Goal: Information Seeking & Learning: Learn about a topic

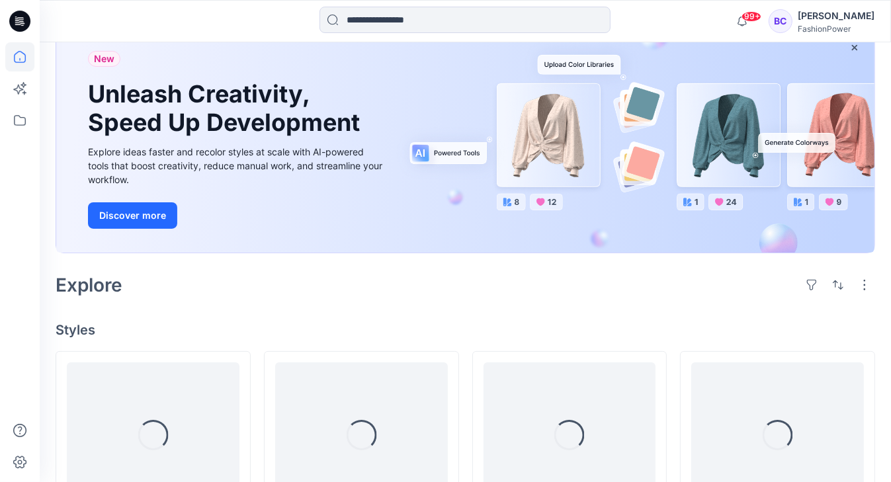
scroll to position [265, 0]
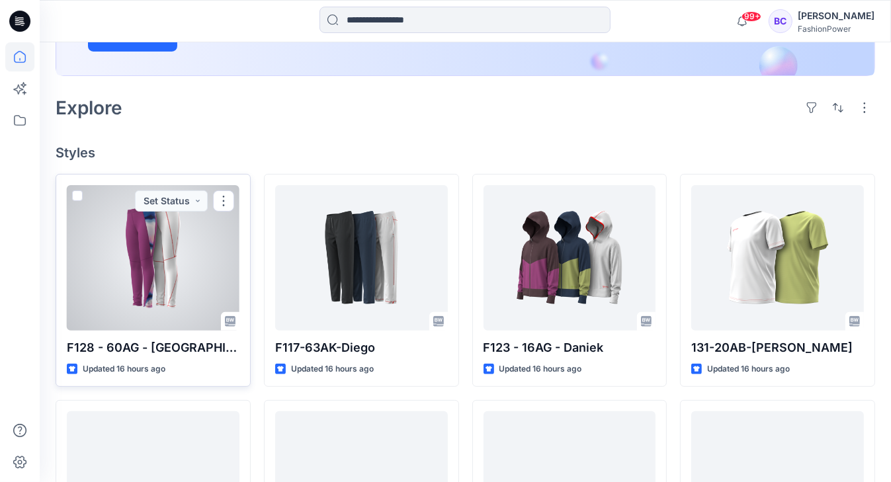
click at [173, 244] on div at bounding box center [153, 257] width 173 height 145
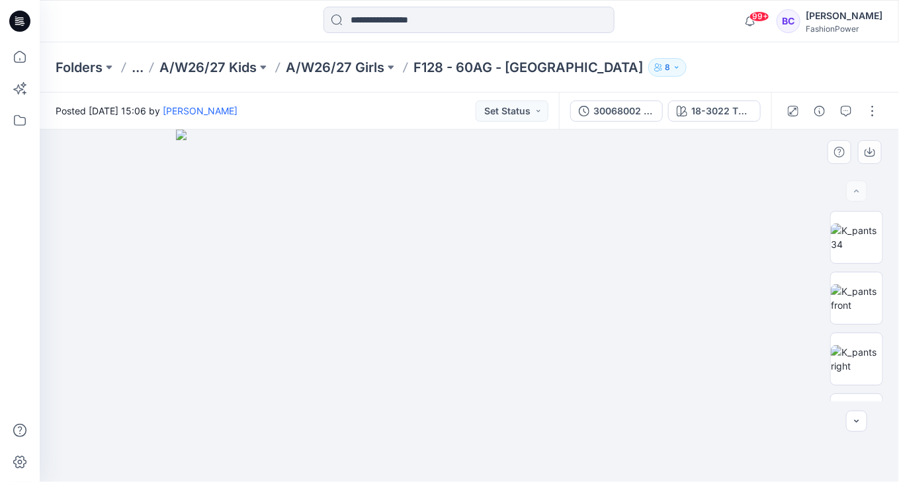
click at [444, 233] on img at bounding box center [469, 306] width 587 height 352
click at [464, 187] on img at bounding box center [469, 306] width 587 height 352
click at [857, 286] on img at bounding box center [857, 298] width 52 height 28
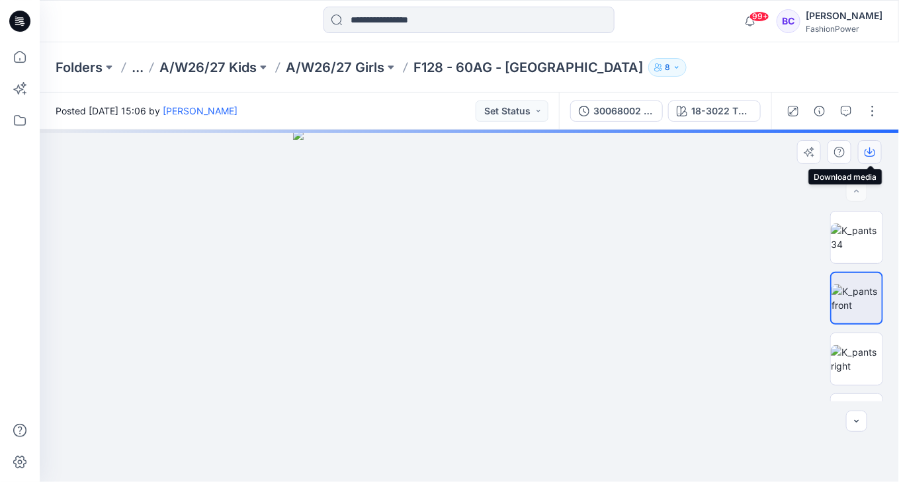
click at [868, 148] on icon "button" at bounding box center [869, 152] width 11 height 11
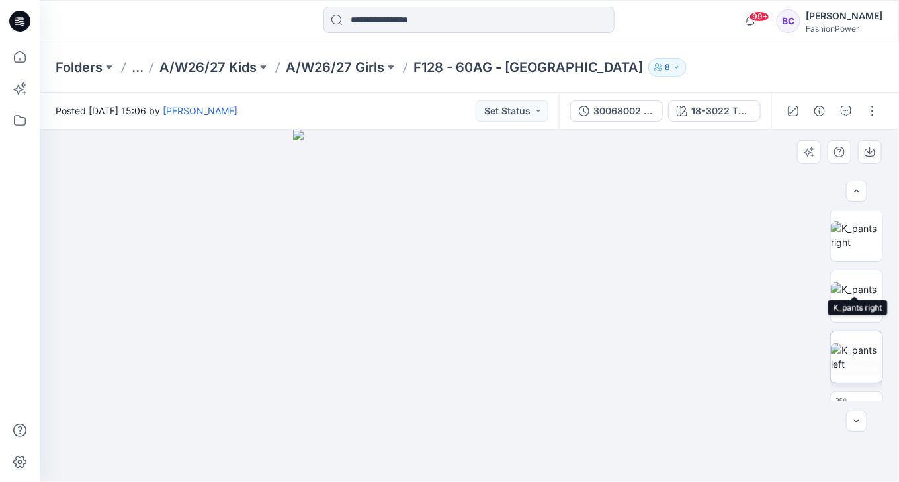
scroll to position [159, 0]
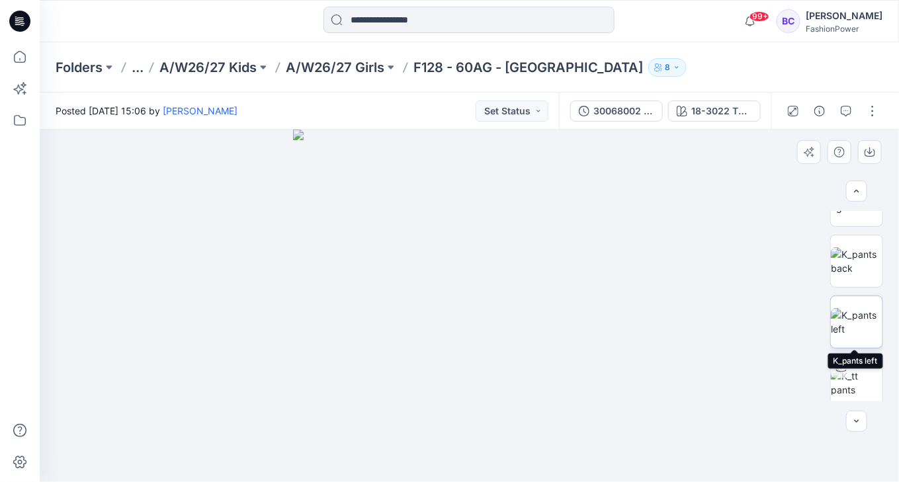
click at [861, 296] on div at bounding box center [856, 322] width 53 height 53
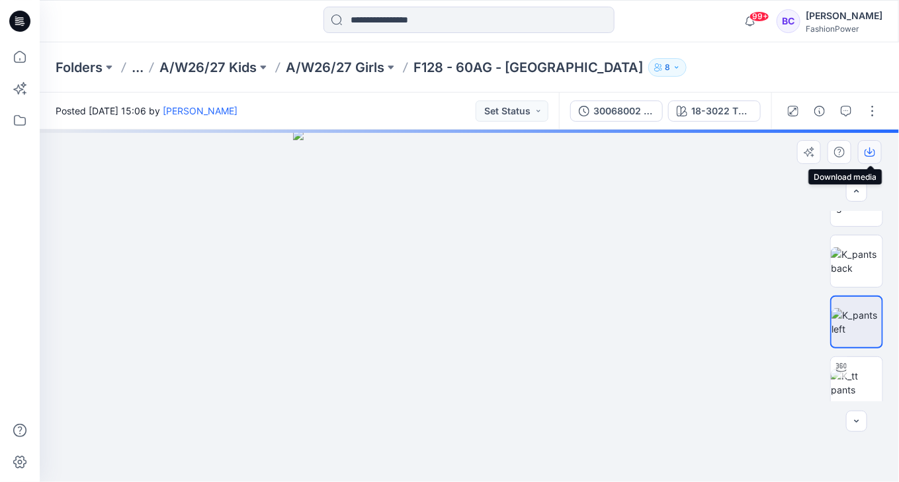
click at [870, 150] on icon "button" at bounding box center [869, 152] width 11 height 11
click at [861, 268] on img at bounding box center [857, 261] width 52 height 28
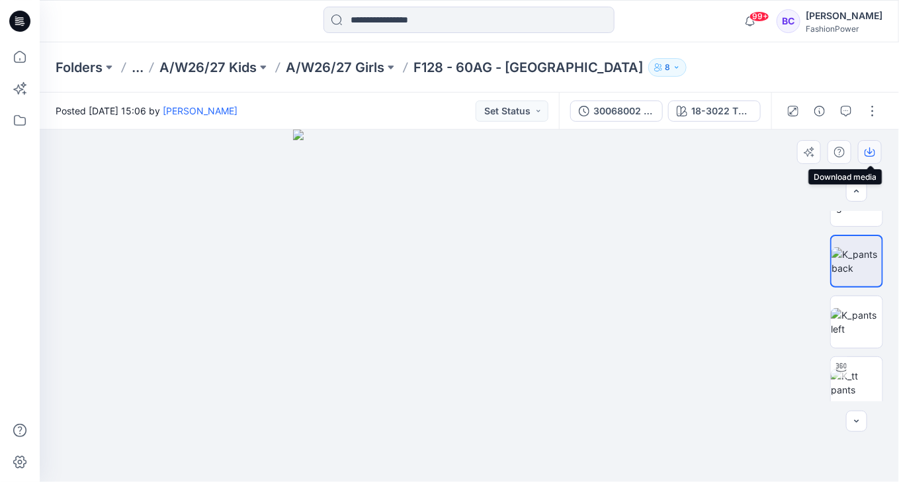
click at [864, 149] on icon "button" at bounding box center [869, 152] width 11 height 11
click at [331, 60] on p "A/W26/27 Girls" at bounding box center [335, 67] width 99 height 19
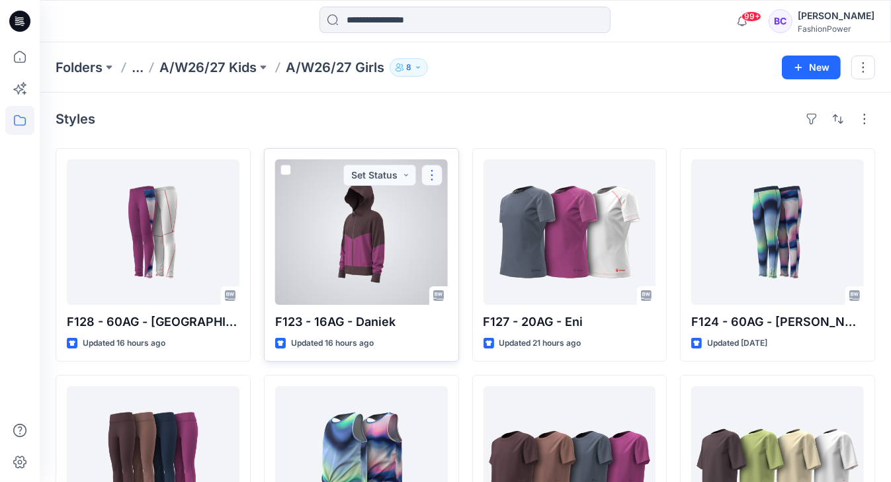
click at [429, 169] on button "button" at bounding box center [431, 175] width 21 height 21
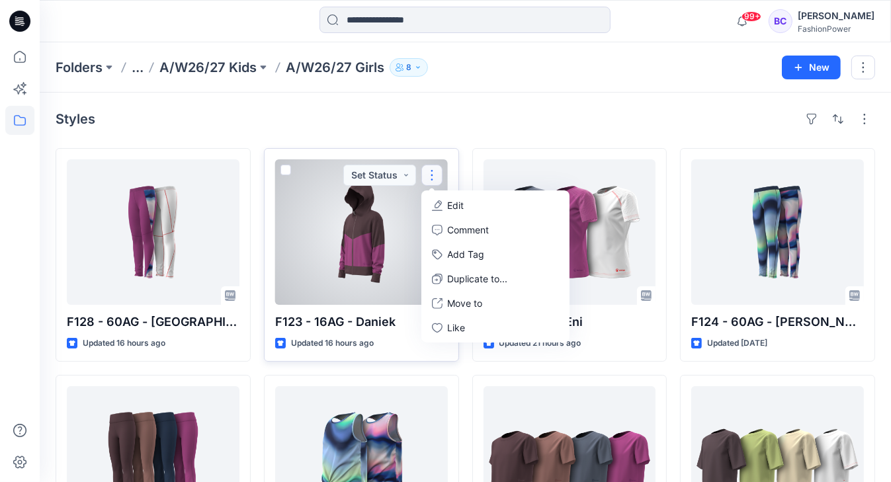
click at [447, 197] on button "Edit" at bounding box center [495, 205] width 143 height 24
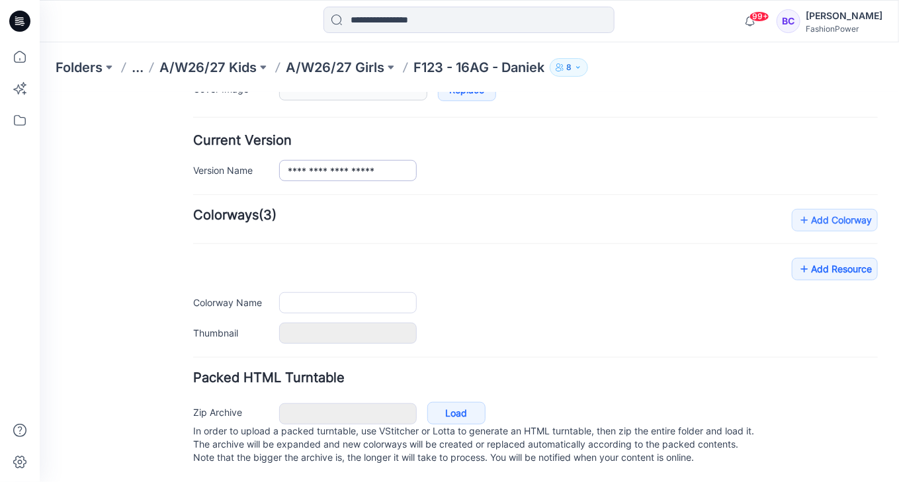
type input "**********"
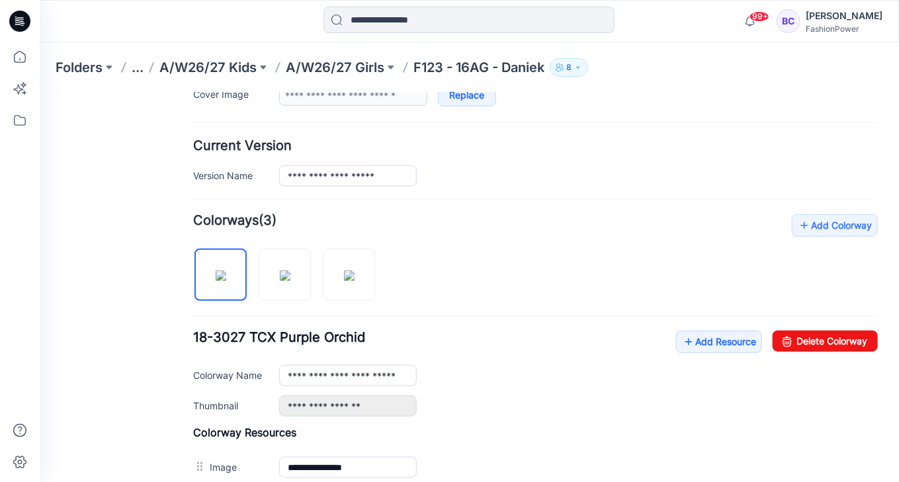
scroll to position [162, 0]
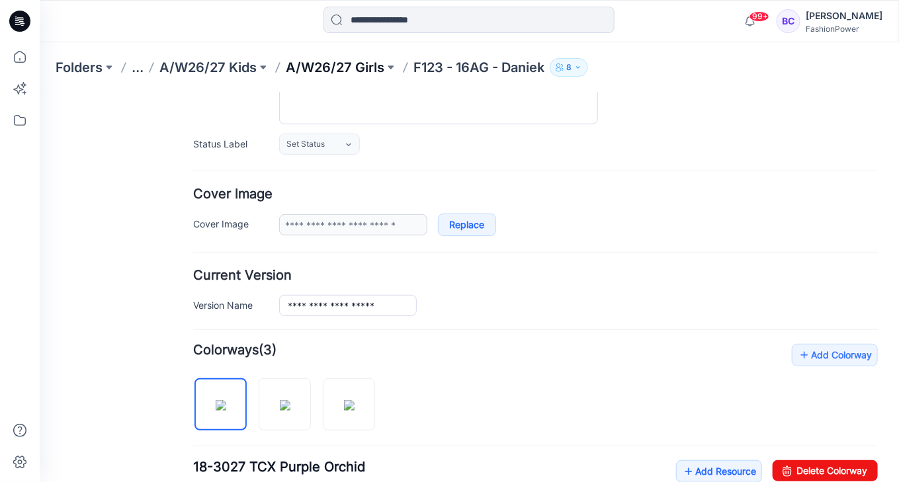
click at [382, 62] on p "A/W26/27 Girls" at bounding box center [335, 67] width 99 height 19
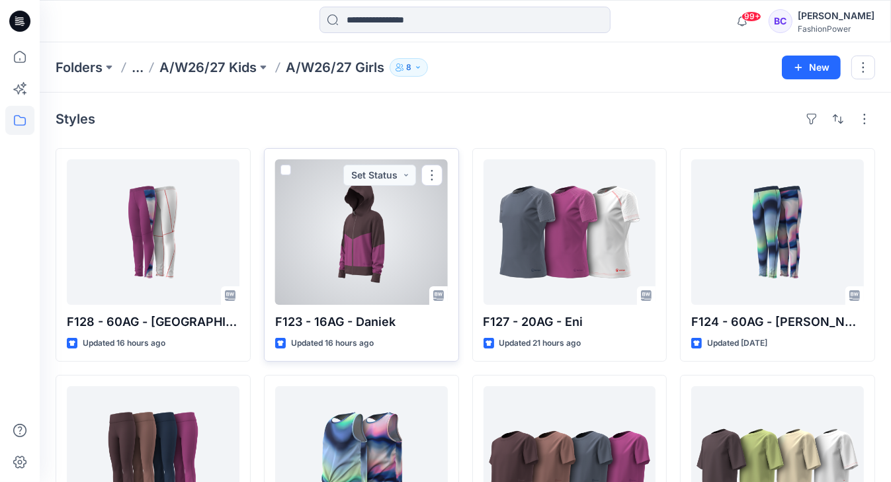
click at [325, 231] on div at bounding box center [361, 231] width 173 height 145
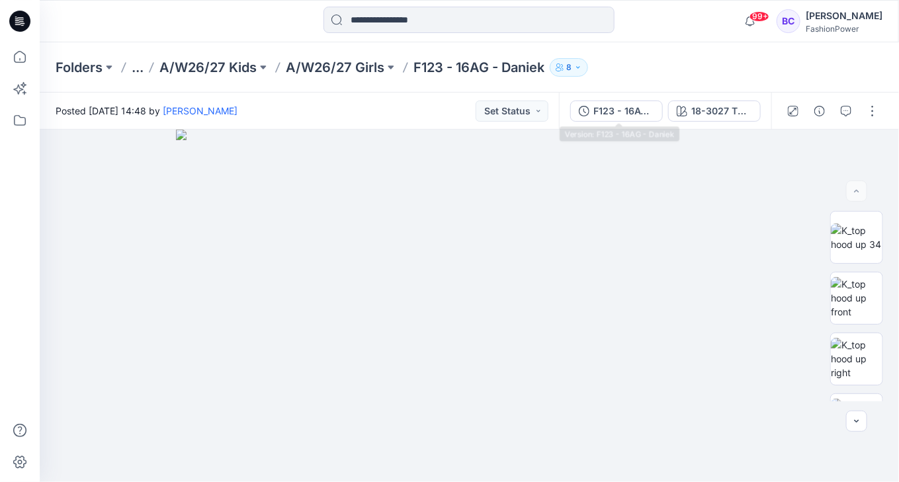
click at [644, 108] on div "F123 - 16AG - Daniek" at bounding box center [623, 111] width 61 height 15
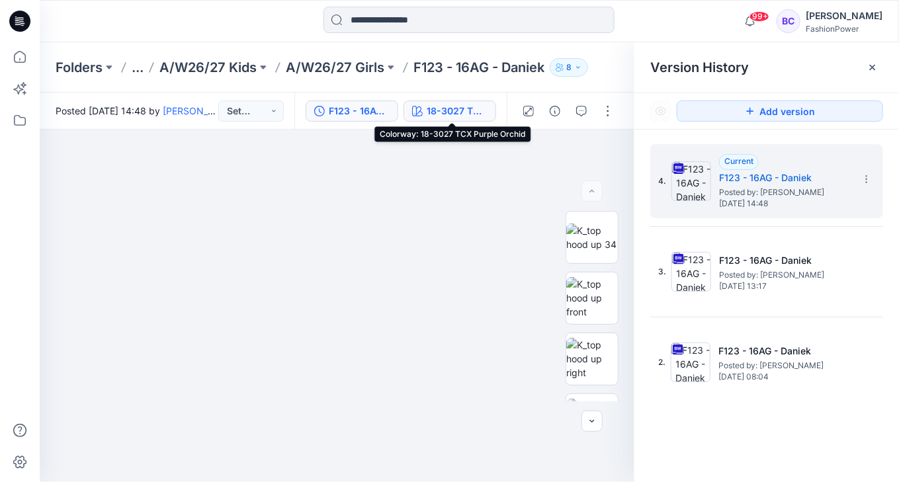
click at [443, 108] on div "18-3027 TCX Purple Orchid" at bounding box center [457, 111] width 61 height 15
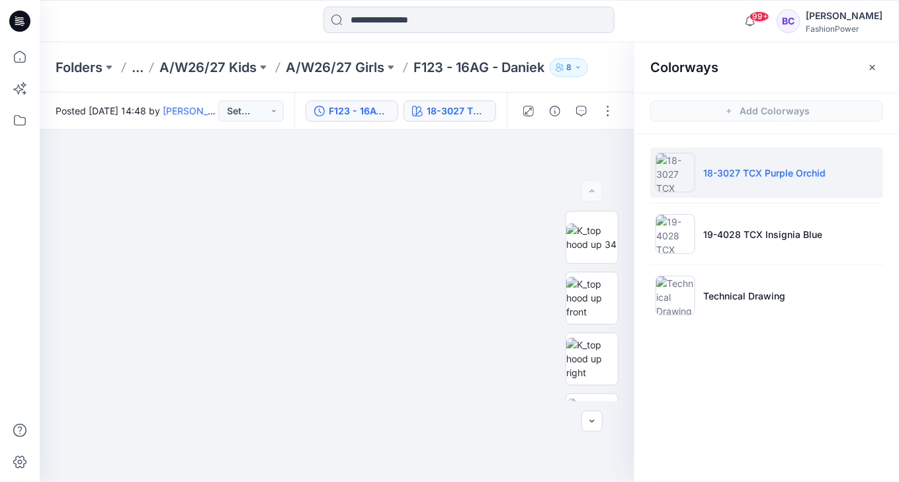
click at [368, 103] on button "F123 - 16AG - Daniek" at bounding box center [352, 111] width 93 height 21
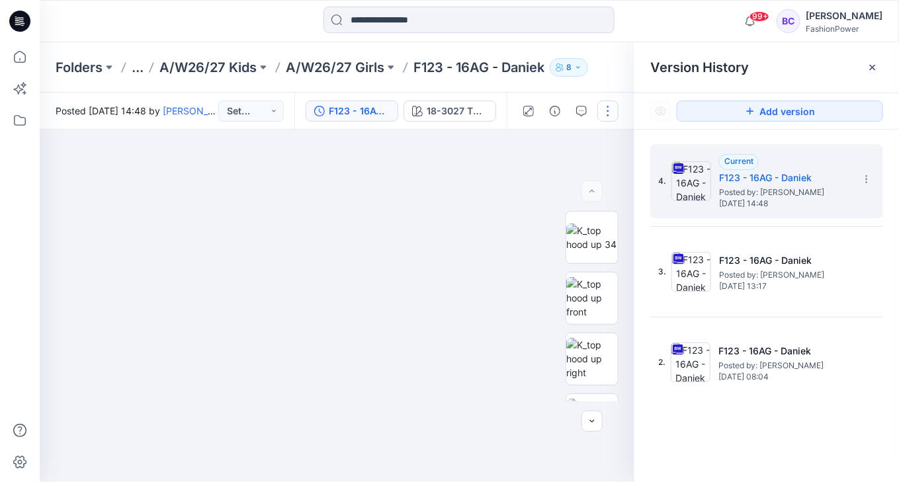
click at [601, 112] on button "button" at bounding box center [607, 111] width 21 height 21
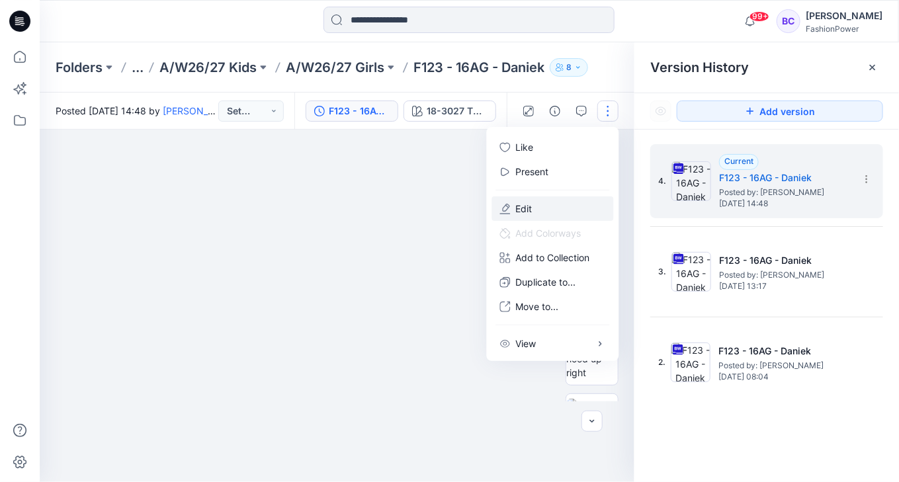
click at [544, 197] on div "Like Present Edit Add Colorways Add to Collection TEST WOMEN'S COLLETION New Co…" at bounding box center [553, 244] width 132 height 234
drag, startPoint x: 544, startPoint y: 197, endPoint x: 538, endPoint y: 209, distance: 13.3
click at [538, 209] on button "Edit" at bounding box center [553, 208] width 122 height 24
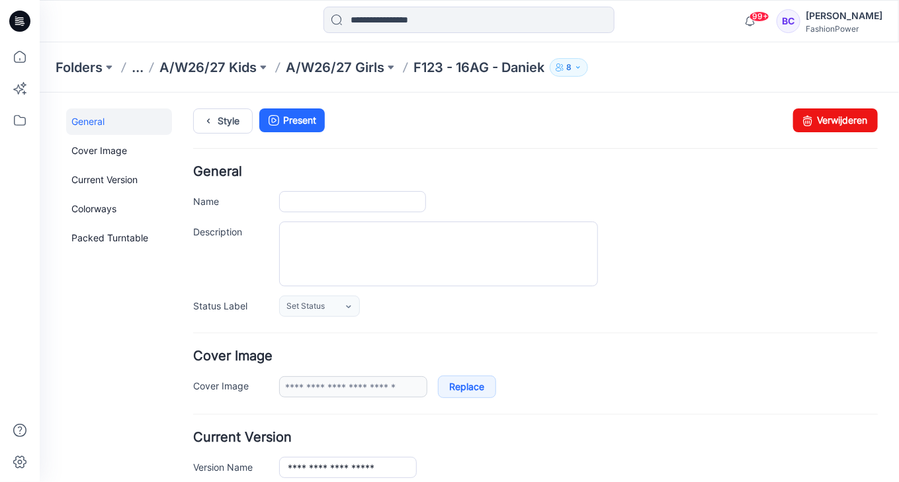
type input "**********"
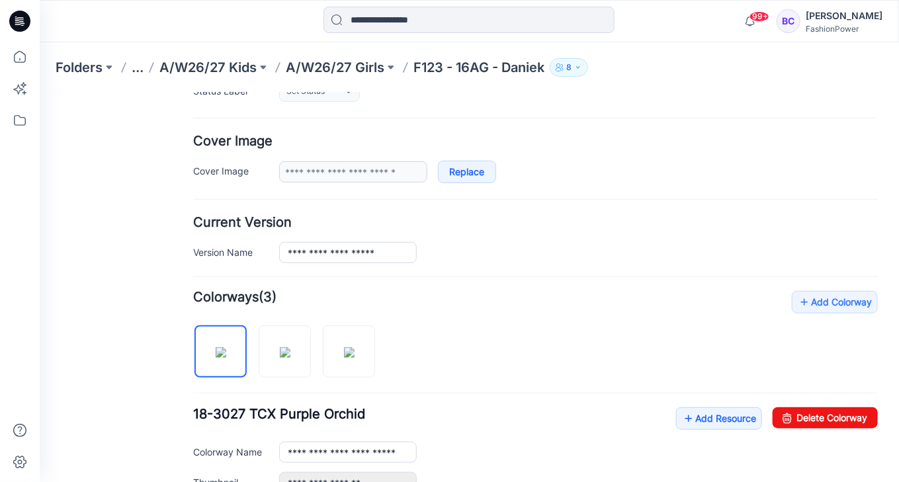
scroll to position [317, 0]
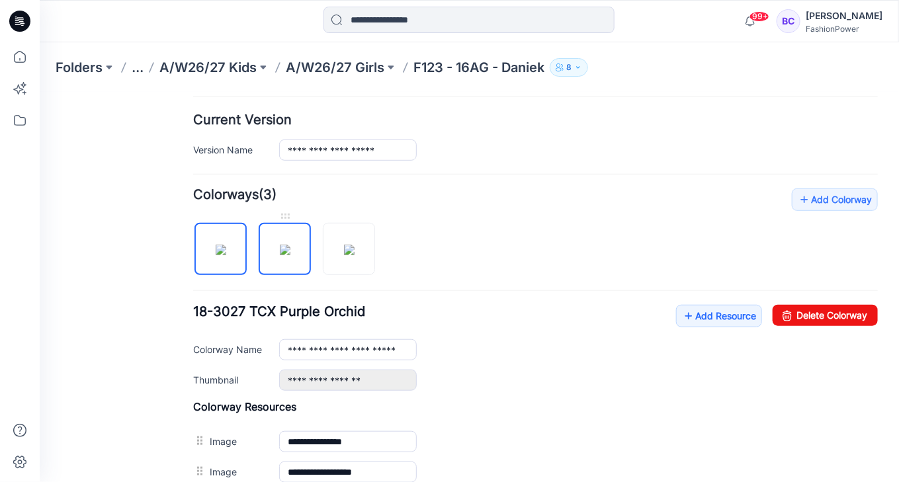
click at [290, 255] on img at bounding box center [284, 249] width 11 height 11
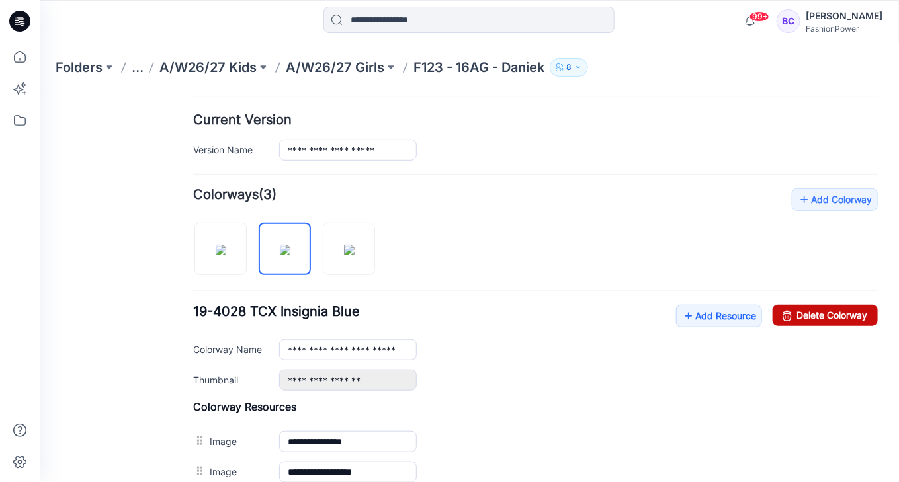
drag, startPoint x: 803, startPoint y: 312, endPoint x: 524, endPoint y: 125, distance: 335.5
click at [803, 312] on link "Delete Colorway" at bounding box center [824, 314] width 105 height 21
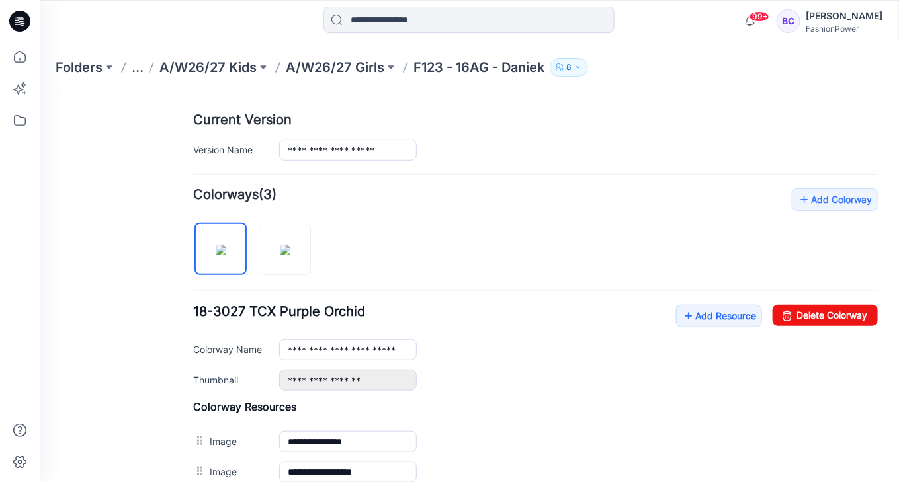
click at [337, 235] on div "**********" at bounding box center [534, 398] width 684 height 421
click at [226, 244] on img at bounding box center [220, 249] width 11 height 11
click at [279, 244] on img at bounding box center [284, 249] width 11 height 11
type input "**********"
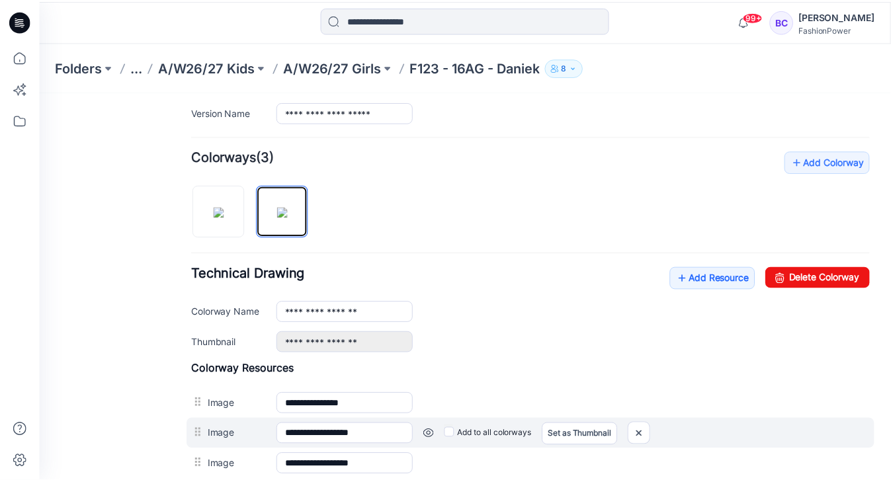
scroll to position [370, 0]
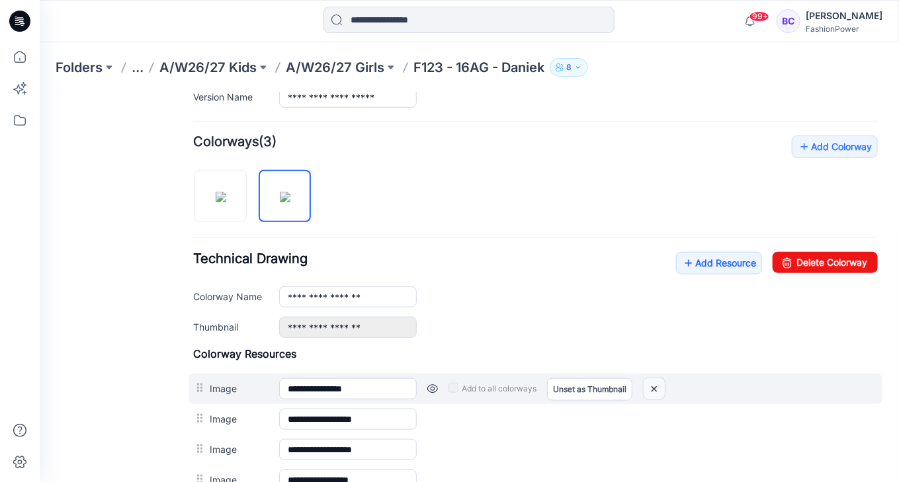
drag, startPoint x: 658, startPoint y: 387, endPoint x: 514, endPoint y: 124, distance: 299.5
click at [658, 387] on img at bounding box center [653, 389] width 21 height 22
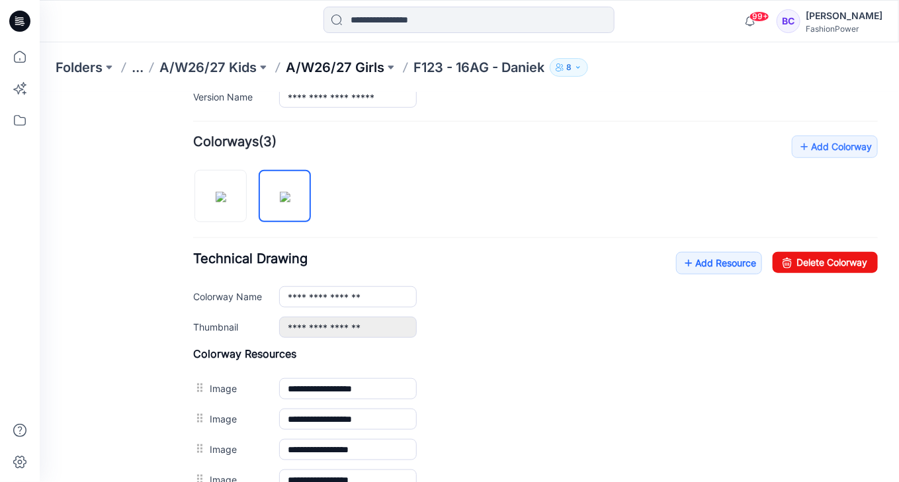
click at [358, 64] on p "A/W26/27 Girls" at bounding box center [335, 67] width 99 height 19
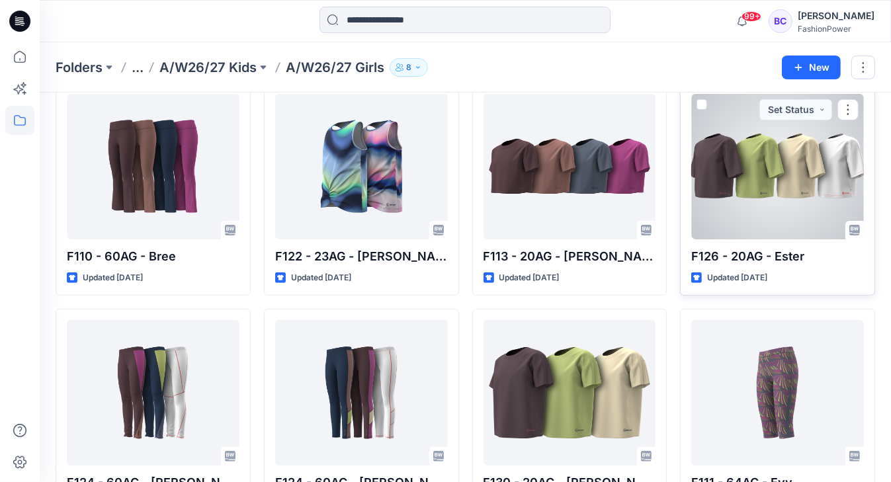
scroll to position [307, 0]
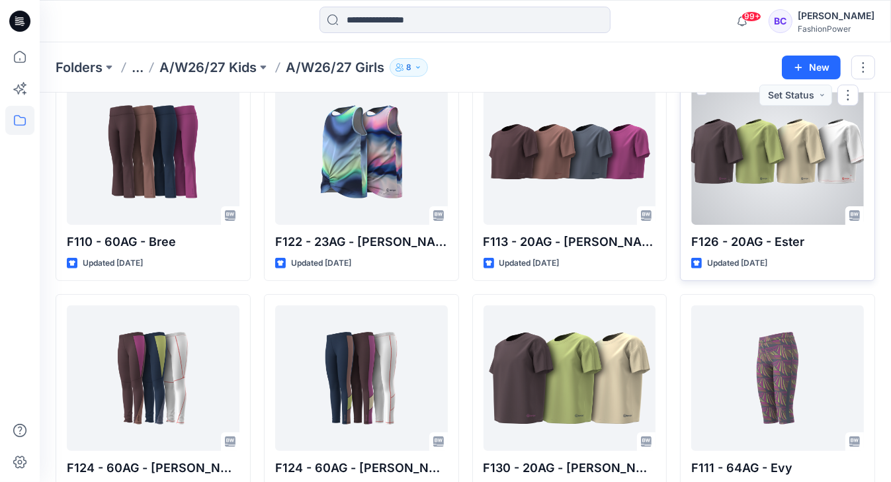
click at [774, 159] on div at bounding box center [777, 151] width 173 height 145
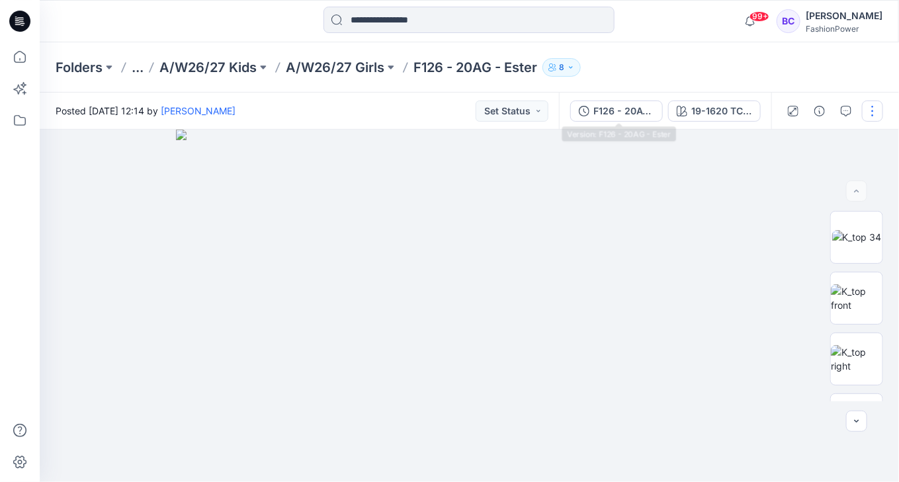
click at [600, 110] on div "F126 - 20AG - Ester" at bounding box center [623, 111] width 61 height 15
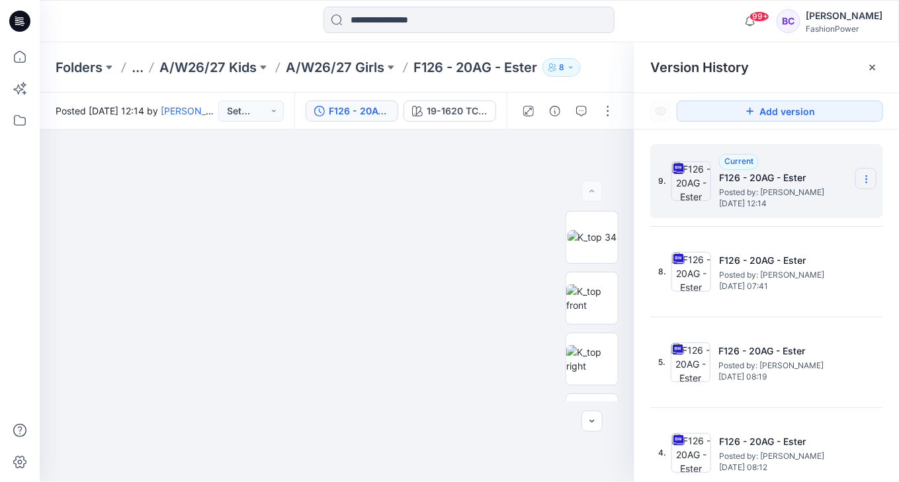
click at [857, 183] on section at bounding box center [865, 178] width 21 height 21
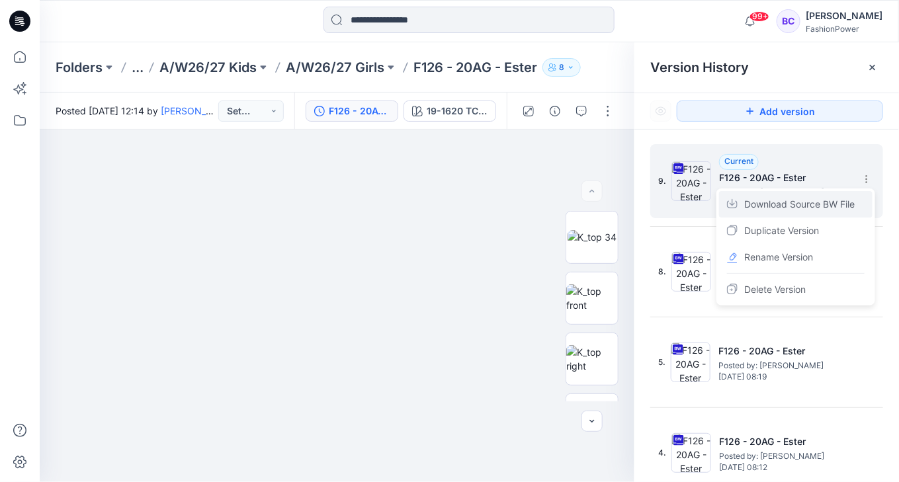
click at [839, 198] on span "Download Source BW File" at bounding box center [799, 204] width 110 height 16
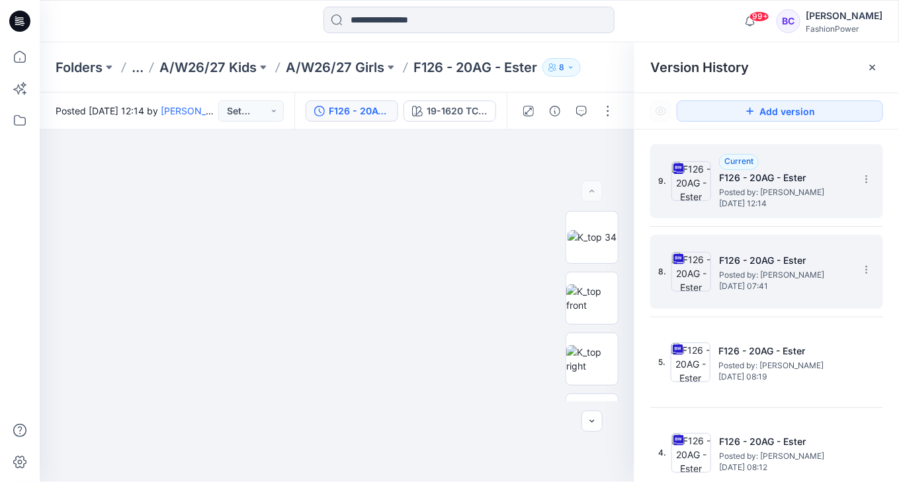
click at [770, 279] on span "Posted by: [PERSON_NAME]" at bounding box center [785, 274] width 132 height 13
click at [869, 257] on div "8. F126 - 20AG - Ester Posted by: Guerline Kamp Tuesday, August 05, 2025 07:41" at bounding box center [766, 272] width 233 height 74
click at [862, 265] on icon at bounding box center [866, 270] width 11 height 11
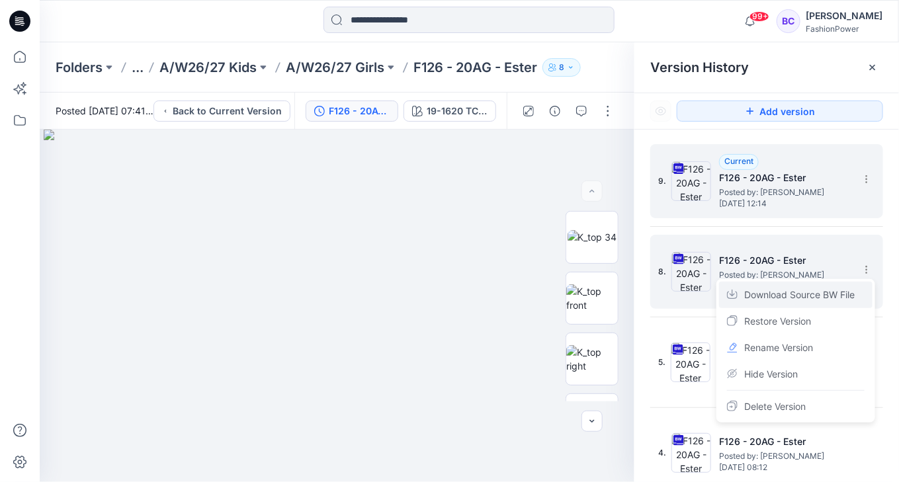
click at [837, 290] on span "Download Source BW File" at bounding box center [799, 295] width 110 height 16
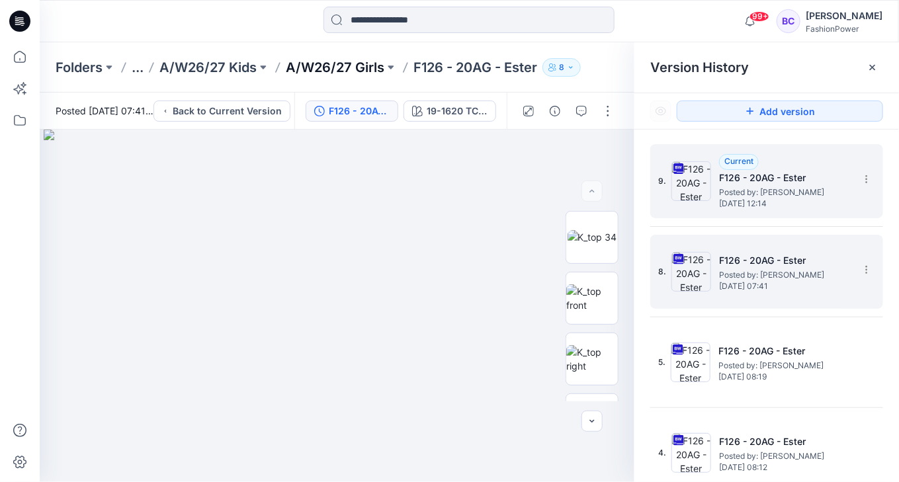
click at [337, 73] on p "A/W26/27 Girls" at bounding box center [335, 67] width 99 height 19
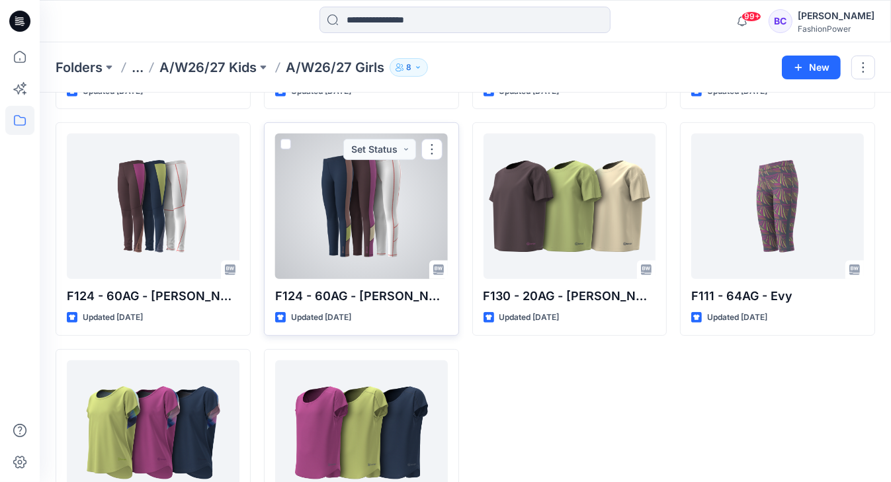
scroll to position [370, 0]
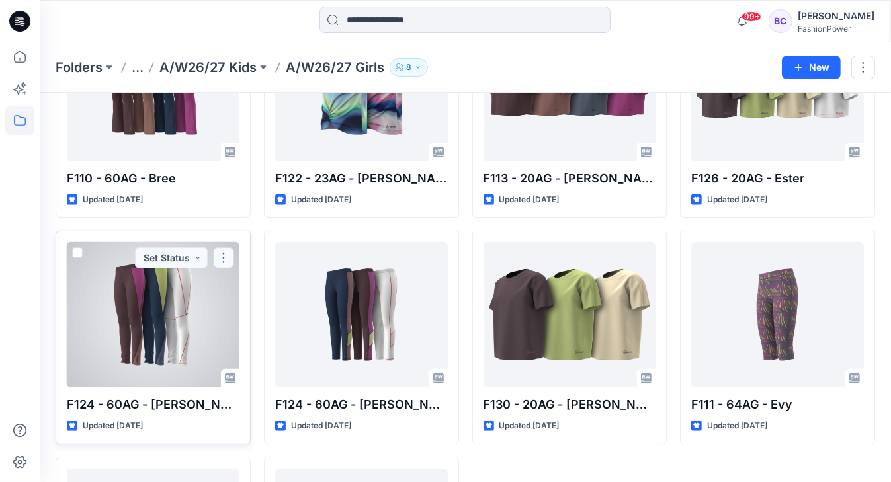
click at [226, 257] on button "button" at bounding box center [223, 257] width 21 height 21
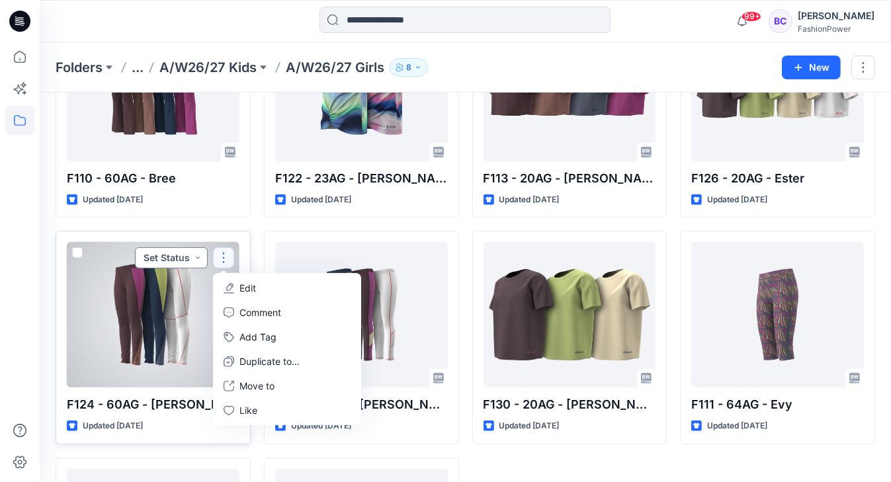
click at [181, 260] on button "Set Status" at bounding box center [171, 257] width 73 height 21
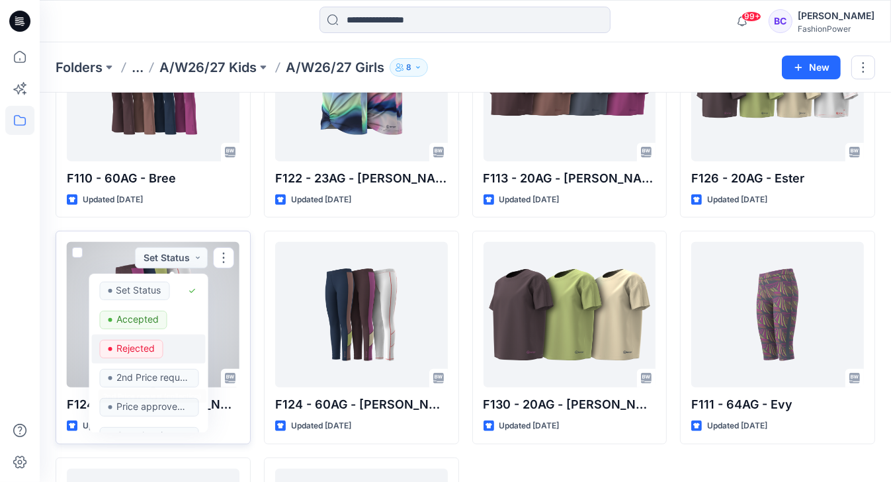
click at [136, 349] on p "Rejected" at bounding box center [135, 348] width 38 height 17
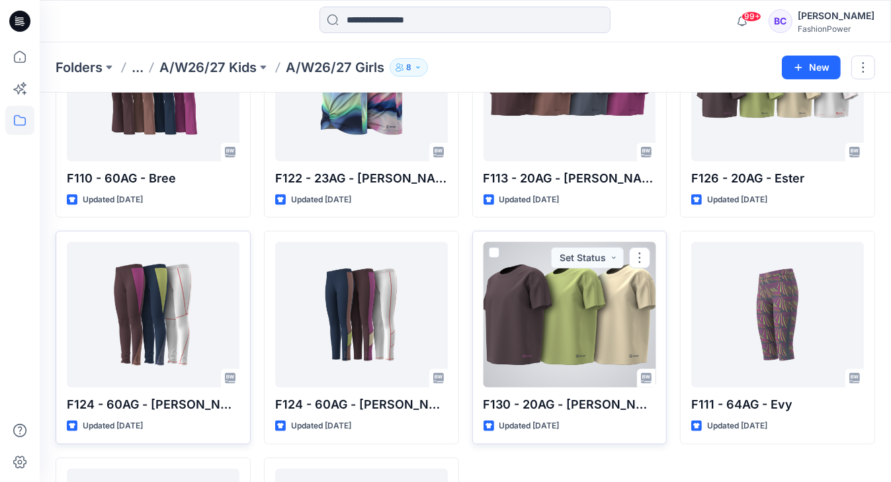
click at [528, 403] on p "F130 - 20AG - [PERSON_NAME]" at bounding box center [569, 404] width 173 height 19
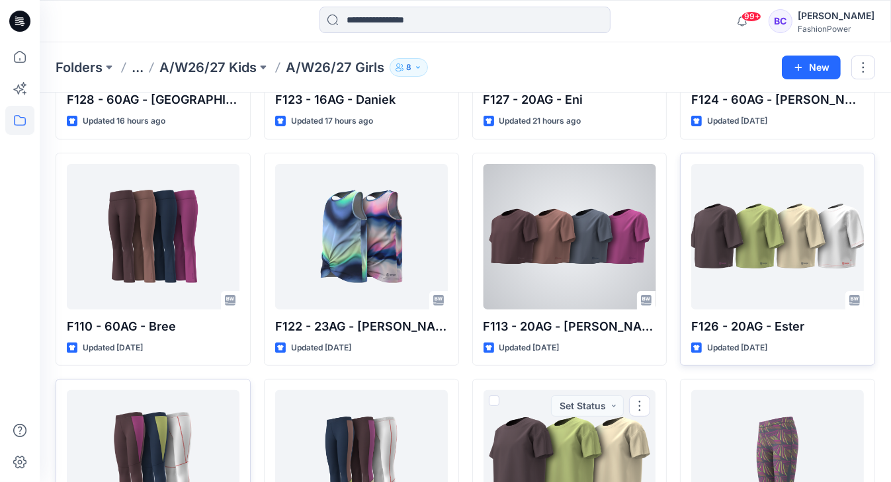
scroll to position [159, 0]
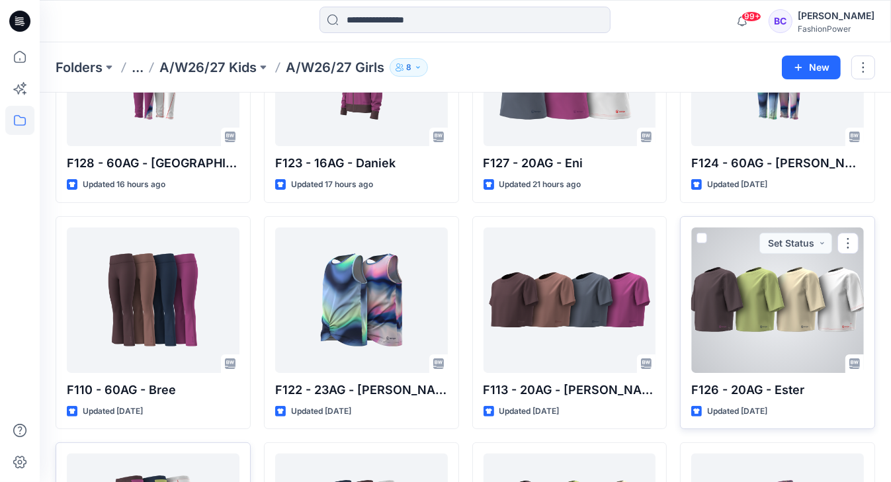
click at [722, 388] on p "F126 - 20AG - Ester" at bounding box center [777, 390] width 173 height 19
copy div "F126 - 20AG - Ester"
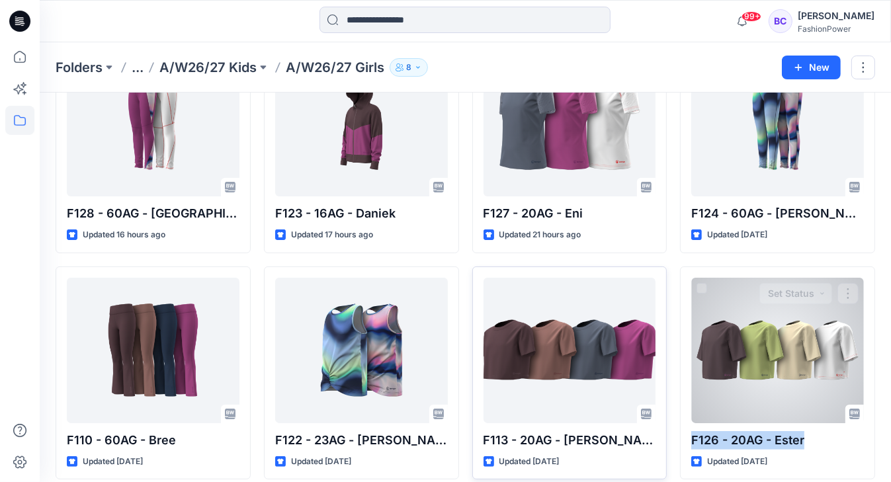
scroll to position [53, 0]
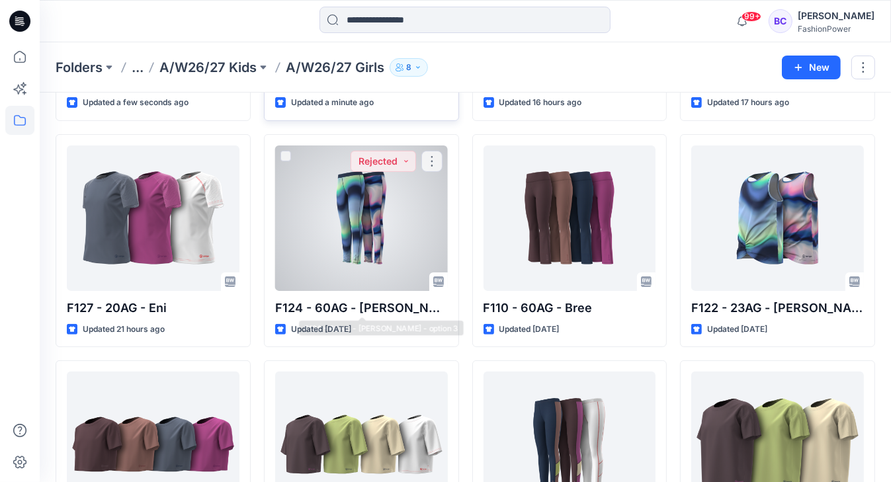
scroll to position [370, 0]
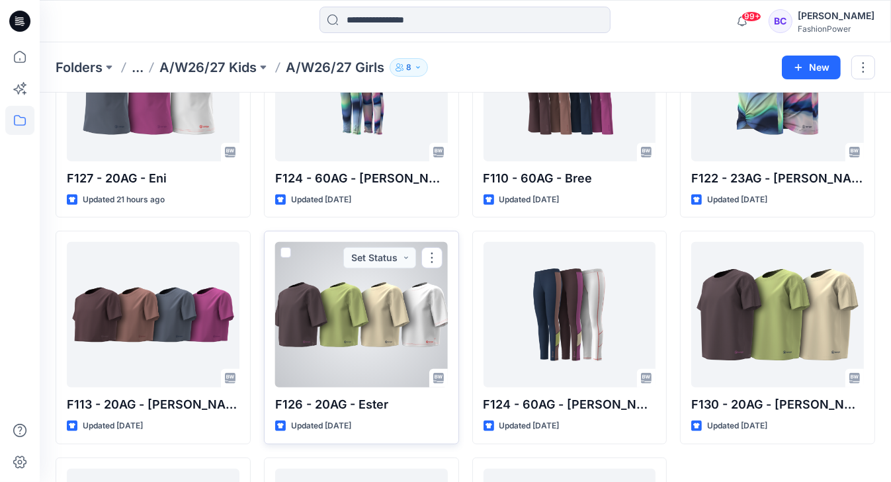
click at [390, 303] on div at bounding box center [361, 314] width 173 height 145
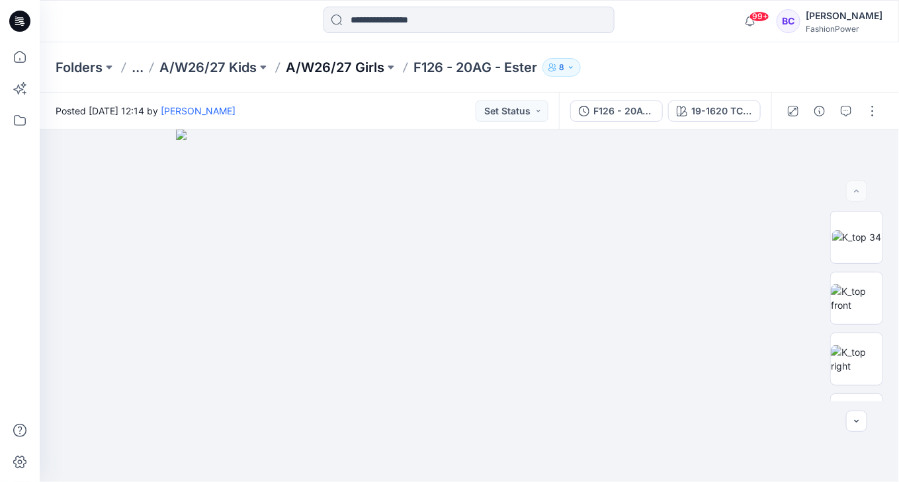
click at [344, 64] on p "A/W26/27 Girls" at bounding box center [335, 67] width 99 height 19
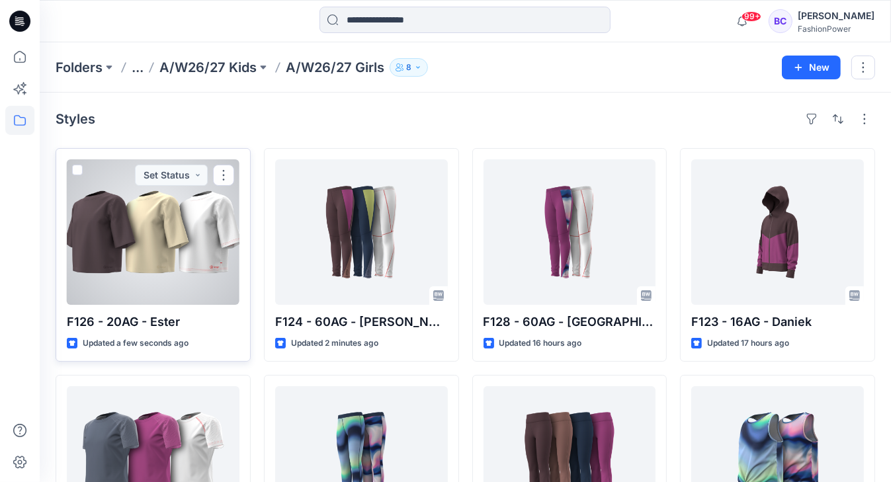
click at [197, 263] on div at bounding box center [153, 231] width 173 height 145
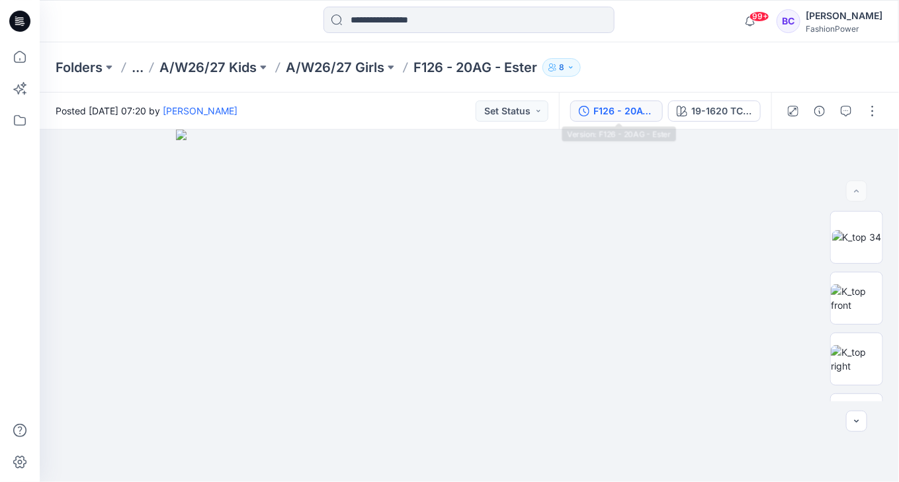
click at [590, 100] on div "F126 - 20AG - Ester 19-1620 TCX Huckleberry" at bounding box center [665, 111] width 212 height 37
click at [585, 104] on button "F126 - 20AG - Ester" at bounding box center [616, 111] width 93 height 21
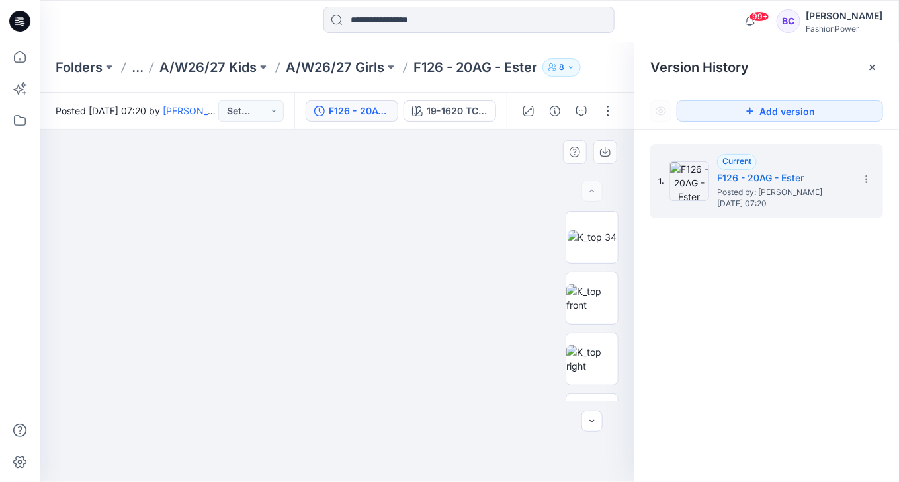
click at [192, 236] on img at bounding box center [337, 295] width 661 height 375
click at [569, 297] on img at bounding box center [592, 298] width 52 height 28
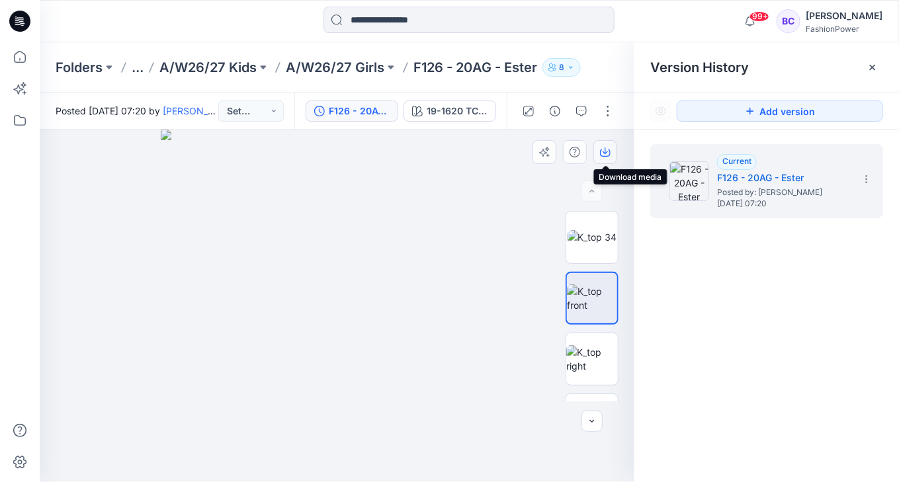
click at [600, 147] on icon "button" at bounding box center [605, 152] width 11 height 11
click at [591, 345] on img at bounding box center [592, 359] width 52 height 28
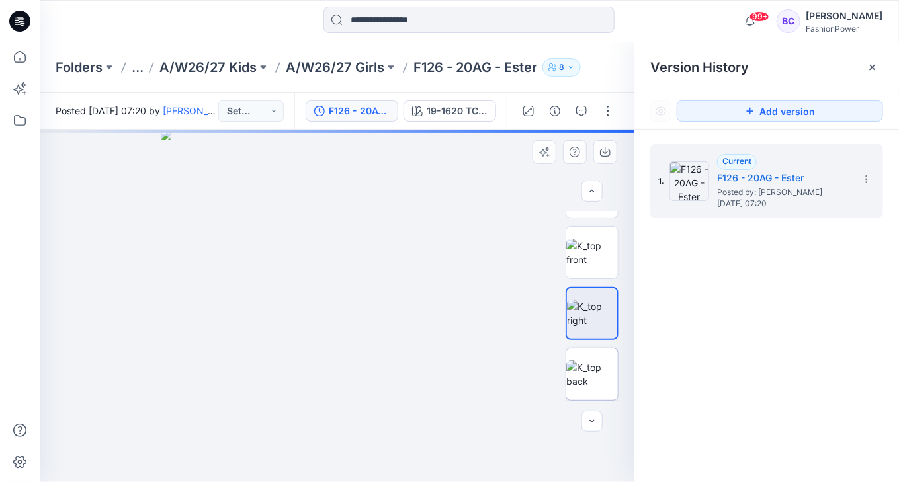
scroll to position [53, 0]
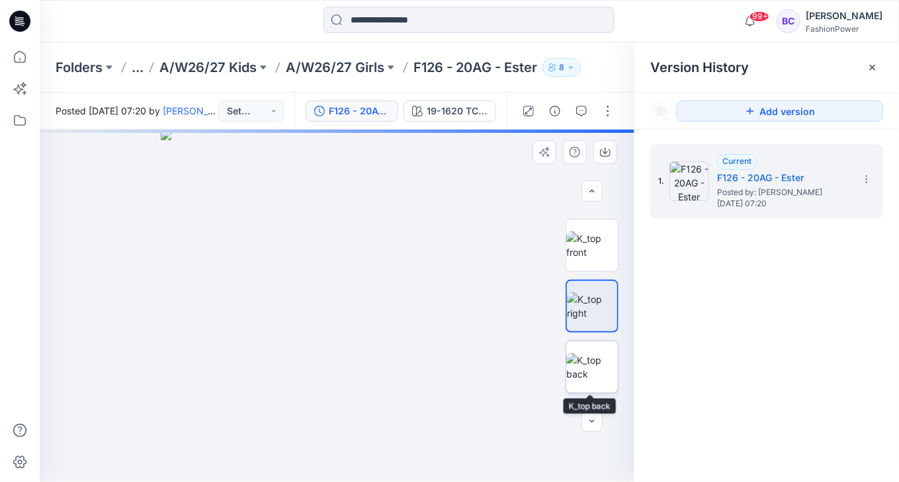
click at [586, 353] on img at bounding box center [592, 367] width 52 height 28
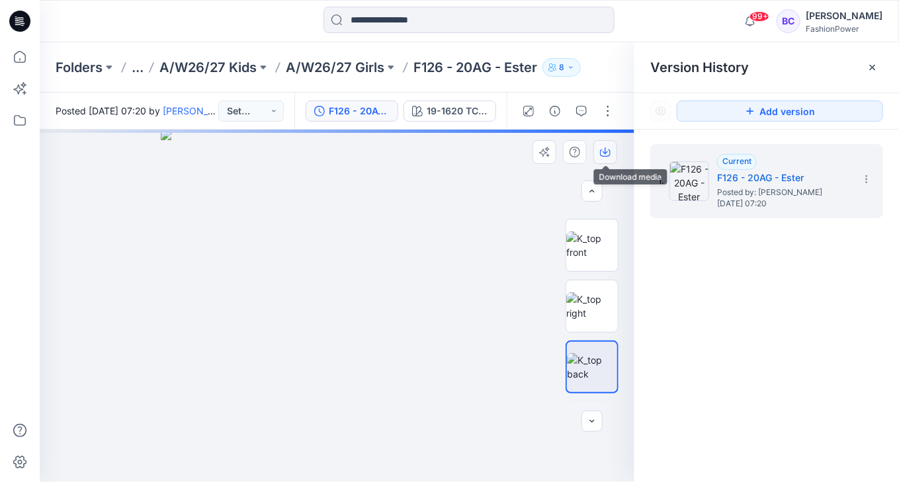
click at [602, 159] on button "button" at bounding box center [605, 152] width 24 height 24
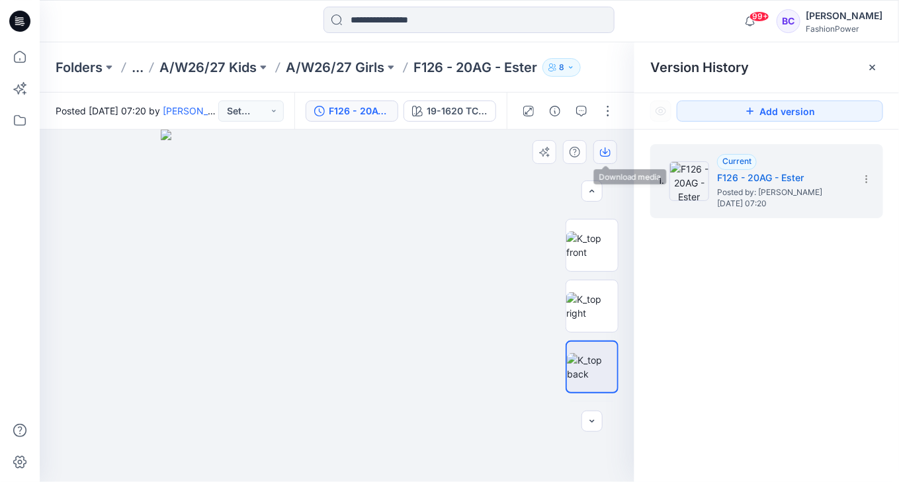
click at [612, 151] on button "button" at bounding box center [605, 152] width 24 height 24
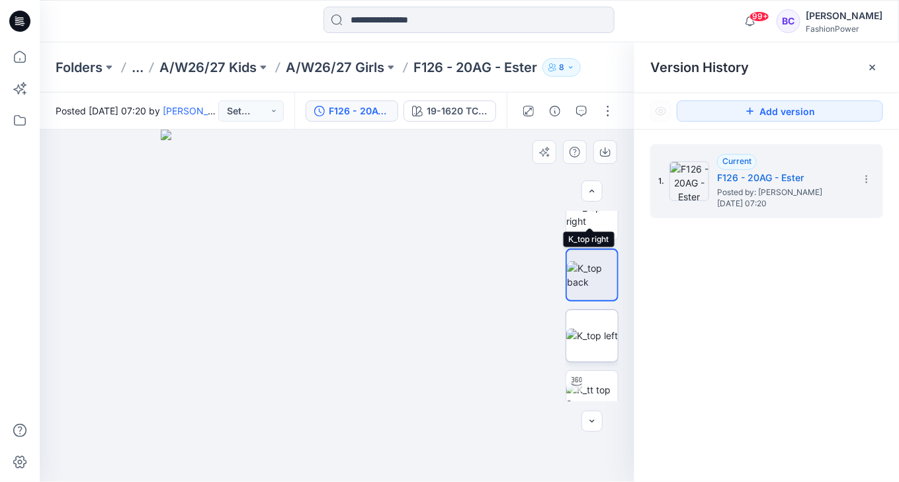
scroll to position [159, 0]
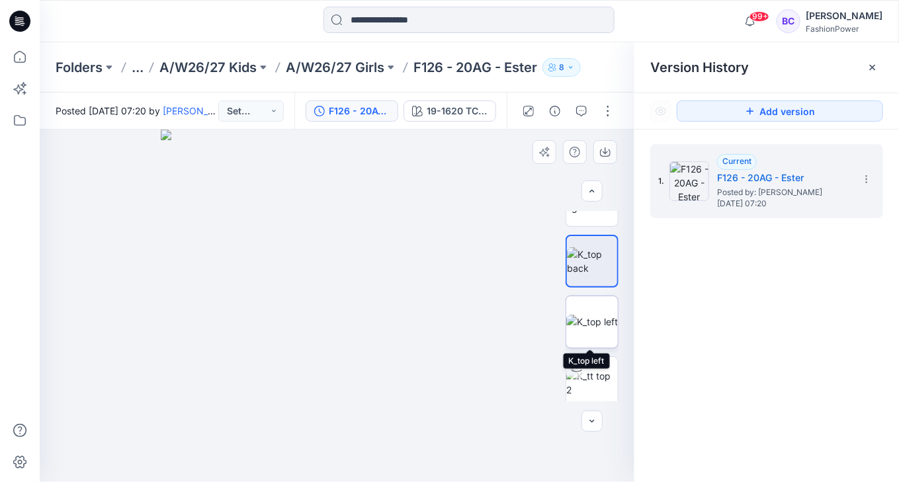
click at [579, 328] on img at bounding box center [592, 322] width 52 height 14
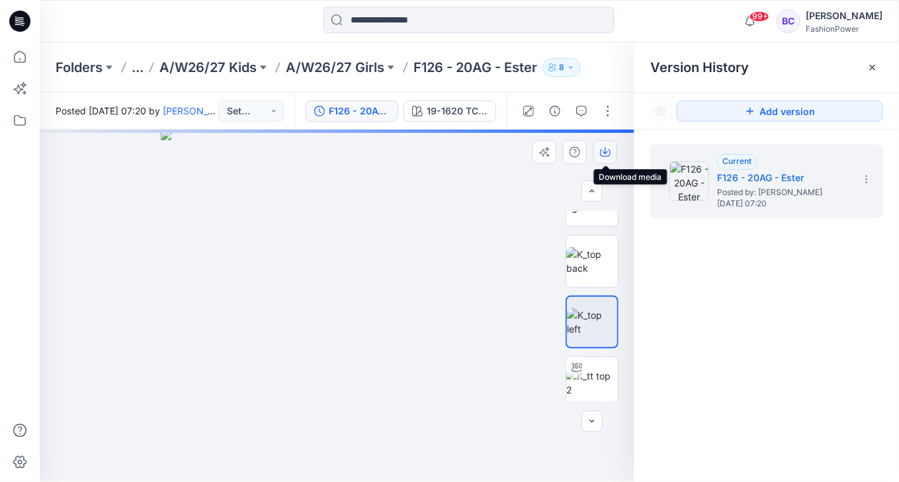
click at [605, 145] on button "button" at bounding box center [605, 152] width 24 height 24
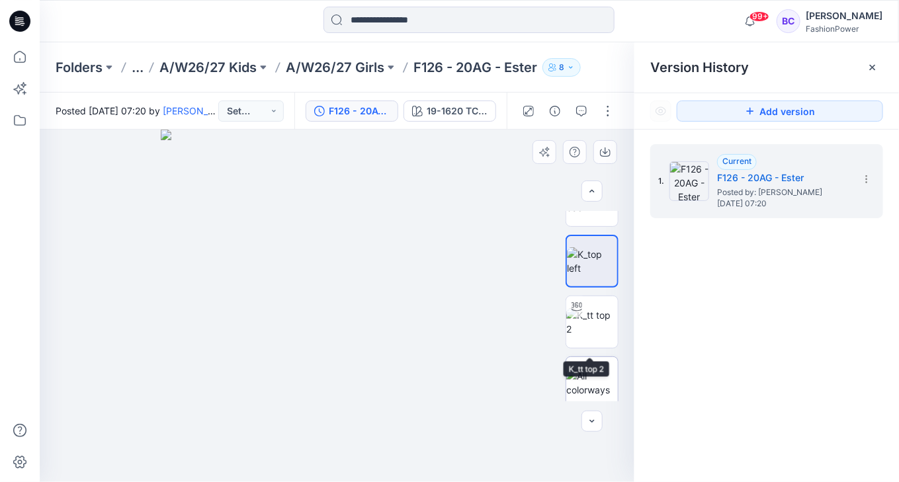
scroll to position [227, 0]
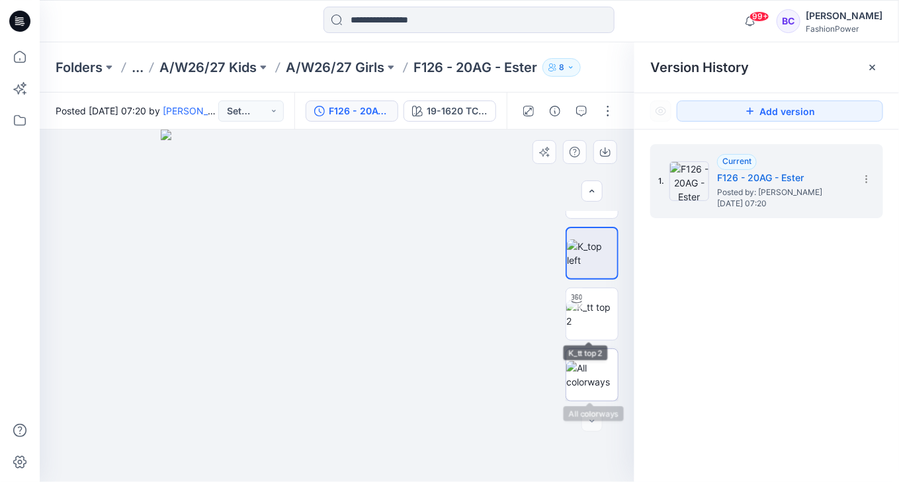
click at [591, 382] on img at bounding box center [592, 375] width 52 height 28
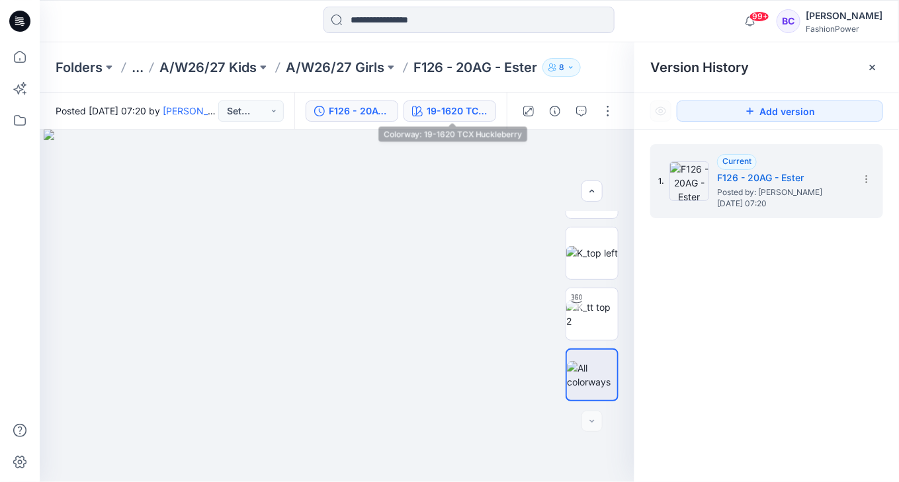
click at [466, 110] on div "19-1620 TCX Huckleberry" at bounding box center [457, 111] width 61 height 15
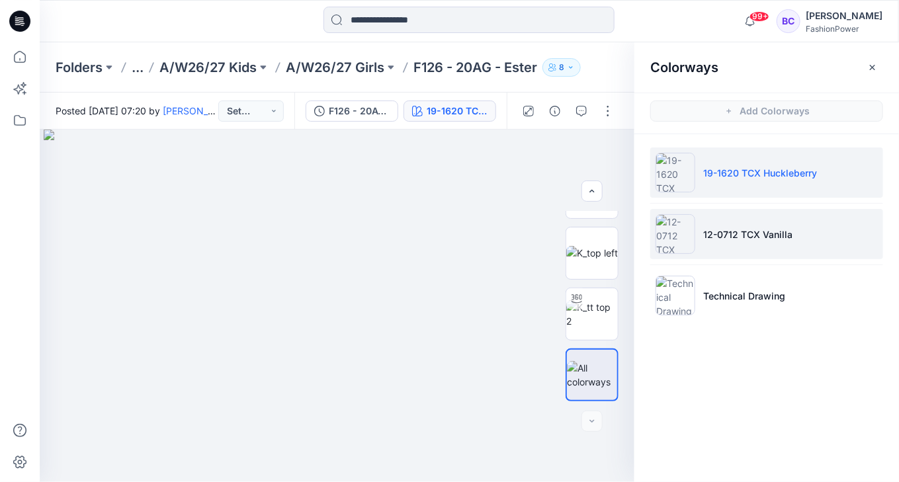
click at [780, 254] on li "12-0712 TCX Vanilla" at bounding box center [766, 234] width 233 height 50
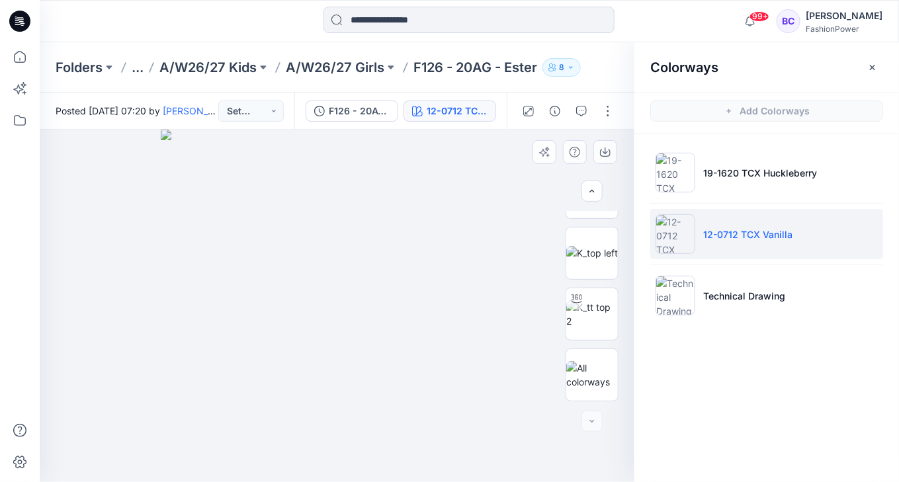
click at [405, 196] on img at bounding box center [337, 306] width 352 height 352
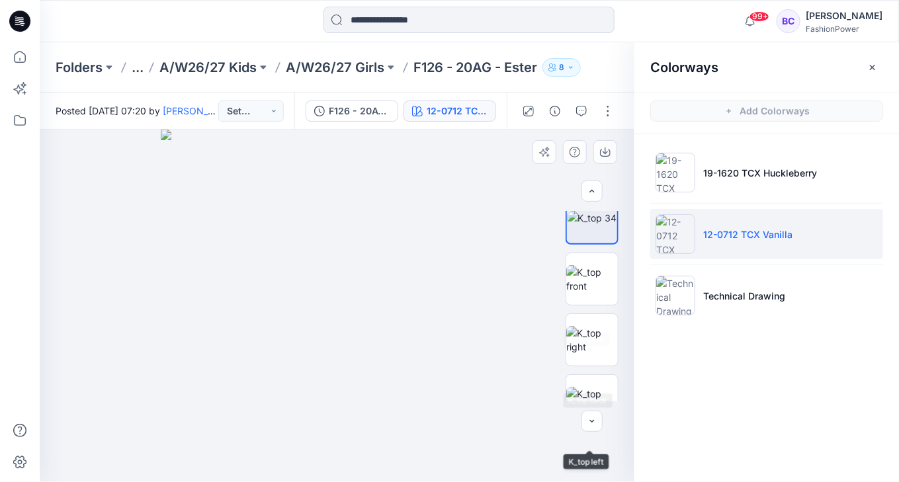
scroll to position [0, 0]
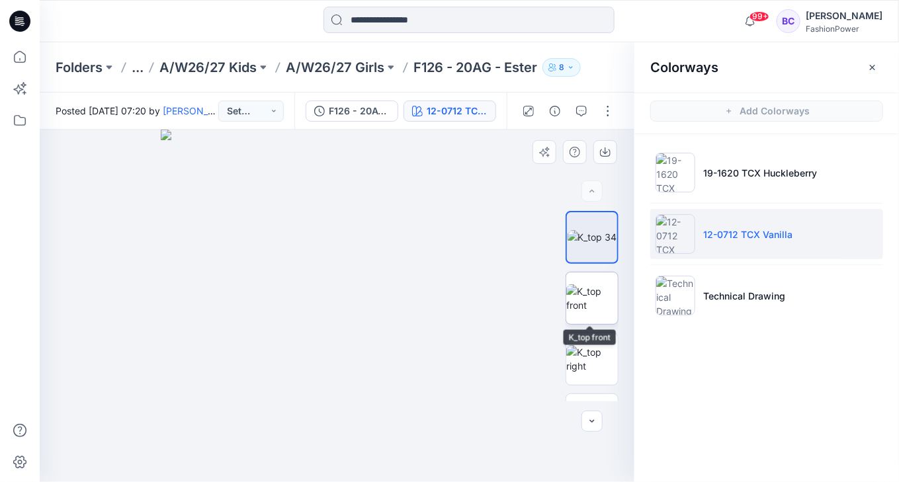
click at [590, 287] on img at bounding box center [592, 298] width 52 height 28
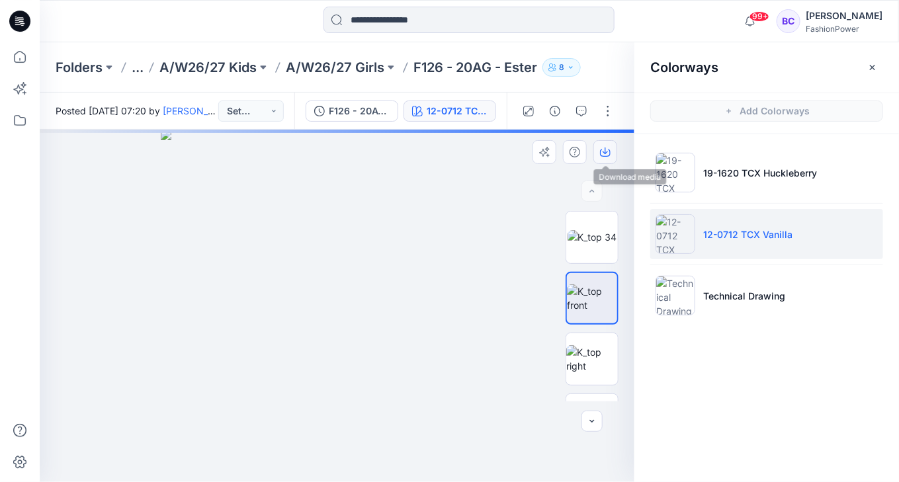
click at [603, 153] on icon "button" at bounding box center [605, 152] width 11 height 11
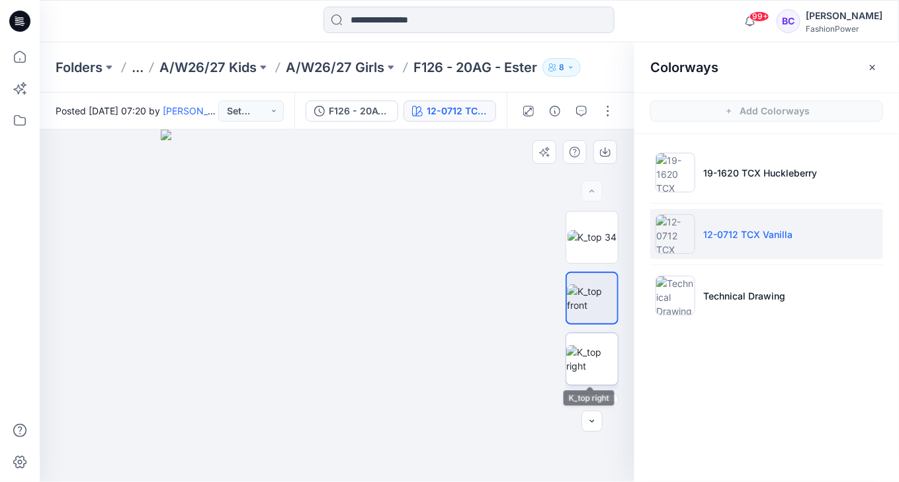
click at [595, 345] on img at bounding box center [592, 359] width 52 height 28
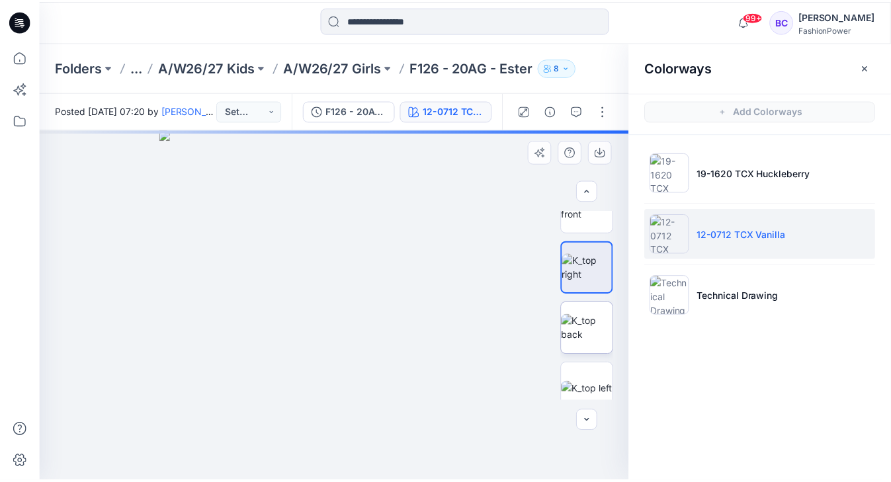
scroll to position [106, 0]
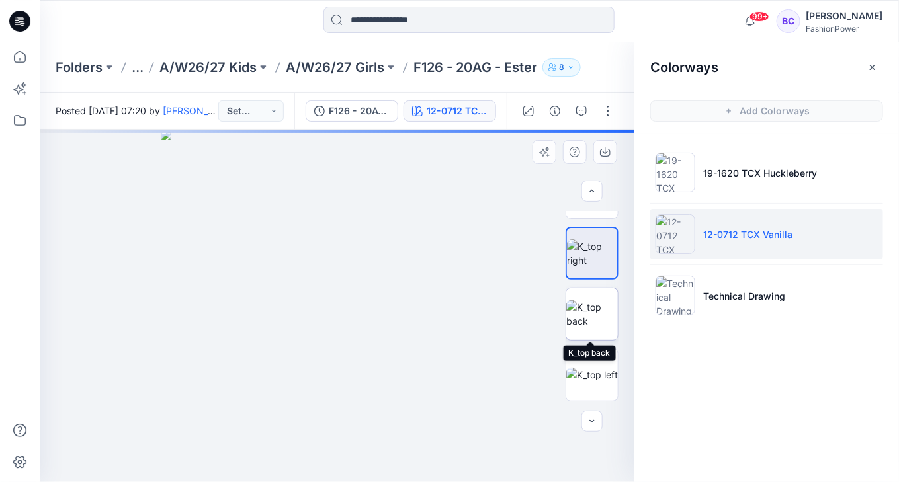
click at [598, 319] on img at bounding box center [592, 314] width 52 height 28
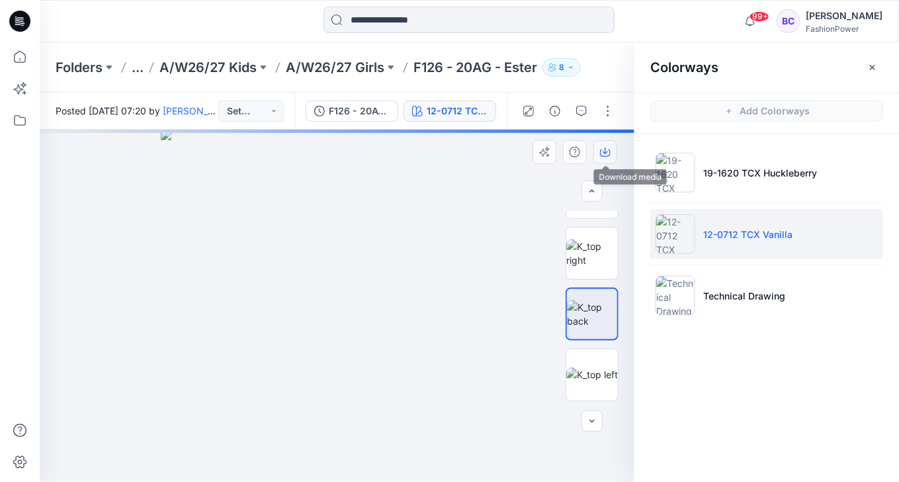
click at [603, 148] on icon "button" at bounding box center [605, 152] width 11 height 11
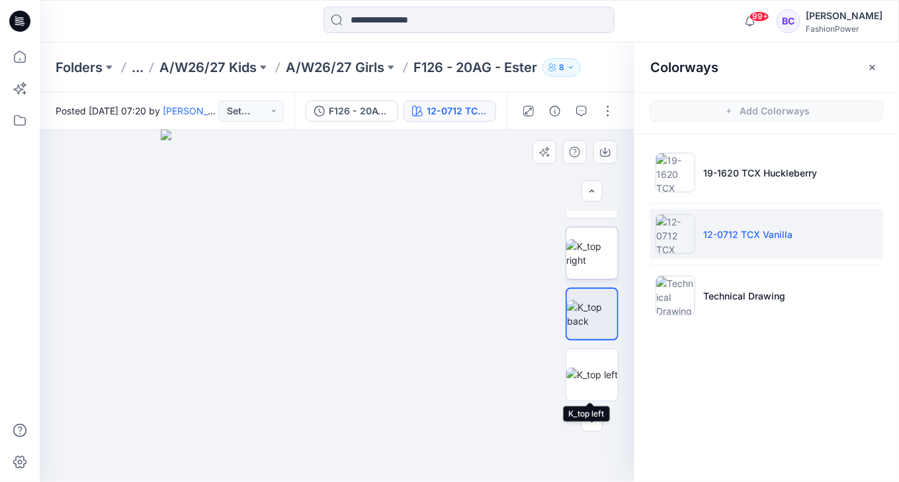
drag, startPoint x: 593, startPoint y: 365, endPoint x: 595, endPoint y: 258, distance: 107.2
click at [593, 368] on img at bounding box center [592, 375] width 52 height 14
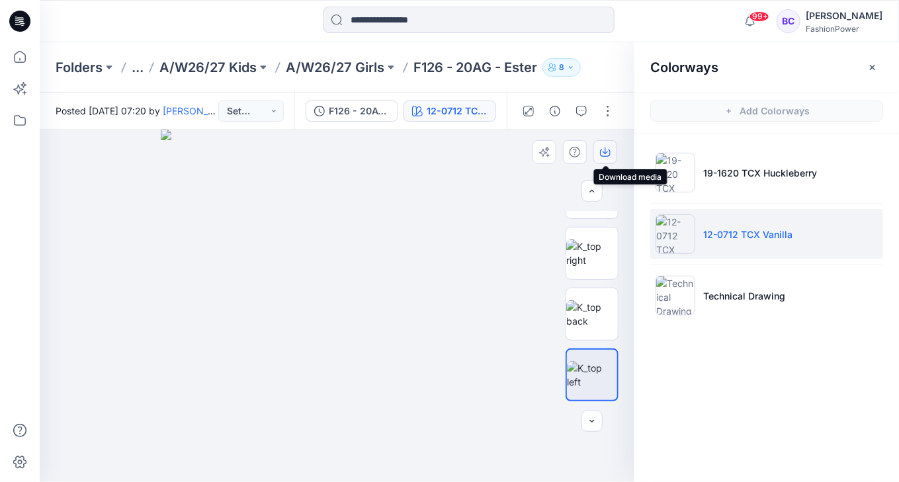
click at [609, 145] on button "button" at bounding box center [605, 152] width 24 height 24
click at [343, 65] on p "A/W26/27 Girls" at bounding box center [335, 67] width 99 height 19
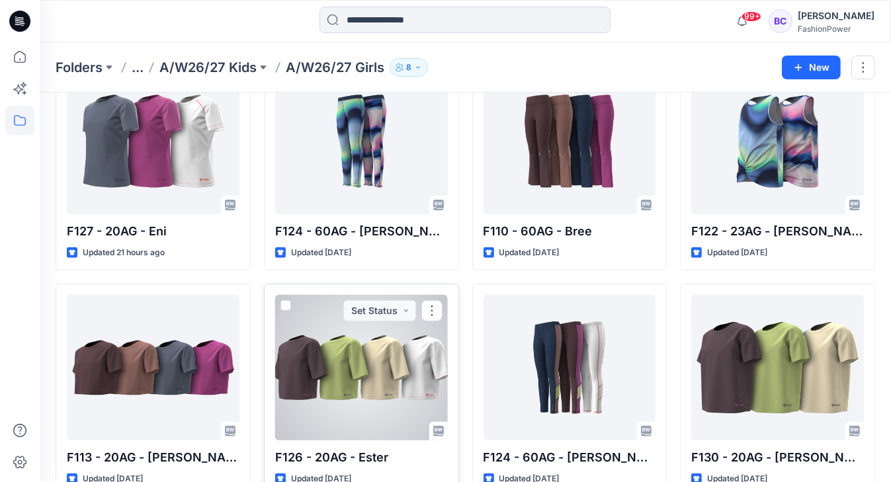
scroll to position [370, 0]
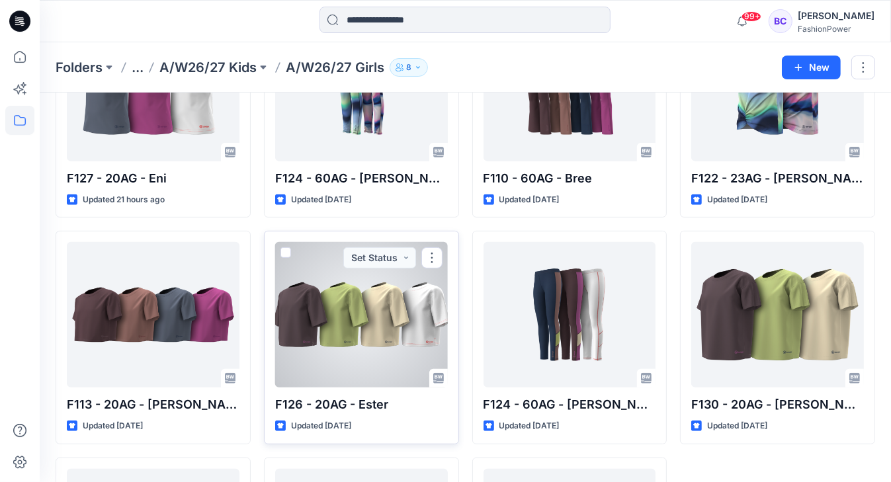
click at [392, 306] on div at bounding box center [361, 314] width 173 height 145
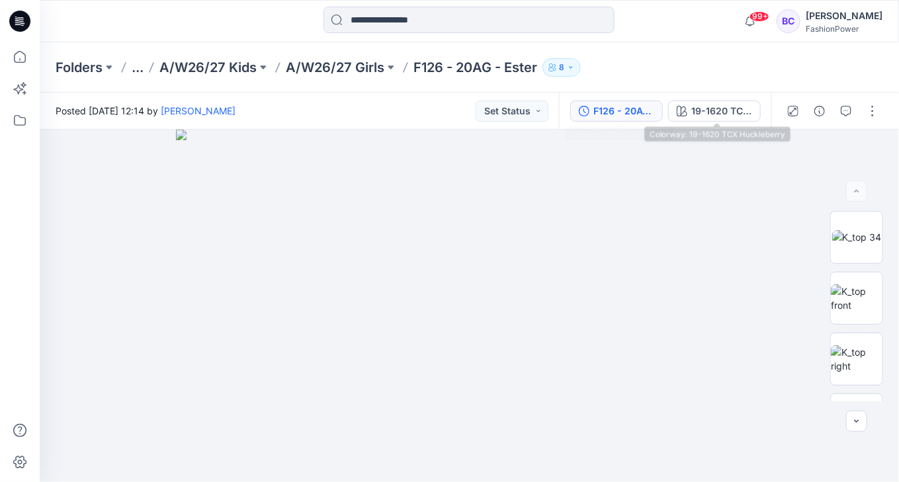
click at [651, 110] on div "F126 - 20AG - Ester" at bounding box center [623, 111] width 61 height 15
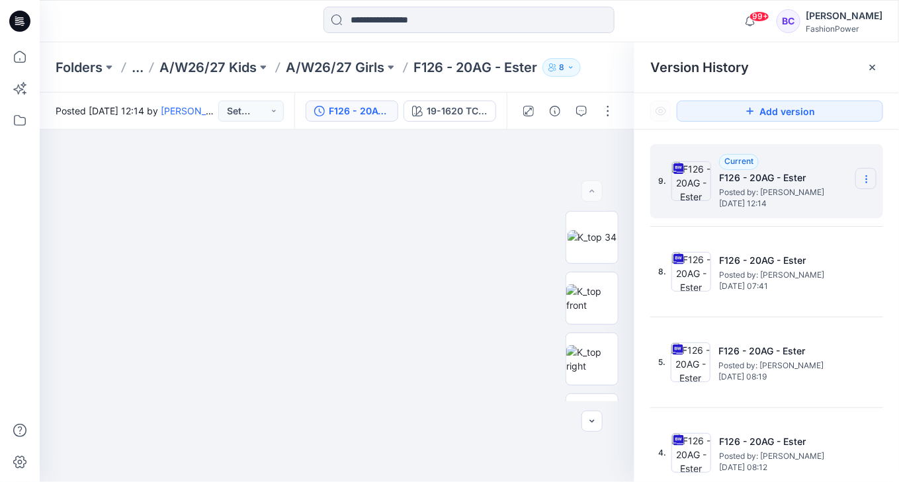
click at [871, 177] on section at bounding box center [865, 178] width 21 height 21
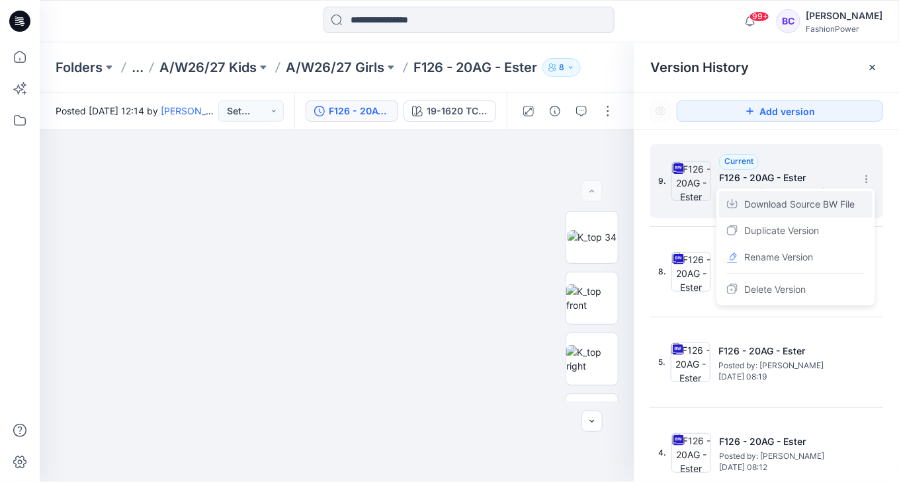
click at [826, 202] on span "Download Source BW File" at bounding box center [799, 204] width 110 height 16
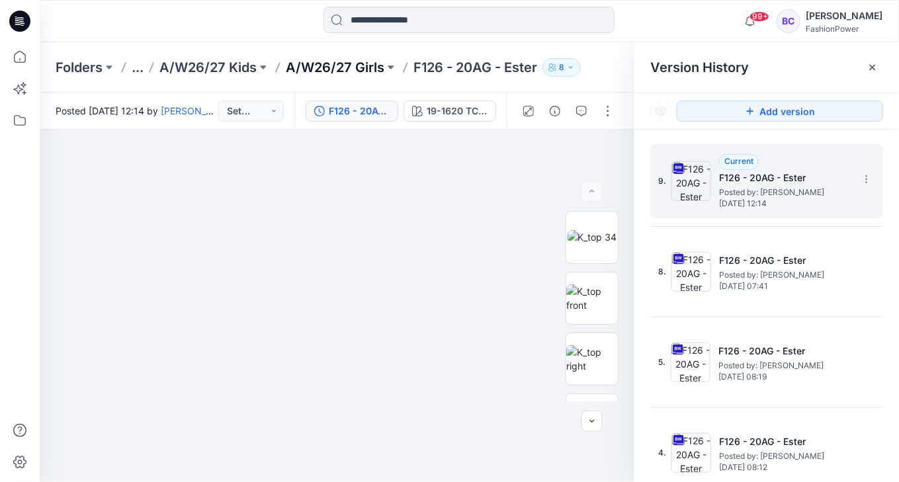
click at [344, 63] on p "A/W26/27 Girls" at bounding box center [335, 67] width 99 height 19
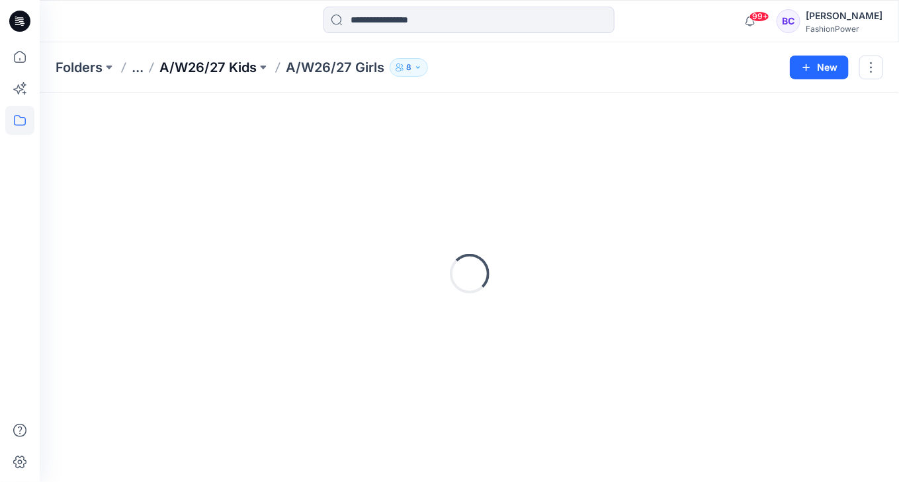
click at [233, 77] on div "Folders ... A/W26/27 Kids A/W26/27 Girls 8 New" at bounding box center [469, 67] width 859 height 50
click at [235, 71] on p "A/W26/27 Kids" at bounding box center [207, 67] width 97 height 19
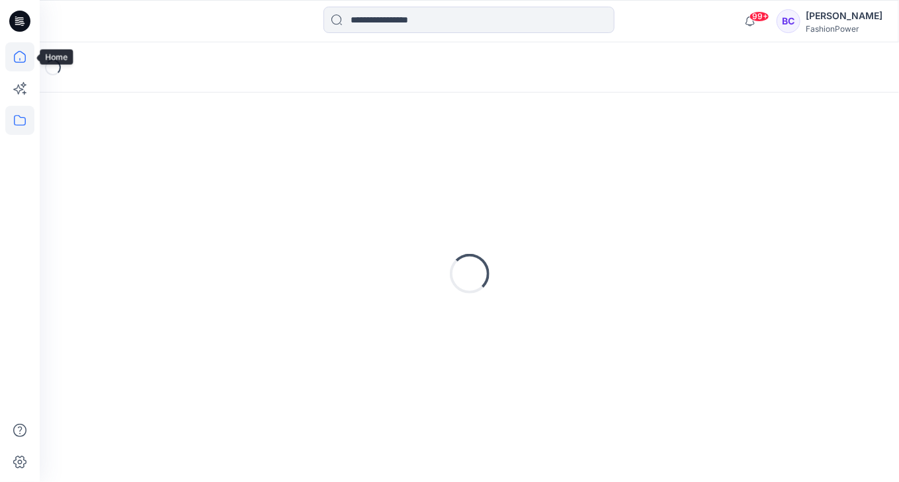
click at [27, 58] on icon at bounding box center [19, 56] width 29 height 29
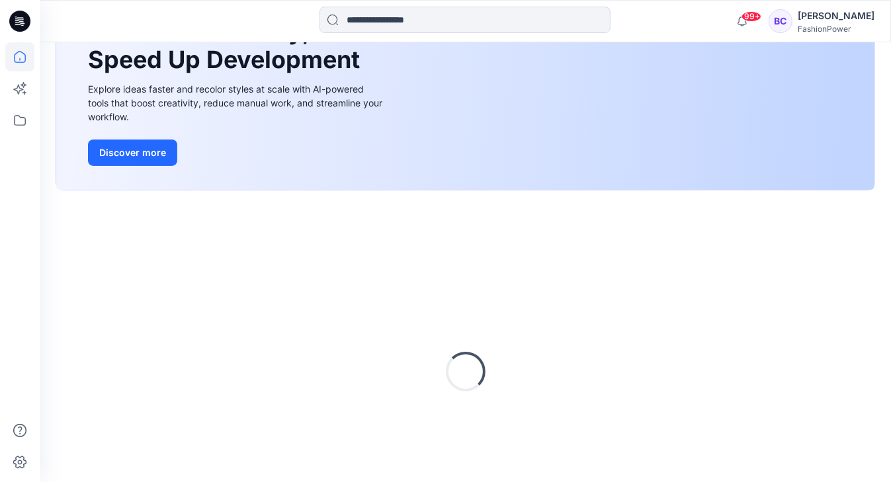
scroll to position [220, 0]
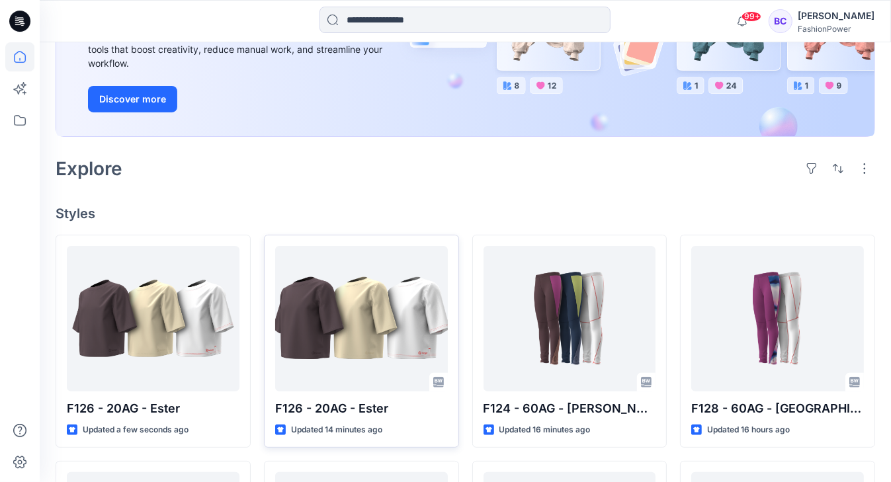
scroll to position [212, 0]
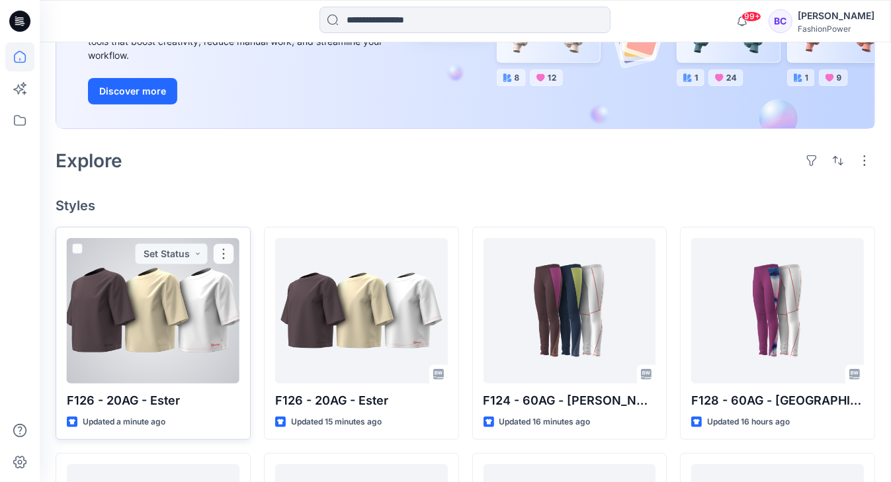
click at [181, 320] on div at bounding box center [153, 310] width 173 height 145
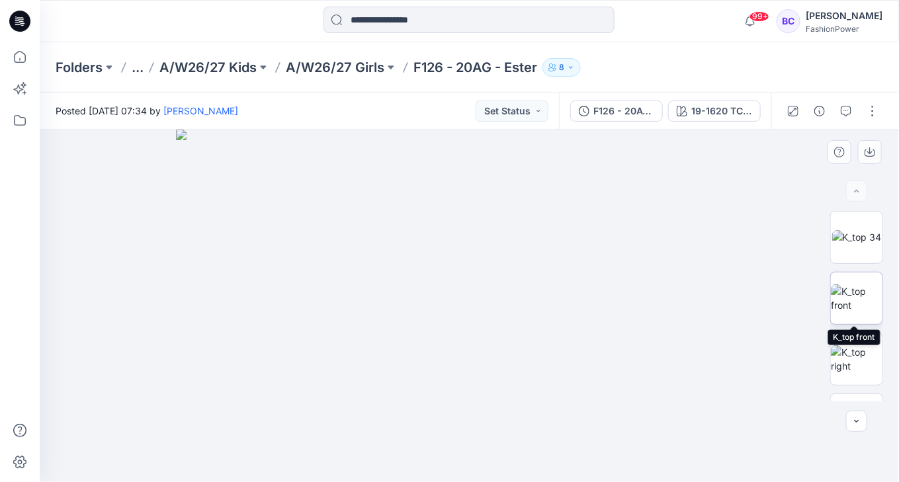
click at [872, 302] on img at bounding box center [857, 298] width 52 height 28
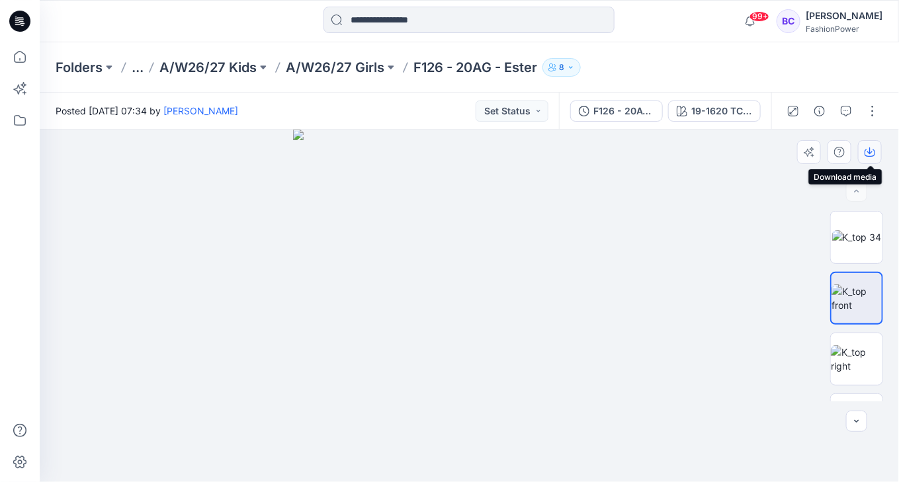
click at [870, 152] on icon "button" at bounding box center [869, 150] width 5 height 7
click at [865, 358] on img at bounding box center [857, 359] width 52 height 28
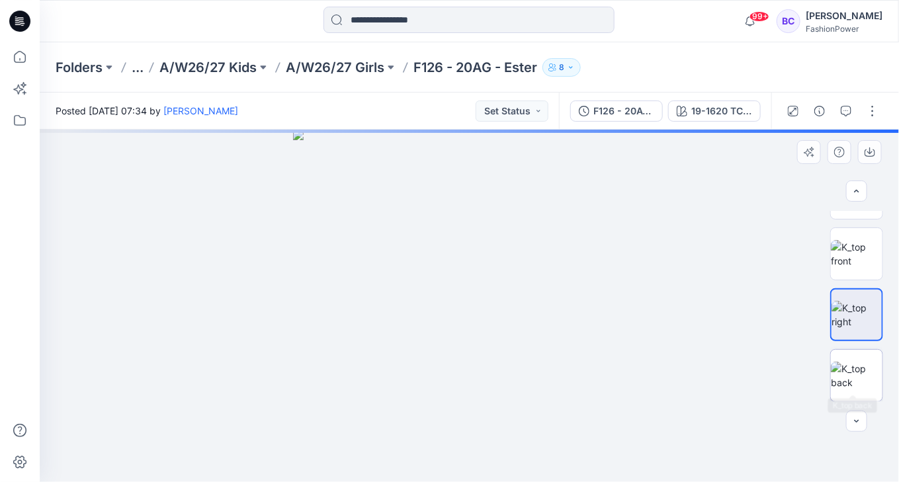
scroll to position [53, 0]
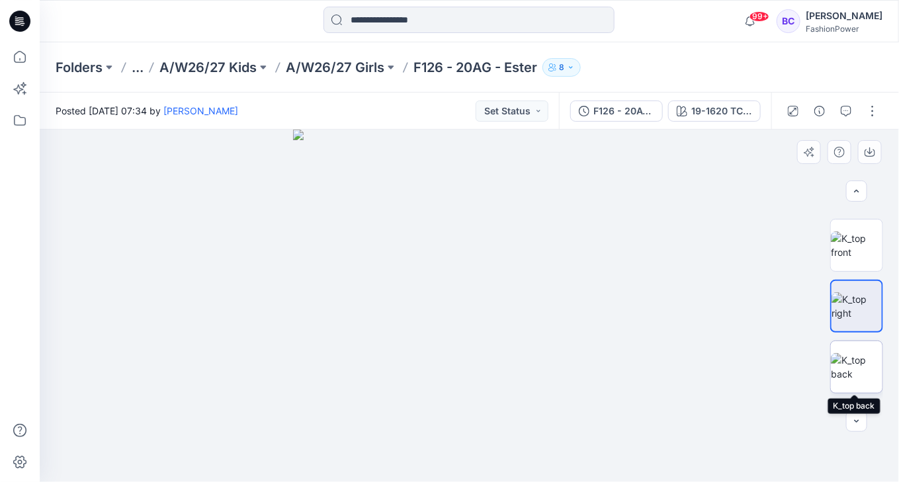
click at [859, 356] on img at bounding box center [857, 367] width 52 height 28
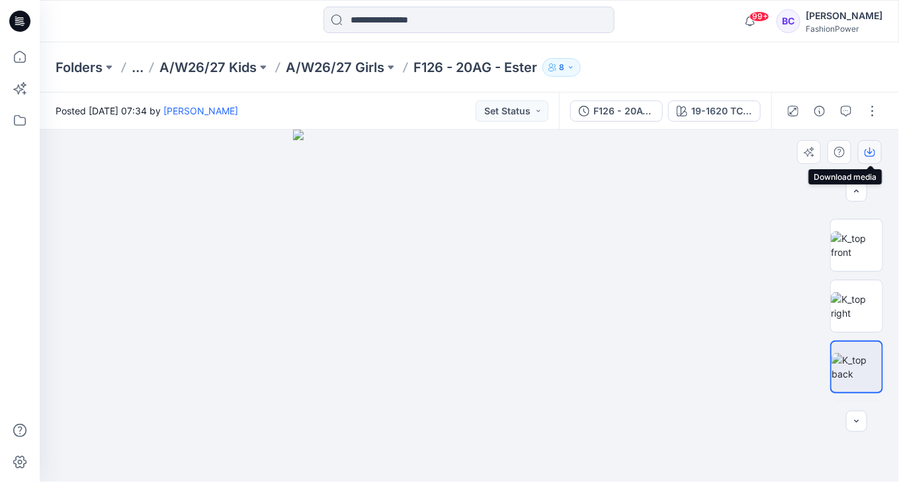
click at [878, 149] on button "button" at bounding box center [870, 152] width 24 height 24
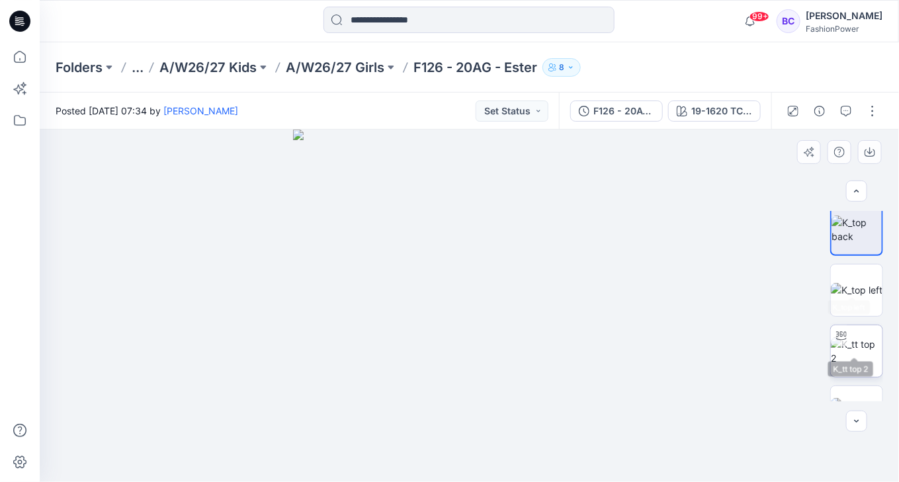
scroll to position [212, 0]
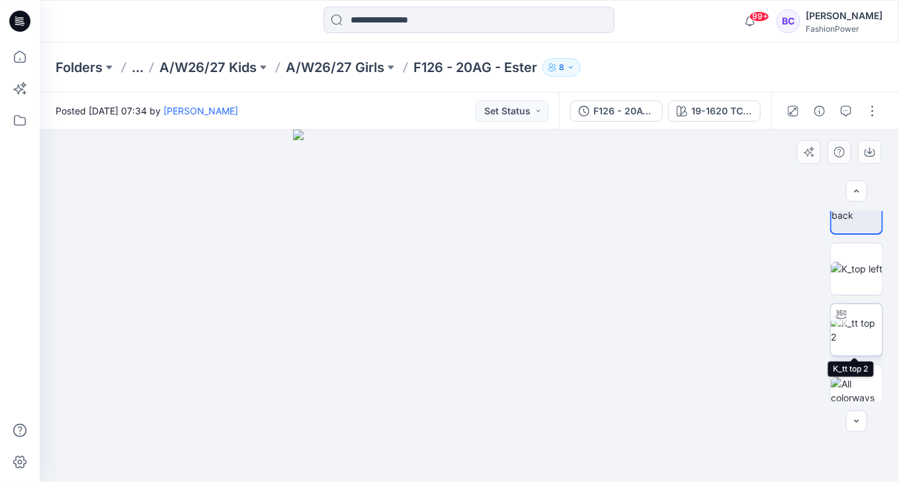
click at [852, 318] on img at bounding box center [857, 330] width 52 height 28
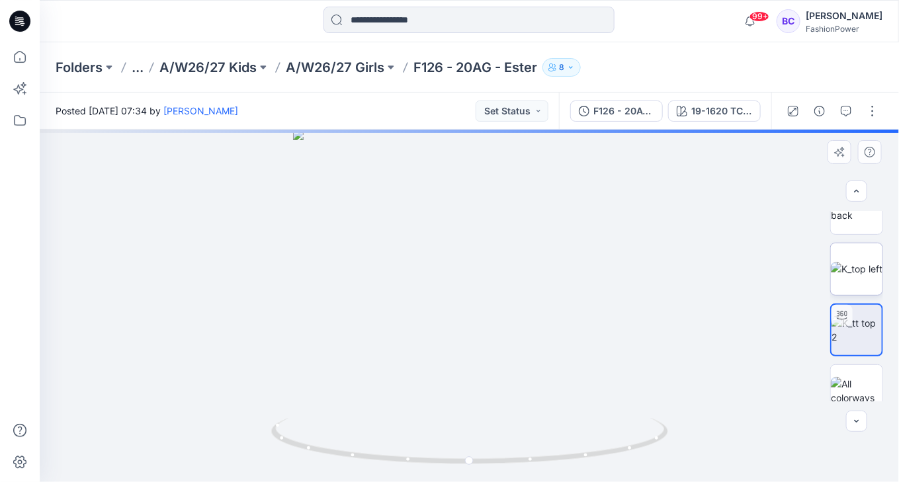
click at [853, 276] on img at bounding box center [857, 269] width 52 height 14
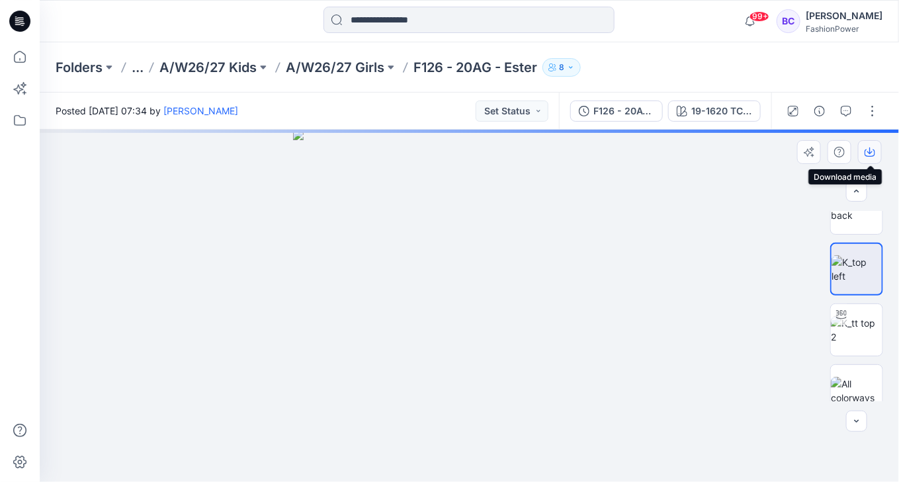
click at [870, 144] on button "button" at bounding box center [870, 152] width 24 height 24
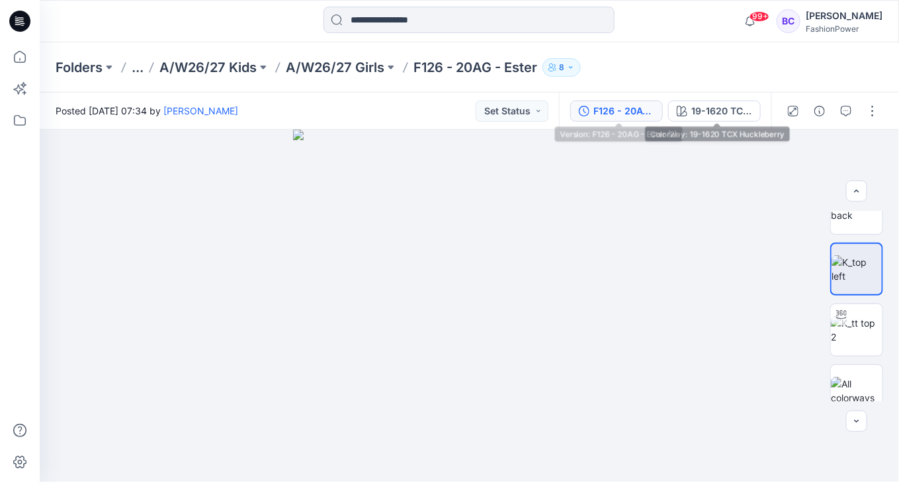
click at [648, 109] on div "F126 - 20AG - Ester (2)" at bounding box center [623, 111] width 61 height 15
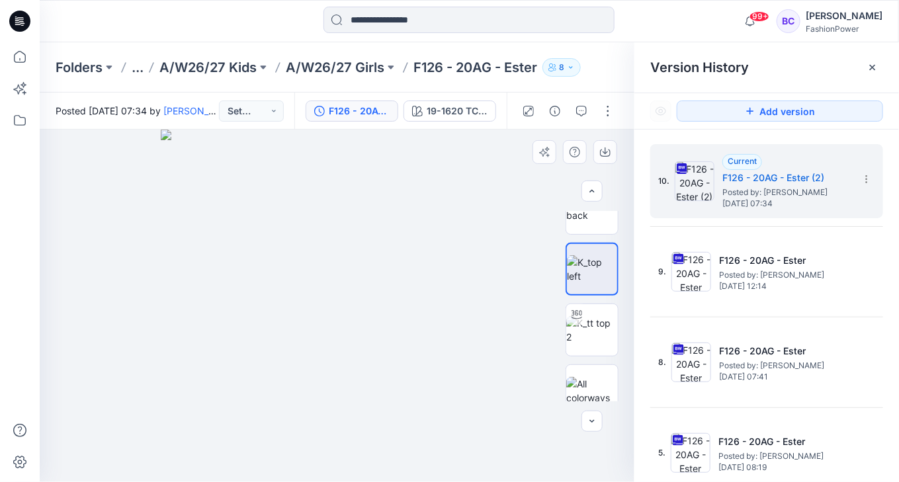
click at [451, 159] on img at bounding box center [337, 306] width 352 height 352
drag, startPoint x: 471, startPoint y: 109, endPoint x: 630, endPoint y: 237, distance: 204.2
click at [472, 109] on div "19-1620 TCX Huckleberry" at bounding box center [457, 111] width 61 height 15
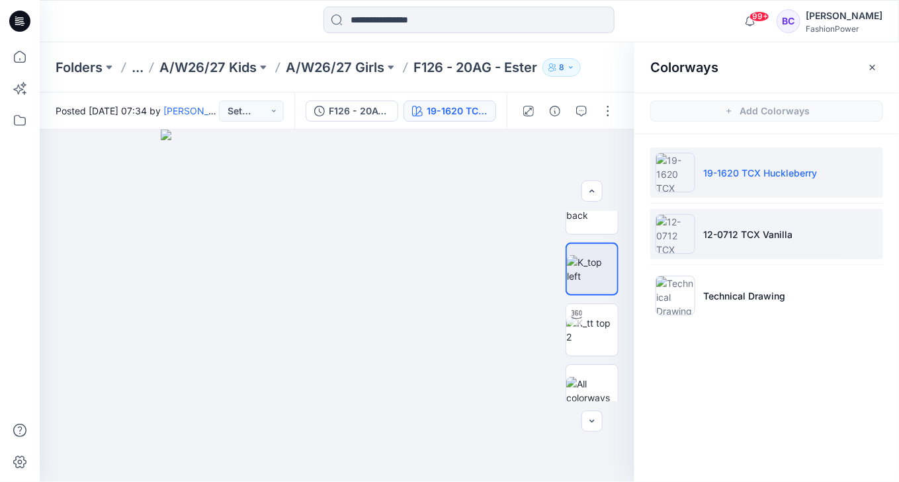
click at [783, 237] on p "12-0712 TCX Vanilla" at bounding box center [747, 234] width 89 height 14
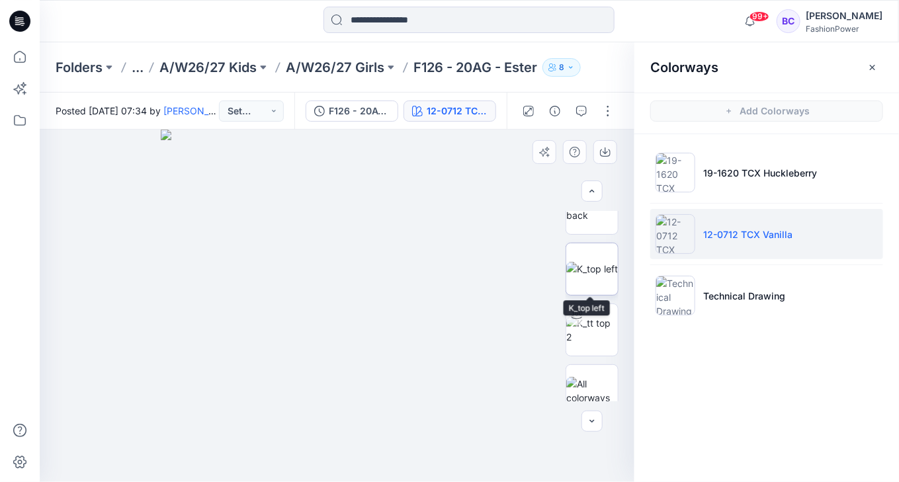
click at [580, 263] on img at bounding box center [592, 269] width 52 height 14
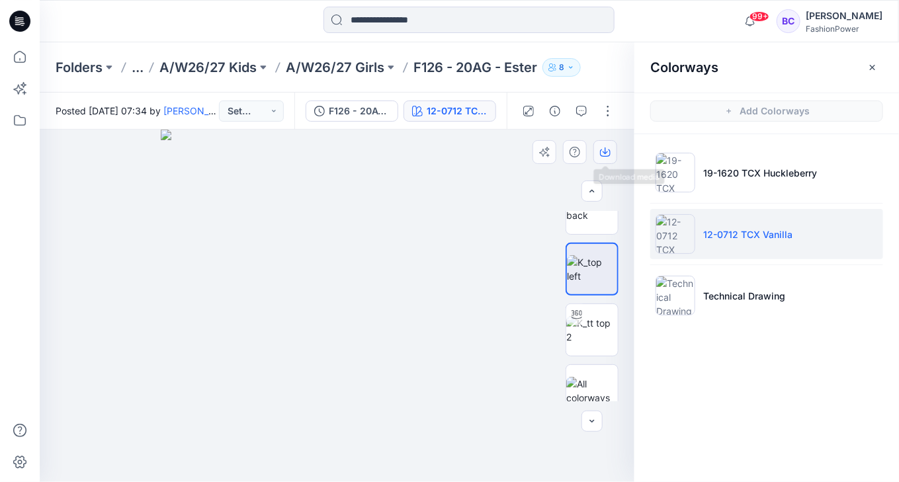
click at [616, 159] on button "button" at bounding box center [605, 152] width 24 height 24
click at [599, 316] on img at bounding box center [592, 330] width 52 height 28
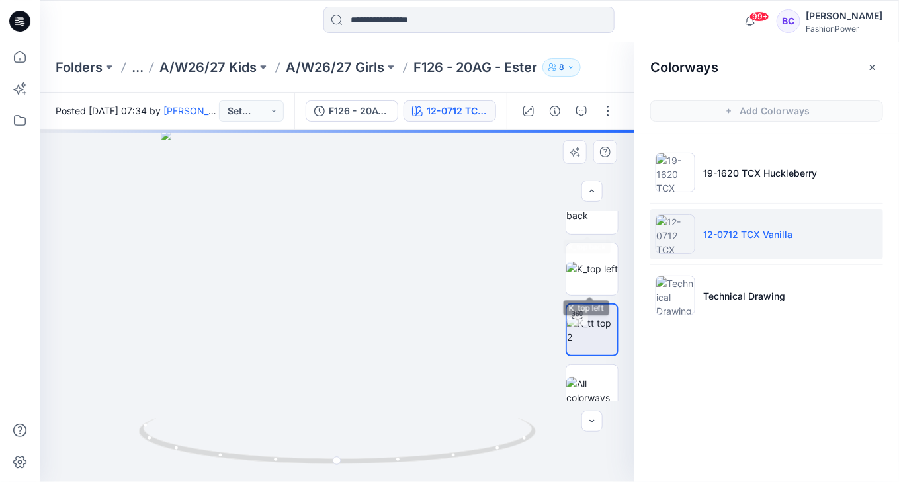
click at [589, 208] on div at bounding box center [337, 306] width 595 height 352
click at [589, 215] on img at bounding box center [592, 208] width 52 height 28
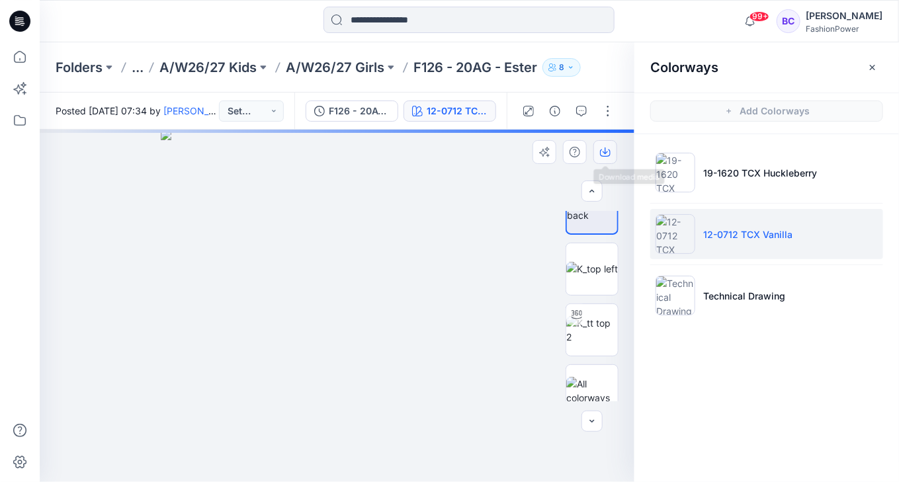
click at [603, 154] on icon "button" at bounding box center [605, 152] width 11 height 11
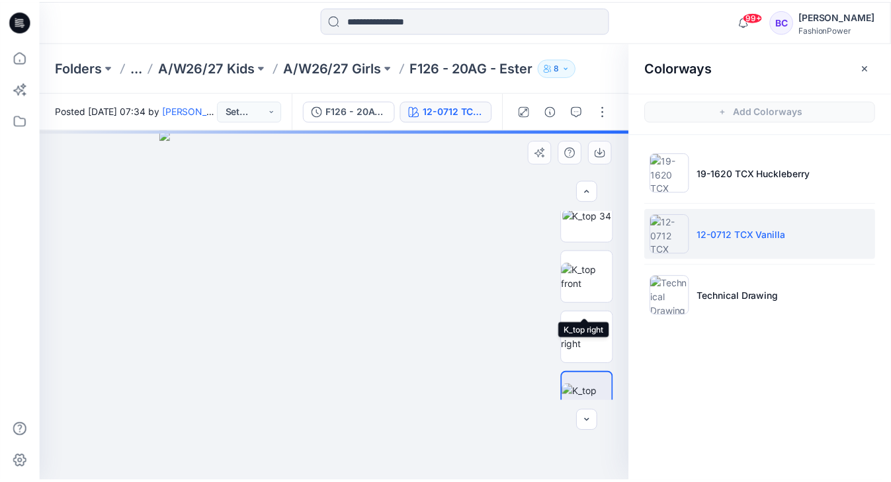
scroll to position [0, 0]
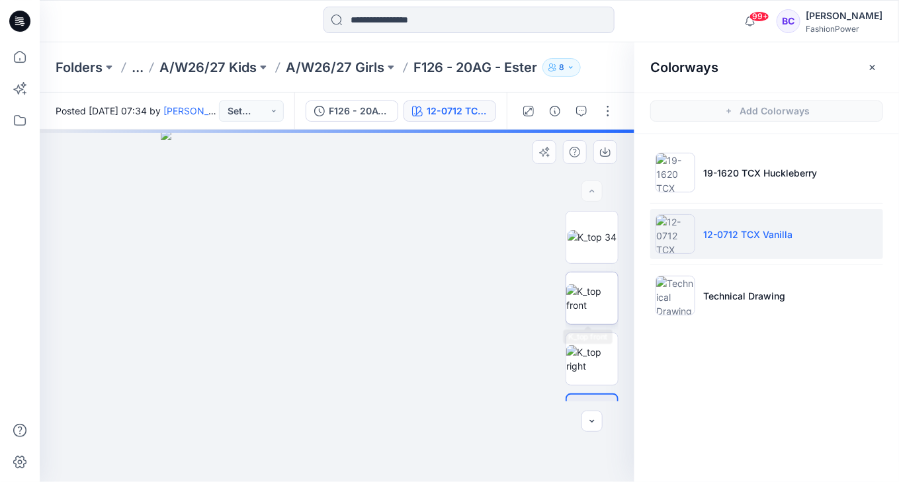
click at [590, 290] on img at bounding box center [592, 298] width 52 height 28
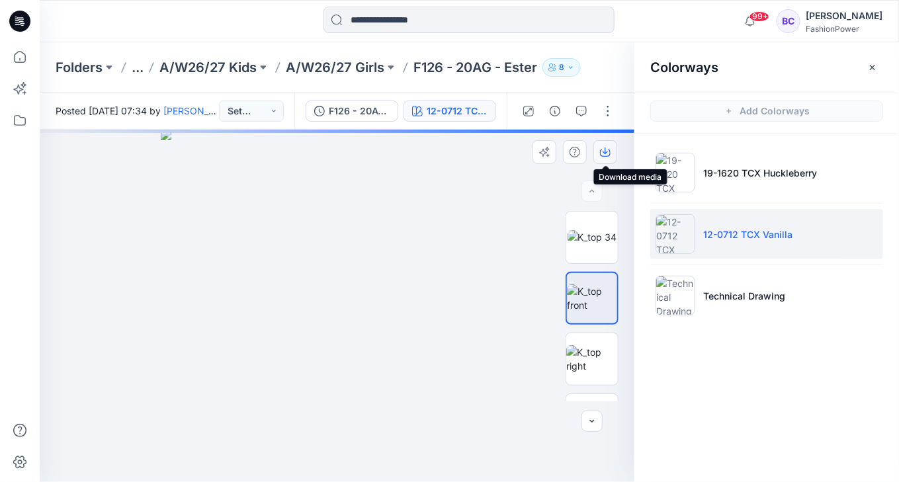
click at [609, 157] on icon "button" at bounding box center [605, 152] width 11 height 11
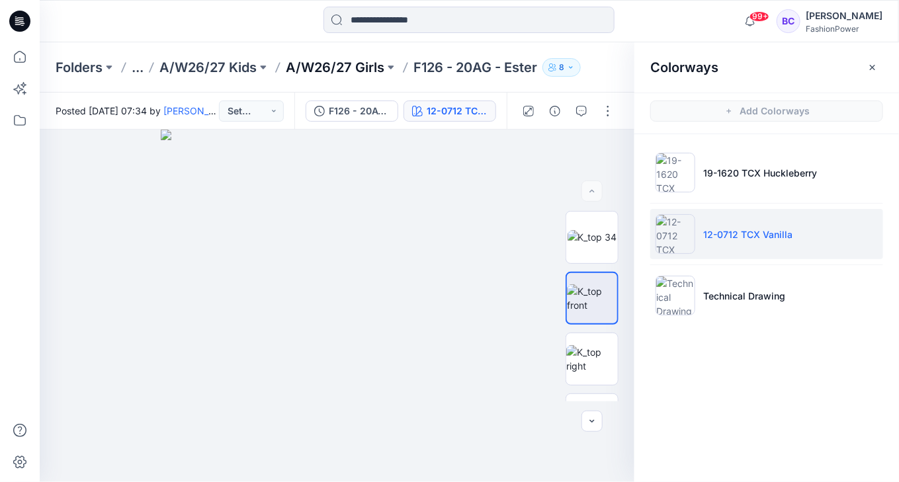
click at [343, 75] on p "A/W26/27 Girls" at bounding box center [335, 67] width 99 height 19
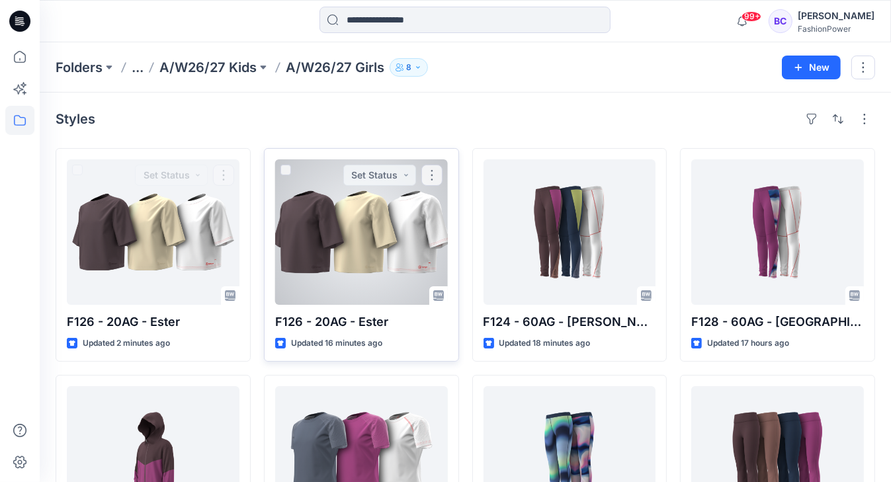
click at [309, 206] on div at bounding box center [361, 231] width 173 height 145
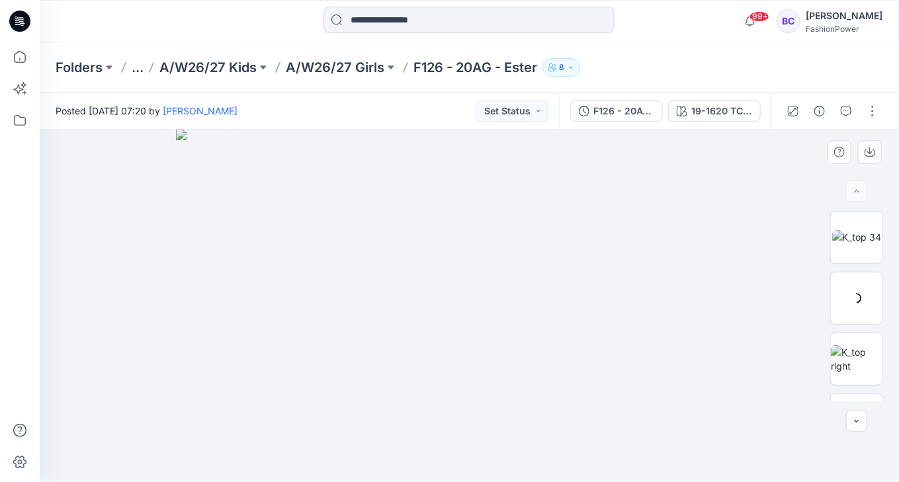
click at [311, 203] on img at bounding box center [469, 306] width 587 height 352
click at [645, 120] on div "F126 - 20AG - Ester 19-1620 TCX Huckleberry" at bounding box center [665, 111] width 212 height 37
click at [643, 116] on div "F126 - 20AG - Ester" at bounding box center [623, 111] width 61 height 15
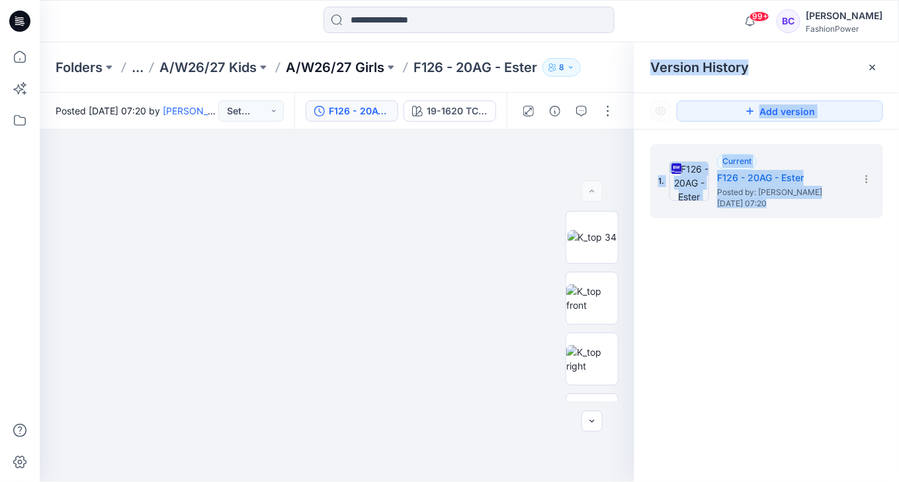
click at [331, 71] on p "A/W26/27 Girls" at bounding box center [335, 67] width 99 height 19
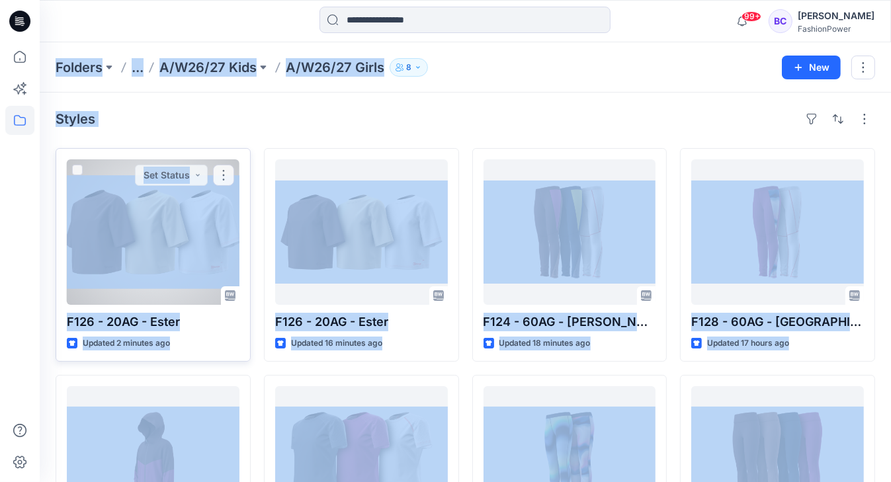
click at [151, 204] on div at bounding box center [153, 231] width 173 height 145
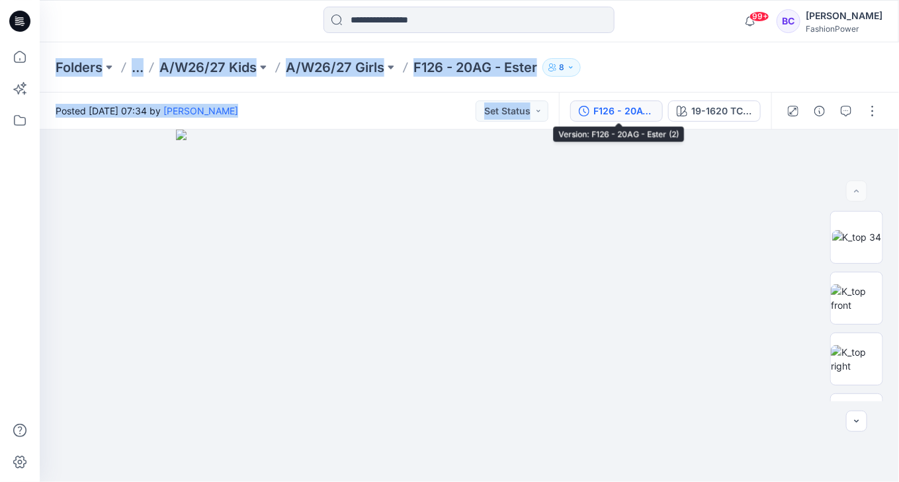
click at [635, 109] on div "F126 - 20AG - Ester (2)" at bounding box center [623, 111] width 61 height 15
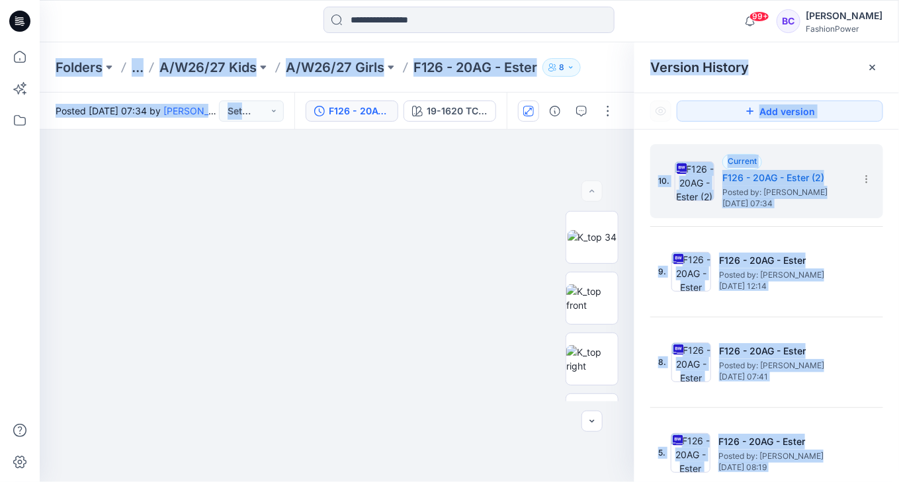
click at [534, 108] on icon "button" at bounding box center [528, 111] width 11 height 11
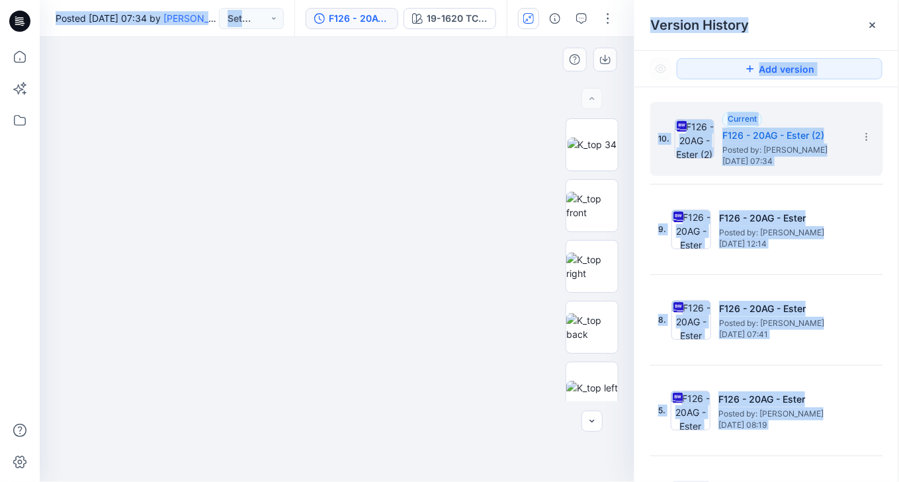
click at [408, 57] on div at bounding box center [337, 259] width 595 height 445
click at [372, 26] on button "F126 - 20AG - Ester (2)" at bounding box center [352, 18] width 93 height 21
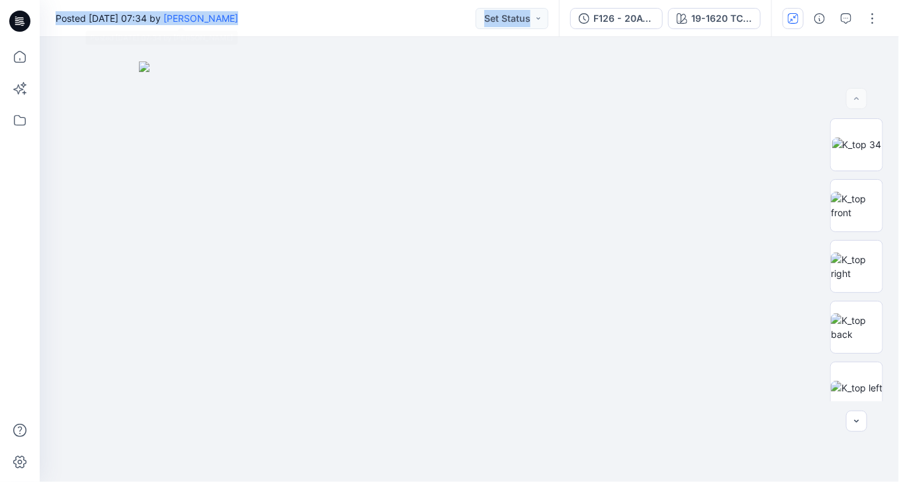
click at [287, 30] on div "Posted Thursday, August 14, 2025 07:34 by Bibi Castelijns Set Status" at bounding box center [299, 18] width 519 height 36
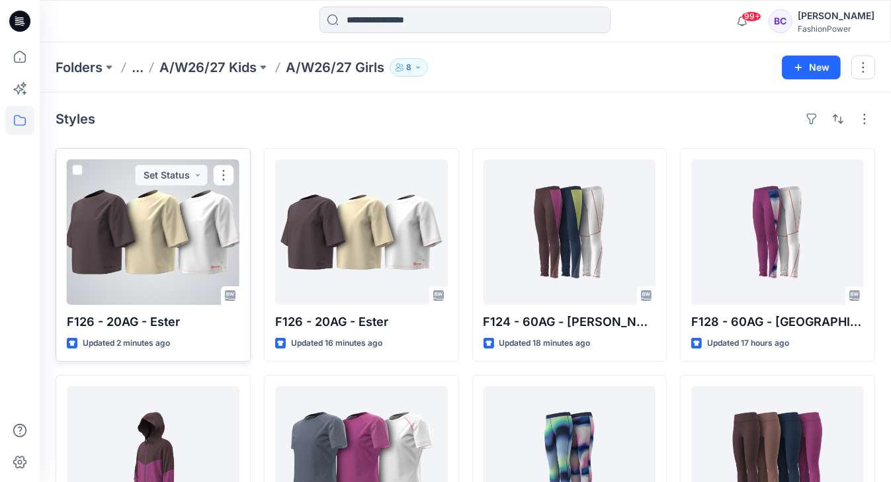
click at [155, 227] on div at bounding box center [153, 231] width 173 height 145
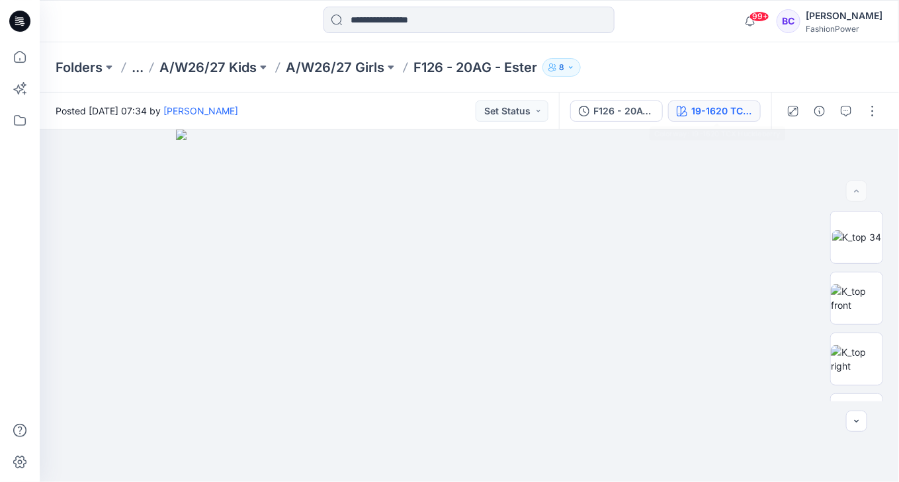
click at [715, 111] on div "19-1620 TCX Huckleberry" at bounding box center [721, 111] width 61 height 15
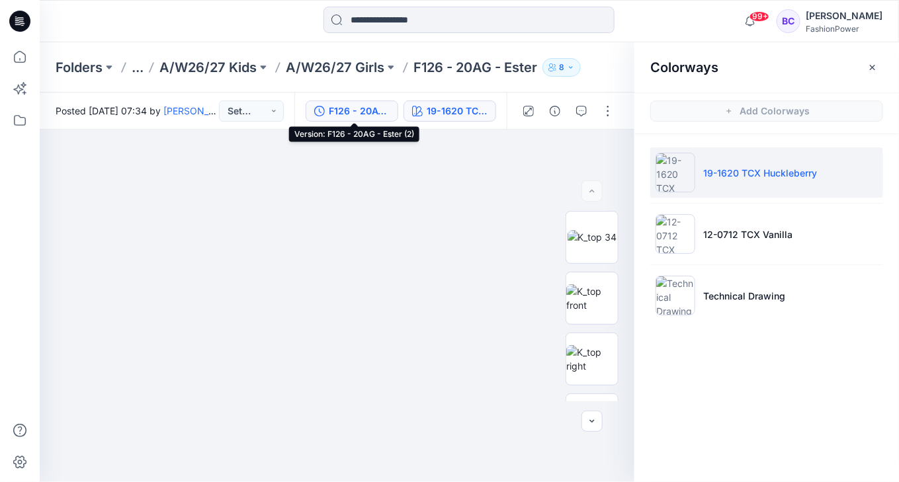
click at [390, 110] on div "F126 - 20AG - Ester (2)" at bounding box center [359, 111] width 61 height 15
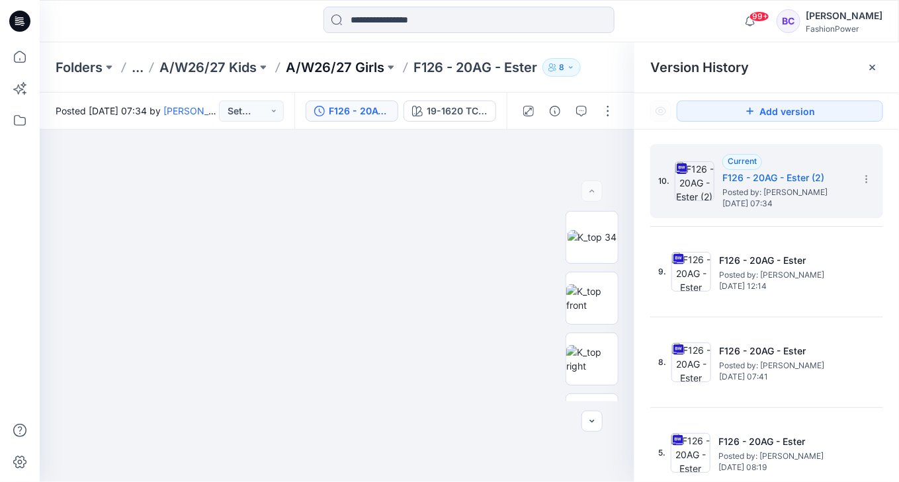
click at [355, 57] on div "Folders ... A/W26/27 Kids A/W26/27 Girls F126 - 20AG - Ester 8" at bounding box center [469, 67] width 859 height 50
click at [354, 59] on p "A/W26/27 Girls" at bounding box center [335, 67] width 99 height 19
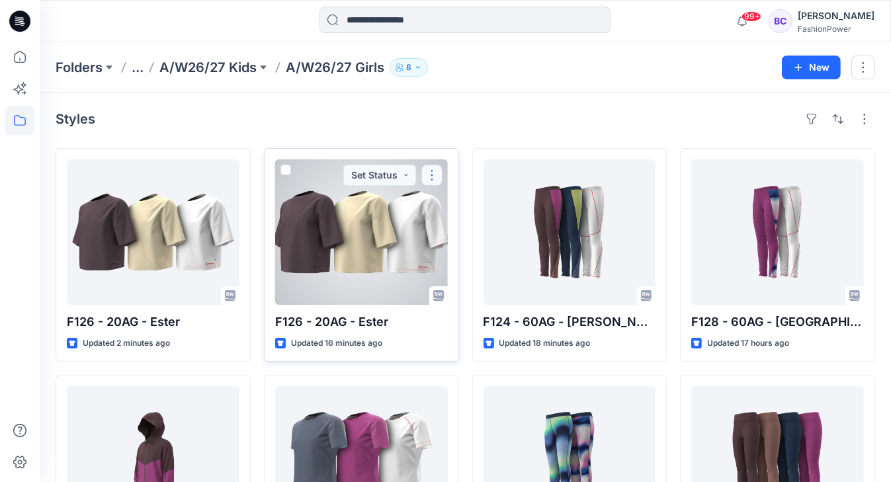
click at [433, 180] on button "button" at bounding box center [431, 175] width 21 height 21
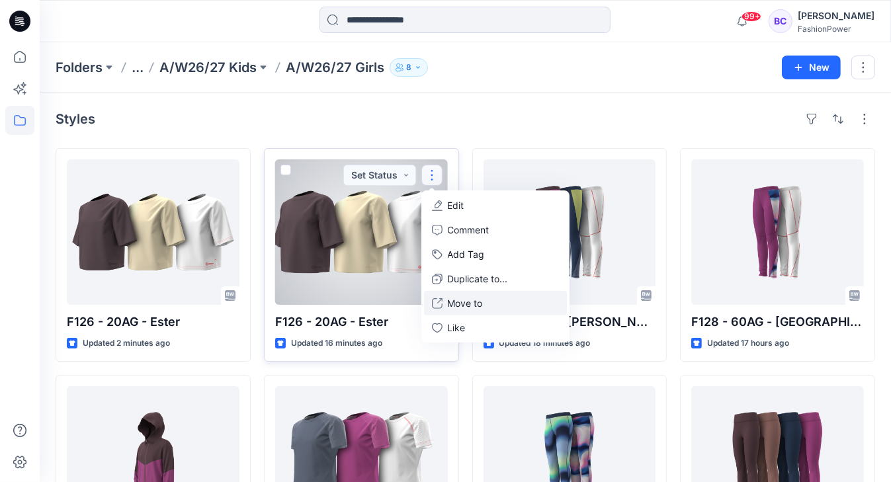
click at [461, 309] on button "Move to" at bounding box center [495, 303] width 143 height 24
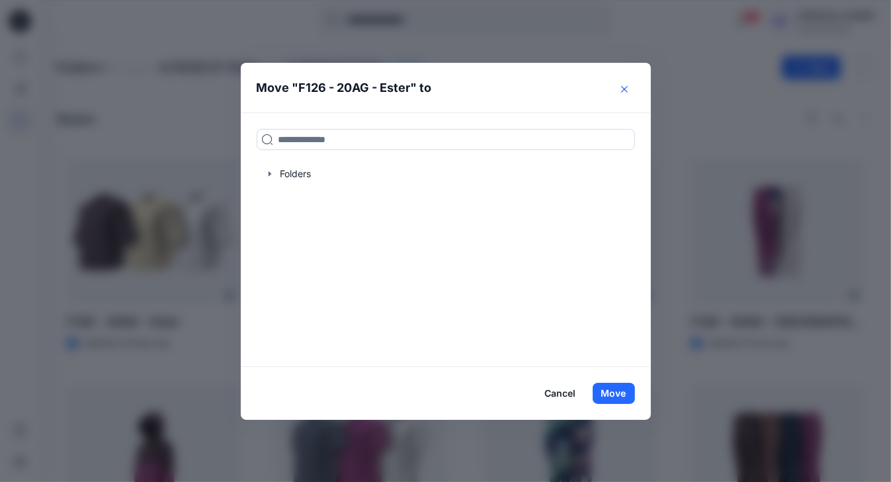
click at [628, 88] on button "Close" at bounding box center [624, 89] width 21 height 21
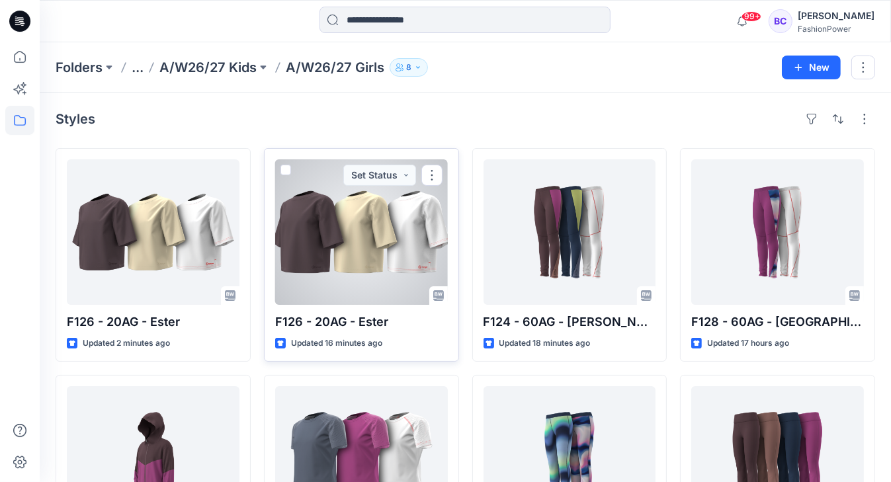
click at [391, 246] on div at bounding box center [361, 231] width 173 height 145
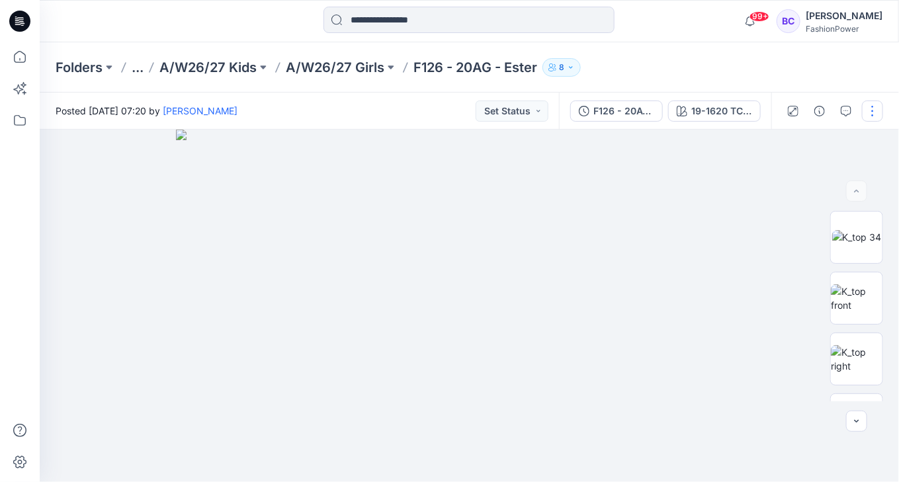
drag, startPoint x: 391, startPoint y: 246, endPoint x: 874, endPoint y: 109, distance: 501.8
click at [874, 109] on button "button" at bounding box center [872, 111] width 21 height 21
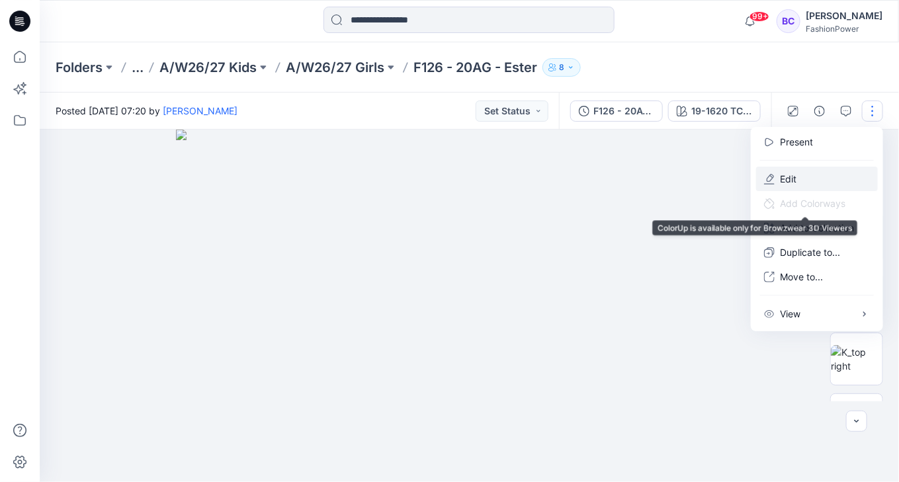
click at [815, 176] on button "Edit" at bounding box center [817, 179] width 122 height 24
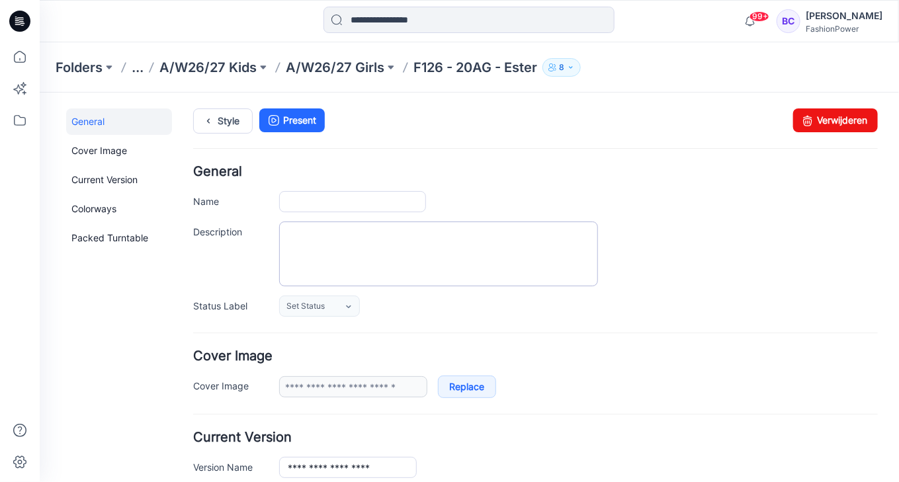
type input "**********"
drag, startPoint x: 815, startPoint y: 127, endPoint x: 518, endPoint y: 126, distance: 296.9
click at [815, 127] on link "Verwijderen" at bounding box center [834, 120] width 85 height 24
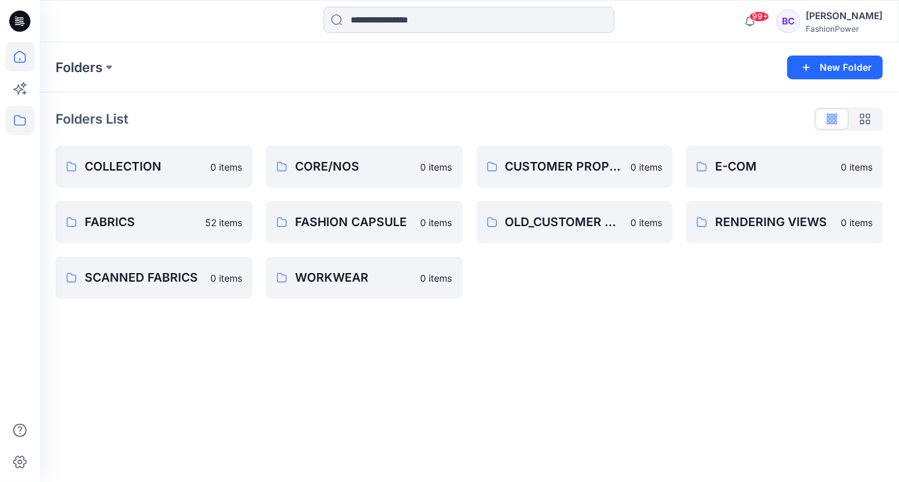
drag, startPoint x: 44, startPoint y: 56, endPoint x: 30, endPoint y: 58, distance: 14.1
click at [43, 56] on div "Folders New Folder" at bounding box center [469, 67] width 859 height 50
click at [30, 58] on icon at bounding box center [19, 56] width 29 height 29
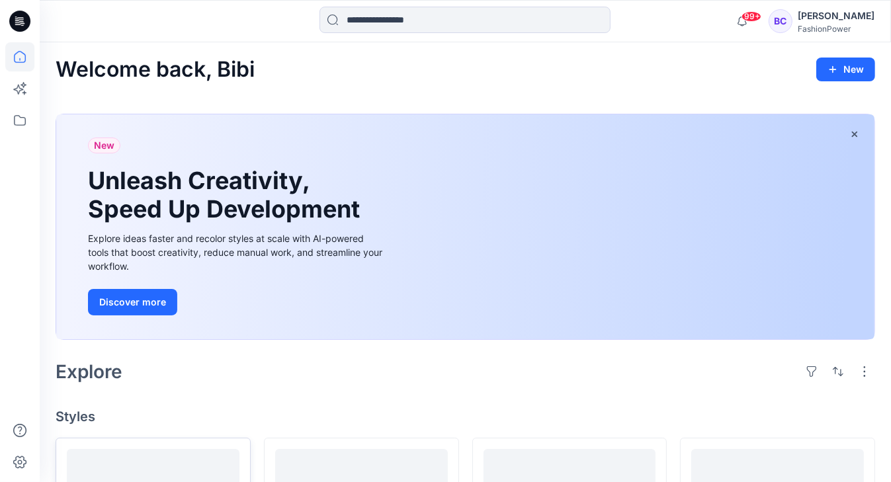
scroll to position [53, 0]
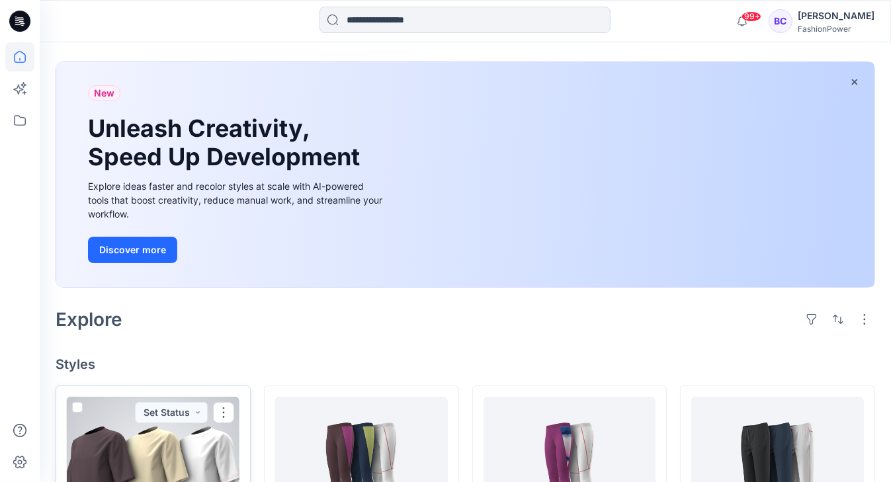
click at [179, 436] on div at bounding box center [153, 469] width 173 height 145
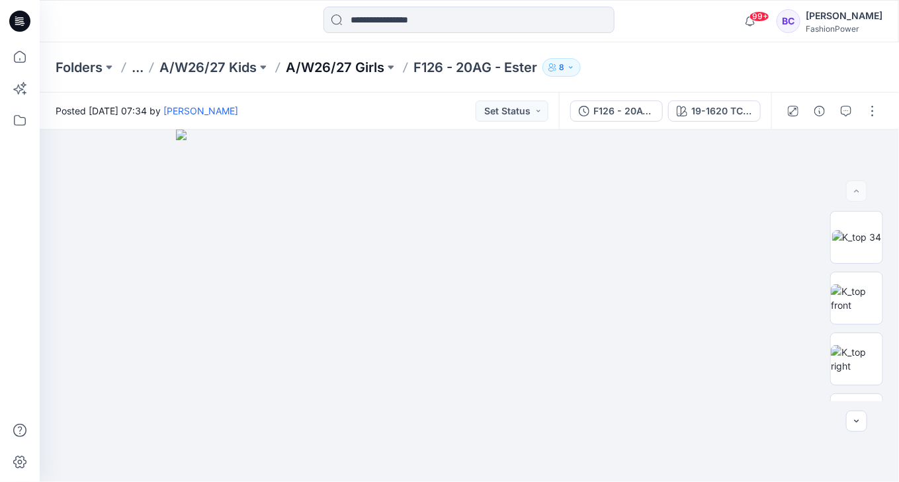
click at [370, 66] on p "A/W26/27 Girls" at bounding box center [335, 67] width 99 height 19
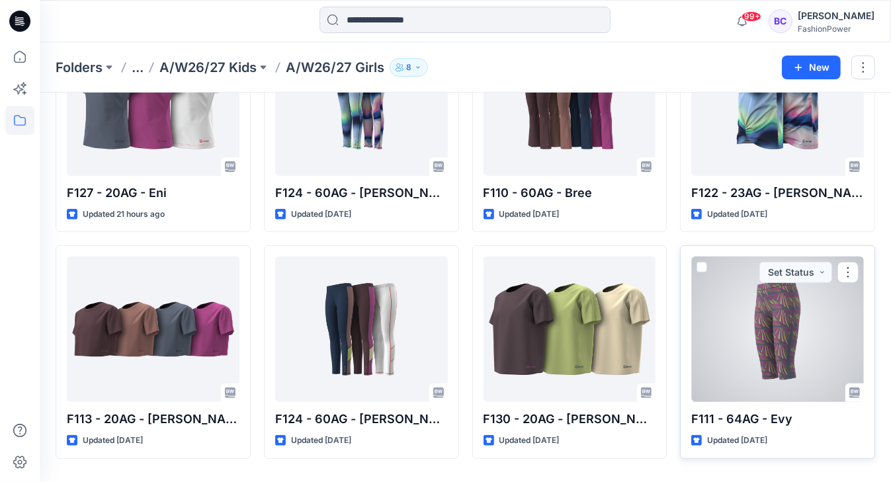
scroll to position [393, 0]
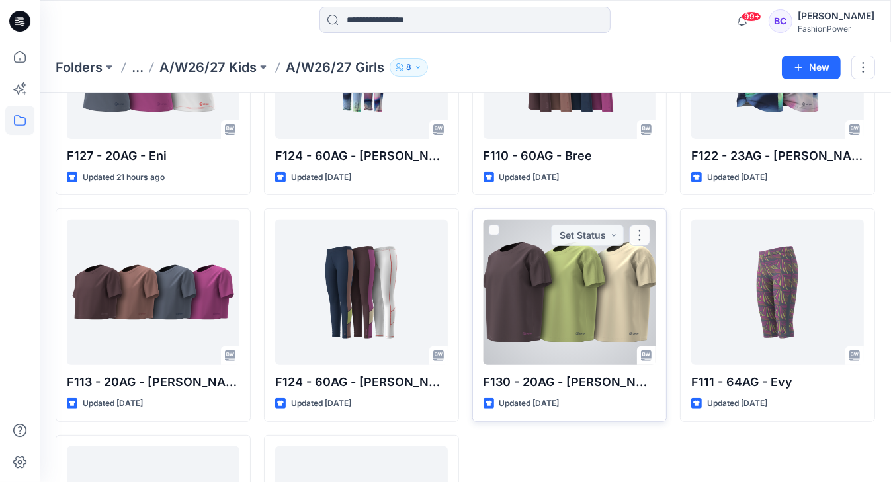
click at [559, 306] on div at bounding box center [569, 292] width 173 height 145
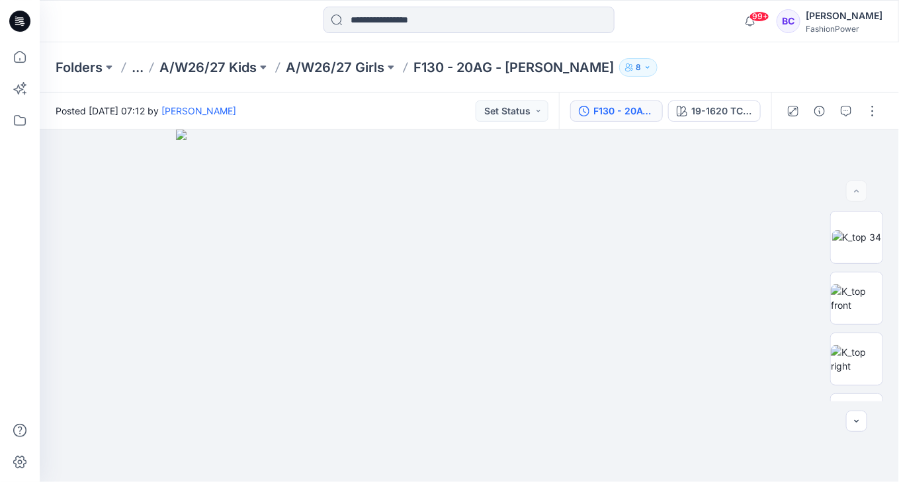
click at [630, 108] on div "F130 - 20AG - [PERSON_NAME]" at bounding box center [623, 111] width 61 height 15
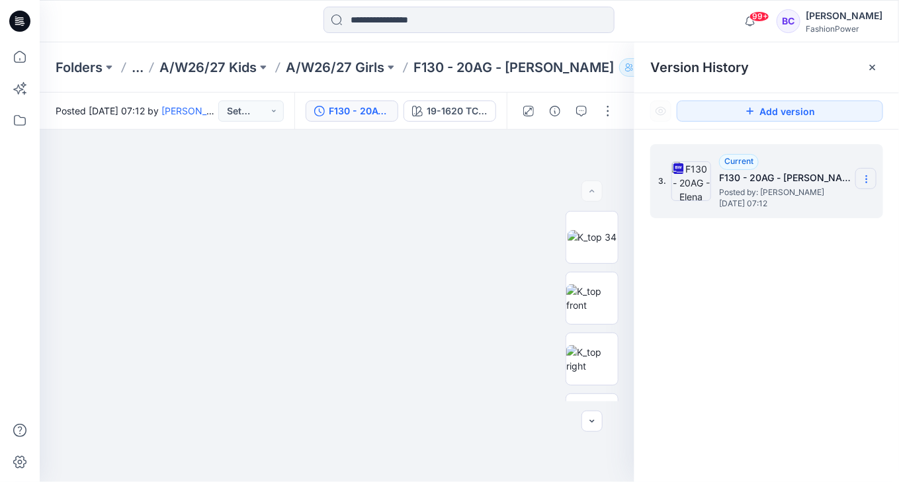
click at [874, 180] on section at bounding box center [865, 178] width 21 height 21
click at [841, 201] on span "Download Source BW File" at bounding box center [799, 204] width 110 height 16
drag, startPoint x: 829, startPoint y: 0, endPoint x: 615, endPoint y: 36, distance: 217.2
click at [618, 33] on div at bounding box center [469, 21] width 429 height 29
click at [300, 73] on p "A/W26/27 Girls" at bounding box center [335, 67] width 99 height 19
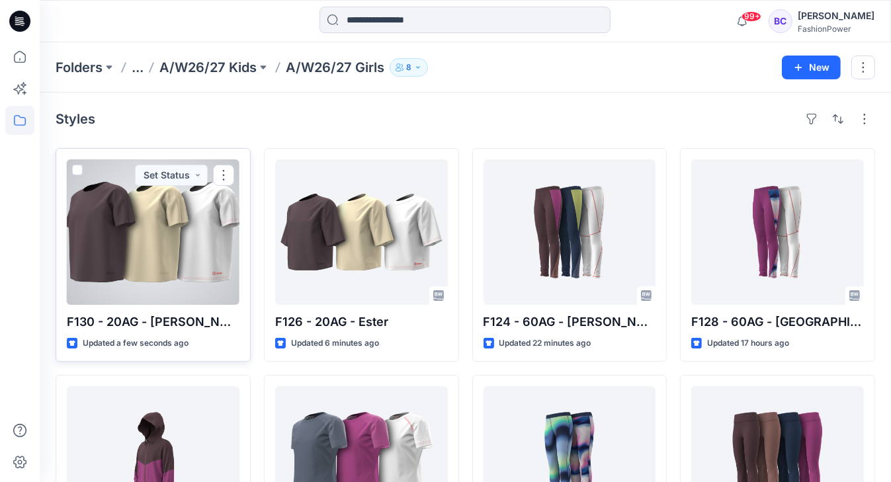
click at [165, 222] on div at bounding box center [153, 231] width 173 height 145
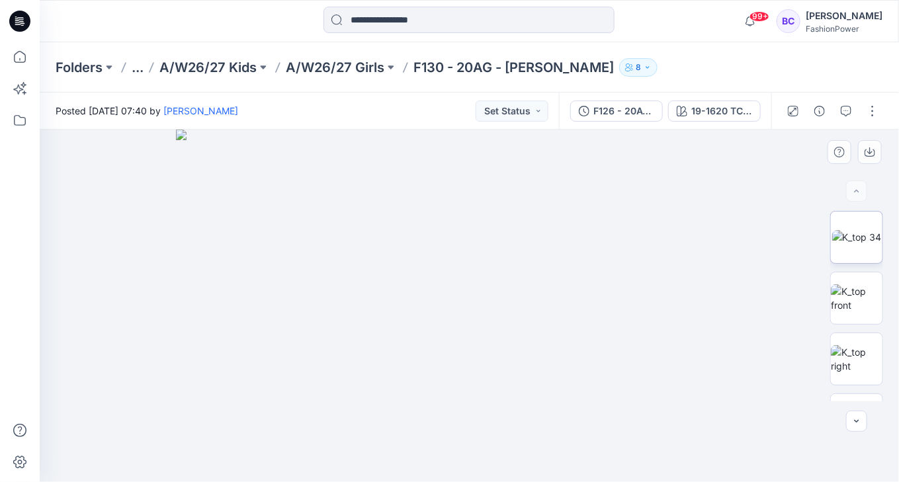
click at [856, 243] on img at bounding box center [857, 237] width 50 height 14
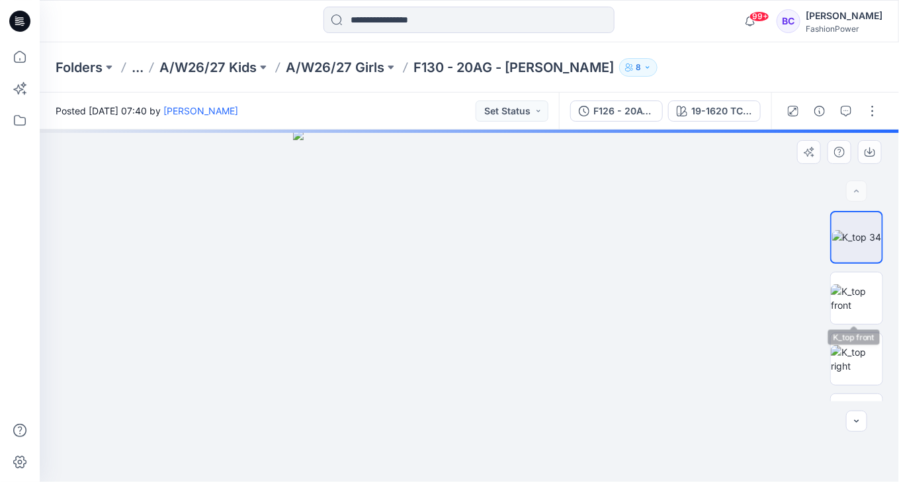
drag, startPoint x: 850, startPoint y: 296, endPoint x: 868, endPoint y: 223, distance: 75.7
click at [850, 296] on img at bounding box center [857, 298] width 52 height 28
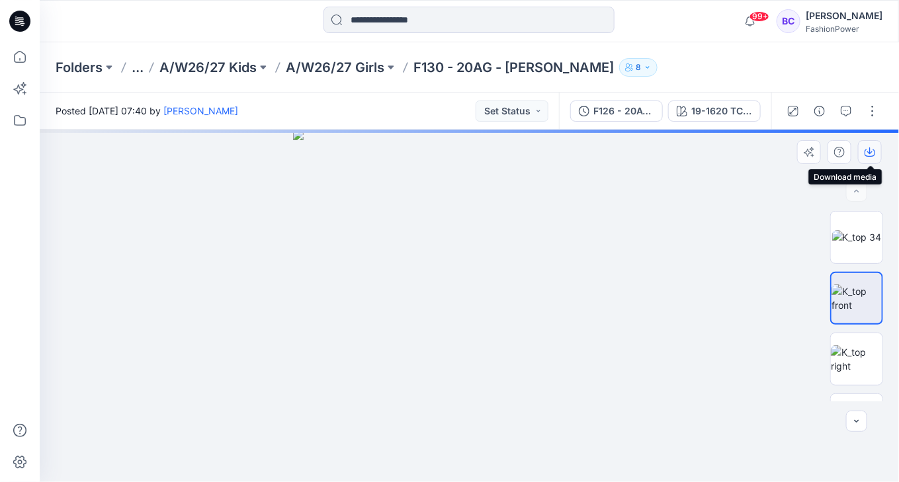
click at [874, 149] on icon "button" at bounding box center [869, 152] width 11 height 11
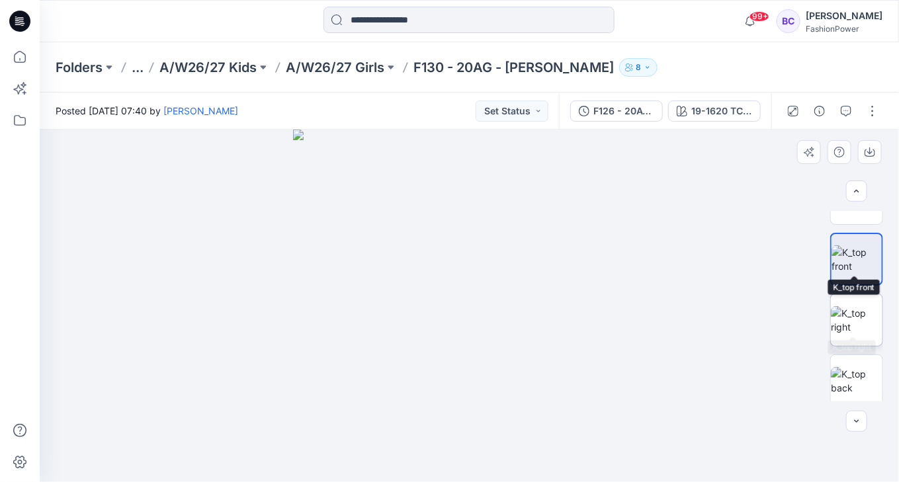
scroll to position [53, 0]
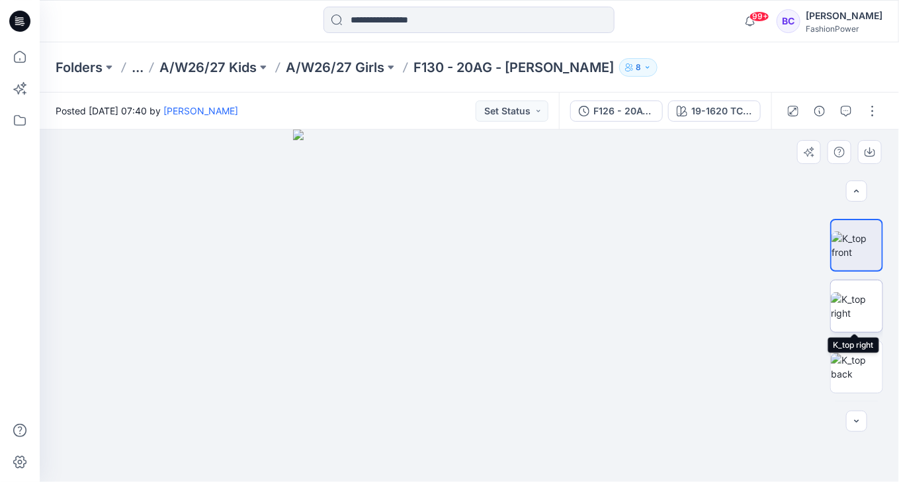
click at [868, 301] on img at bounding box center [857, 306] width 52 height 28
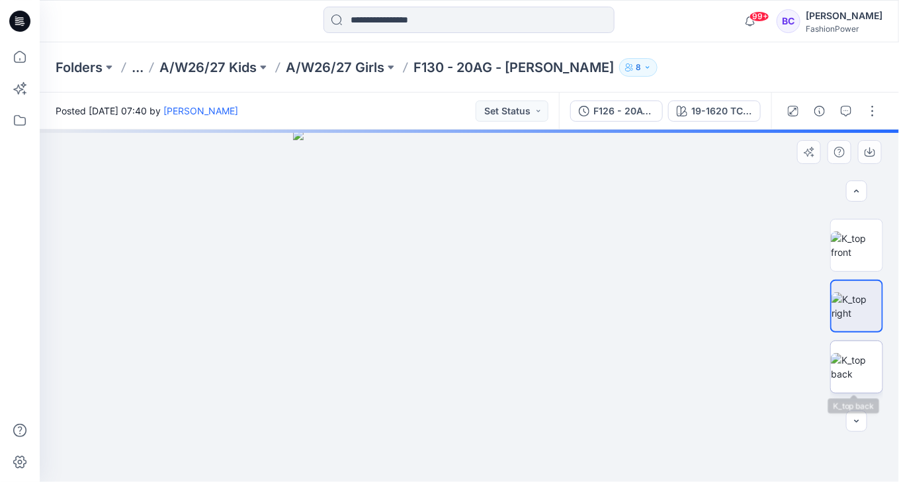
click at [852, 359] on img at bounding box center [857, 367] width 52 height 28
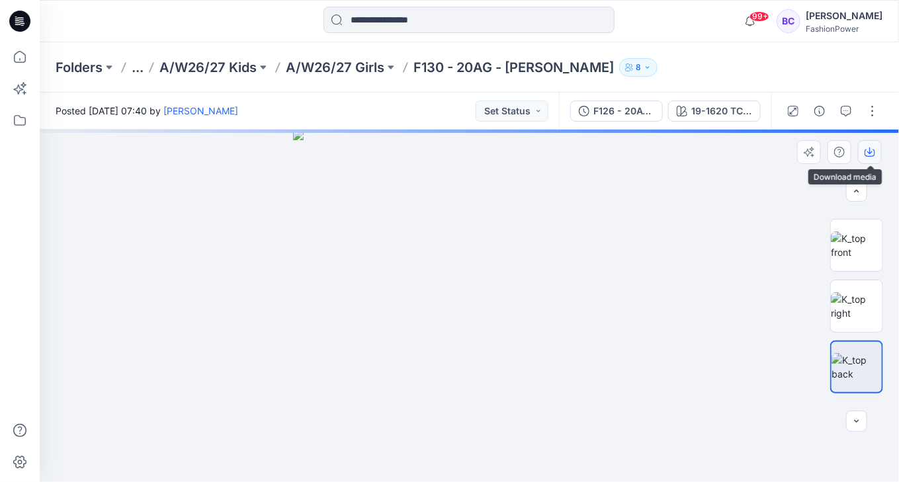
click at [868, 145] on button "button" at bounding box center [870, 152] width 24 height 24
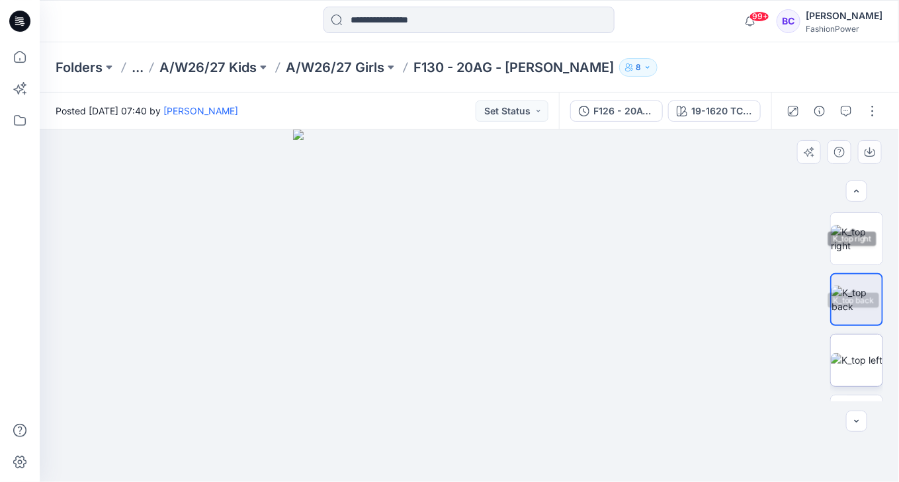
scroll to position [159, 0]
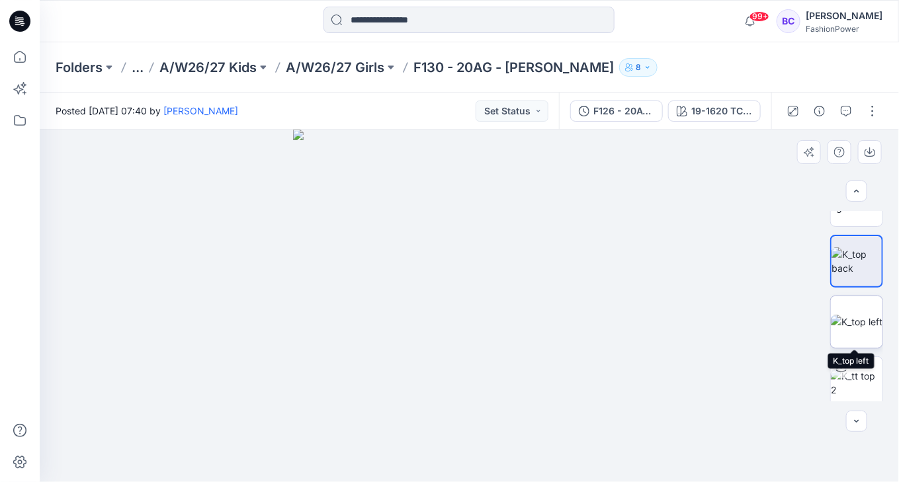
click at [858, 315] on img at bounding box center [857, 322] width 52 height 14
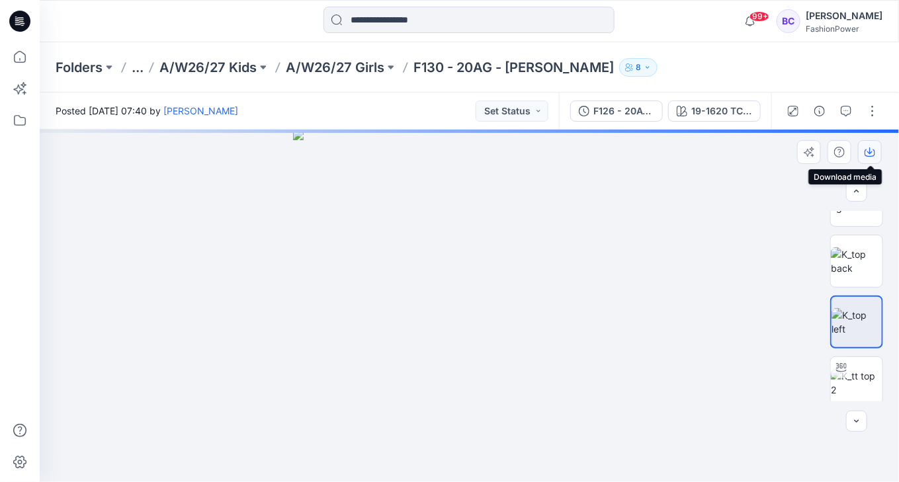
click at [868, 151] on icon "button" at bounding box center [869, 150] width 5 height 7
click at [620, 108] on div "F126 - 20AG - Ester (3)" at bounding box center [623, 111] width 61 height 15
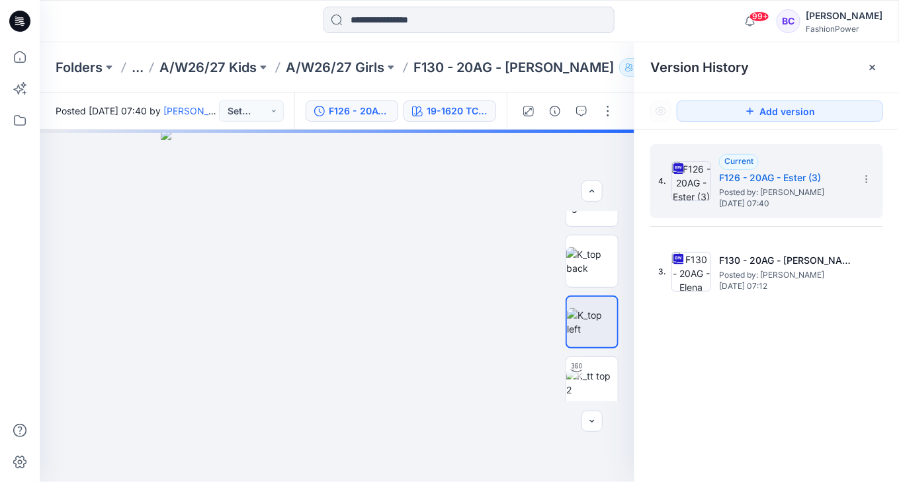
click at [456, 104] on div "19-1620 TCX Huckleberry" at bounding box center [457, 111] width 61 height 15
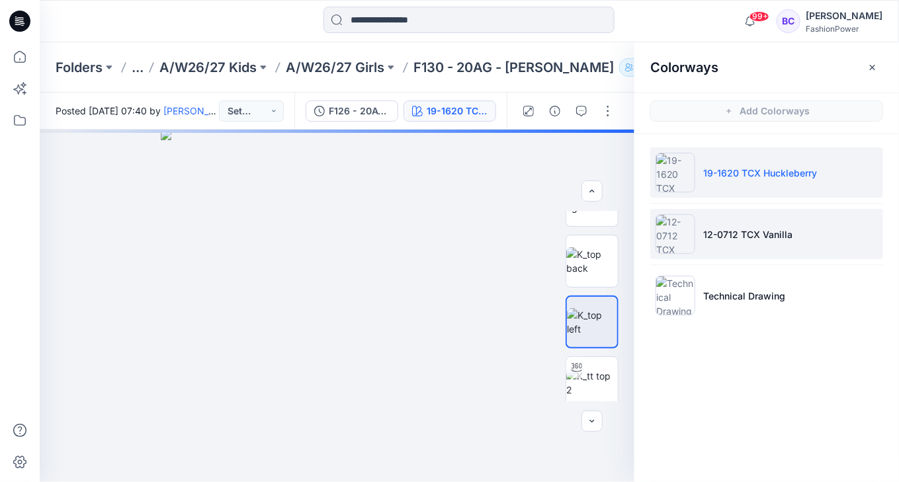
click at [808, 254] on li "12-0712 TCX Vanilla" at bounding box center [766, 234] width 233 height 50
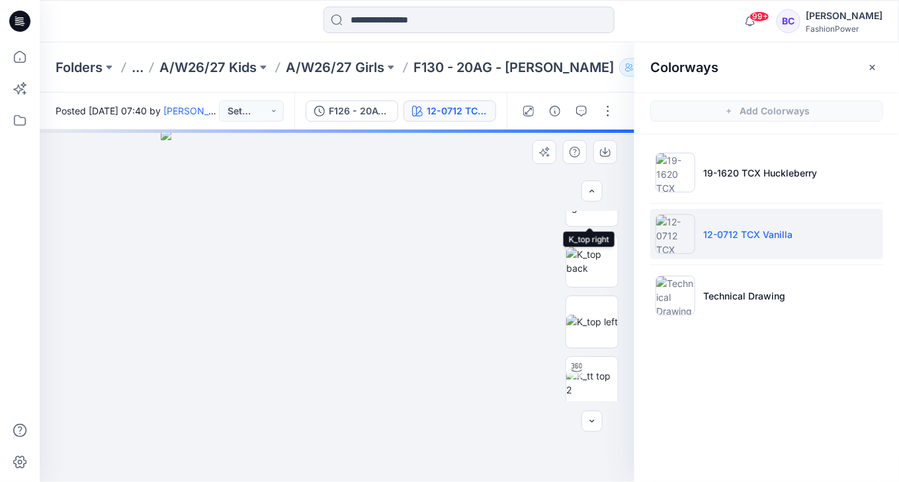
click at [453, 239] on img at bounding box center [337, 306] width 352 height 352
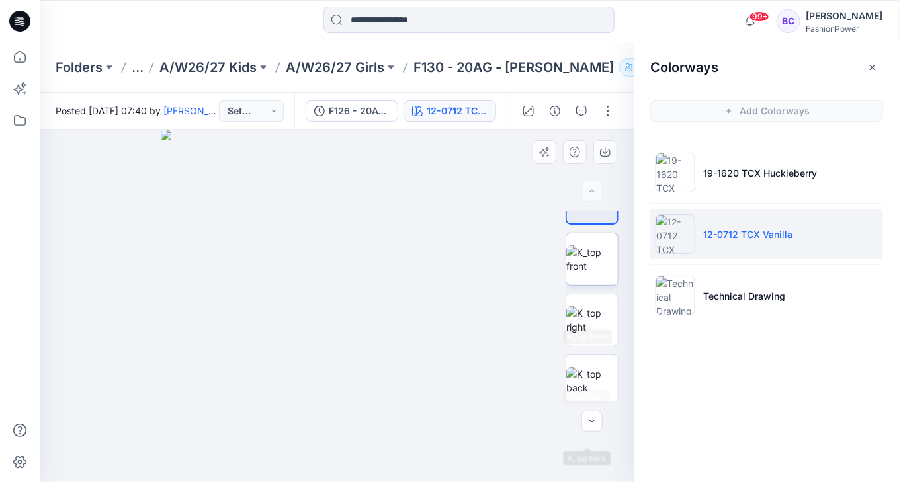
scroll to position [0, 0]
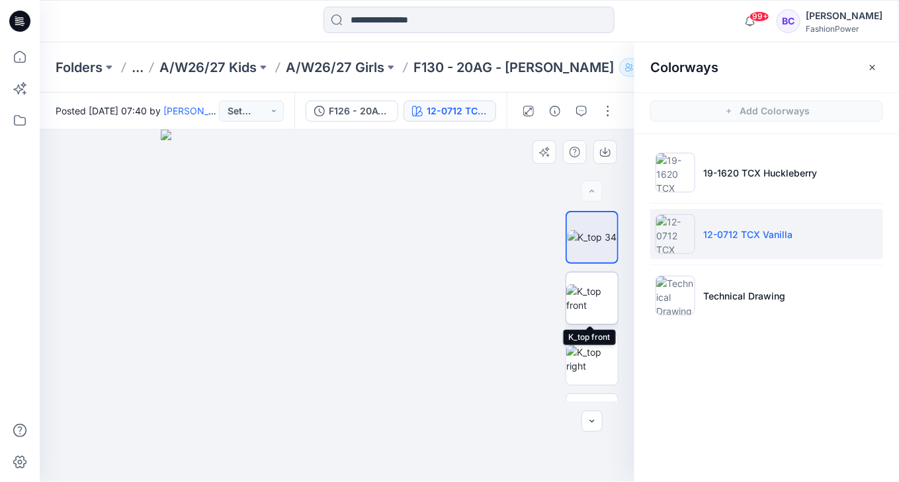
click at [604, 312] on img at bounding box center [592, 298] width 52 height 28
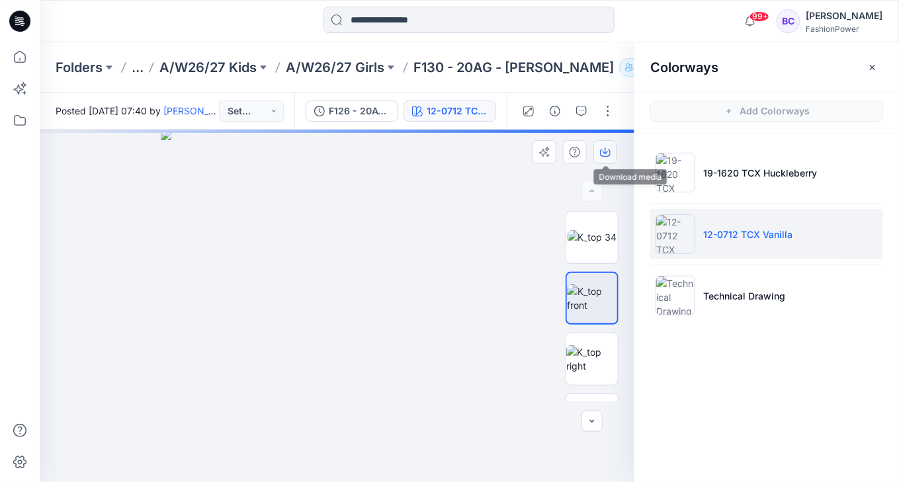
click at [604, 155] on icon "button" at bounding box center [605, 152] width 11 height 11
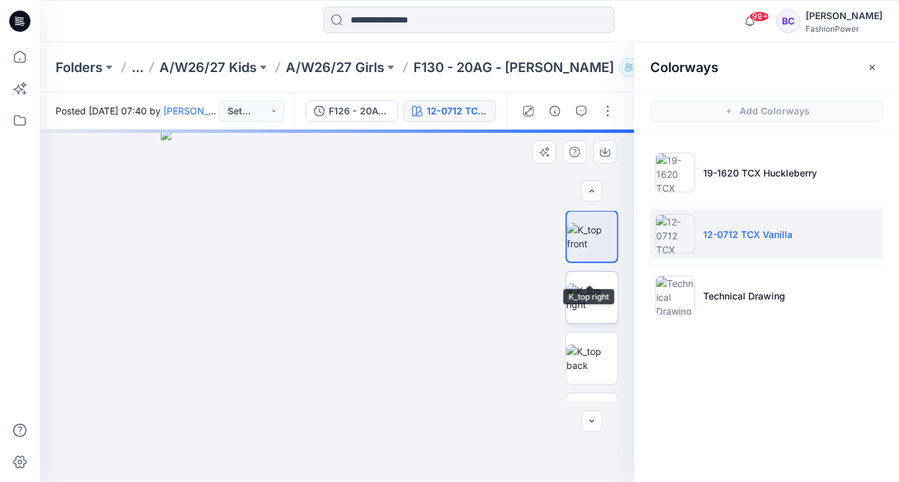
scroll to position [106, 0]
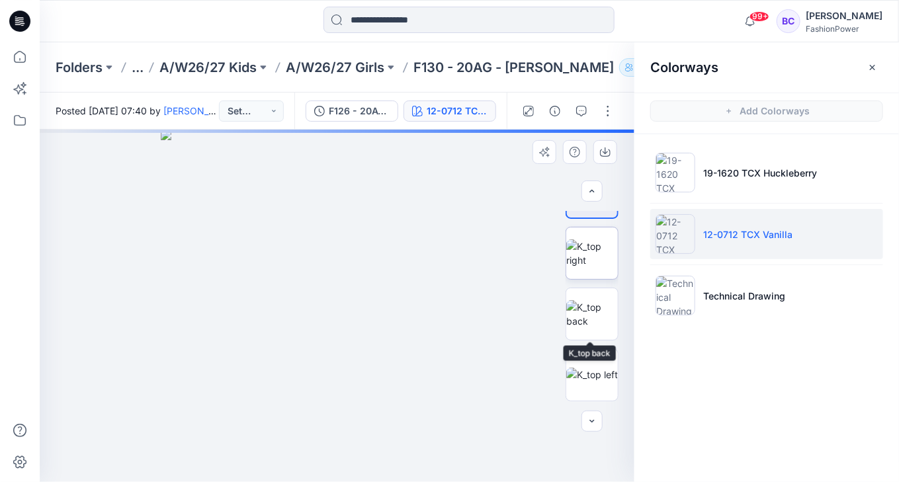
click at [586, 327] on img at bounding box center [592, 314] width 52 height 28
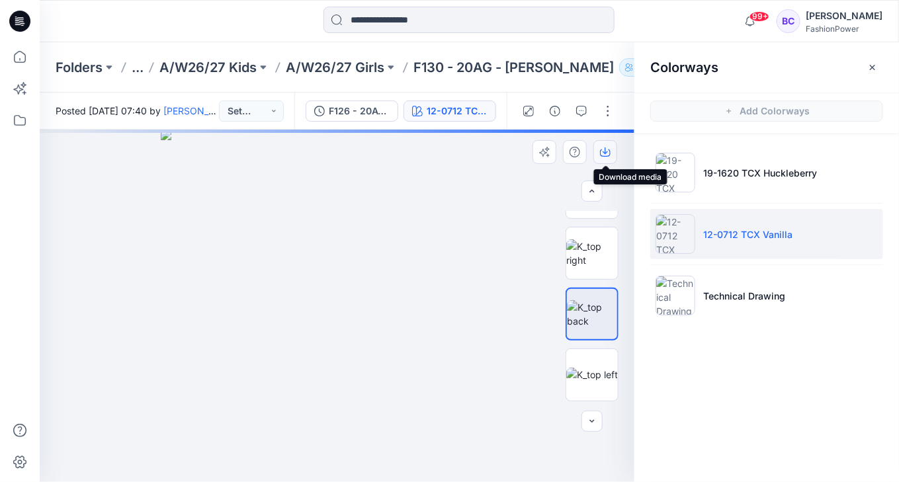
click at [604, 149] on icon "button" at bounding box center [605, 152] width 11 height 11
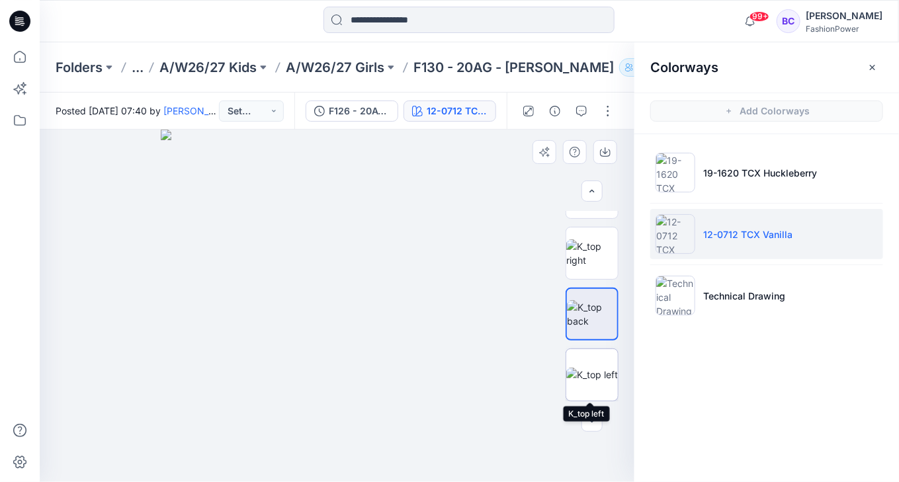
click at [593, 368] on img at bounding box center [592, 375] width 52 height 14
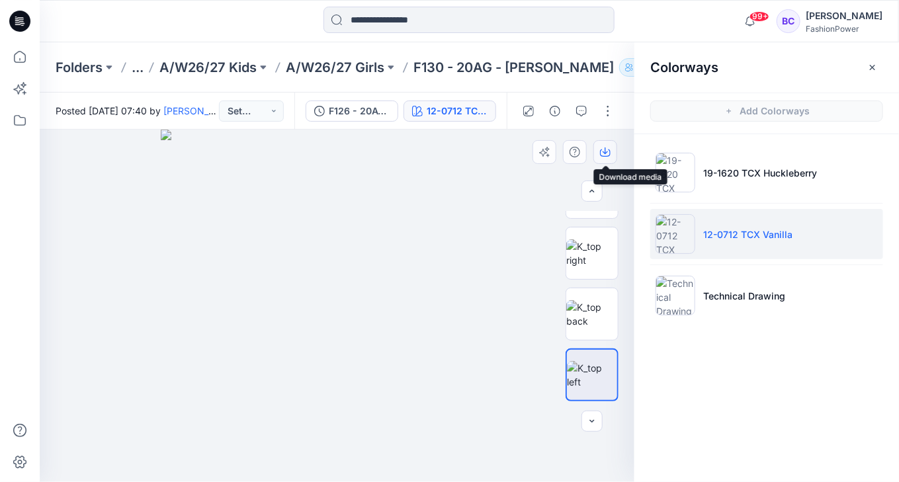
click at [603, 155] on icon "button" at bounding box center [605, 152] width 11 height 7
click at [606, 151] on icon "button" at bounding box center [604, 150] width 5 height 7
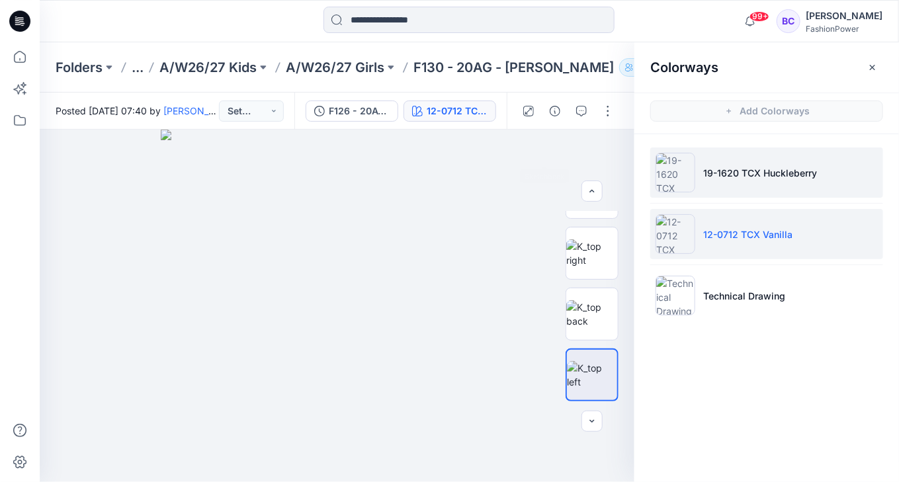
click at [742, 167] on p "19-1620 TCX Huckleberry" at bounding box center [760, 173] width 114 height 14
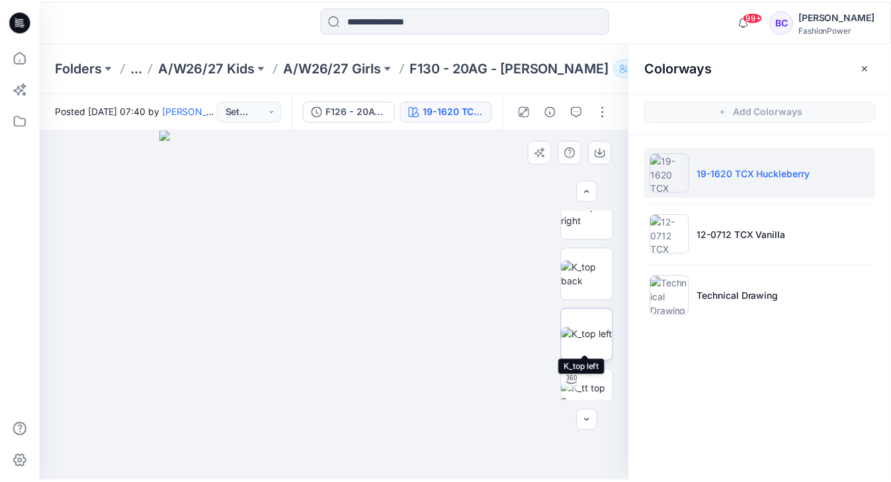
scroll to position [159, 0]
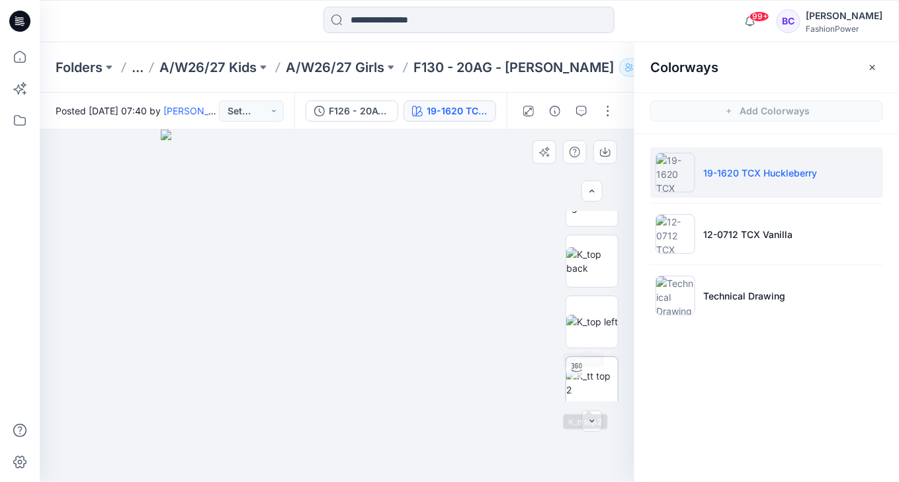
click at [597, 369] on img at bounding box center [592, 383] width 52 height 28
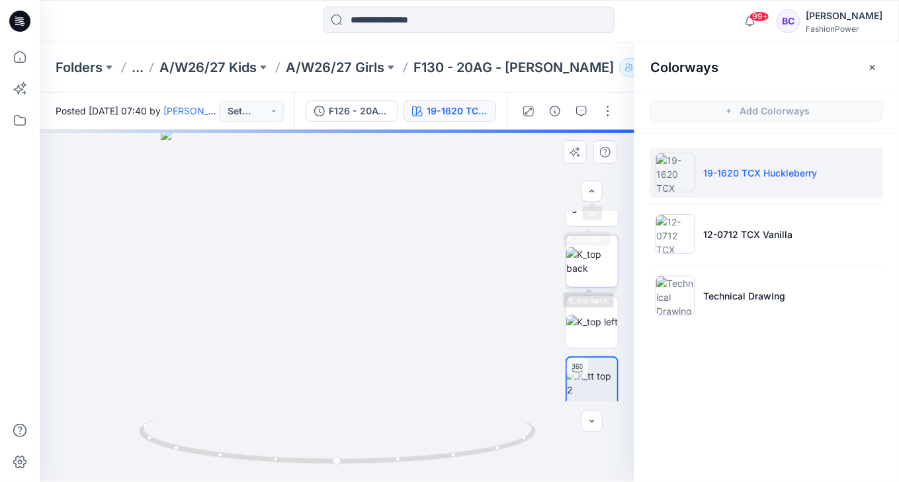
click at [595, 275] on img at bounding box center [592, 261] width 52 height 28
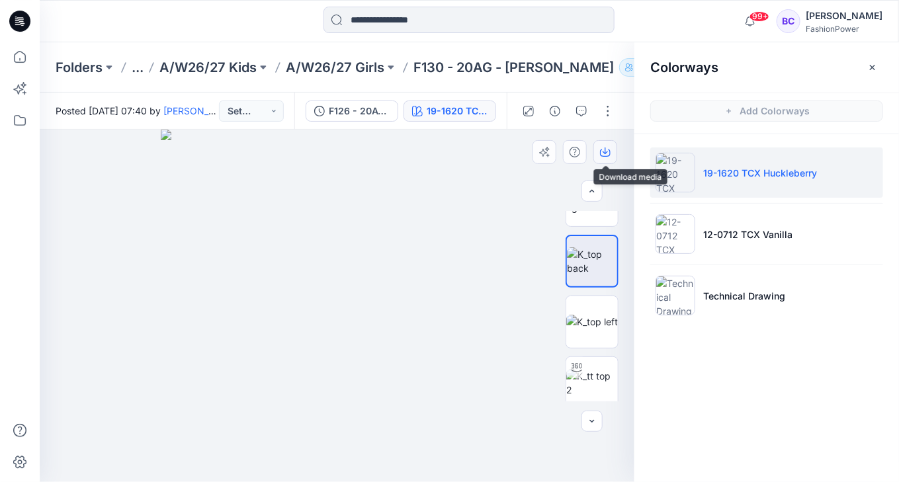
click at [602, 152] on icon "button" at bounding box center [605, 152] width 11 height 11
click at [367, 69] on p "A/W26/27 Girls" at bounding box center [335, 67] width 99 height 19
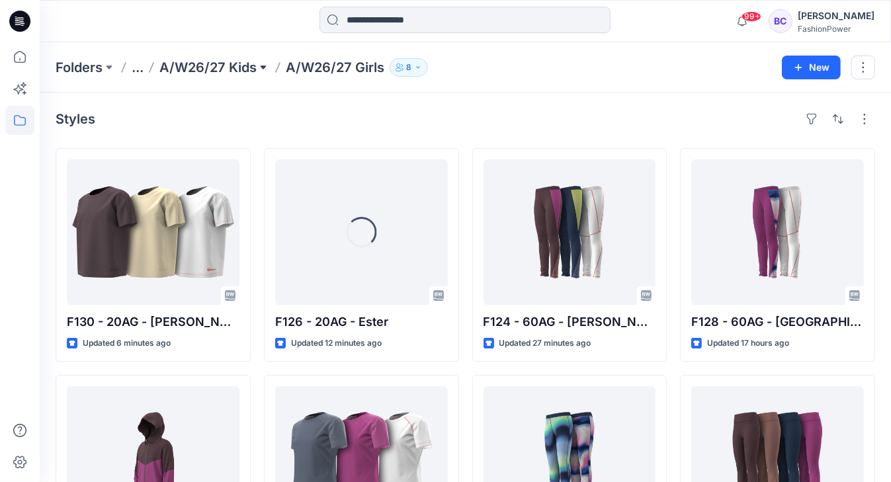
click at [263, 71] on button at bounding box center [263, 67] width 13 height 19
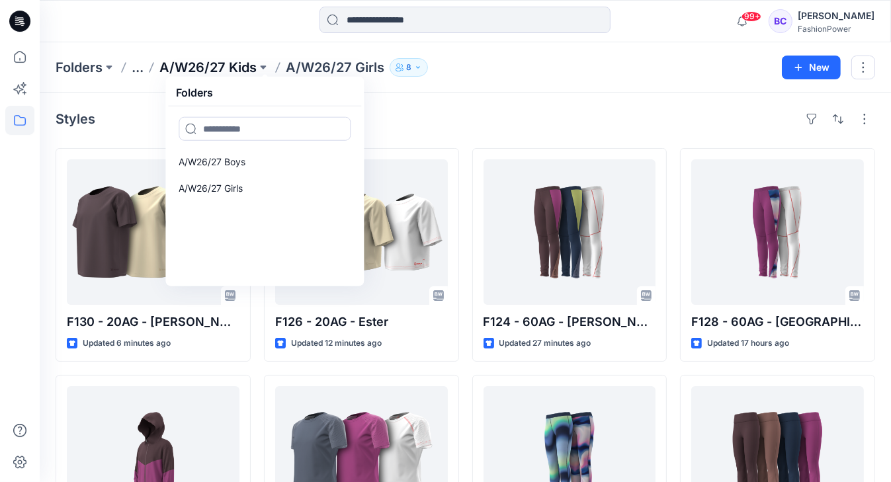
click at [218, 67] on p "A/W26/27 Kids" at bounding box center [207, 67] width 97 height 19
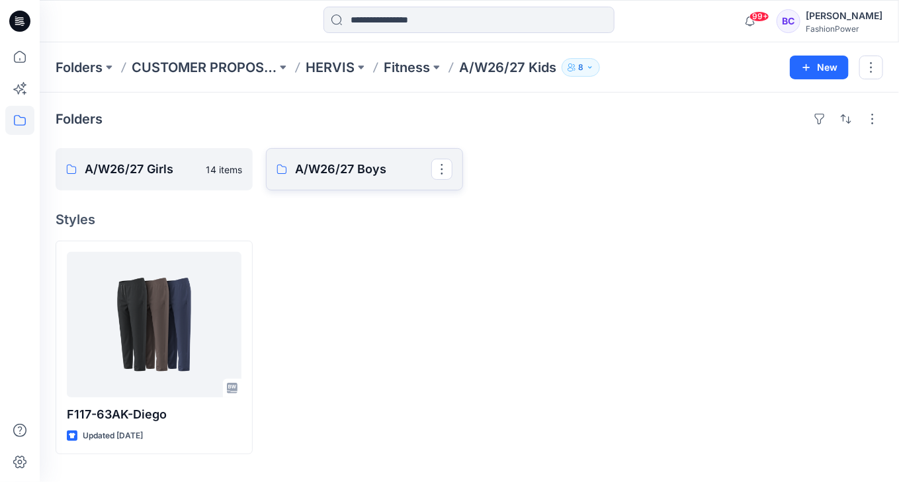
click at [333, 180] on link "A/W26/27 Boys" at bounding box center [364, 169] width 197 height 42
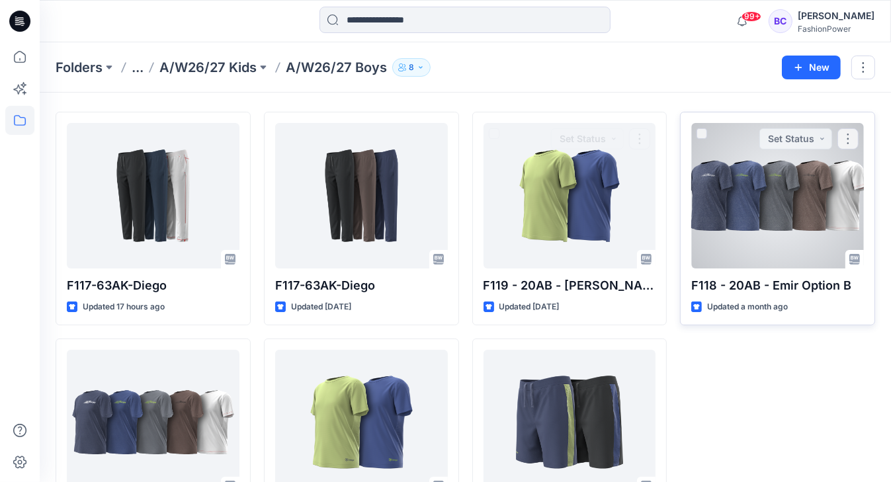
scroll to position [53, 0]
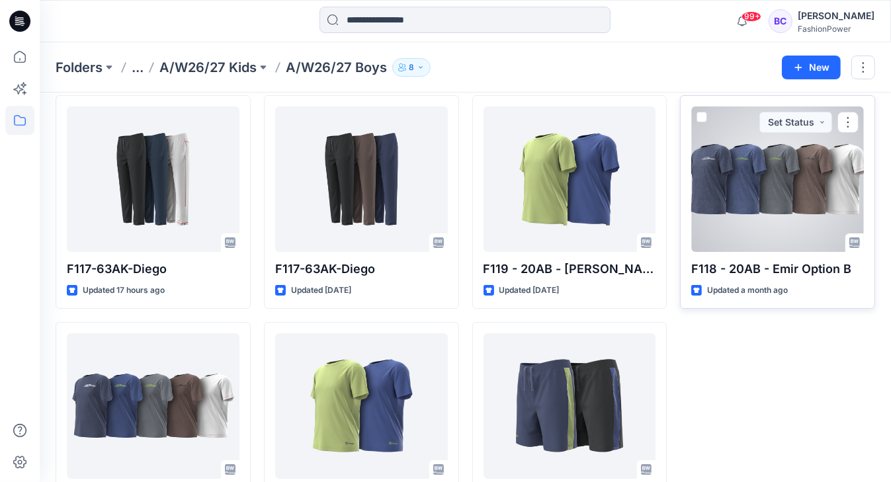
click at [764, 173] on div at bounding box center [777, 178] width 173 height 145
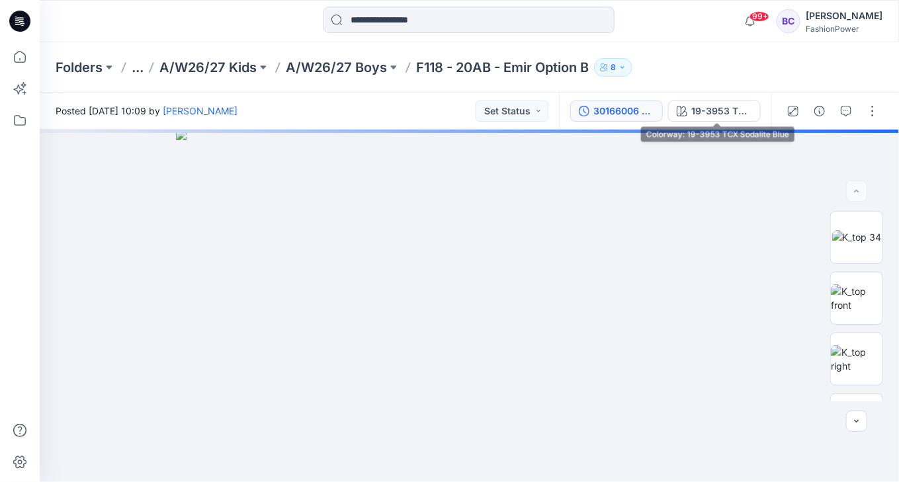
click at [602, 112] on div "30166006 - 20AB (1)" at bounding box center [623, 111] width 61 height 15
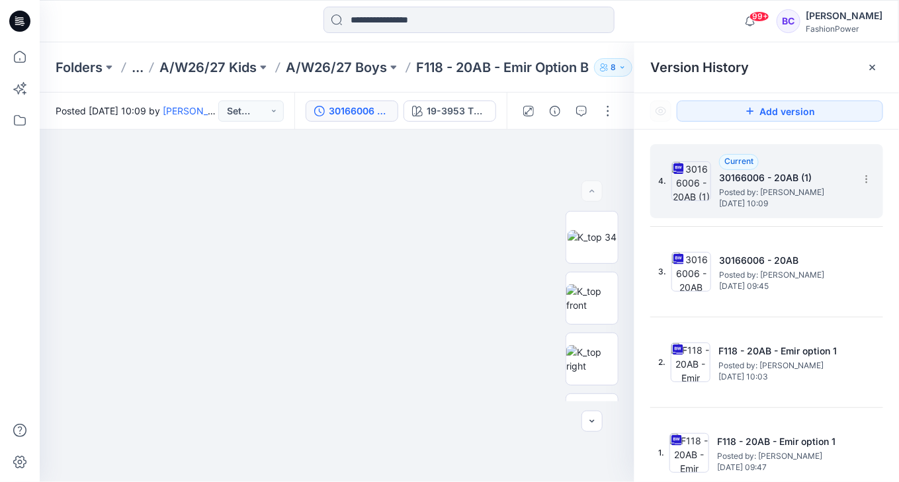
click at [871, 175] on div "4. Current 30166006 - 20AB (1) Posted by: [PERSON_NAME] [DATE] 10:09" at bounding box center [766, 181] width 233 height 74
click at [868, 176] on section at bounding box center [865, 178] width 21 height 21
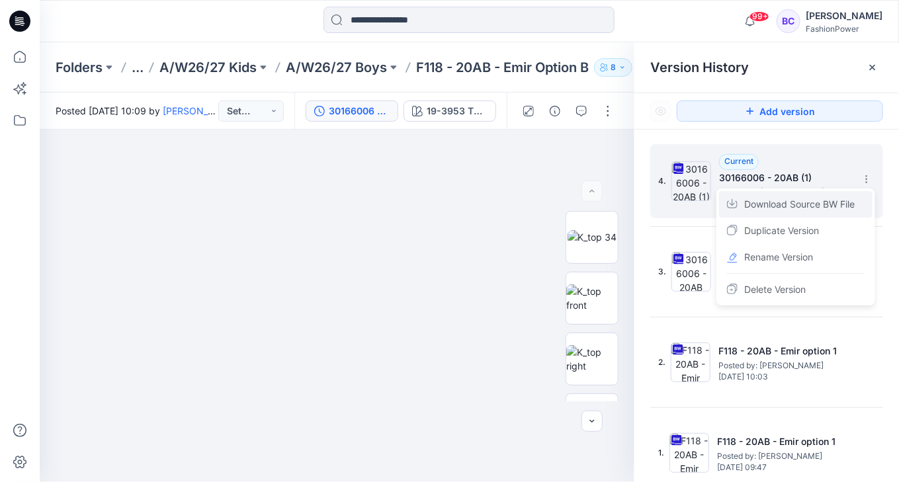
click at [845, 208] on span "Download Source BW File" at bounding box center [799, 204] width 110 height 16
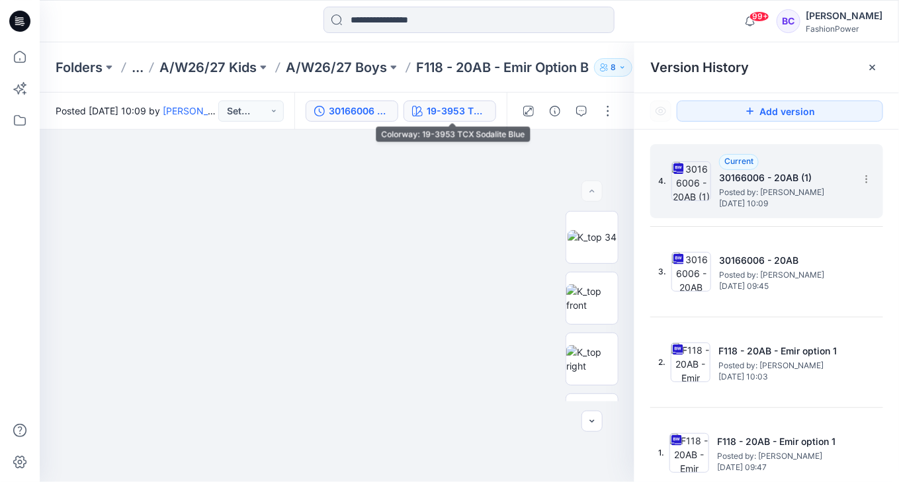
click at [453, 114] on div "19-3953 TCX Sodalite Blue" at bounding box center [457, 111] width 61 height 15
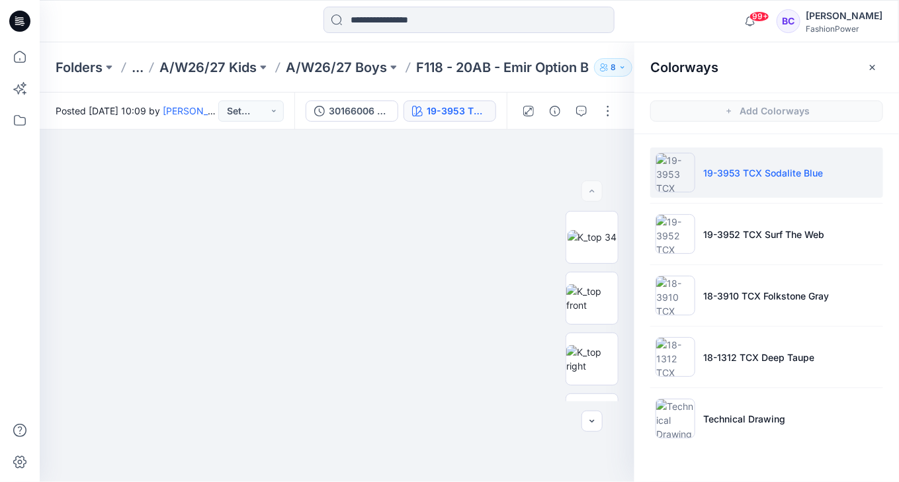
click at [453, 114] on div "19-3953 TCX Sodalite Blue" at bounding box center [457, 111] width 61 height 15
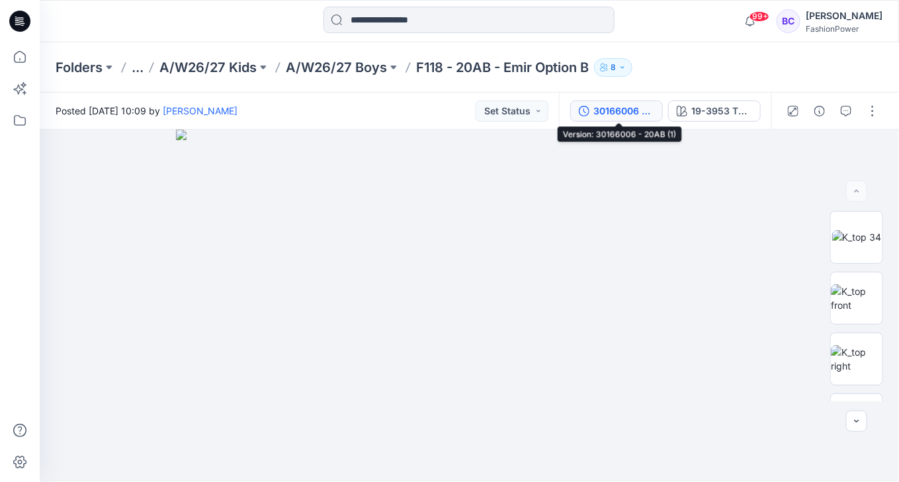
click at [589, 111] on icon "button" at bounding box center [584, 111] width 11 height 11
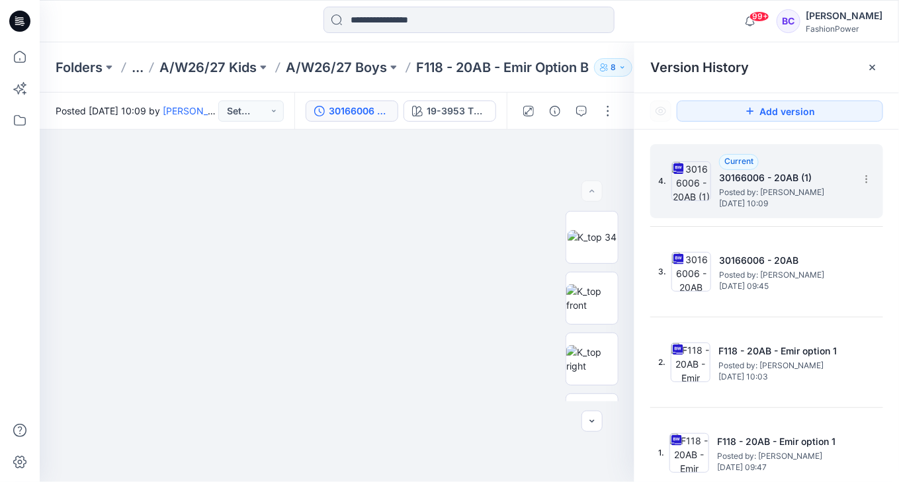
click at [347, 46] on div "Folders ... A/W26/27 Kids A/W26/27 Boys F118 - 20AB - Emir Option B 8" at bounding box center [469, 67] width 859 height 50
click at [343, 56] on div "Folders ... A/W26/27 Kids A/W26/27 Boys F118 - 20AB - Emir Option B 8" at bounding box center [469, 67] width 859 height 50
click at [339, 72] on p "A/W26/27 Boys" at bounding box center [336, 67] width 101 height 19
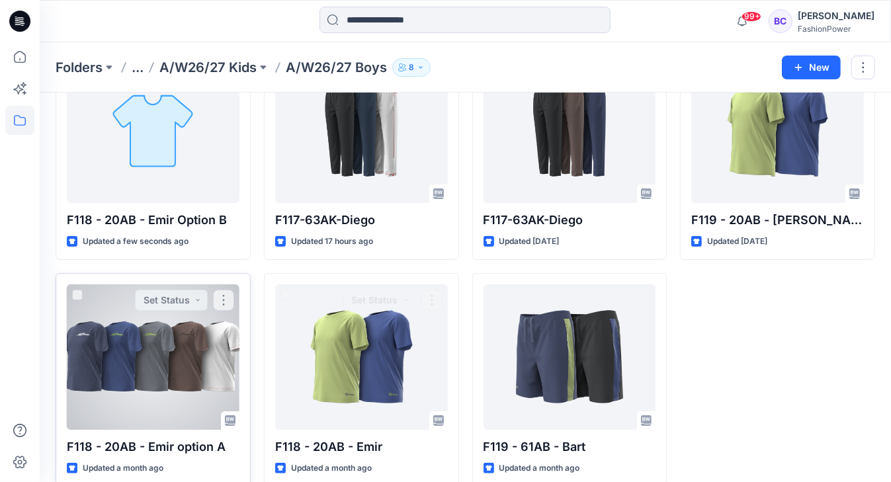
scroll to position [106, 0]
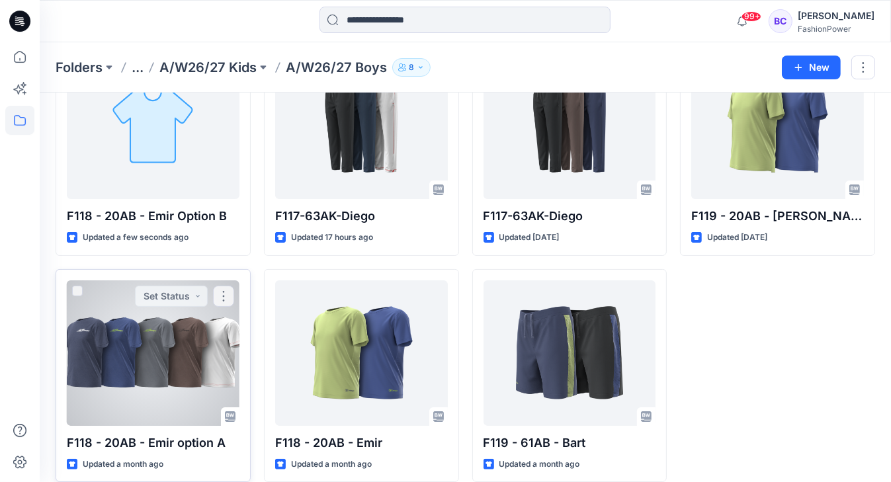
click at [122, 350] on div at bounding box center [153, 352] width 173 height 145
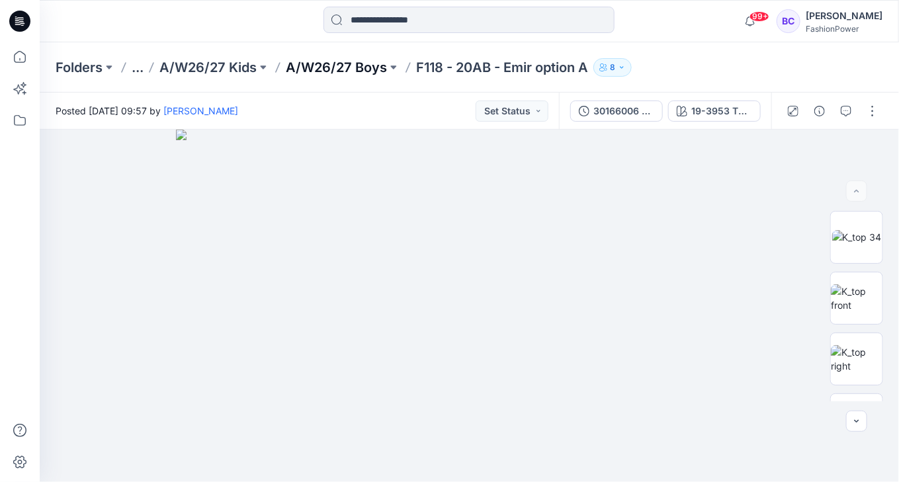
click at [353, 65] on p "A/W26/27 Boys" at bounding box center [336, 67] width 101 height 19
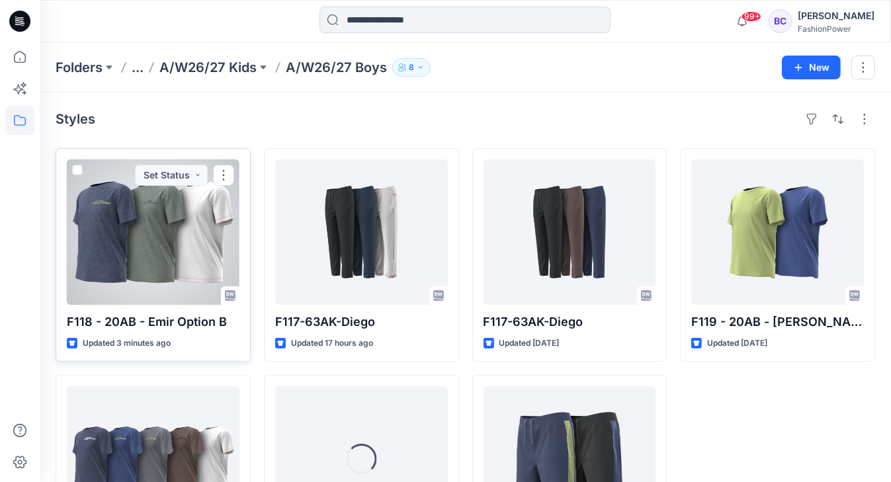
click at [180, 214] on div at bounding box center [153, 231] width 173 height 145
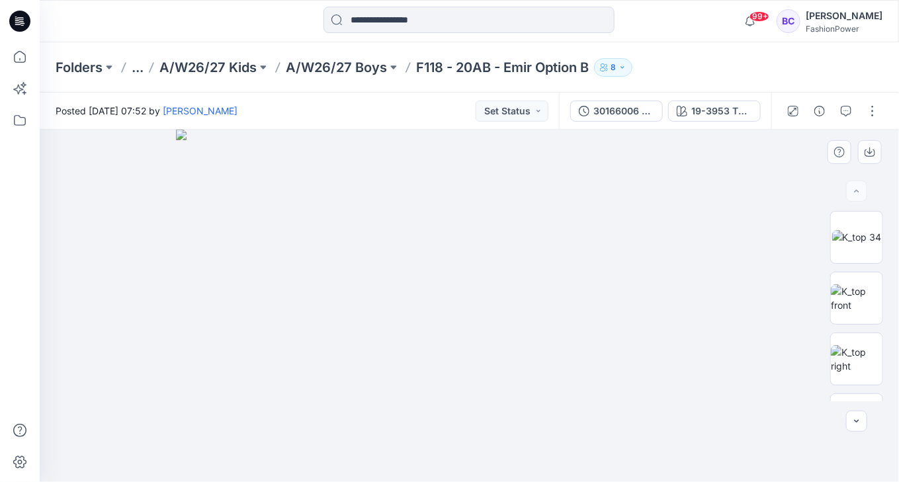
click at [249, 191] on img at bounding box center [469, 306] width 587 height 352
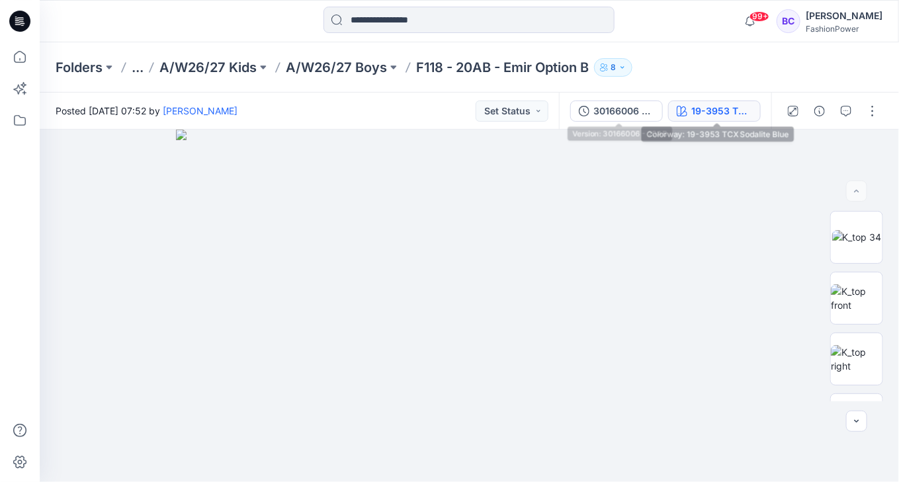
click at [709, 104] on div "19-3953 TCX Sodalite Blue" at bounding box center [721, 111] width 61 height 15
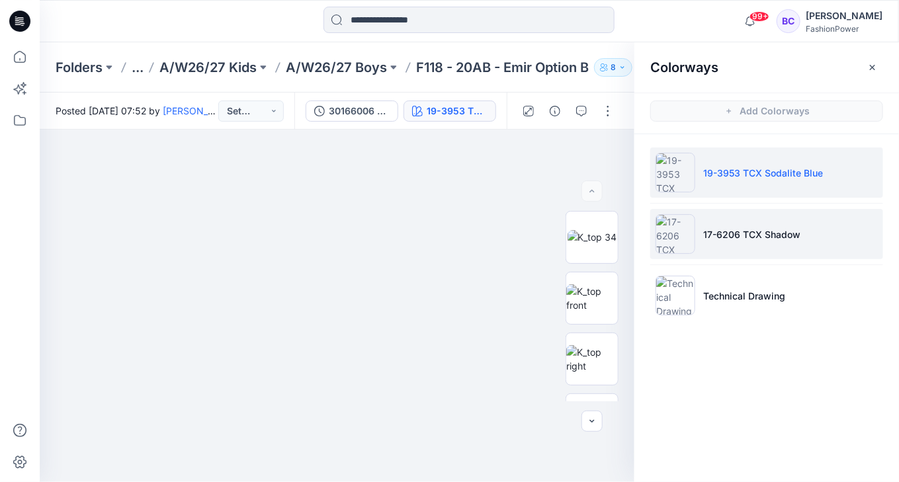
click at [747, 242] on li "17-6206 TCX Shadow" at bounding box center [766, 234] width 233 height 50
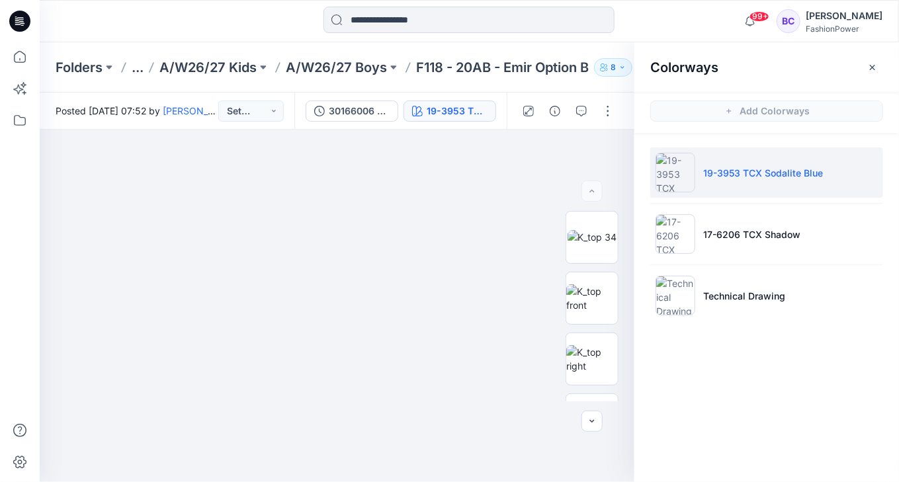
click at [747, 191] on li "19-3953 TCX Sodalite Blue" at bounding box center [766, 172] width 233 height 50
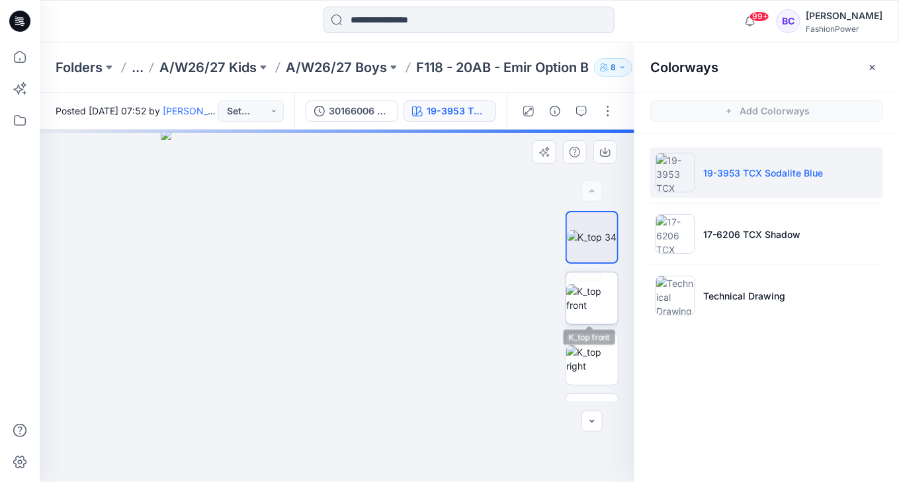
click at [605, 284] on img at bounding box center [592, 298] width 52 height 28
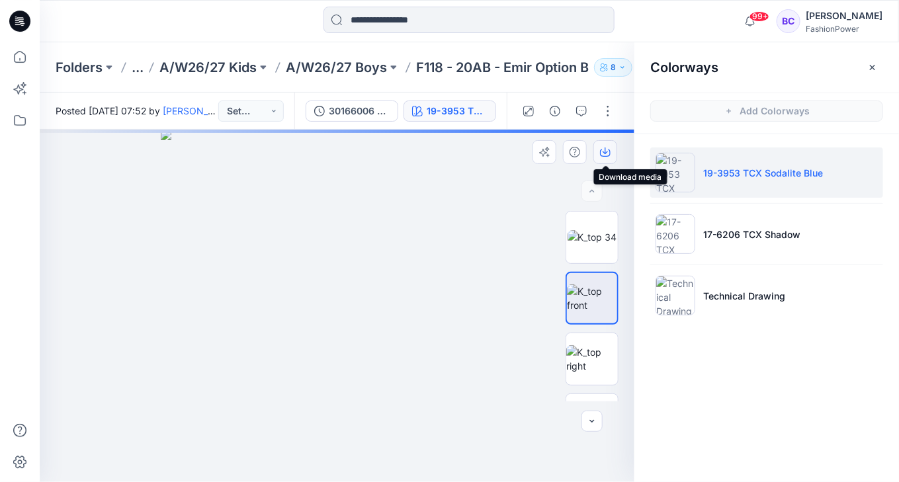
click at [604, 149] on icon "button" at bounding box center [605, 152] width 11 height 11
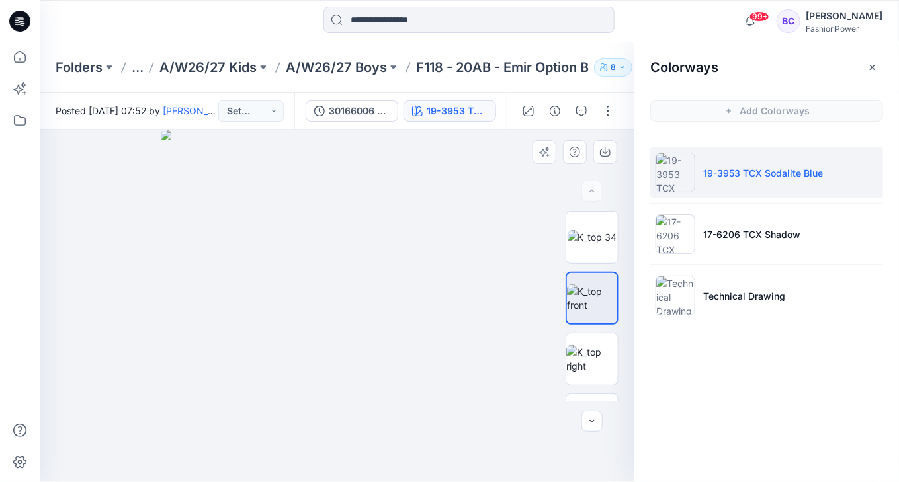
drag, startPoint x: 649, startPoint y: 354, endPoint x: 628, endPoint y: 356, distance: 21.2
click at [647, 354] on div "Colorways Add Colorways 19-3953 TCX Sodalite Blue 17-6206 TCX Shadow Technical …" at bounding box center [766, 262] width 265 height 440
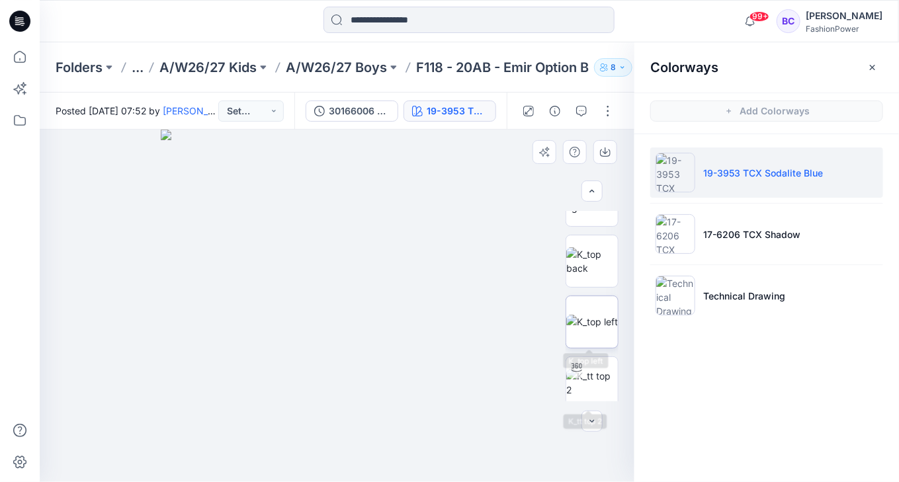
click at [593, 317] on img at bounding box center [592, 322] width 52 height 14
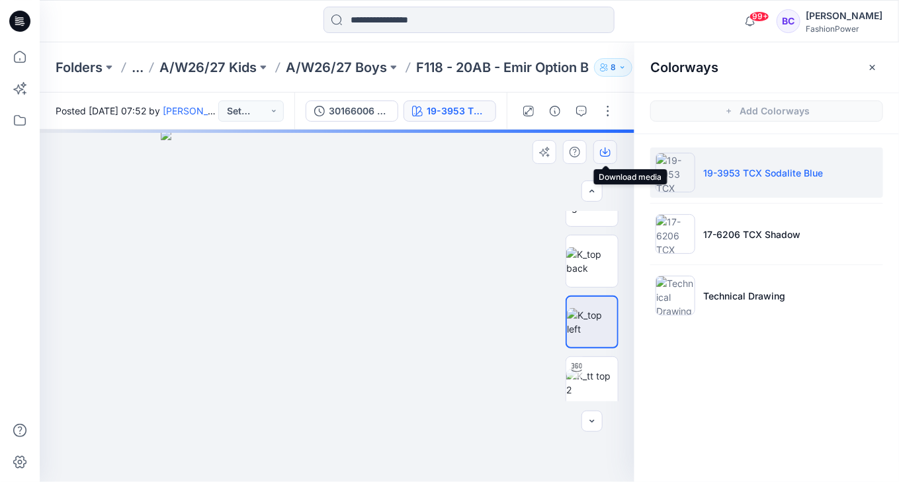
click at [610, 146] on button "button" at bounding box center [605, 152] width 24 height 24
click at [603, 249] on img at bounding box center [592, 261] width 52 height 28
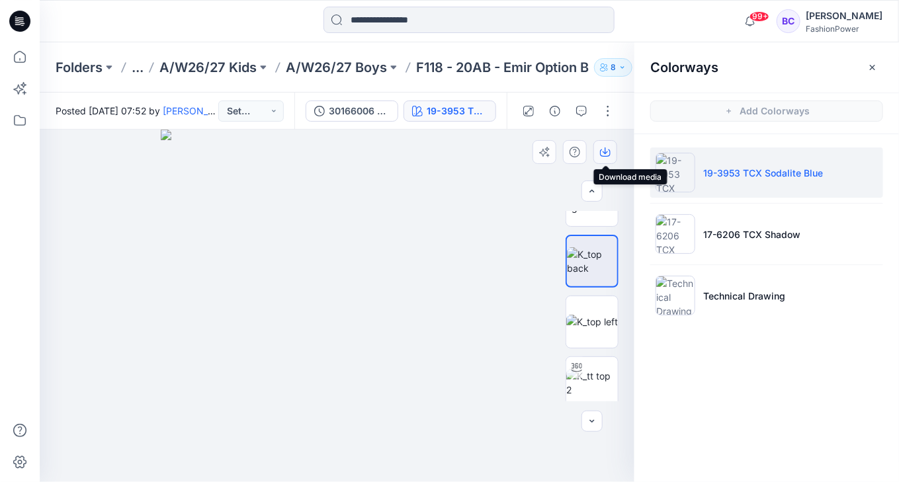
click at [602, 153] on icon "button" at bounding box center [605, 152] width 11 height 11
click at [567, 315] on img at bounding box center [592, 322] width 52 height 14
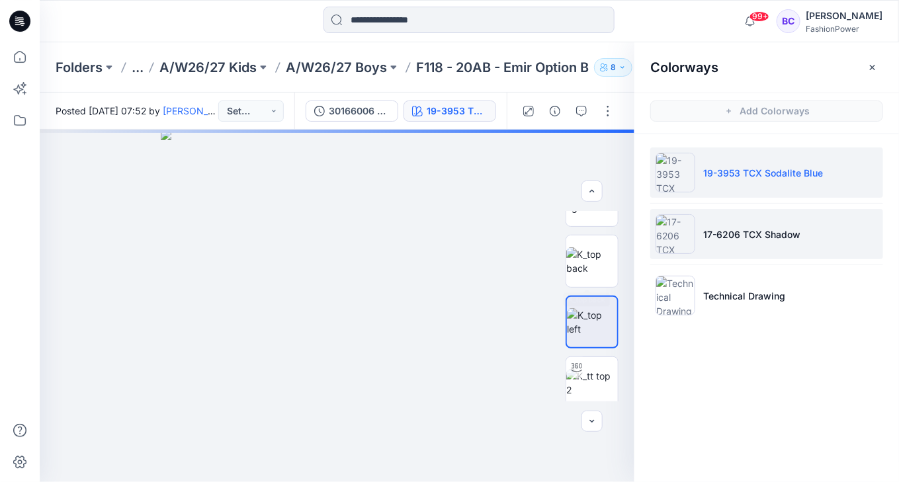
click at [729, 224] on li "17-6206 TCX Shadow" at bounding box center [766, 234] width 233 height 50
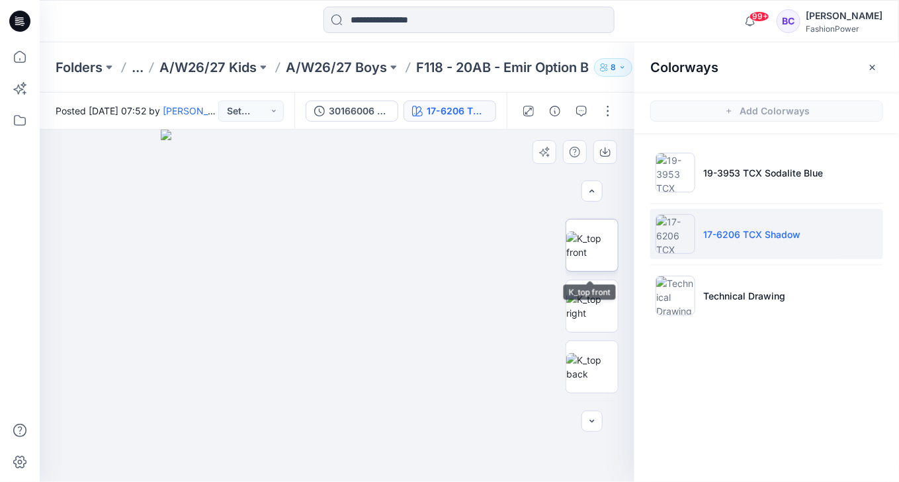
scroll to position [0, 0]
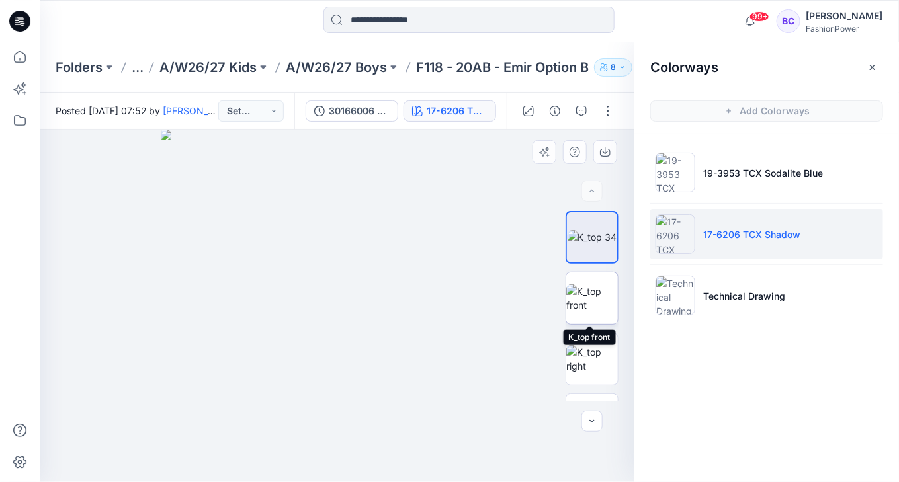
click at [585, 290] on img at bounding box center [592, 298] width 52 height 28
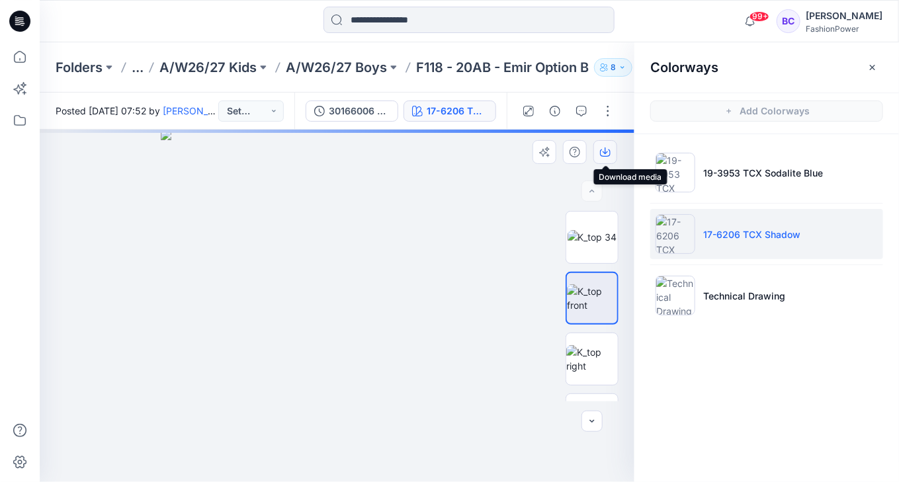
click at [603, 156] on icon "button" at bounding box center [605, 152] width 11 height 7
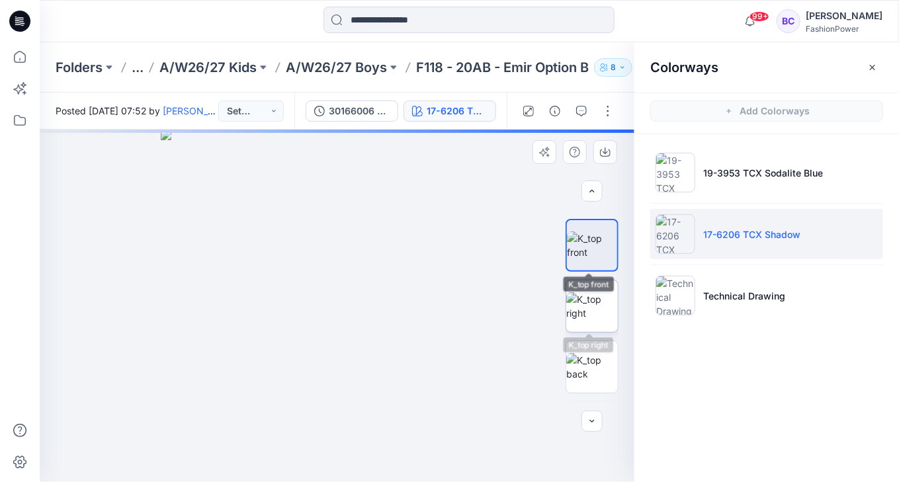
click at [594, 302] on img at bounding box center [592, 306] width 52 height 28
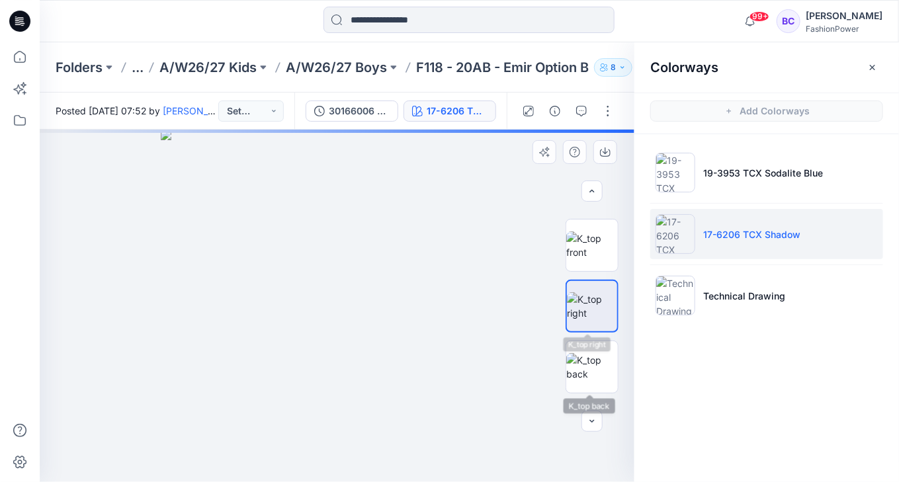
drag, startPoint x: 589, startPoint y: 369, endPoint x: 589, endPoint y: 331, distance: 38.4
click at [589, 369] on img at bounding box center [592, 367] width 52 height 28
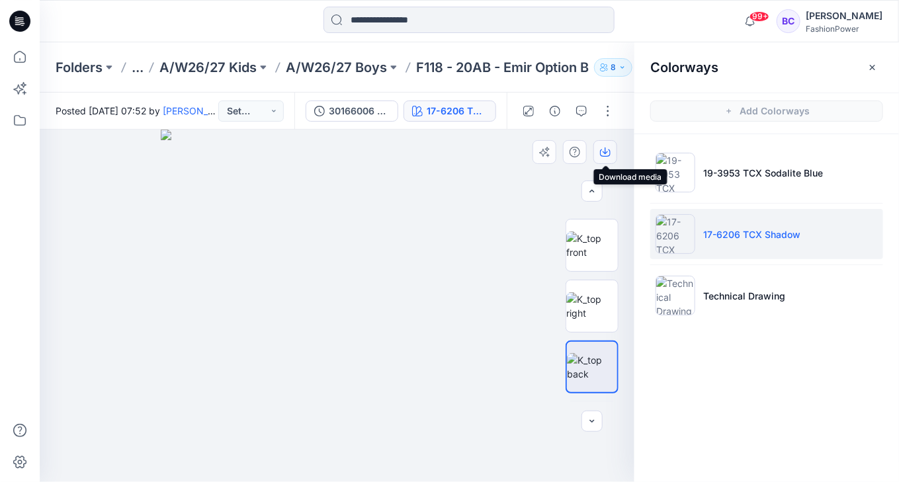
click at [607, 151] on icon "button" at bounding box center [604, 150] width 5 height 7
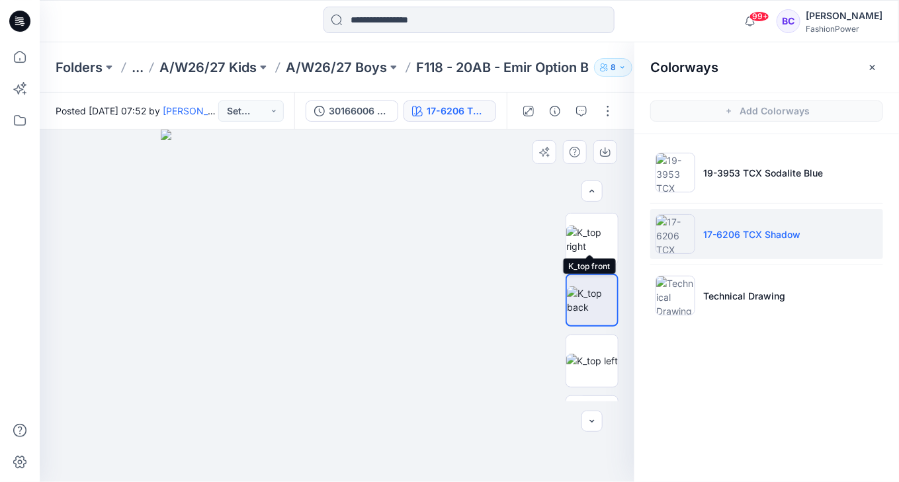
scroll to position [159, 0]
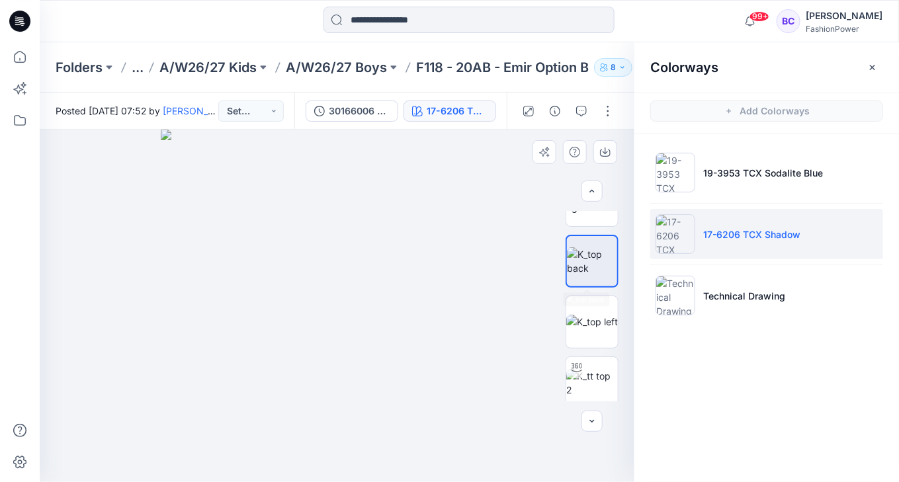
click at [575, 351] on div at bounding box center [591, 306] width 53 height 190
click at [581, 329] on img at bounding box center [592, 322] width 52 height 14
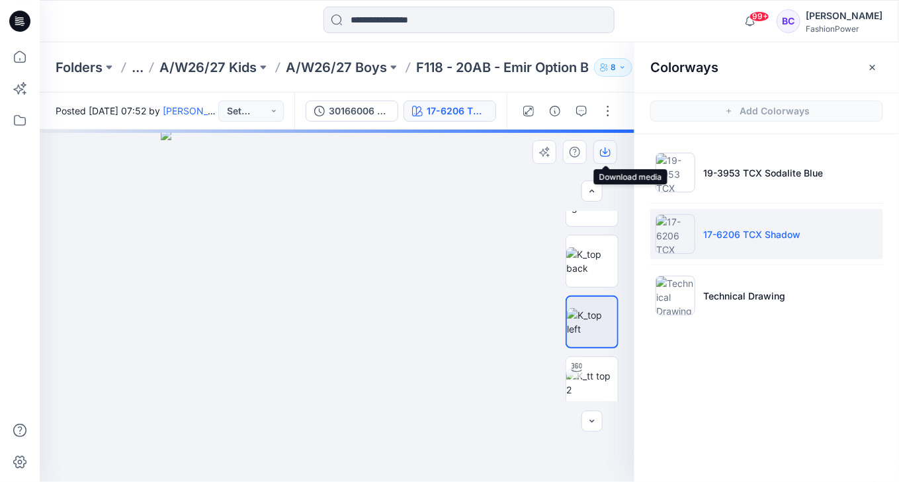
click at [603, 148] on icon "button" at bounding box center [605, 152] width 11 height 11
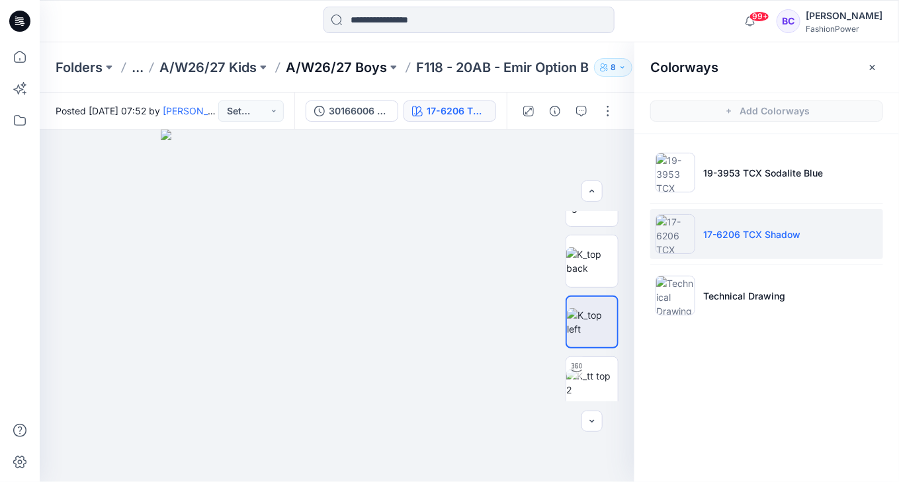
click at [358, 58] on p "A/W26/27 Boys" at bounding box center [336, 67] width 101 height 19
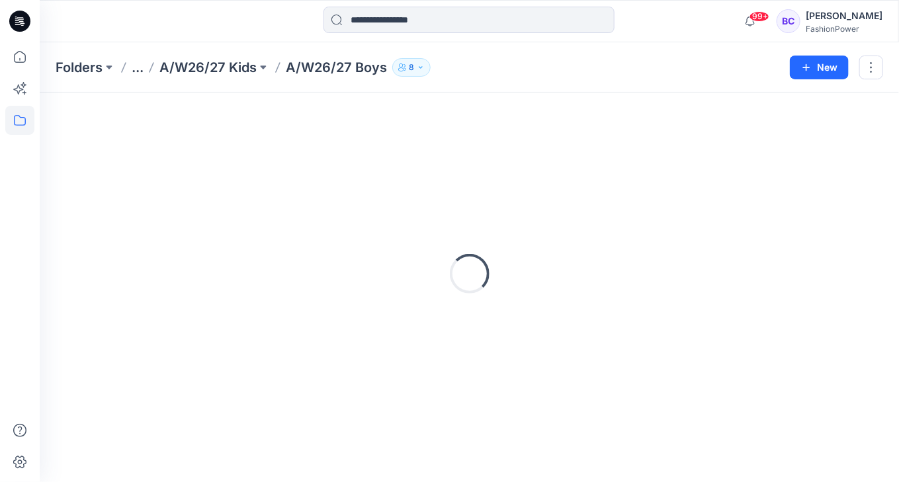
click at [492, 292] on div "Loading..." at bounding box center [469, 273] width 827 height 331
click at [253, 75] on p "A/W26/27 Kids" at bounding box center [207, 67] width 97 height 19
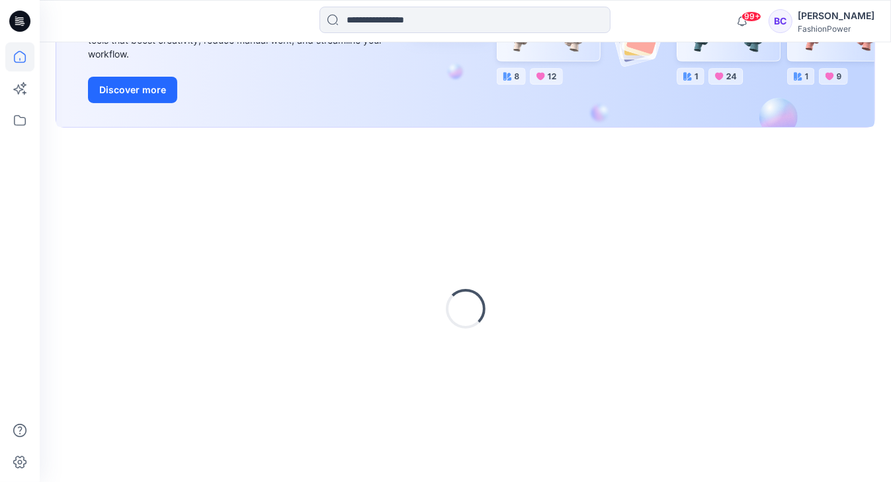
scroll to position [220, 0]
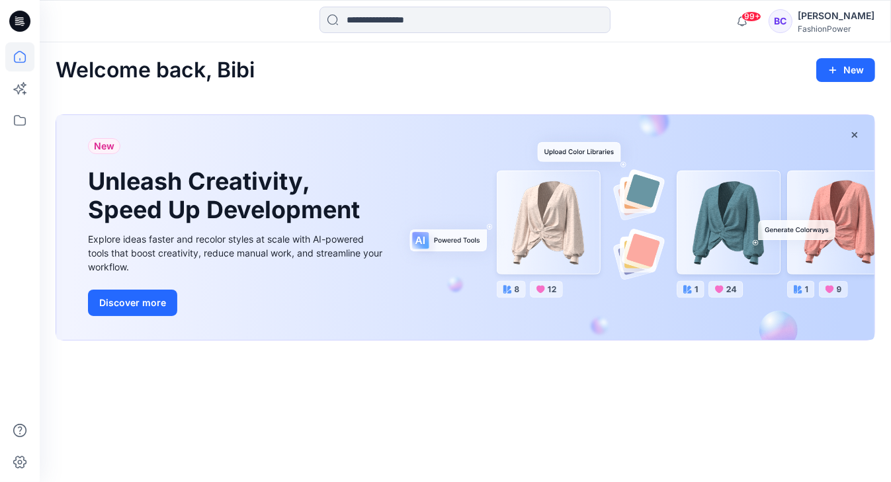
scroll to position [220, 0]
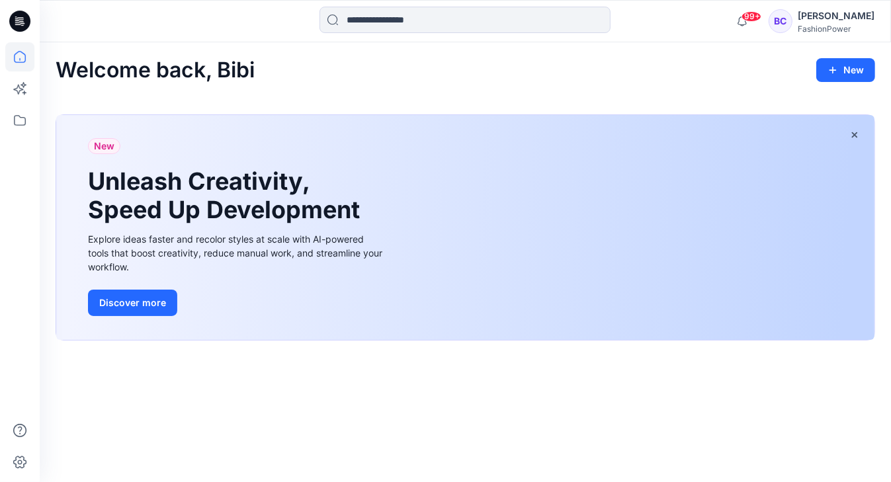
scroll to position [220, 0]
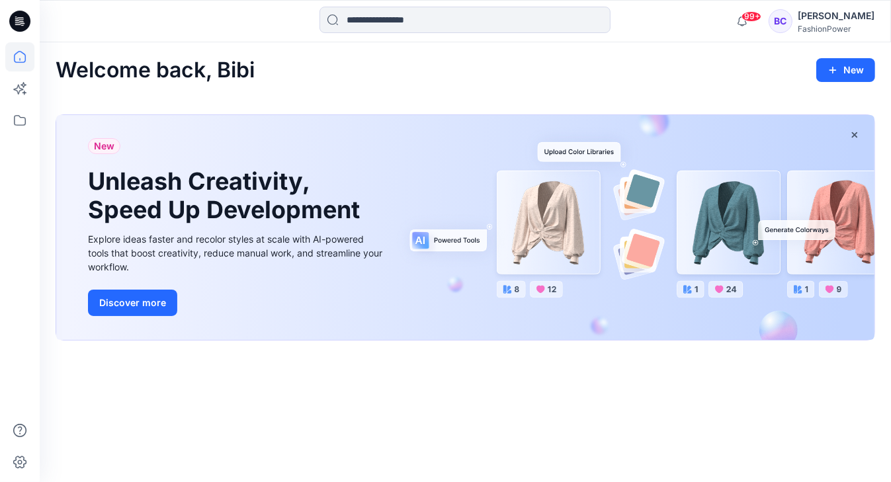
scroll to position [220, 0]
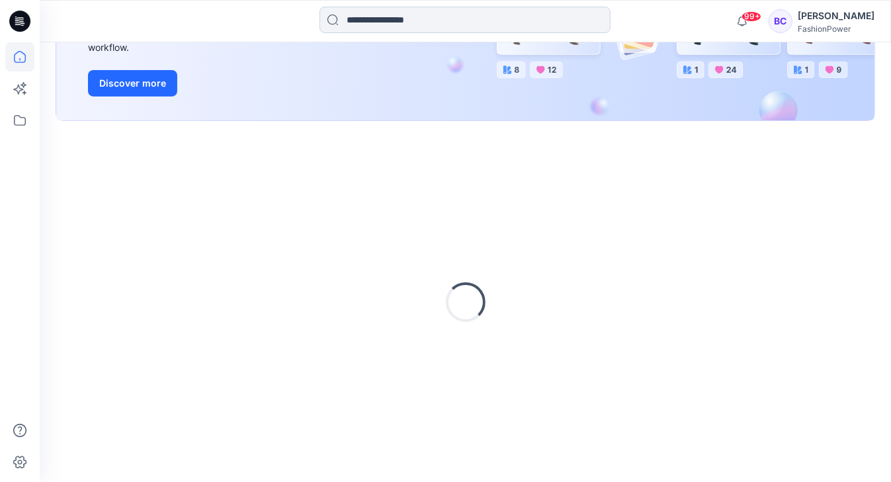
click at [442, 20] on input at bounding box center [464, 20] width 291 height 26
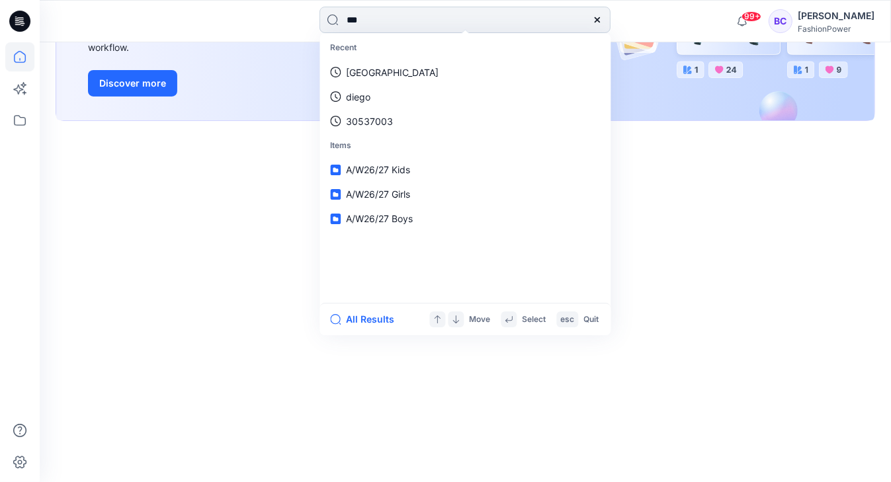
type input "****"
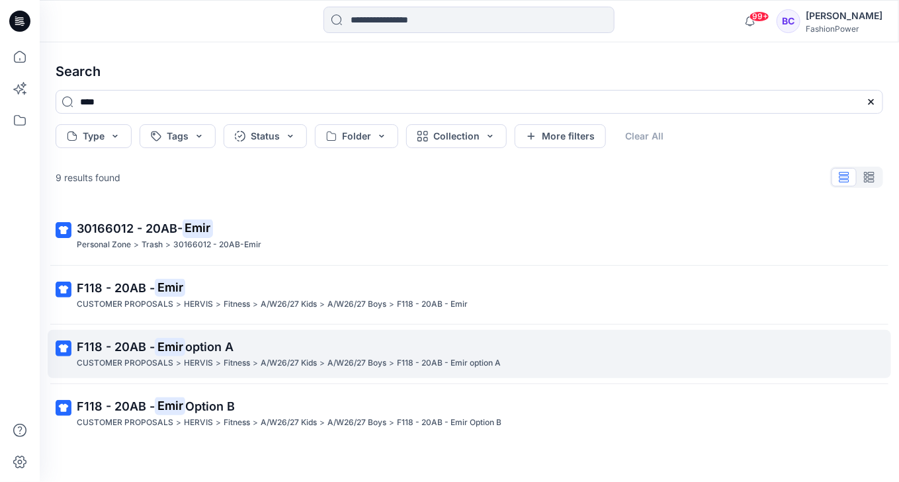
click at [198, 351] on span "option A" at bounding box center [209, 347] width 48 height 14
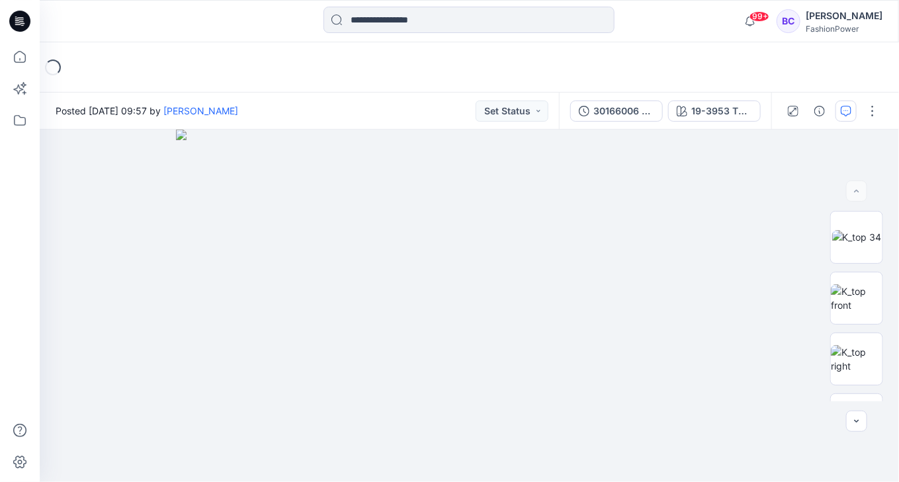
click at [589, 106] on icon "button" at bounding box center [584, 111] width 11 height 11
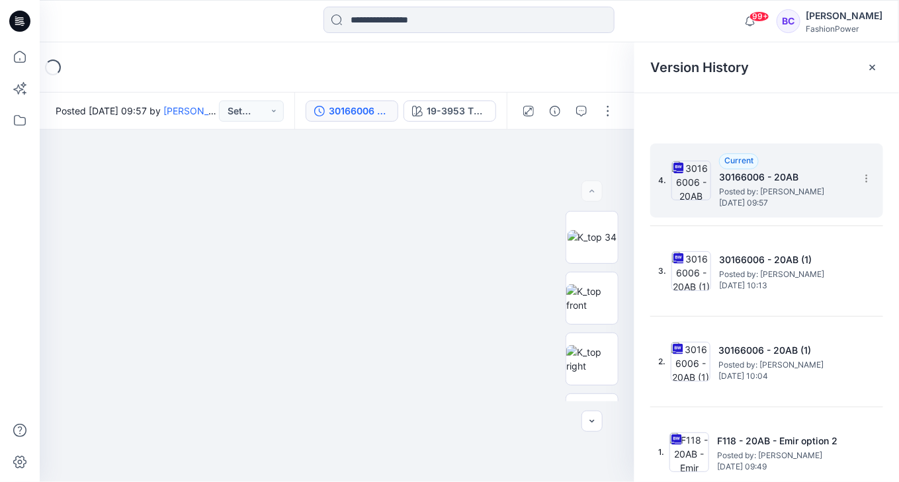
click at [872, 188] on div "4. Current 30166006 - 20AB Posted by: Bibi Castelijns Friday, July 18, 2025 09:…" at bounding box center [766, 181] width 233 height 74
click at [865, 177] on icon at bounding box center [866, 178] width 11 height 11
click at [824, 198] on span "Download Source BW File" at bounding box center [799, 204] width 110 height 16
drag, startPoint x: 34, startPoint y: 54, endPoint x: 27, endPoint y: 59, distance: 9.0
click at [34, 54] on div at bounding box center [20, 241] width 40 height 482
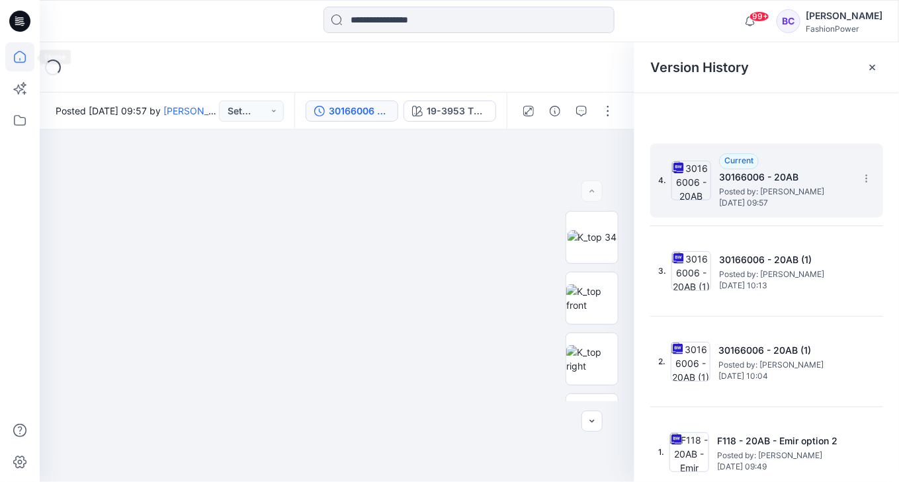
click at [14, 64] on icon at bounding box center [19, 56] width 29 height 29
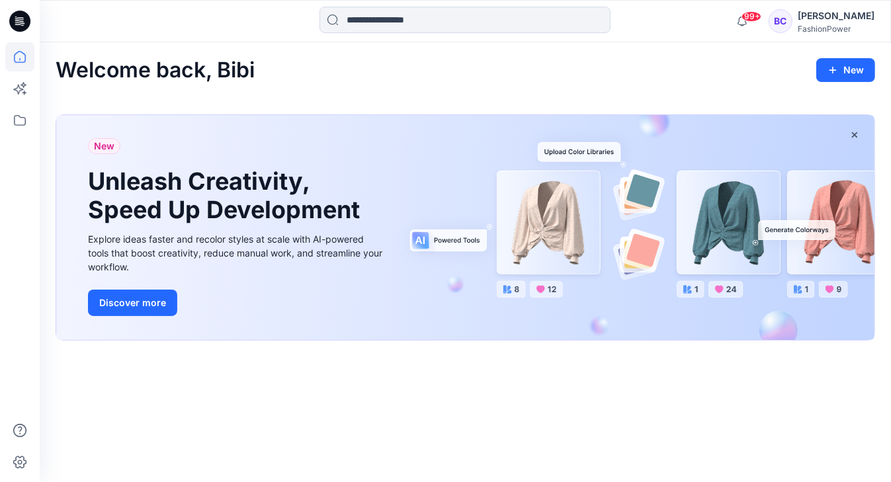
scroll to position [220, 0]
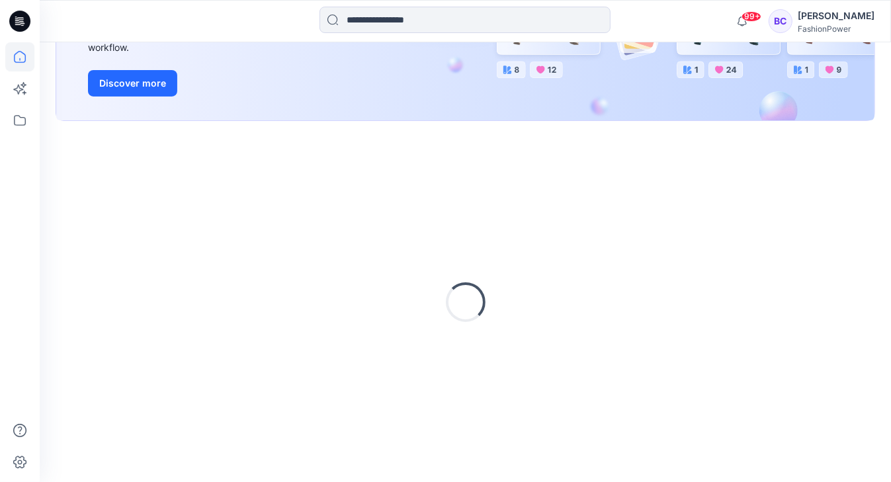
click at [388, 4] on div "99+ Notifications Your style F118 - 20AB - Emir Option B has been updated with …" at bounding box center [465, 21] width 851 height 42
click at [381, 28] on input at bounding box center [464, 20] width 291 height 26
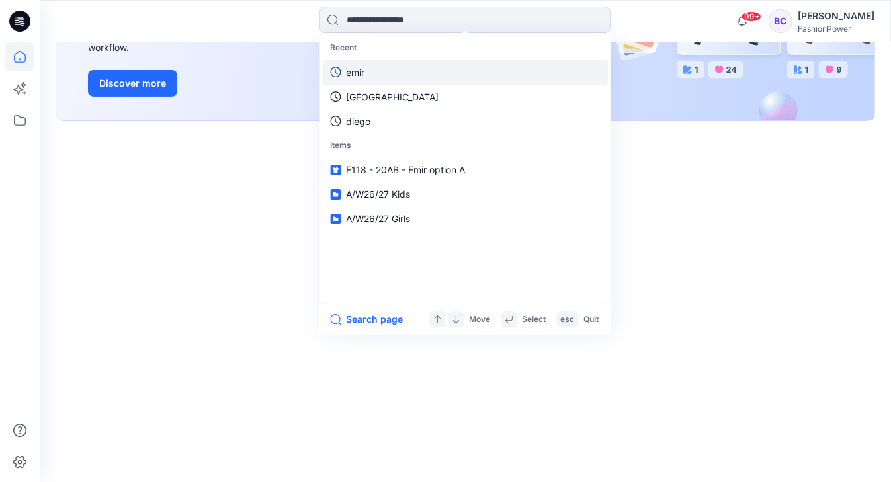
click at [378, 65] on link "emir" at bounding box center [465, 72] width 286 height 24
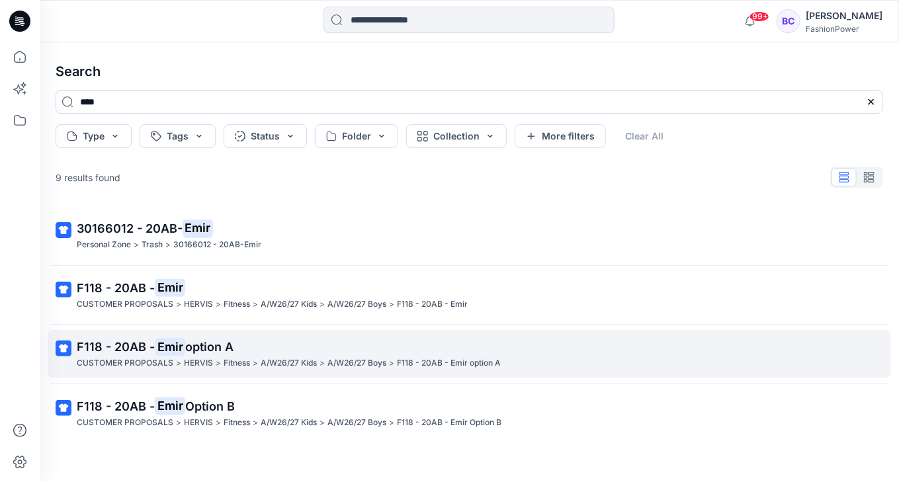
click at [261, 357] on p "A/W26/27 Kids" at bounding box center [289, 363] width 56 height 14
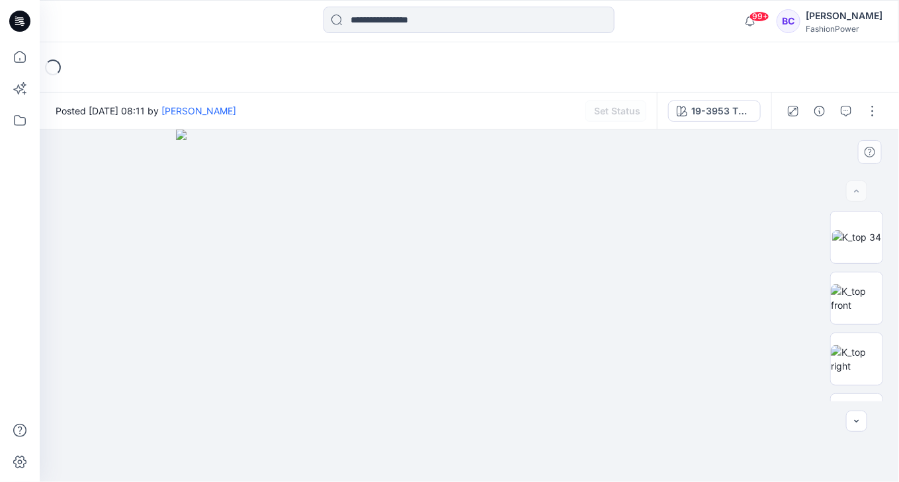
click at [390, 250] on img at bounding box center [469, 306] width 587 height 352
click at [874, 296] on img at bounding box center [857, 298] width 52 height 28
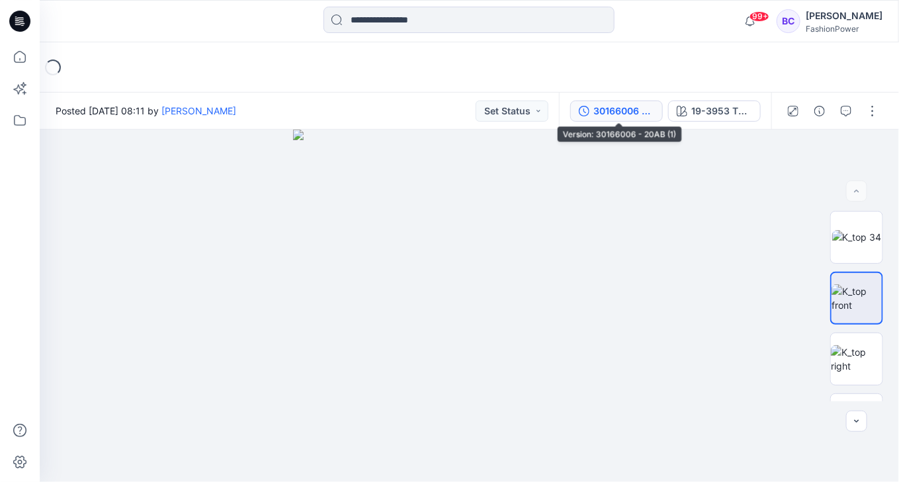
click at [649, 113] on div "30166006 - 20AB (1)" at bounding box center [623, 111] width 61 height 15
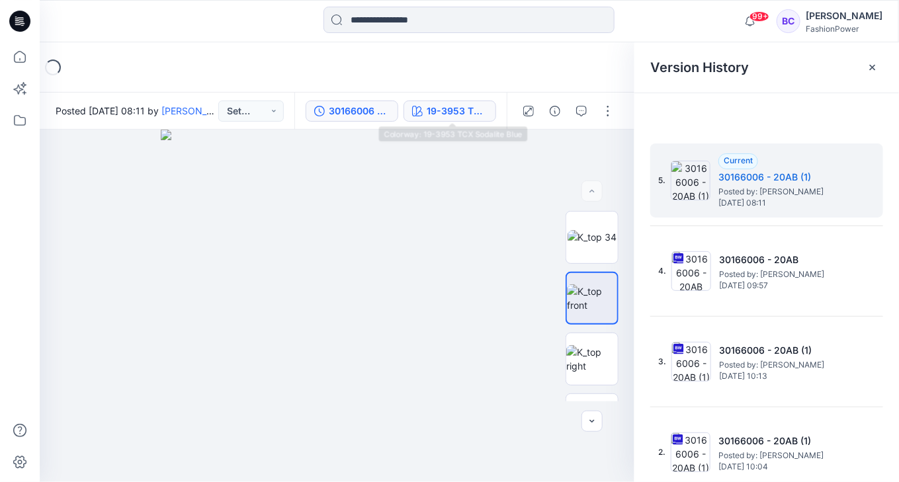
click at [477, 108] on div "19-3953 TCX Sodalite Blue" at bounding box center [457, 111] width 61 height 15
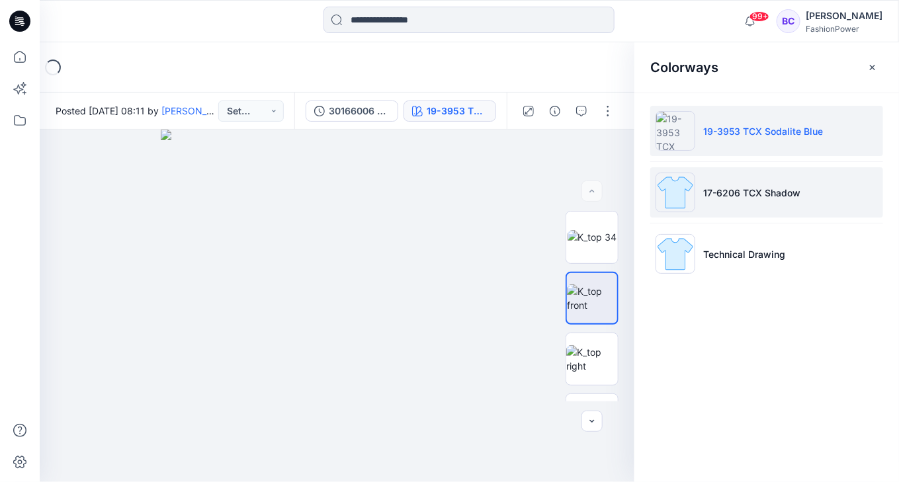
click at [778, 197] on p "17-6206 TCX Shadow" at bounding box center [751, 193] width 97 height 14
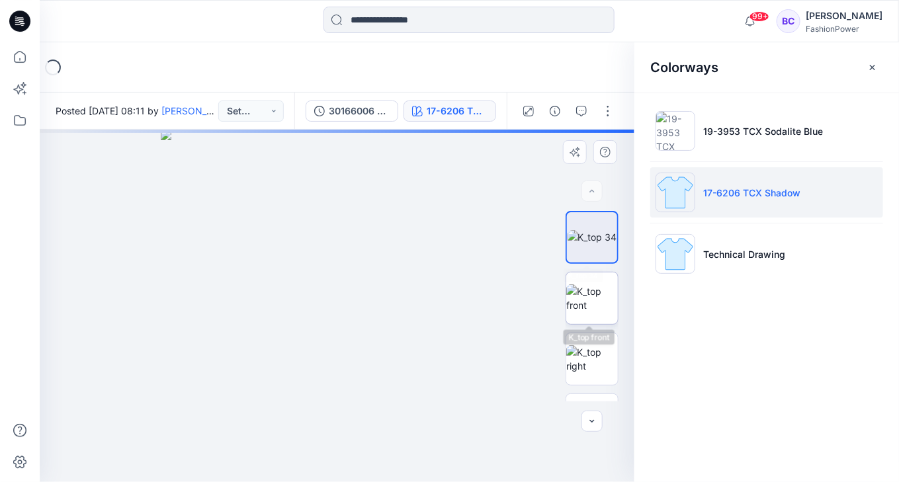
click at [581, 286] on img at bounding box center [592, 298] width 52 height 28
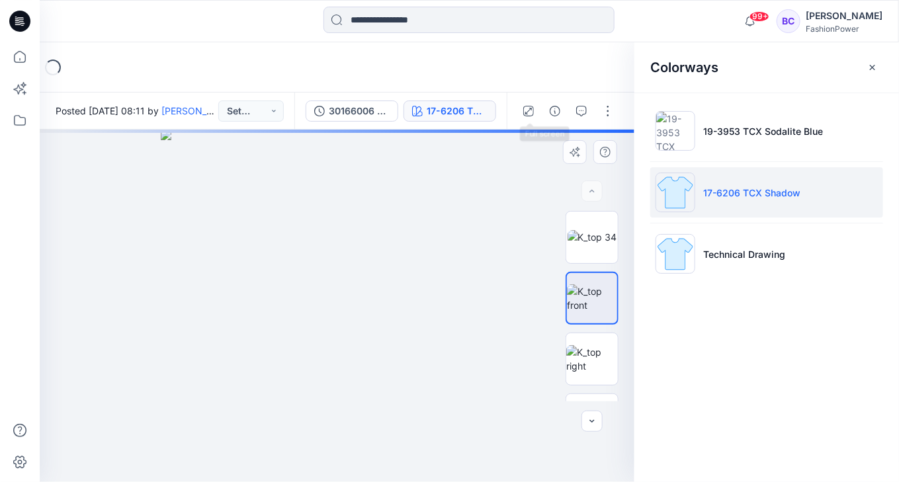
click at [396, 222] on img at bounding box center [337, 306] width 352 height 352
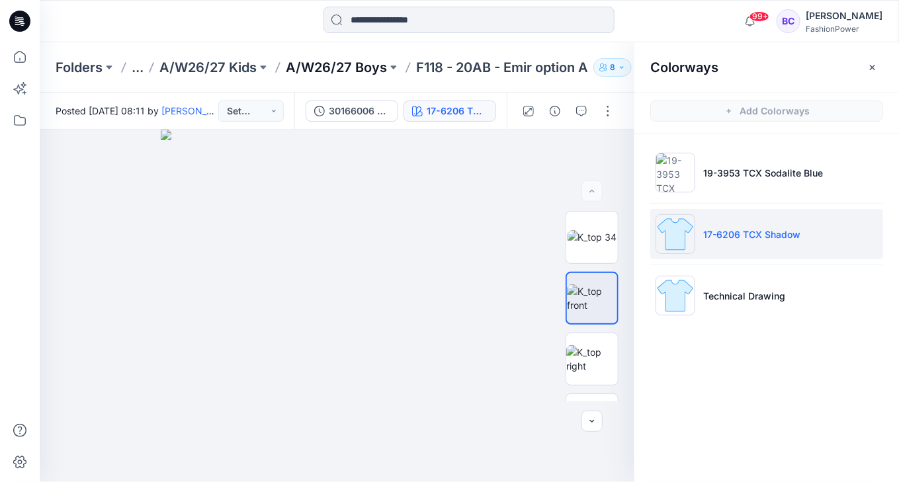
click at [350, 74] on p "A/W26/27 Boys" at bounding box center [336, 67] width 101 height 19
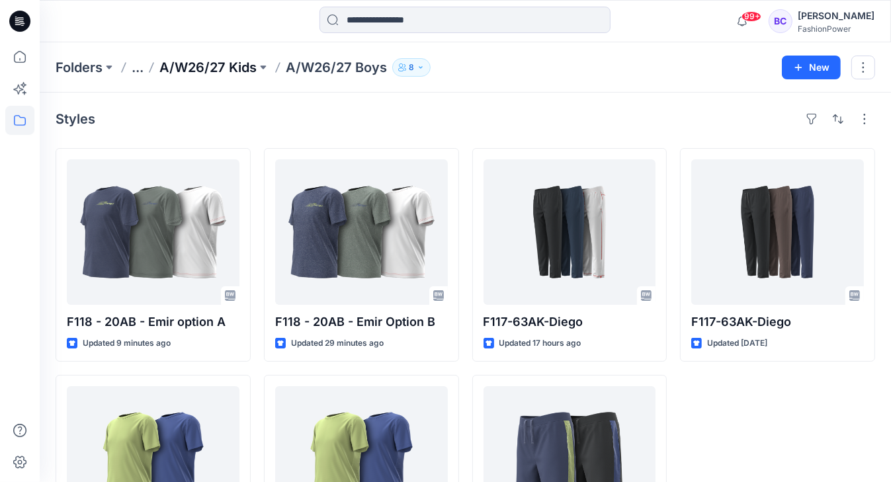
click at [226, 73] on p "A/W26/27 Kids" at bounding box center [207, 67] width 97 height 19
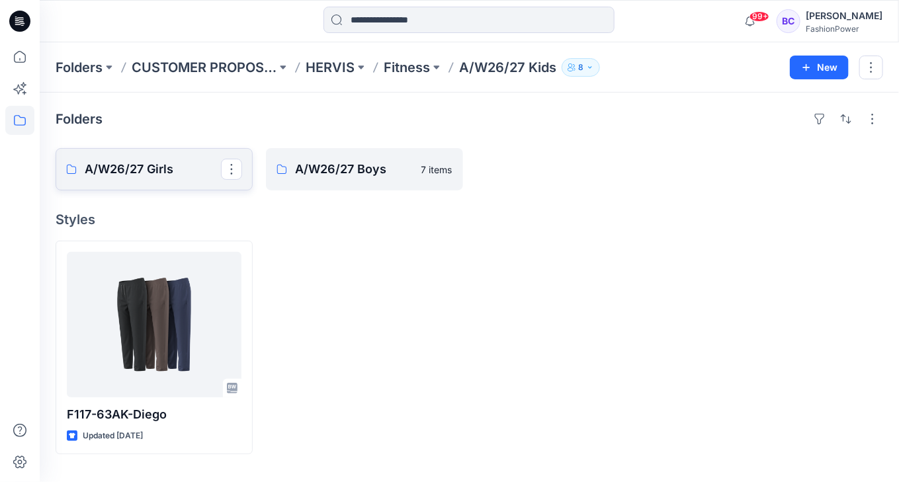
click at [185, 180] on link "A/W26/27 Girls" at bounding box center [154, 169] width 197 height 42
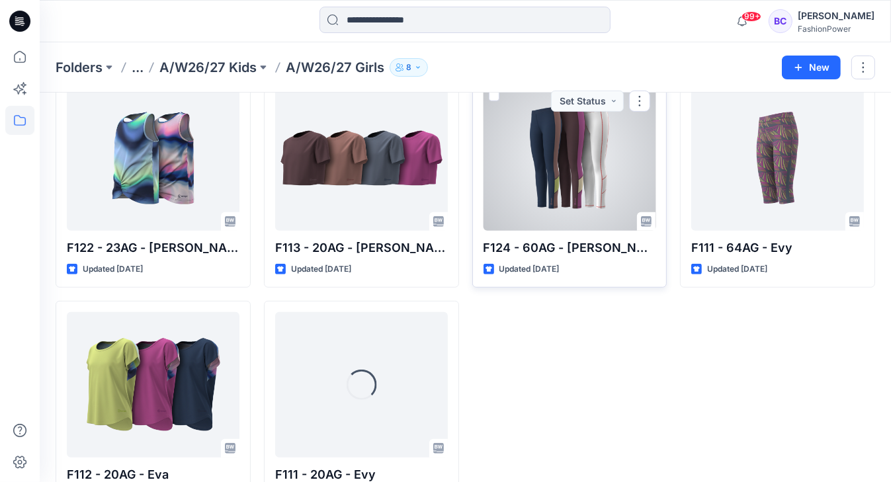
scroll to position [552, 0]
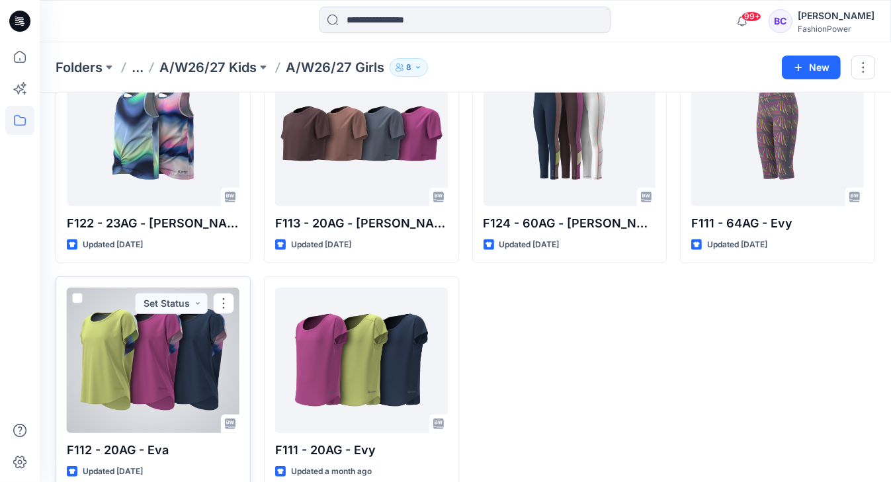
click at [172, 340] on div at bounding box center [153, 360] width 173 height 145
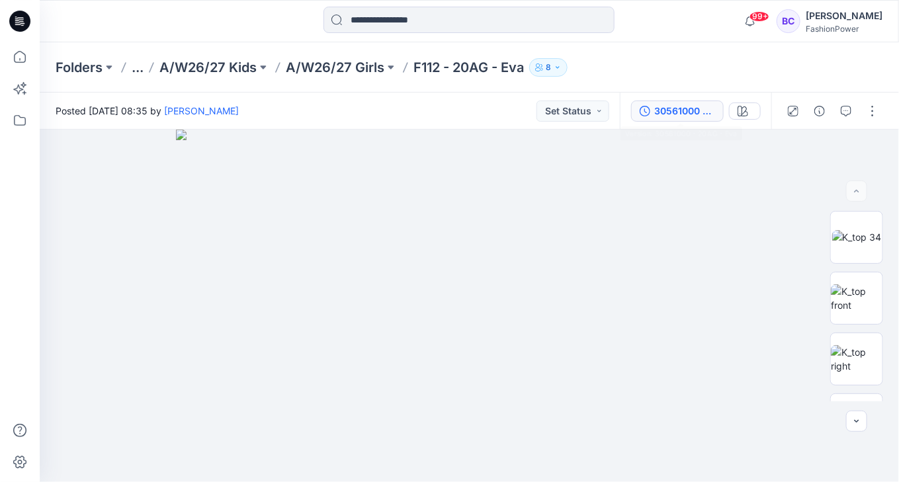
click at [680, 119] on div "30561000 - 20AG - Eva" at bounding box center [695, 111] width 151 height 37
click at [602, 104] on div "30561000 - 20AG - Eva" at bounding box center [623, 111] width 61 height 15
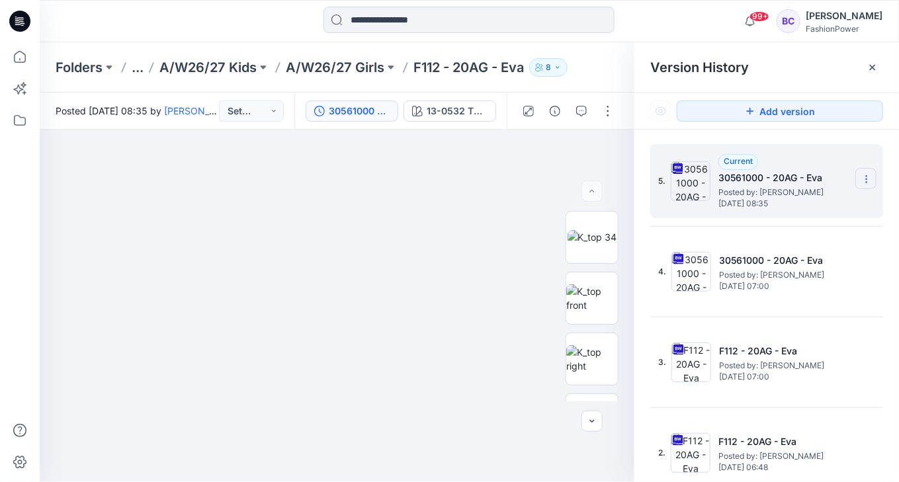
click at [870, 175] on section at bounding box center [865, 178] width 21 height 21
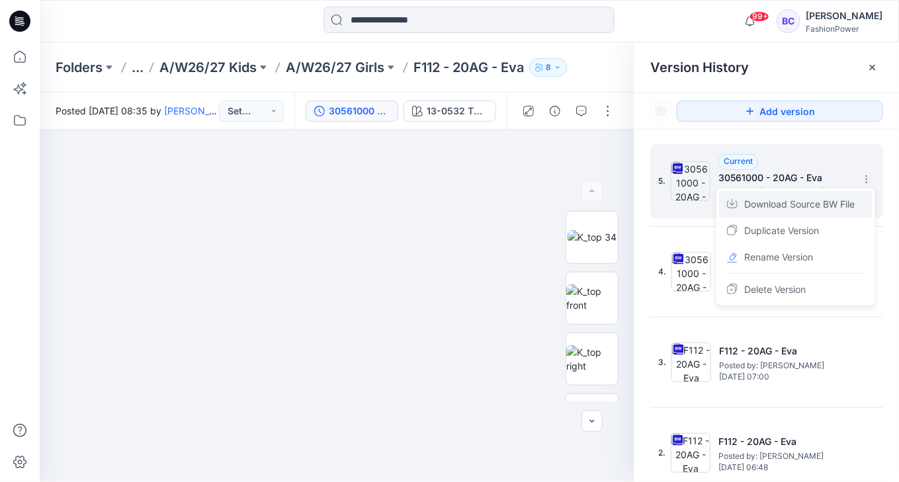
click at [827, 204] on span "Download Source BW File" at bounding box center [799, 204] width 110 height 16
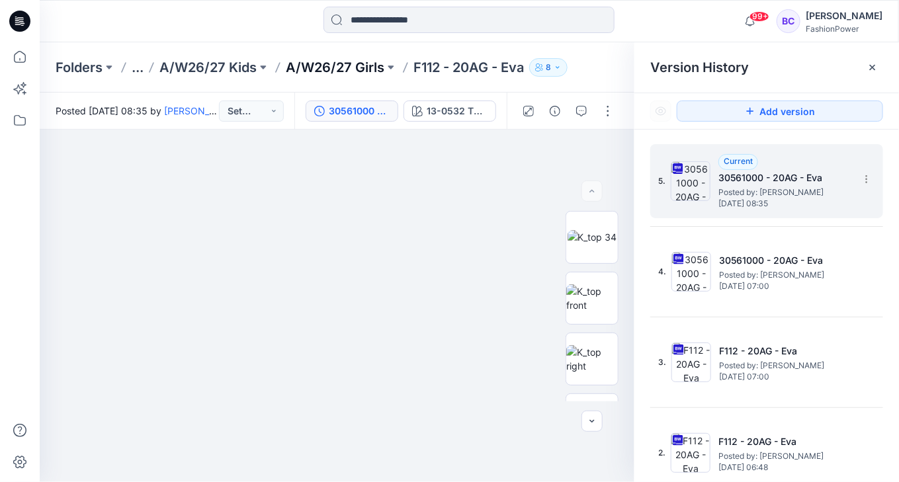
click at [347, 65] on p "A/W26/27 Girls" at bounding box center [335, 67] width 99 height 19
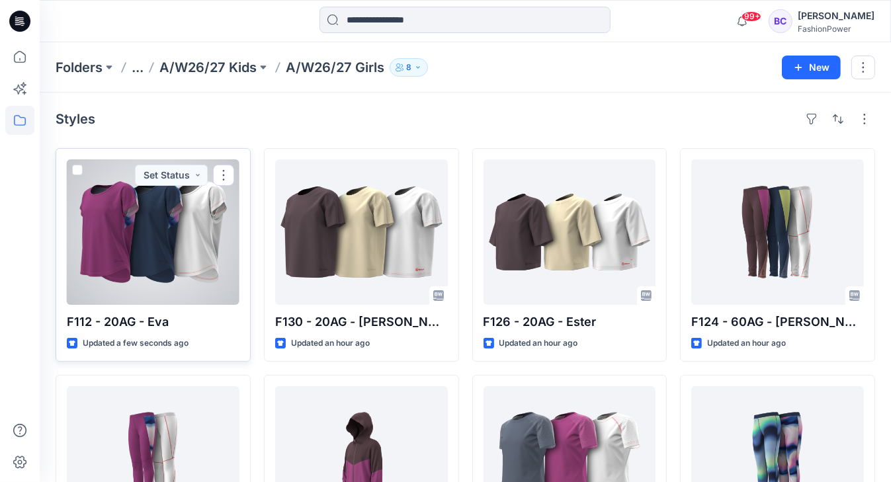
click at [220, 212] on div at bounding box center [153, 231] width 173 height 145
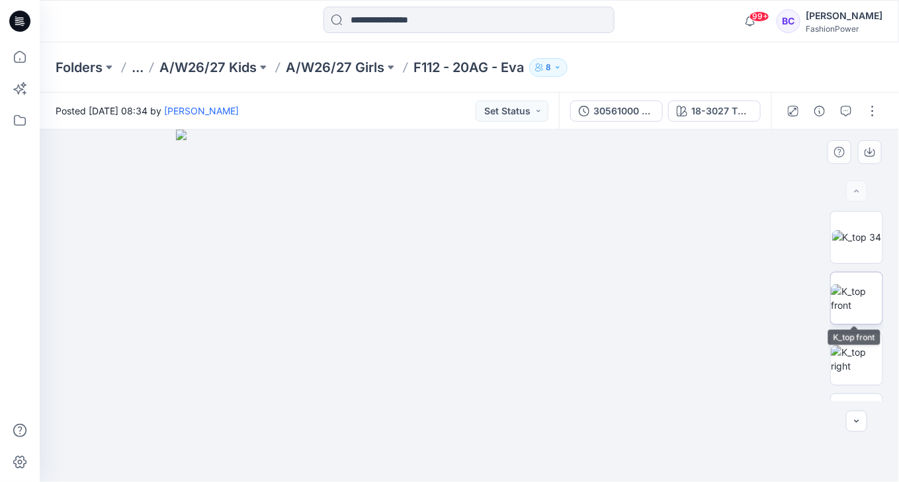
click at [868, 302] on img at bounding box center [857, 298] width 52 height 28
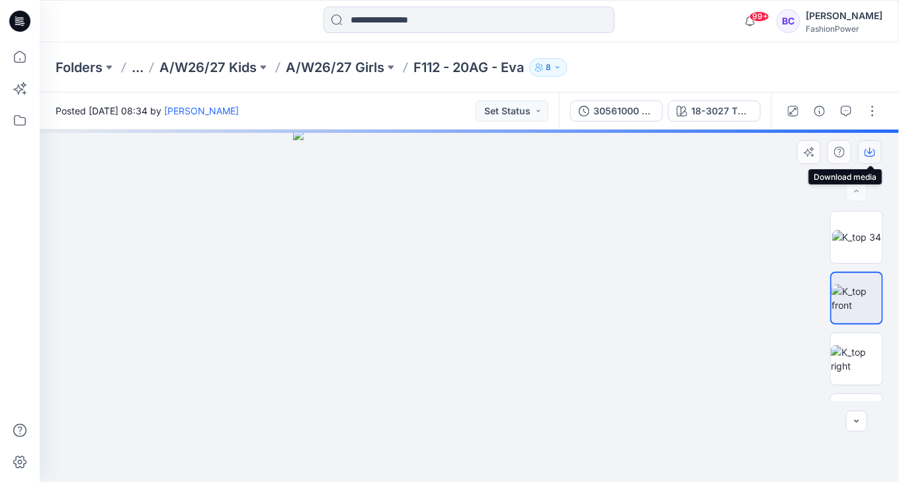
click at [868, 155] on icon "button" at bounding box center [869, 152] width 11 height 11
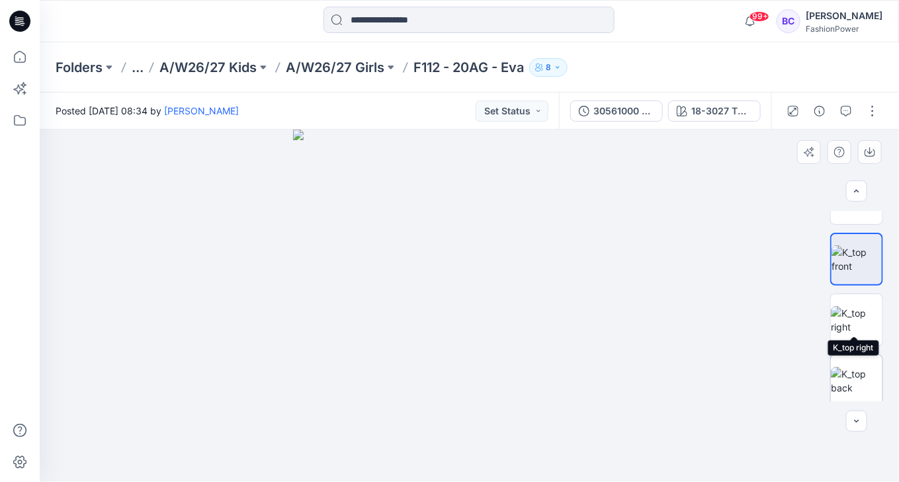
scroll to position [53, 0]
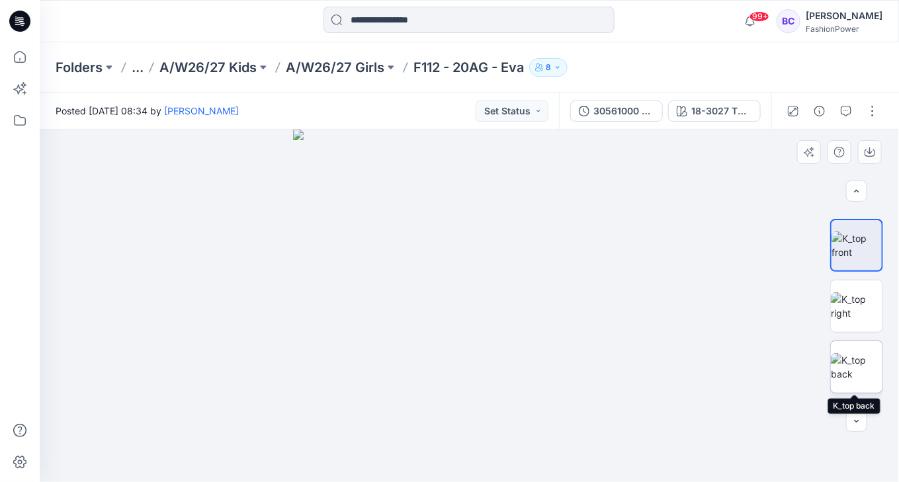
click at [858, 356] on img at bounding box center [857, 367] width 52 height 28
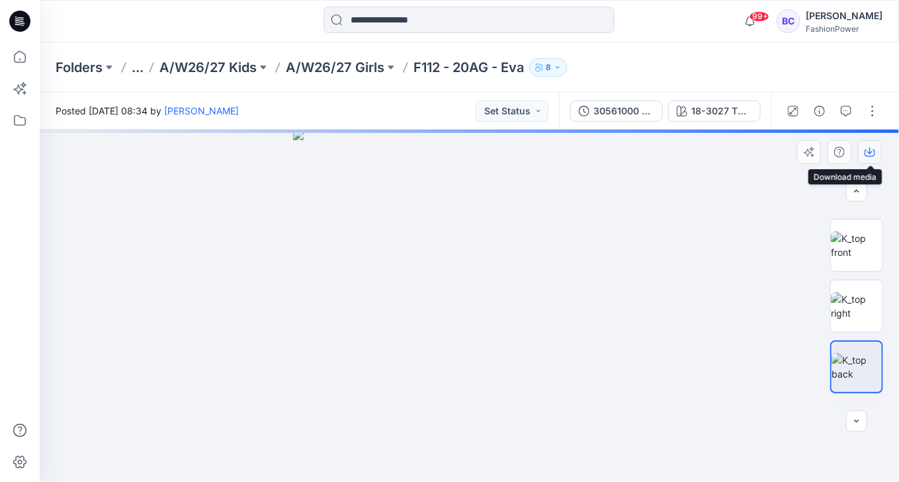
click at [866, 150] on icon "button" at bounding box center [869, 152] width 11 height 11
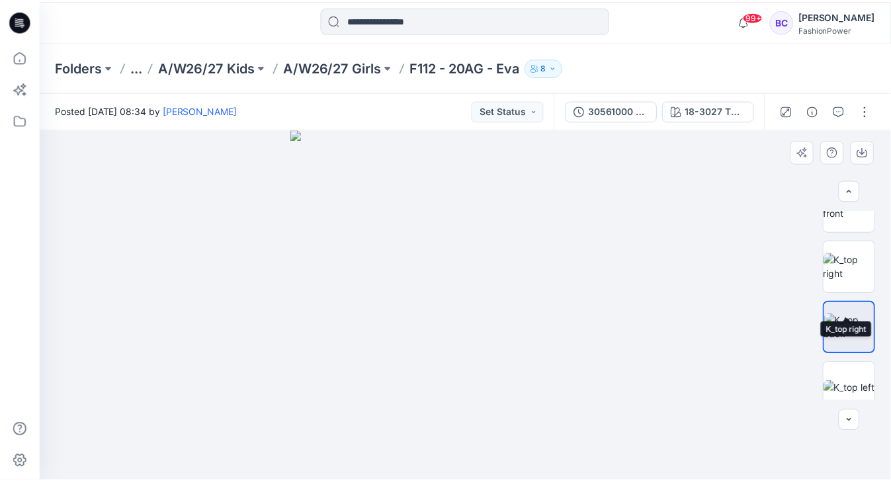
scroll to position [106, 0]
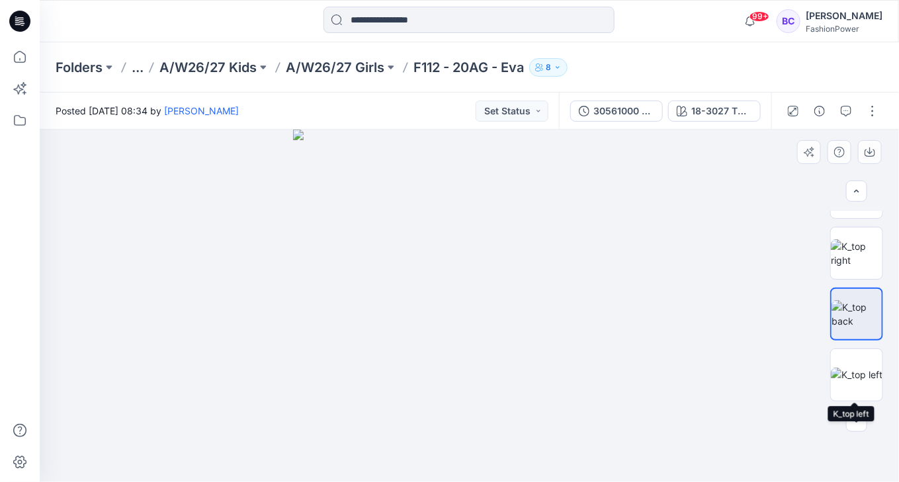
drag, startPoint x: 850, startPoint y: 378, endPoint x: 859, endPoint y: 292, distance: 87.1
click at [852, 378] on img at bounding box center [857, 375] width 52 height 14
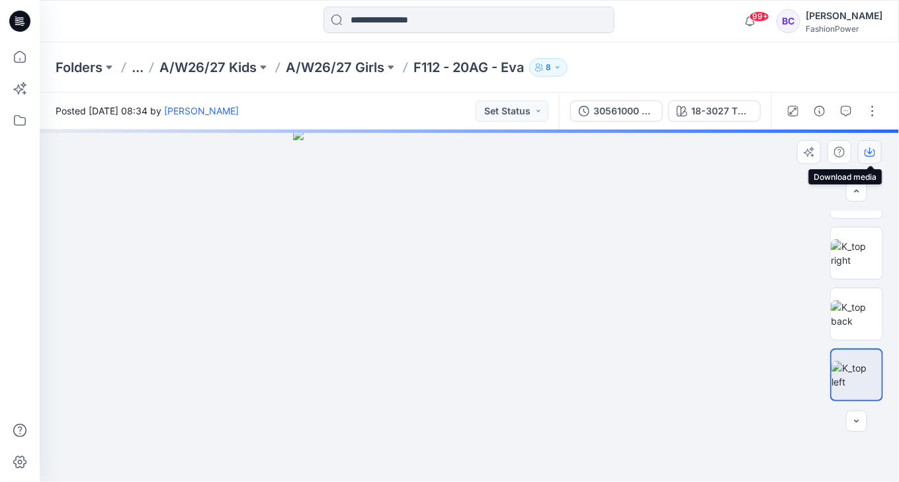
click at [870, 147] on icon "button" at bounding box center [869, 150] width 5 height 7
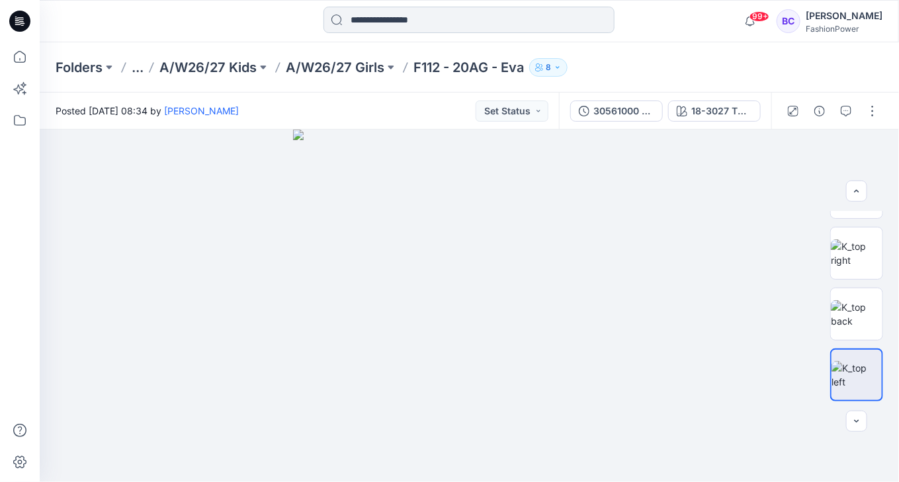
click at [440, 28] on input at bounding box center [468, 20] width 291 height 26
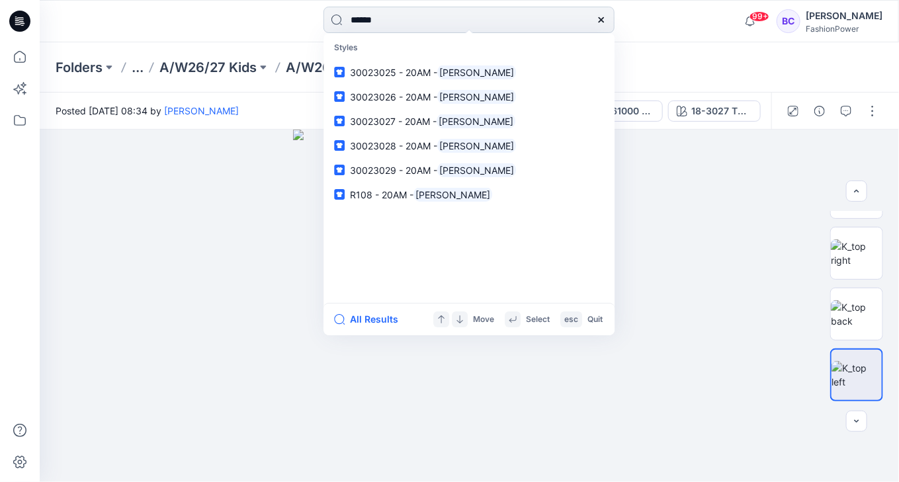
type input "*"
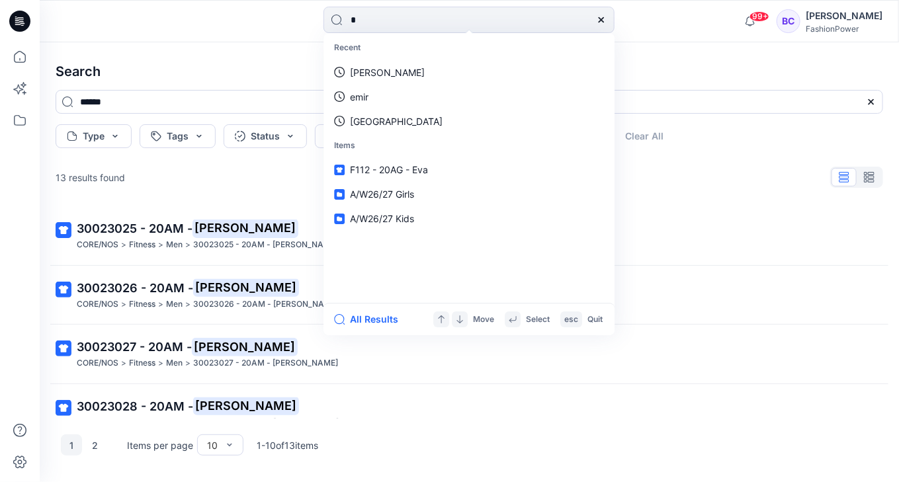
click at [209, 182] on div "13 results found" at bounding box center [469, 177] width 848 height 26
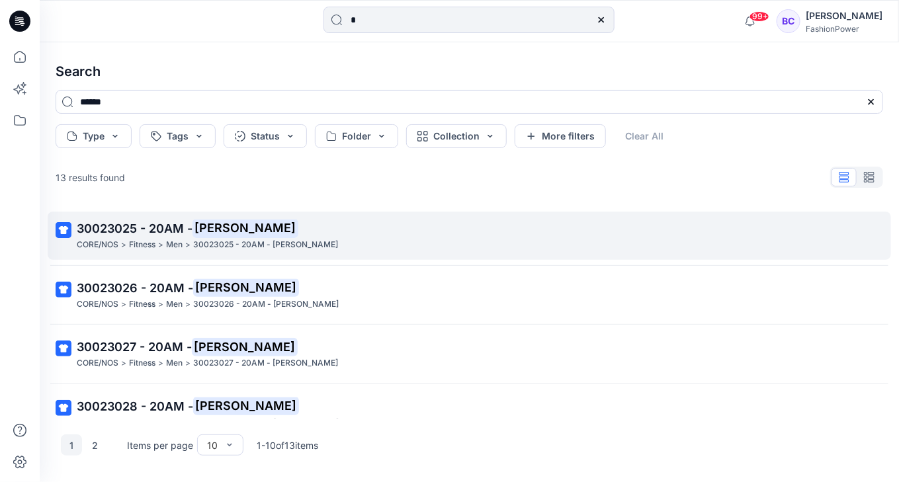
click at [213, 227] on mark "[PERSON_NAME]" at bounding box center [245, 228] width 106 height 19
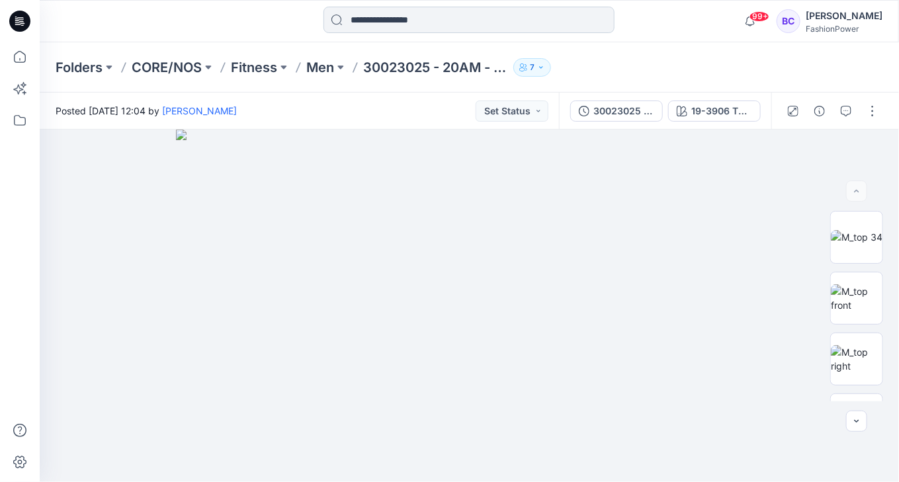
click at [427, 16] on input at bounding box center [468, 20] width 291 height 26
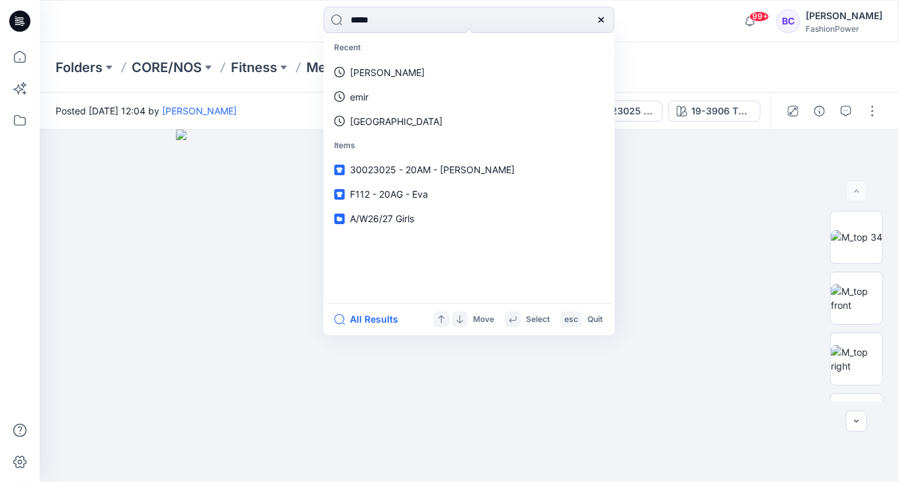
type input "******"
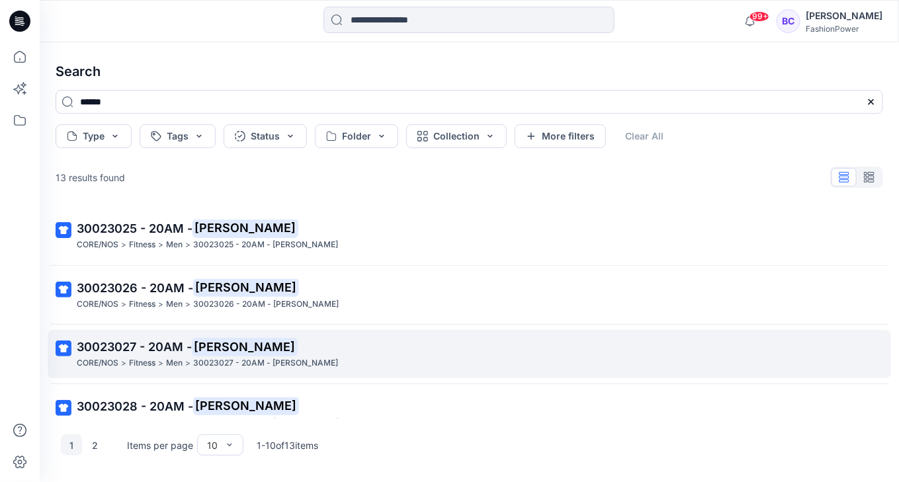
click at [286, 354] on p "30023027 - 20AM - [PERSON_NAME]" at bounding box center [468, 347] width 782 height 19
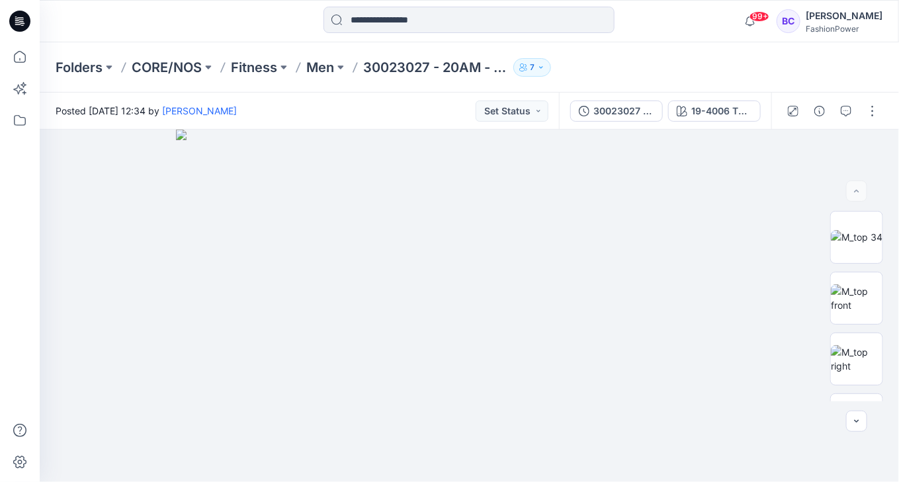
click at [346, 41] on div "99+ Notifications [PERSON_NAME] shared 30931000 - 83OL - Neela in Women (Onbeke…" at bounding box center [469, 21] width 859 height 42
click at [351, 17] on input at bounding box center [468, 20] width 291 height 26
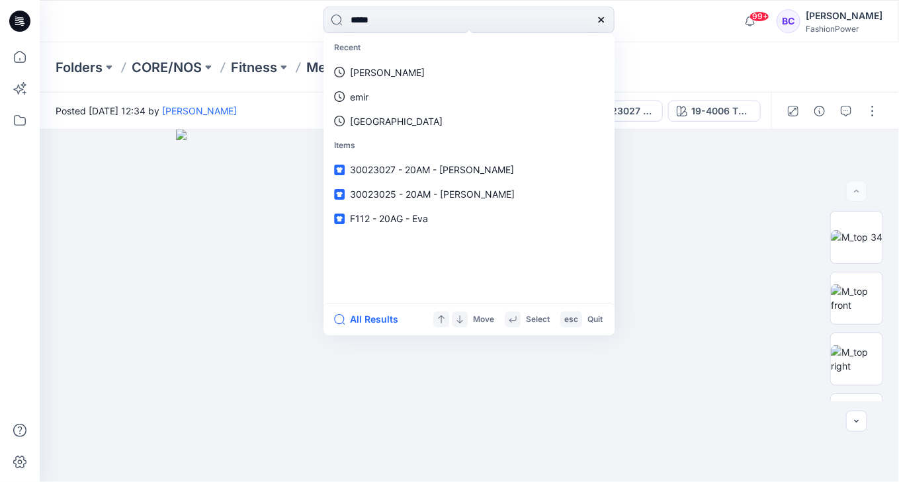
type input "******"
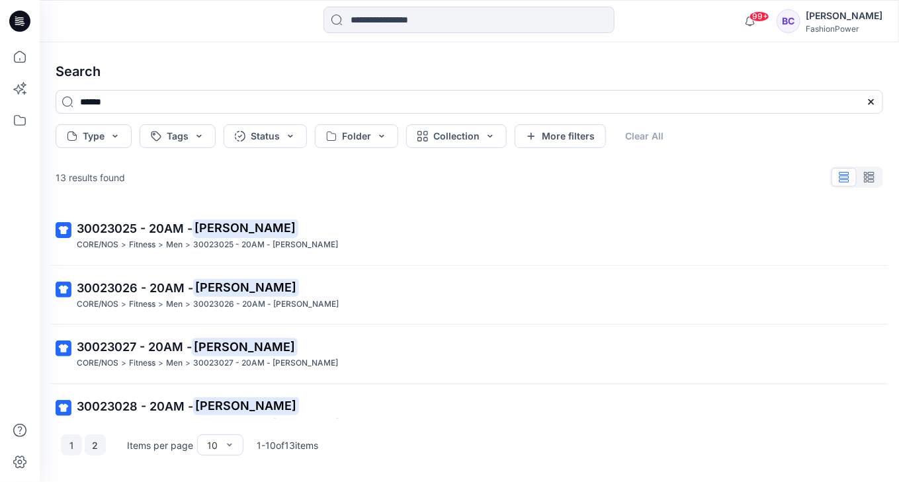
click at [91, 443] on button "2" at bounding box center [95, 444] width 21 height 21
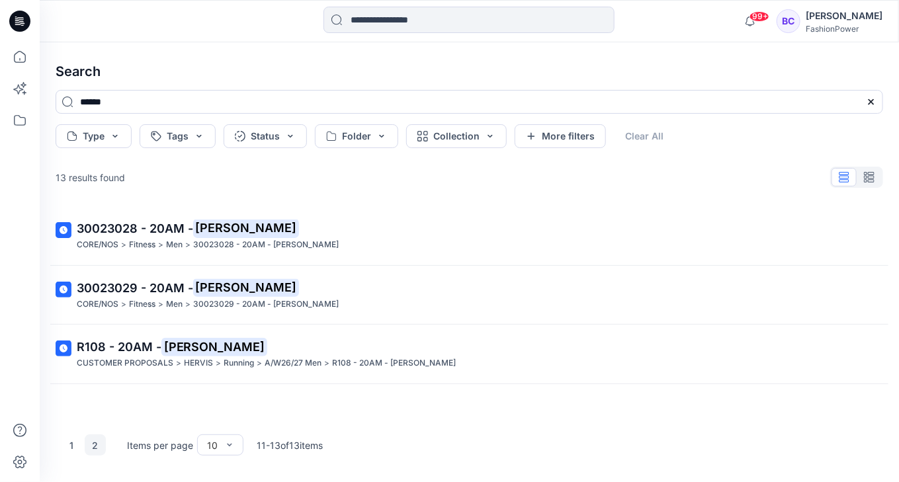
drag, startPoint x: 91, startPoint y: 443, endPoint x: 83, endPoint y: 458, distance: 17.2
click at [83, 458] on div "1 2 Items per page 10 11 - 13 of 13 items" at bounding box center [469, 445] width 848 height 53
click at [172, 278] on link "30023029 - 20AM - [PERSON_NAME]/NOS > Fitness > Men > 30023029 - 20AM - [PERSON…" at bounding box center [469, 295] width 843 height 48
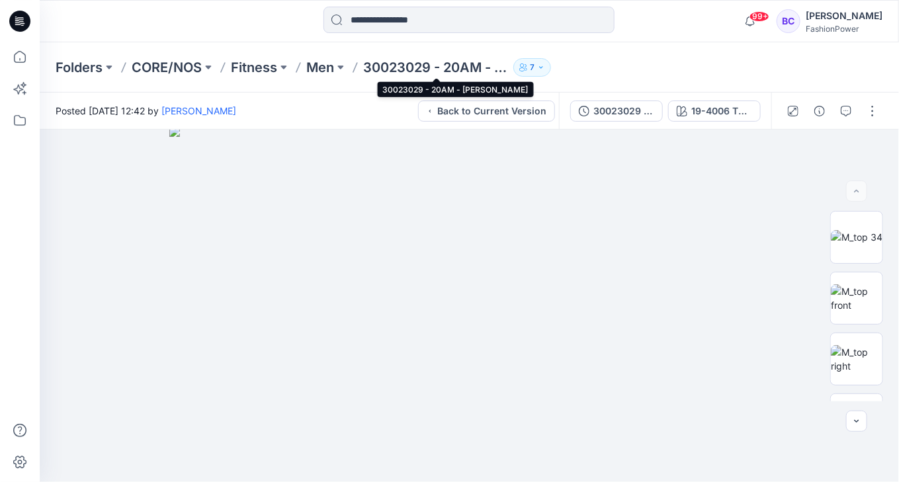
click at [386, 65] on p "30023029 - 20AM - [PERSON_NAME]" at bounding box center [435, 67] width 145 height 19
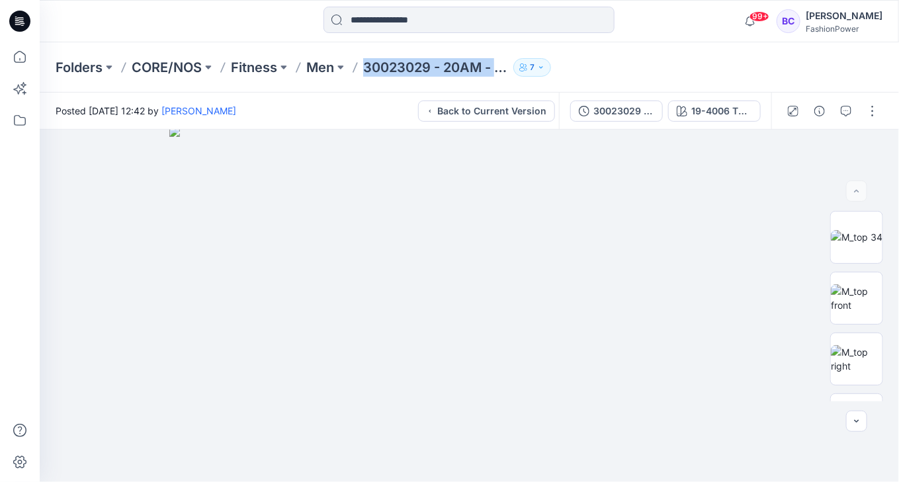
click at [386, 65] on p "30023029 - 20AM - [PERSON_NAME]" at bounding box center [435, 67] width 145 height 19
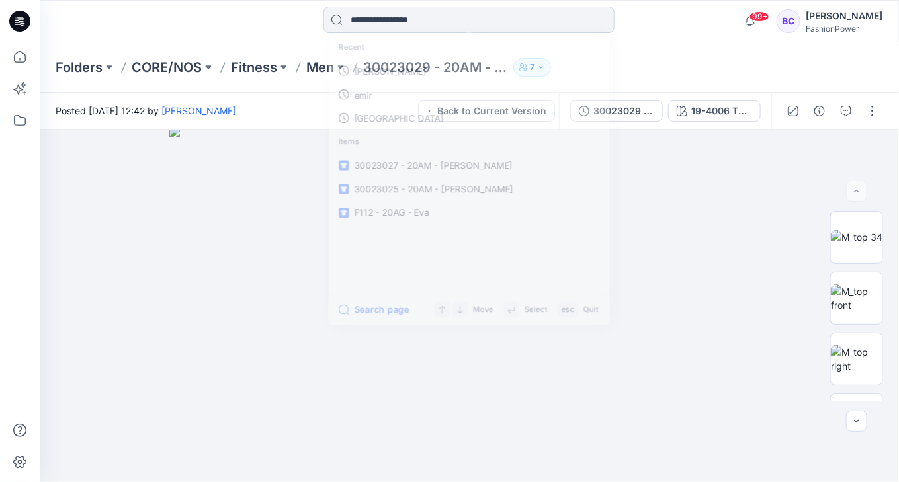
click at [383, 23] on input at bounding box center [468, 20] width 291 height 26
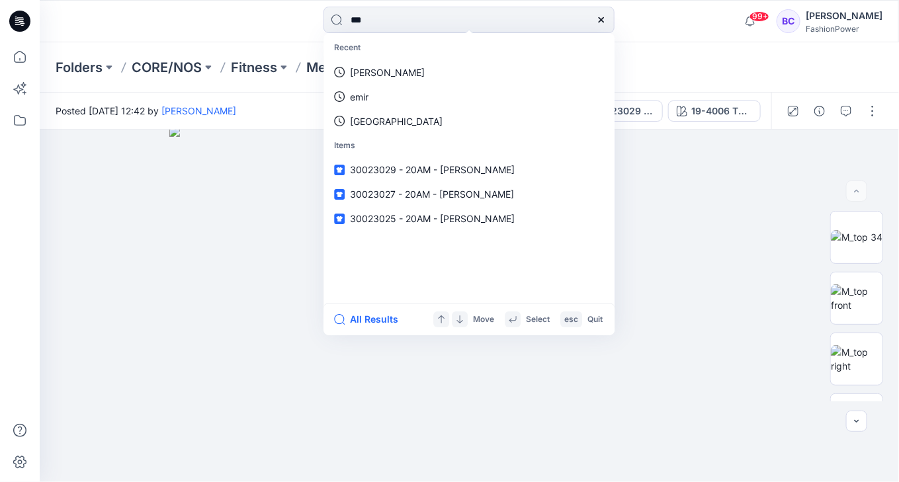
type input "****"
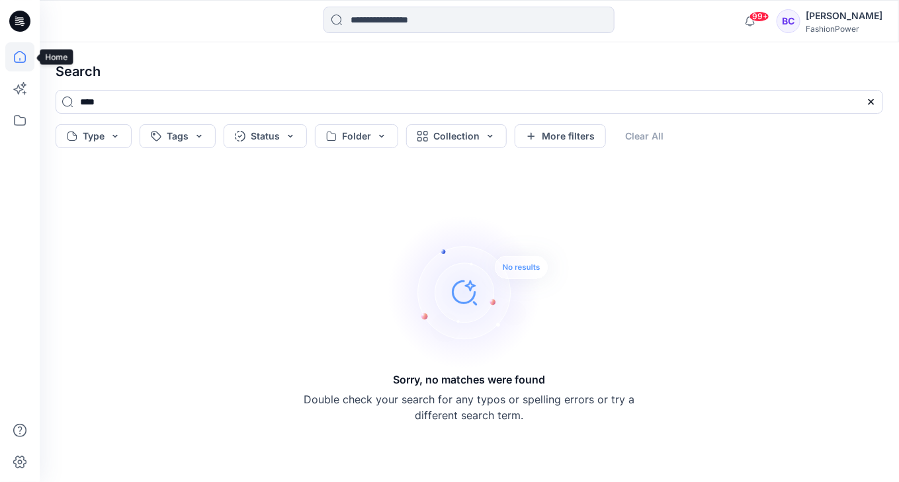
click at [8, 67] on icon at bounding box center [19, 56] width 29 height 29
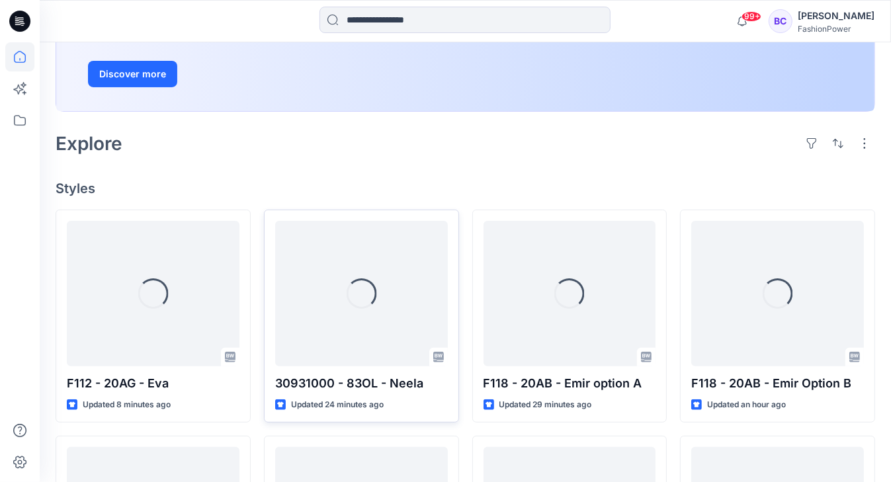
scroll to position [317, 0]
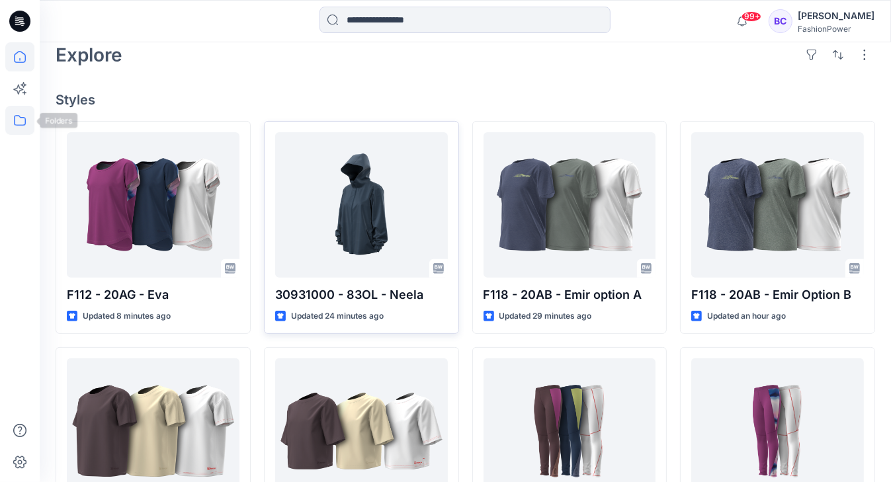
click at [3, 132] on div at bounding box center [20, 241] width 40 height 482
click at [7, 126] on icon at bounding box center [19, 120] width 29 height 29
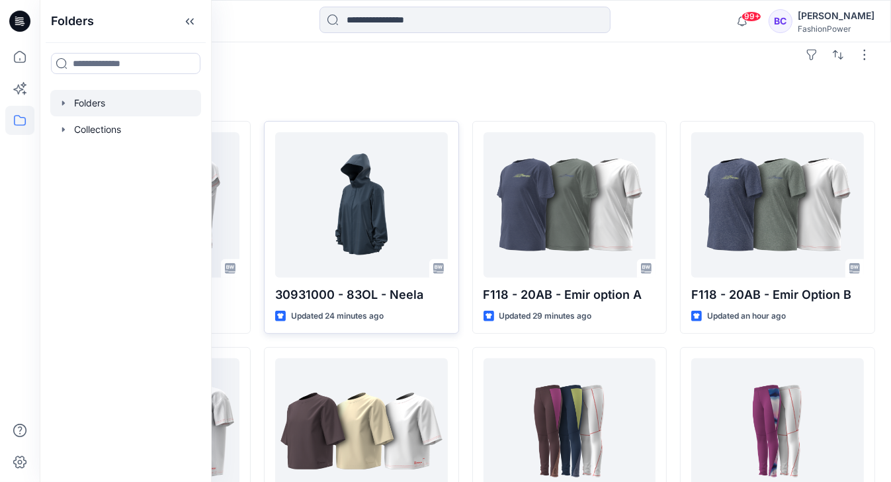
click at [65, 108] on icon "button" at bounding box center [63, 103] width 11 height 11
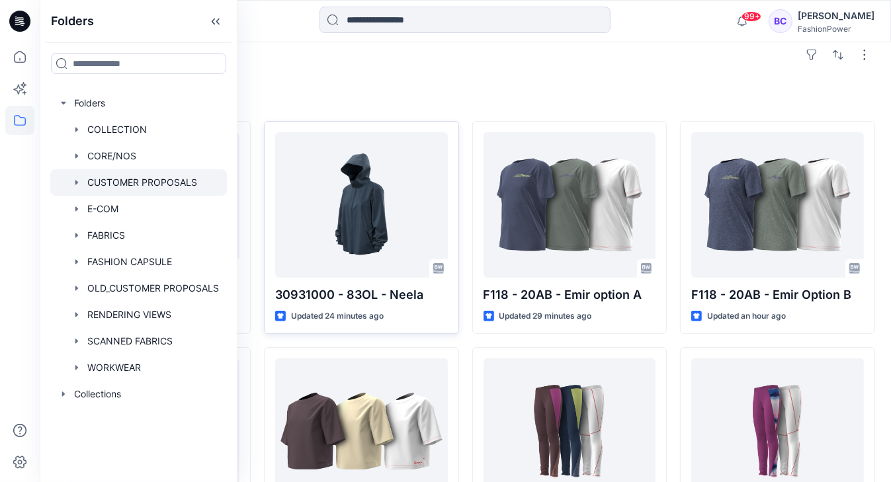
click at [78, 176] on div at bounding box center [138, 182] width 177 height 26
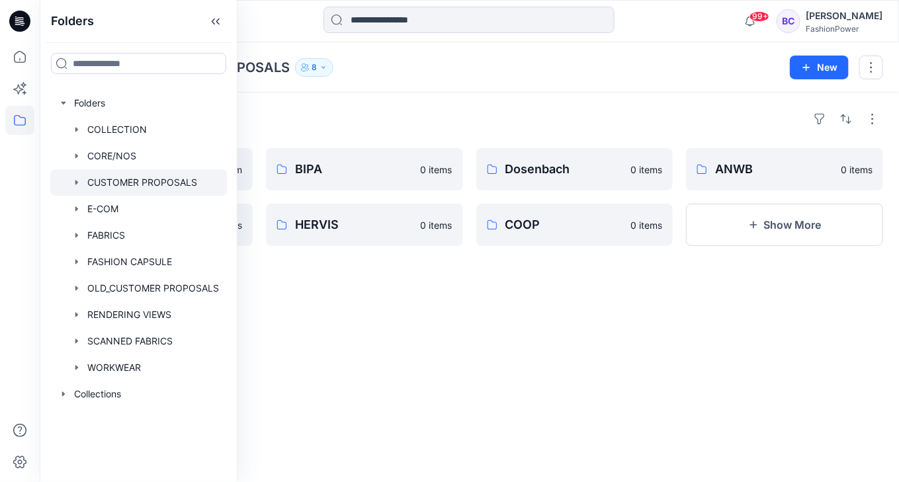
click at [77, 180] on icon "button" at bounding box center [76, 182] width 11 height 11
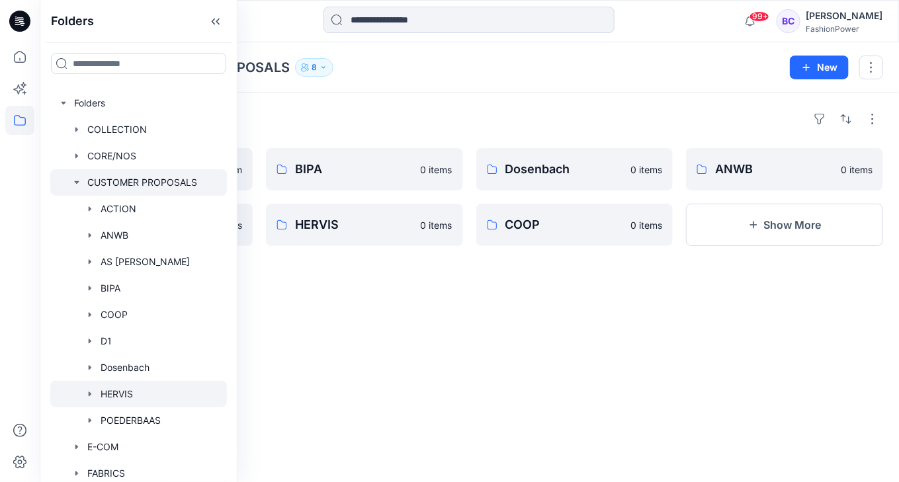
click at [84, 389] on div "HERVIS" at bounding box center [152, 394] width 150 height 26
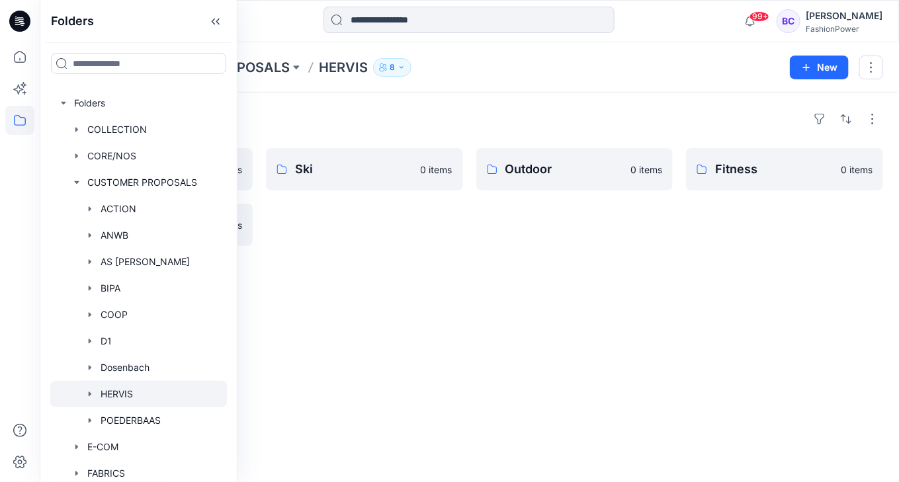
click at [446, 251] on div "Folders Trainers 0 items Running 0 items Ski 0 items Outdoor 0 items Fitness 0 …" at bounding box center [469, 288] width 859 height 390
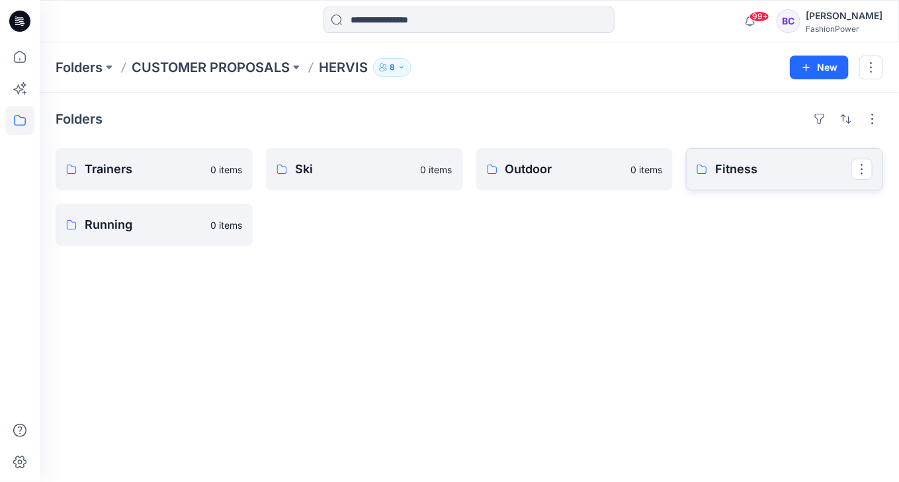
click at [783, 152] on link "Fitness" at bounding box center [784, 169] width 197 height 42
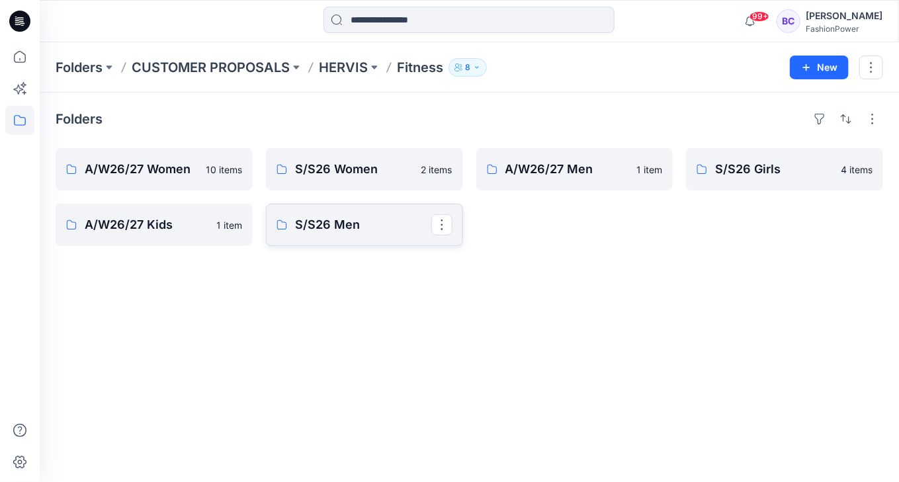
click at [351, 221] on p "S/S26 Men" at bounding box center [363, 225] width 136 height 19
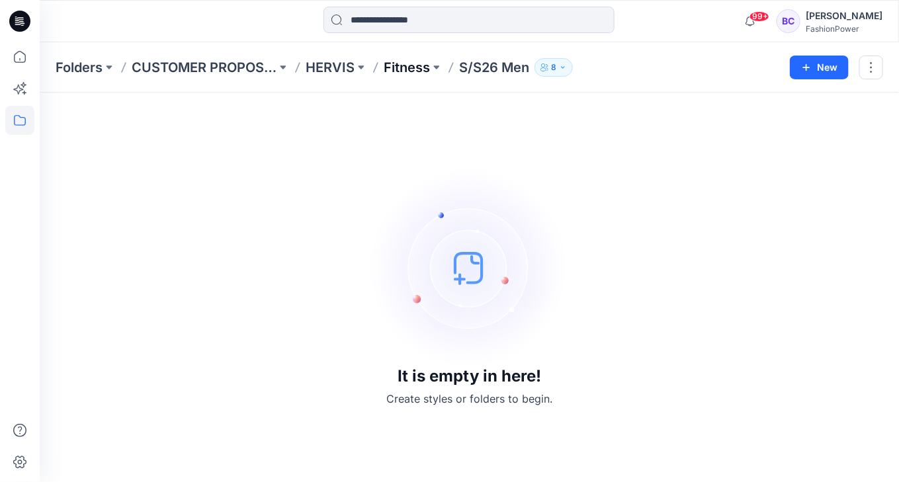
click at [416, 63] on p "Fitness" at bounding box center [407, 67] width 46 height 19
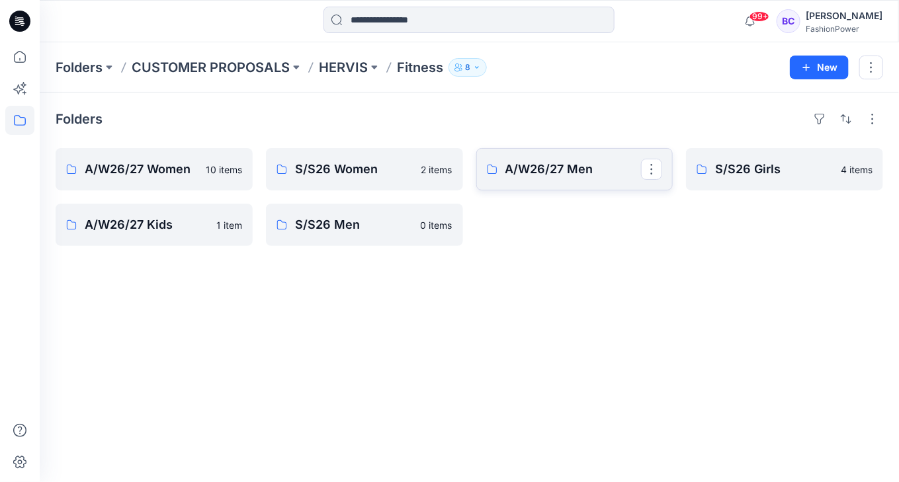
click at [484, 172] on link "A/W26/27 Men" at bounding box center [574, 169] width 197 height 42
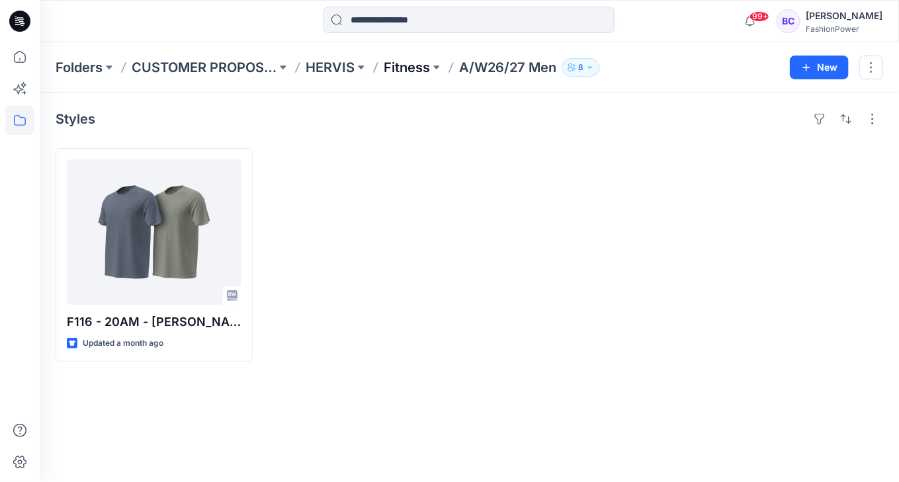
click at [396, 69] on p "Fitness" at bounding box center [407, 67] width 46 height 19
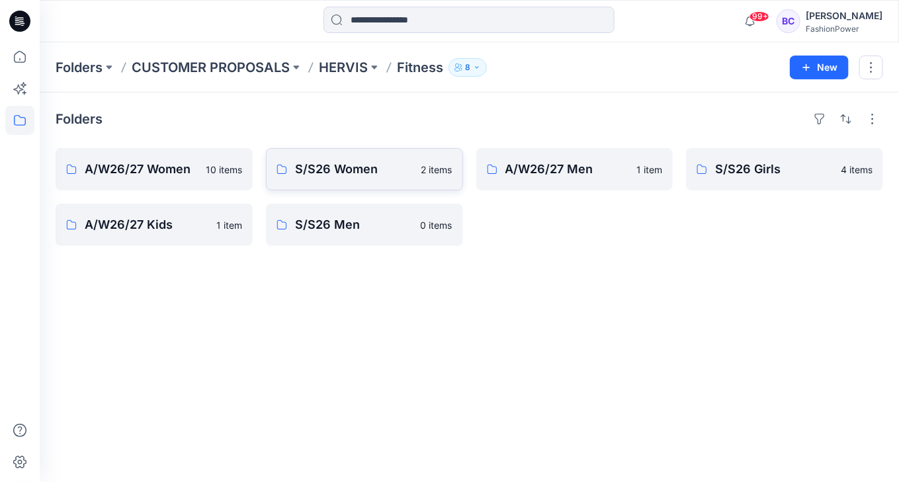
click at [370, 171] on p "S/S26 Women" at bounding box center [354, 169] width 118 height 19
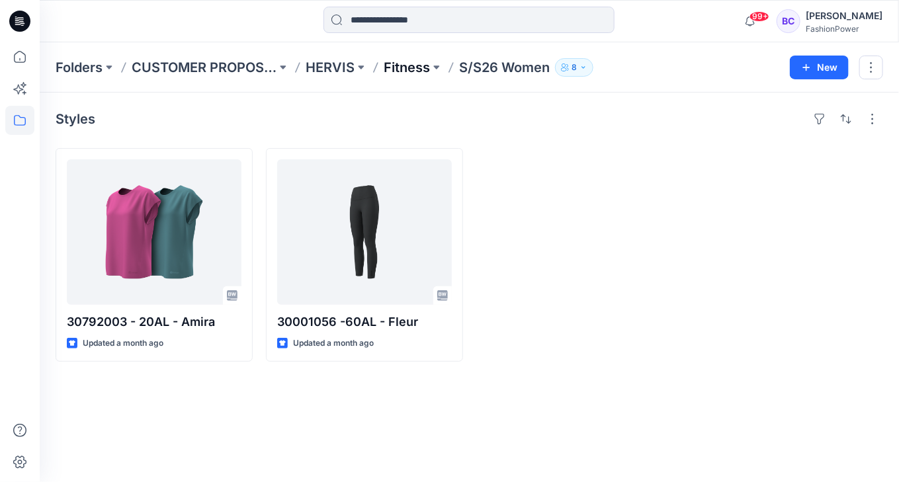
click at [418, 69] on p "Fitness" at bounding box center [407, 67] width 46 height 19
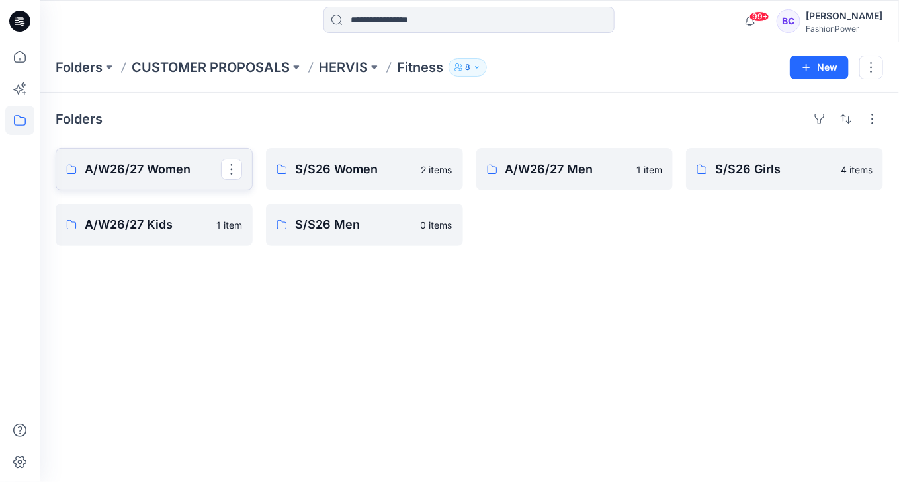
click at [145, 165] on p "A/W26/27 Women" at bounding box center [153, 169] width 136 height 19
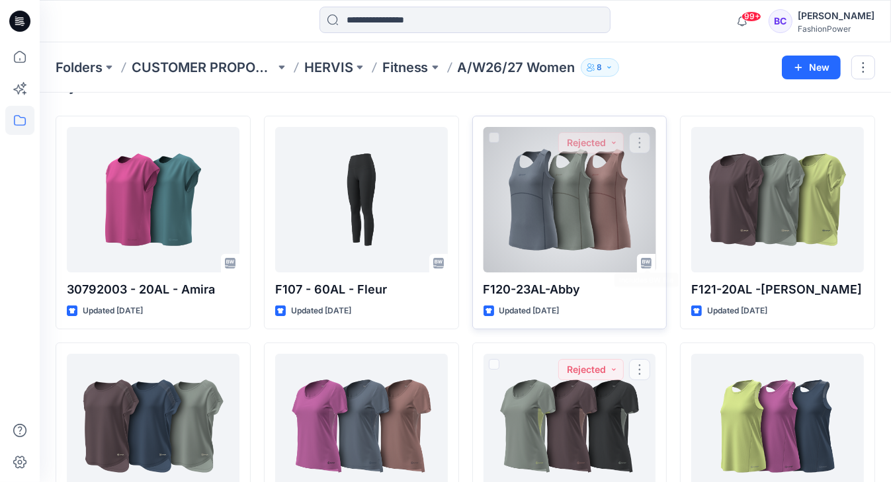
scroll to position [28, 0]
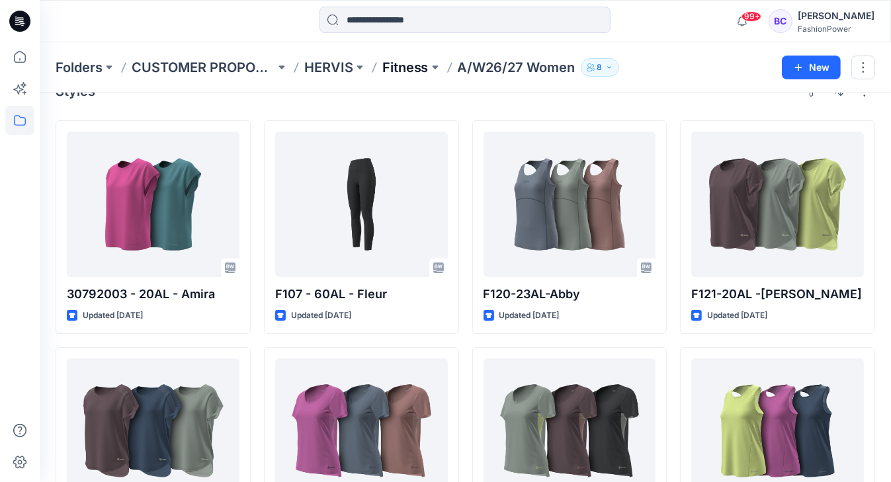
click at [425, 64] on p "Fitness" at bounding box center [405, 67] width 46 height 19
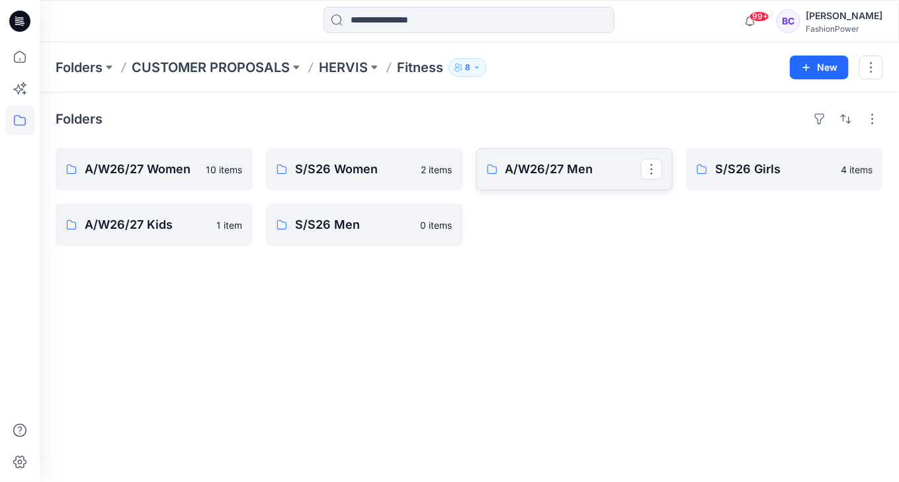
click at [597, 169] on p "A/W26/27 Men" at bounding box center [573, 169] width 136 height 19
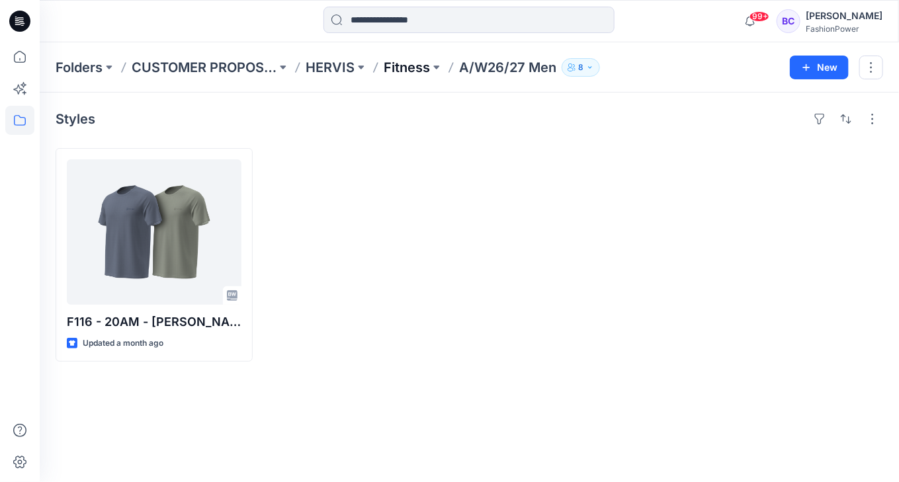
click at [388, 63] on p "Fitness" at bounding box center [407, 67] width 46 height 19
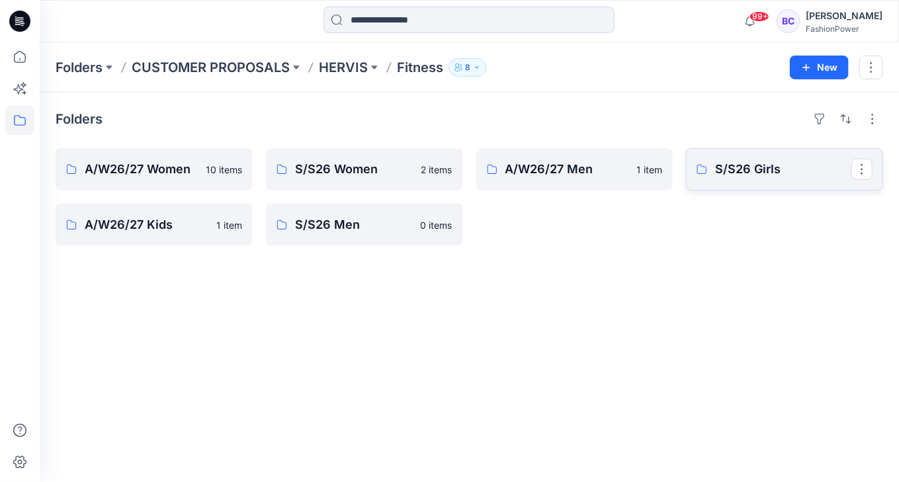
click at [772, 172] on p "S/S26 Girls" at bounding box center [783, 169] width 136 height 19
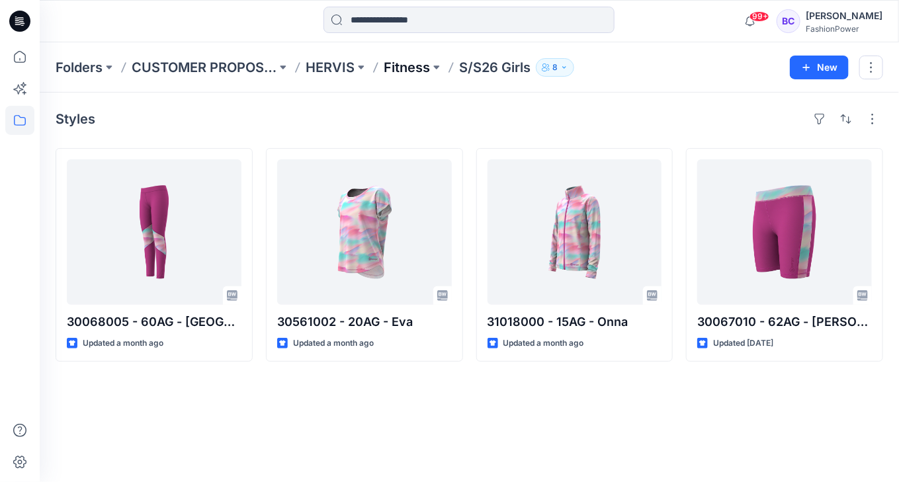
click at [415, 66] on p "Fitness" at bounding box center [407, 67] width 46 height 19
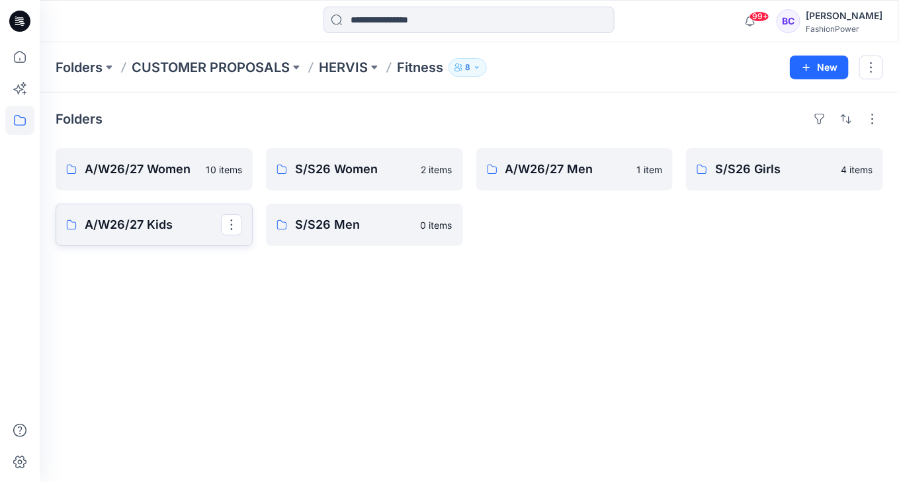
click at [194, 224] on p "A/W26/27 Kids" at bounding box center [153, 225] width 136 height 19
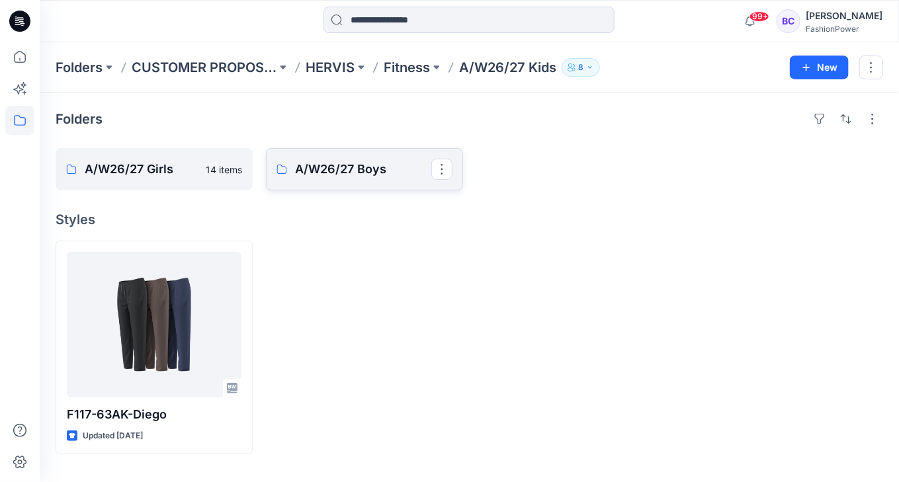
click at [339, 167] on p "A/W26/27 Boys" at bounding box center [363, 169] width 136 height 19
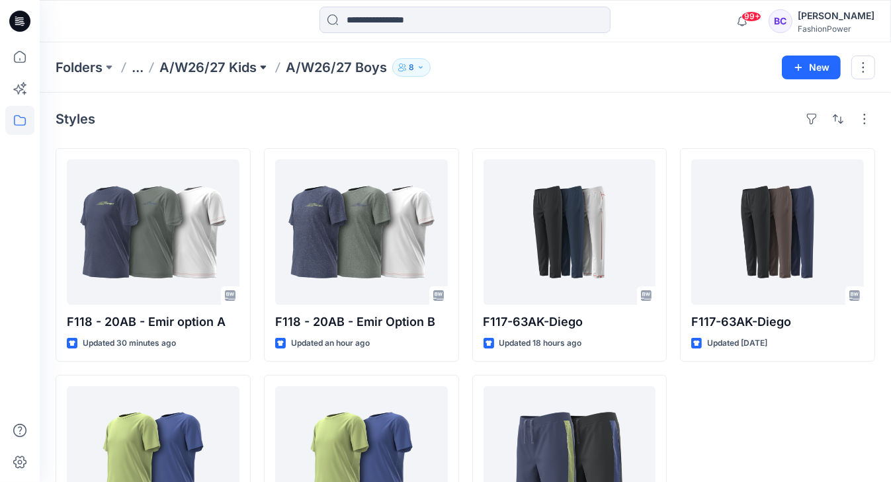
click at [260, 70] on button at bounding box center [263, 67] width 13 height 19
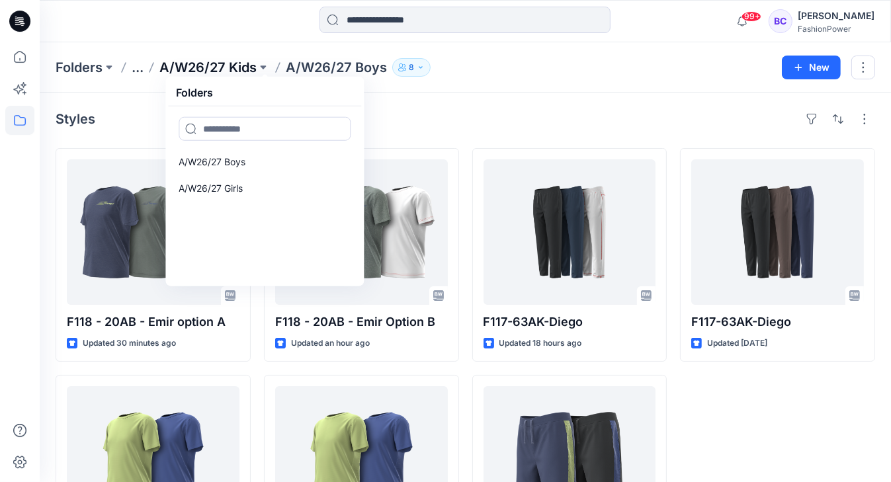
click at [243, 63] on p "A/W26/27 Kids" at bounding box center [207, 67] width 97 height 19
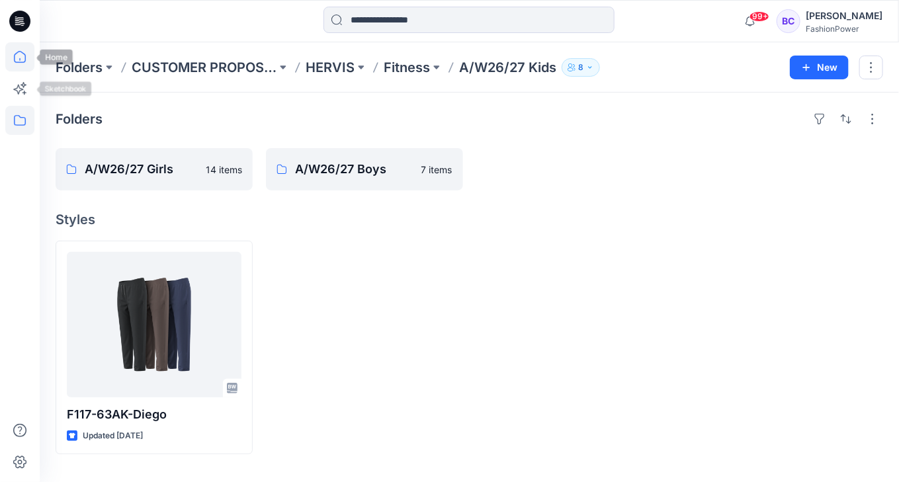
click at [21, 61] on icon at bounding box center [19, 56] width 29 height 29
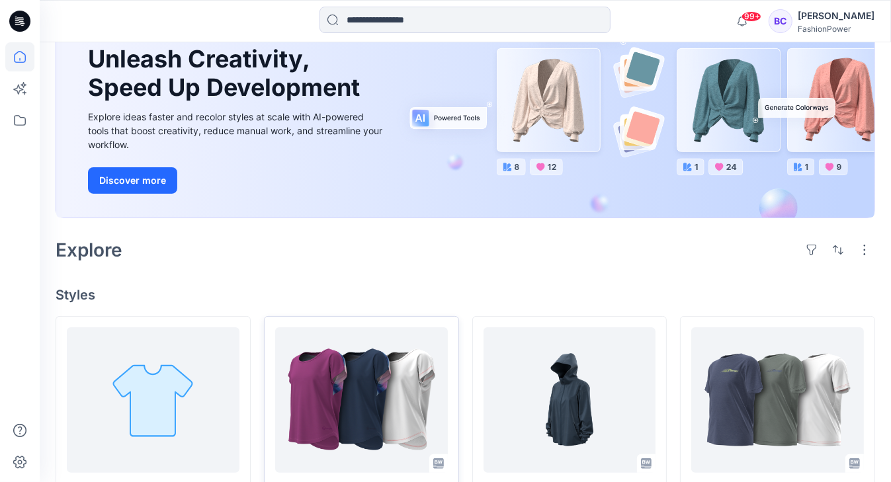
scroll to position [265, 0]
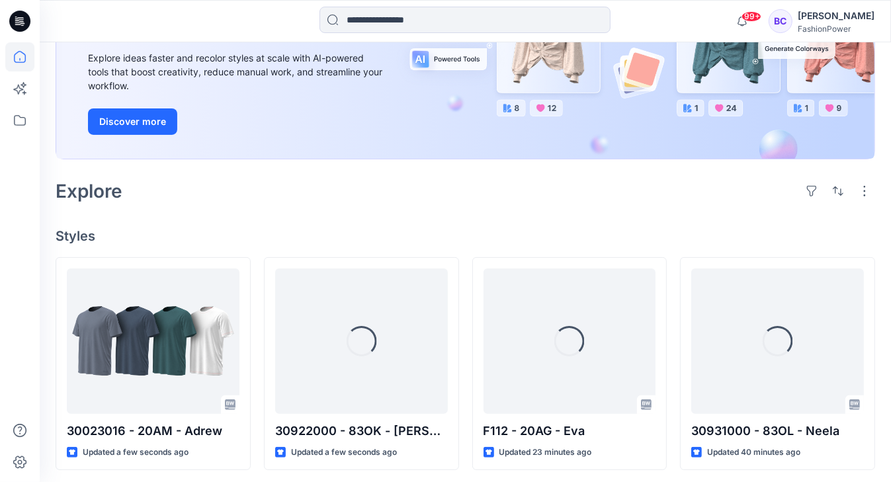
scroll to position [265, 0]
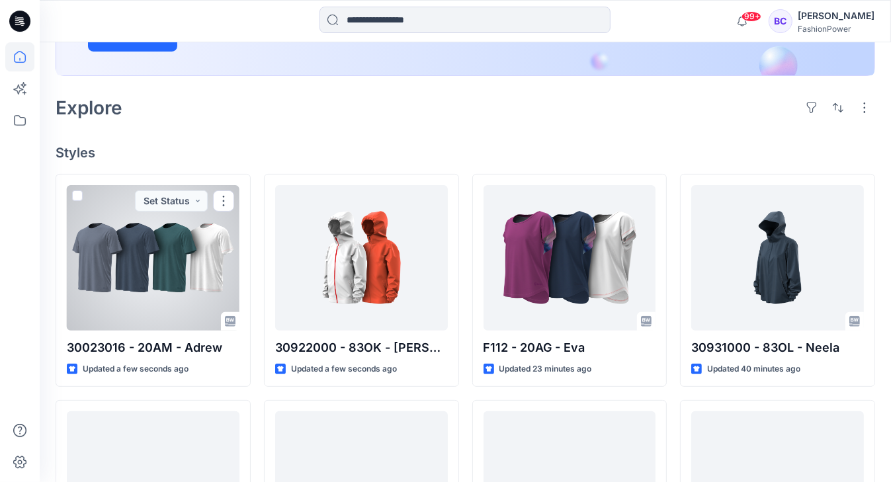
click at [123, 274] on div at bounding box center [153, 257] width 173 height 145
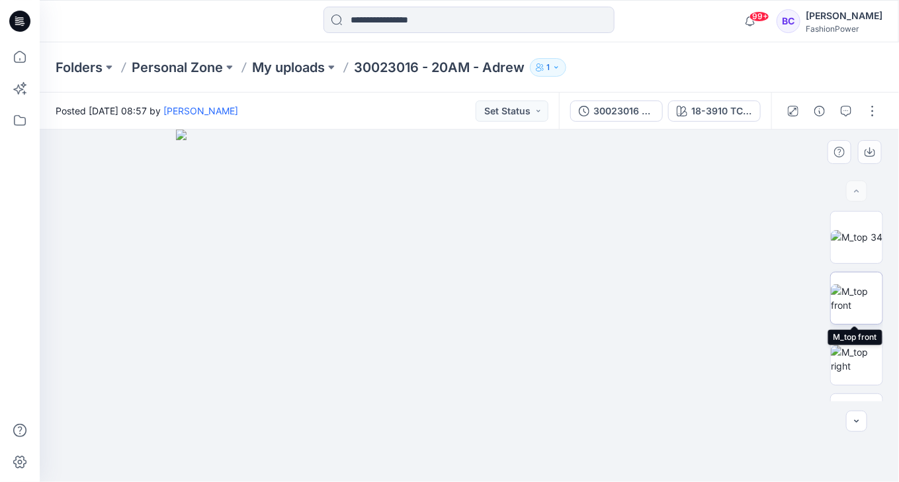
click at [856, 312] on img at bounding box center [857, 298] width 52 height 28
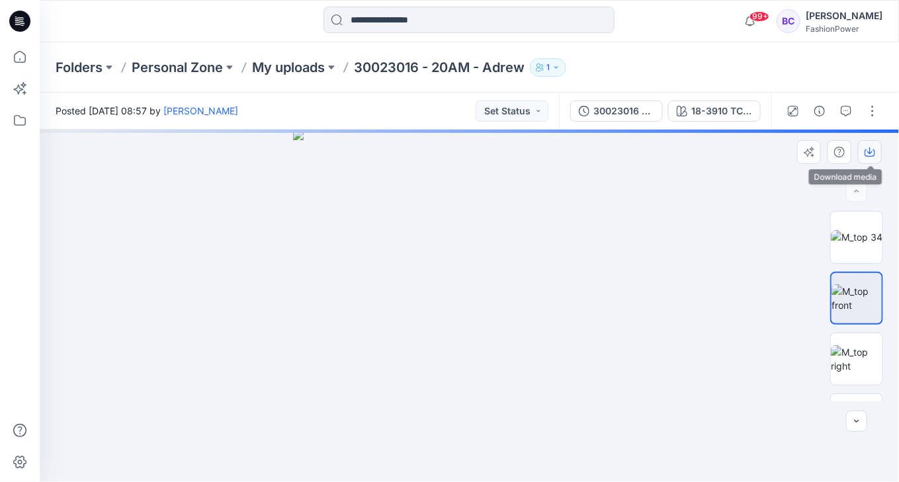
click at [874, 154] on icon "button" at bounding box center [869, 152] width 11 height 7
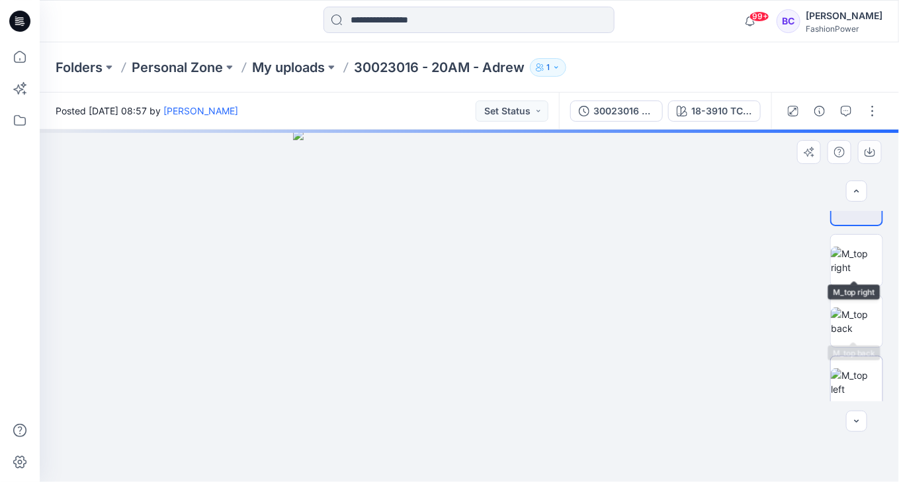
scroll to position [106, 0]
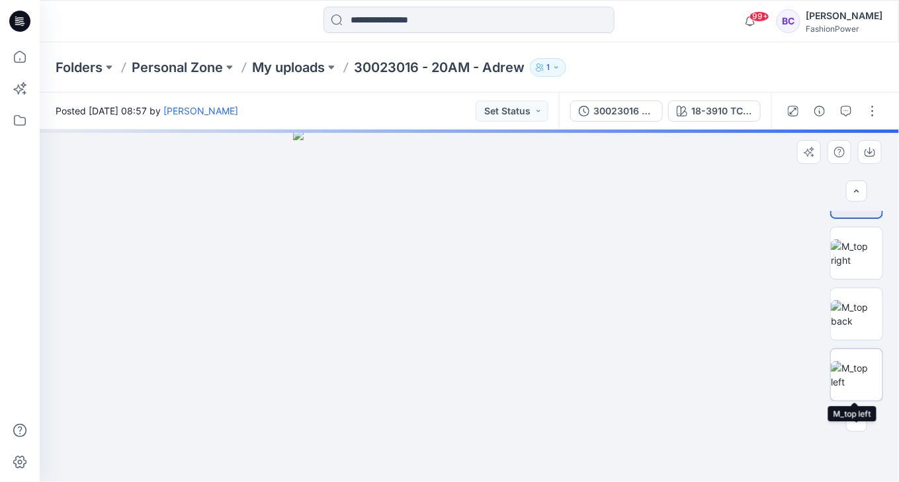
click at [857, 361] on img at bounding box center [857, 375] width 52 height 28
click at [877, 152] on button "button" at bounding box center [870, 152] width 24 height 24
click at [842, 319] on img at bounding box center [857, 314] width 52 height 28
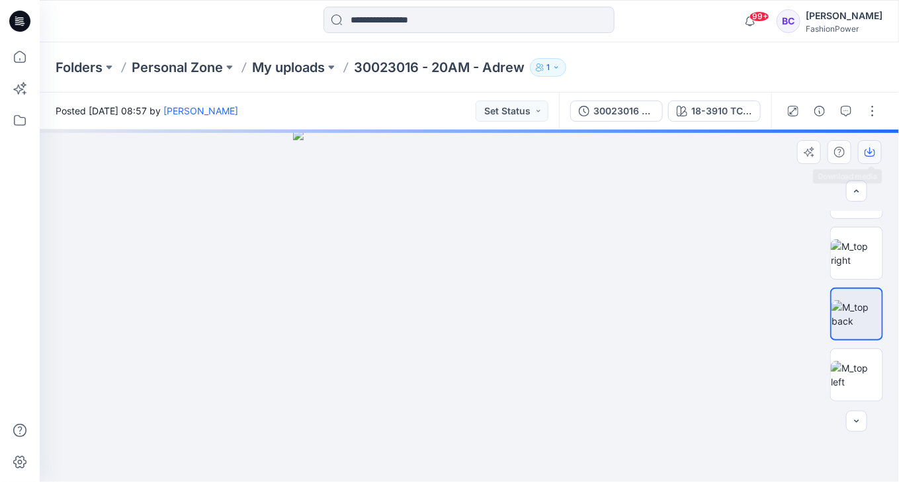
click at [868, 154] on icon "button" at bounding box center [869, 152] width 11 height 11
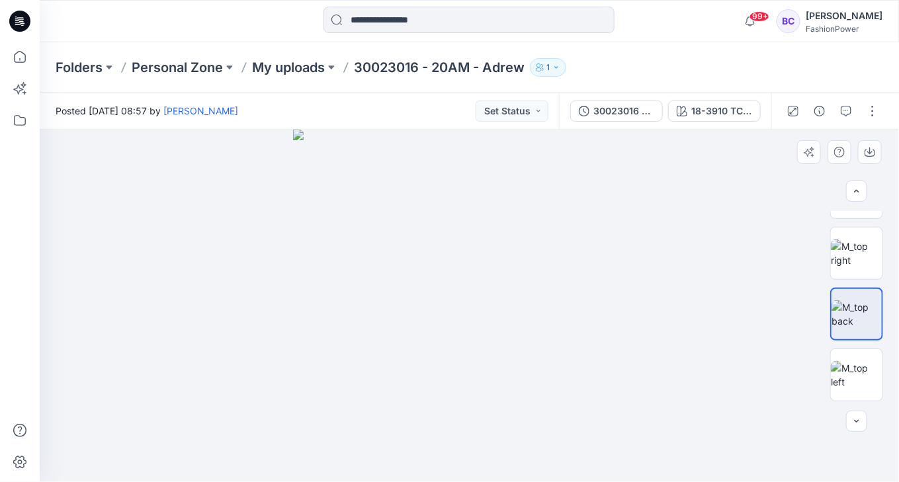
drag, startPoint x: 454, startPoint y: 218, endPoint x: 481, endPoint y: 197, distance: 34.5
click at [454, 218] on img at bounding box center [469, 306] width 352 height 352
click at [700, 108] on div "18-3910 TCX Folkstone Gray" at bounding box center [721, 111] width 61 height 15
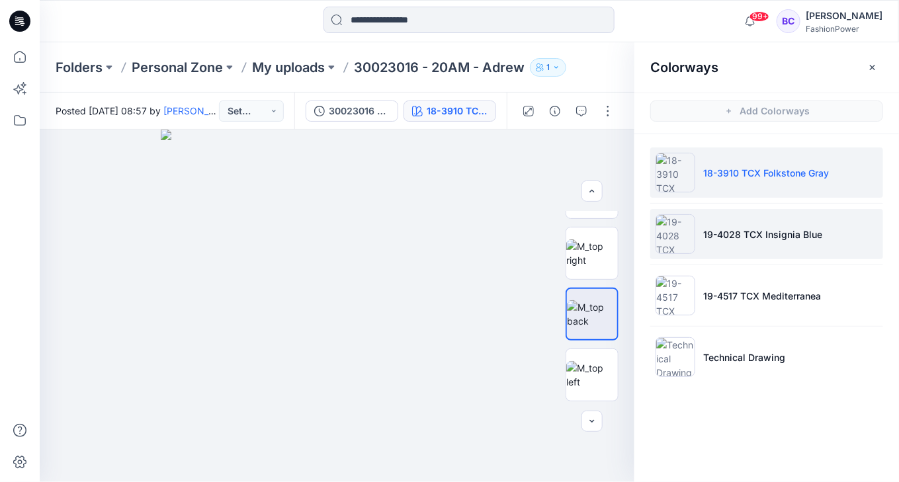
click at [767, 235] on p "19-4028 TCX Insignia Blue" at bounding box center [762, 234] width 119 height 14
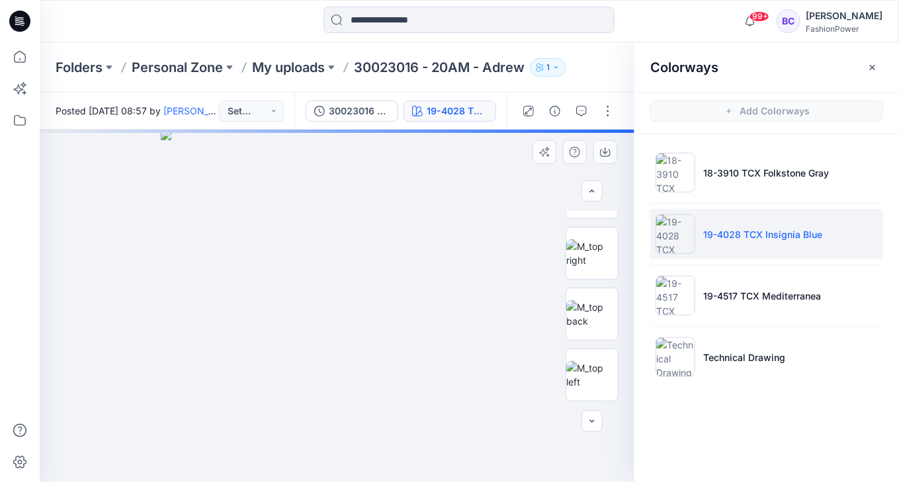
click at [394, 266] on img at bounding box center [337, 306] width 352 height 352
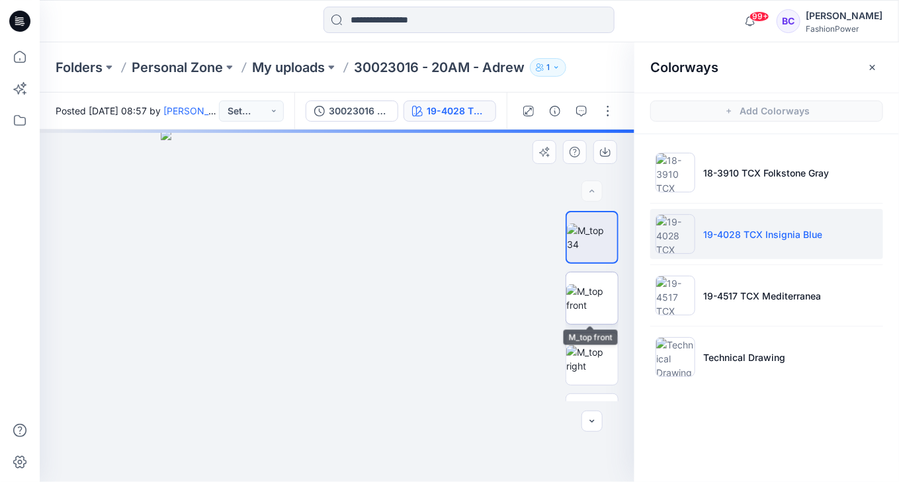
click at [597, 311] on img at bounding box center [592, 298] width 52 height 28
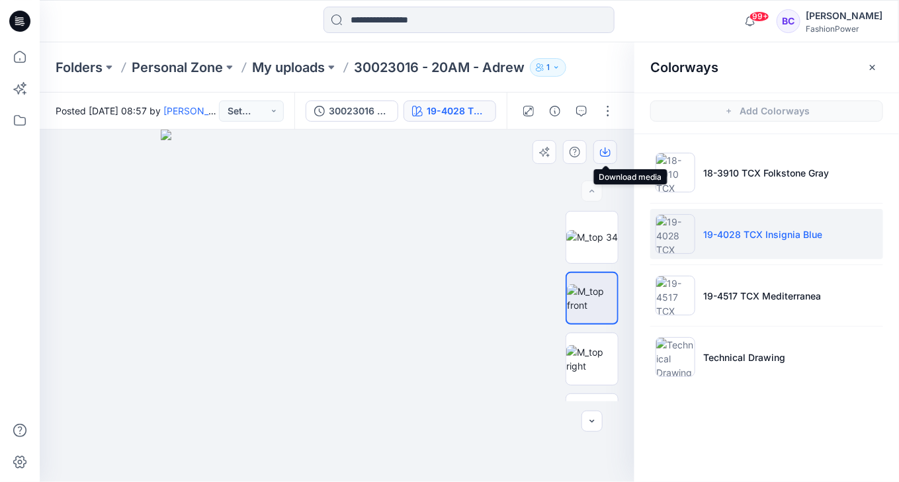
click at [615, 155] on button "button" at bounding box center [605, 152] width 24 height 24
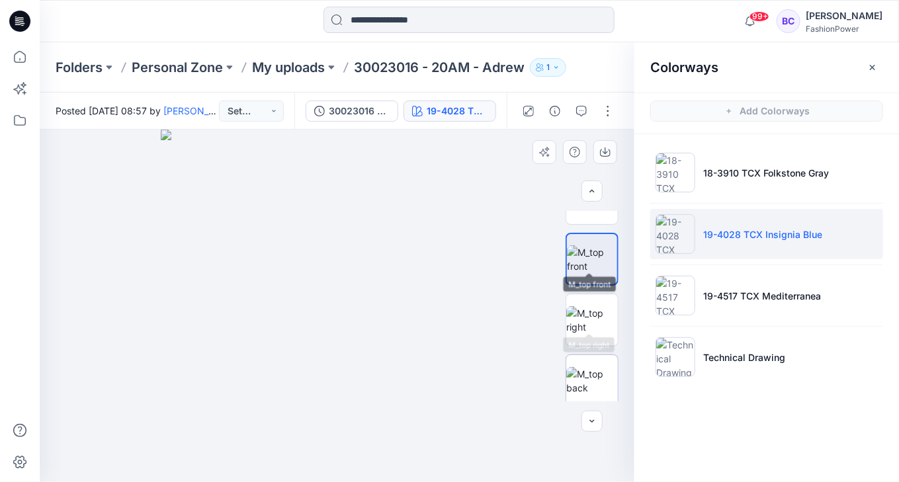
scroll to position [53, 0]
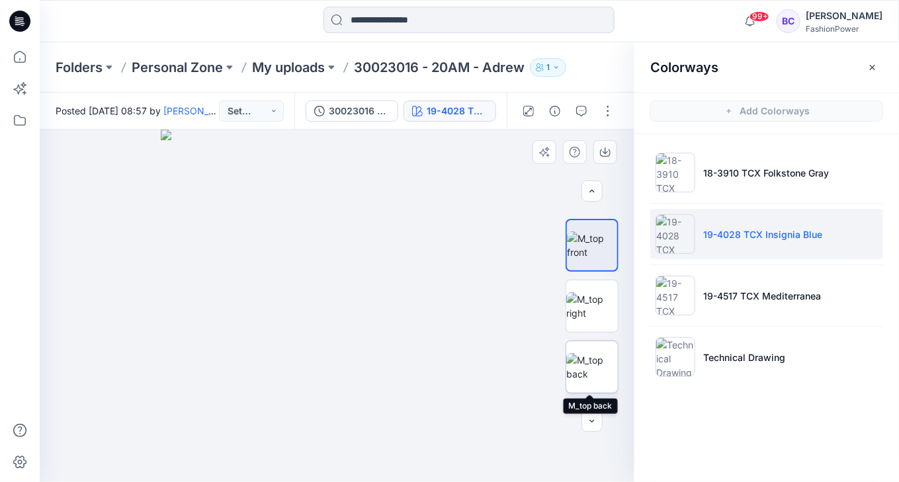
click at [603, 370] on img at bounding box center [592, 367] width 52 height 28
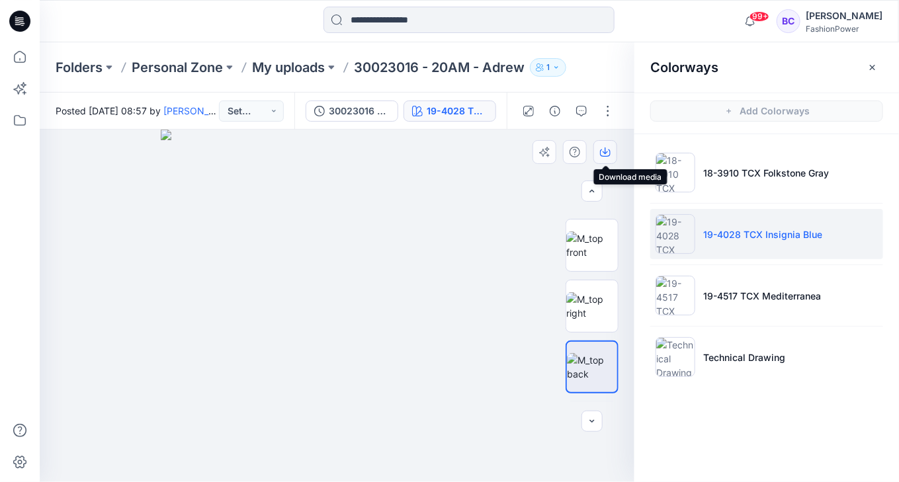
click at [602, 149] on icon "button" at bounding box center [605, 152] width 11 height 11
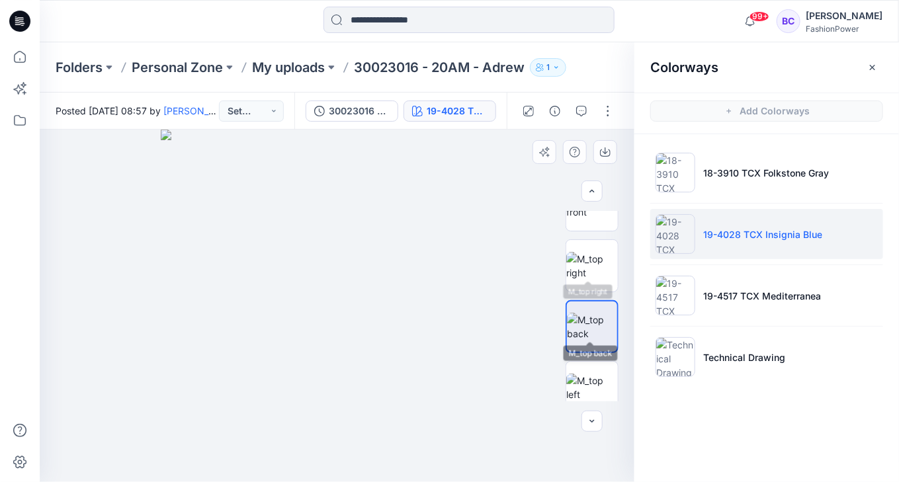
scroll to position [106, 0]
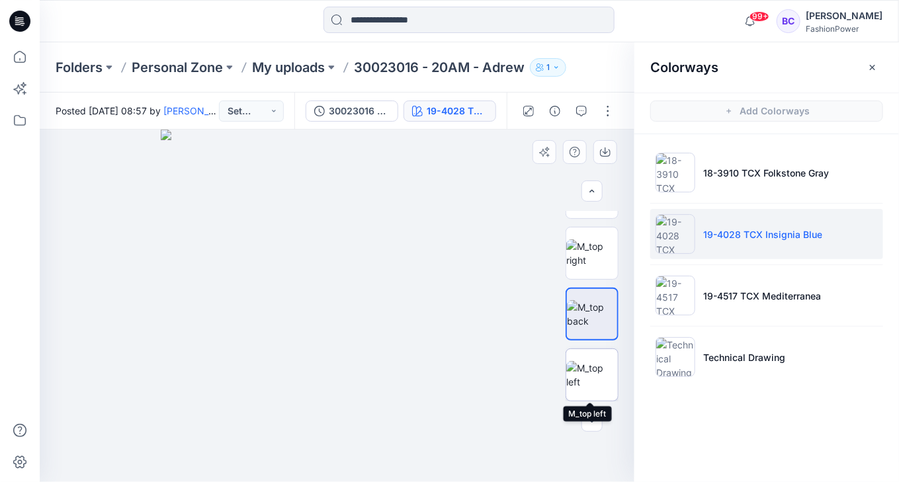
click at [587, 361] on img at bounding box center [592, 375] width 52 height 28
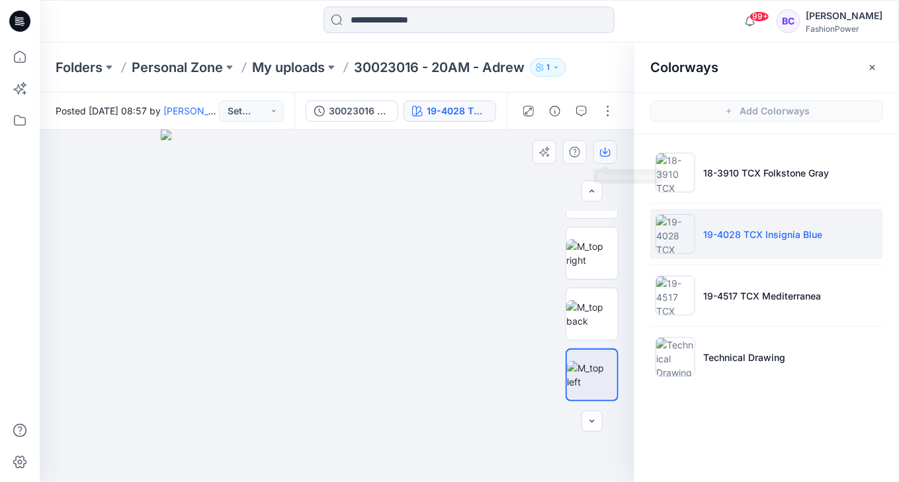
click at [607, 156] on icon "button" at bounding box center [605, 152] width 11 height 7
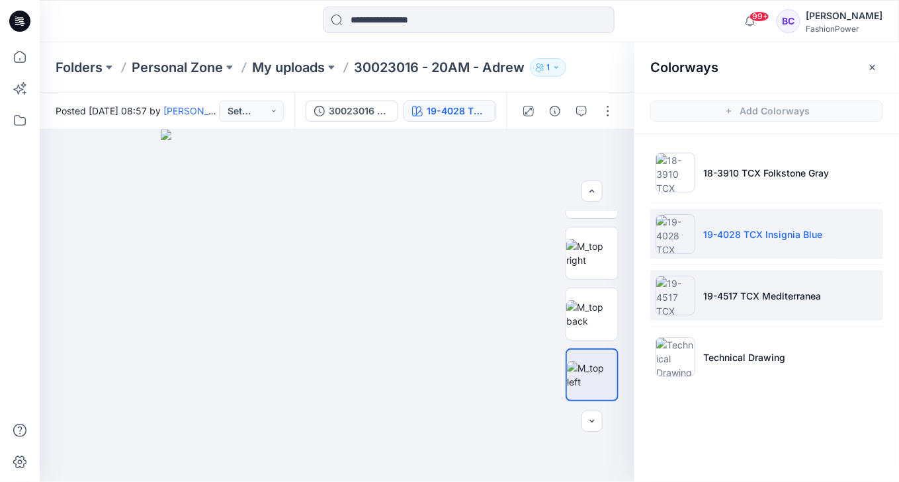
click at [852, 278] on li "19-4517 TCX Mediterranea" at bounding box center [766, 295] width 233 height 50
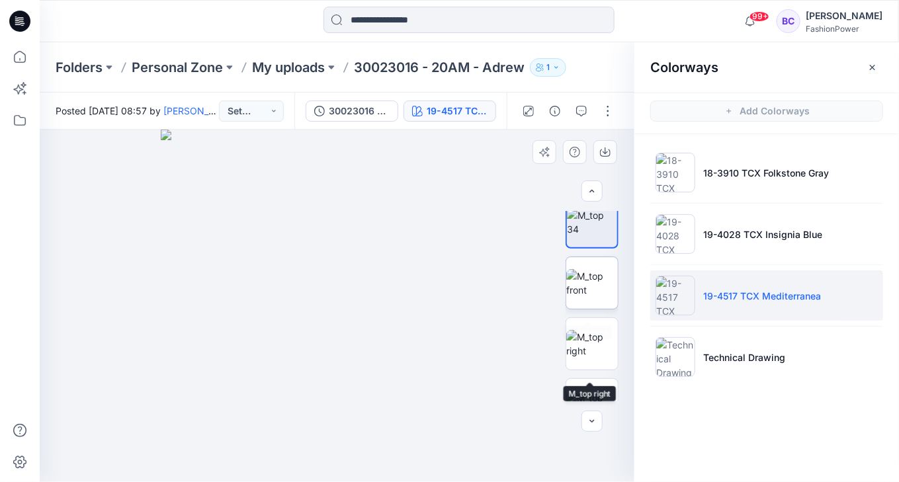
scroll to position [0, 0]
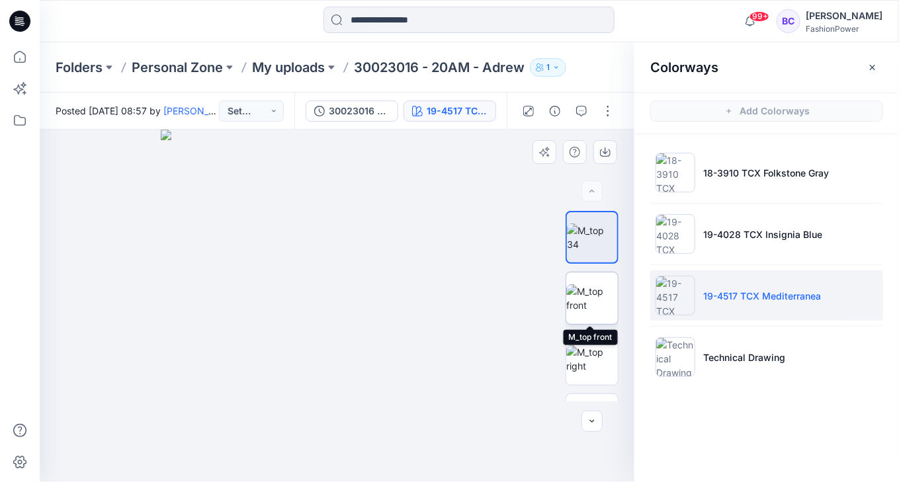
click at [590, 290] on img at bounding box center [592, 298] width 52 height 28
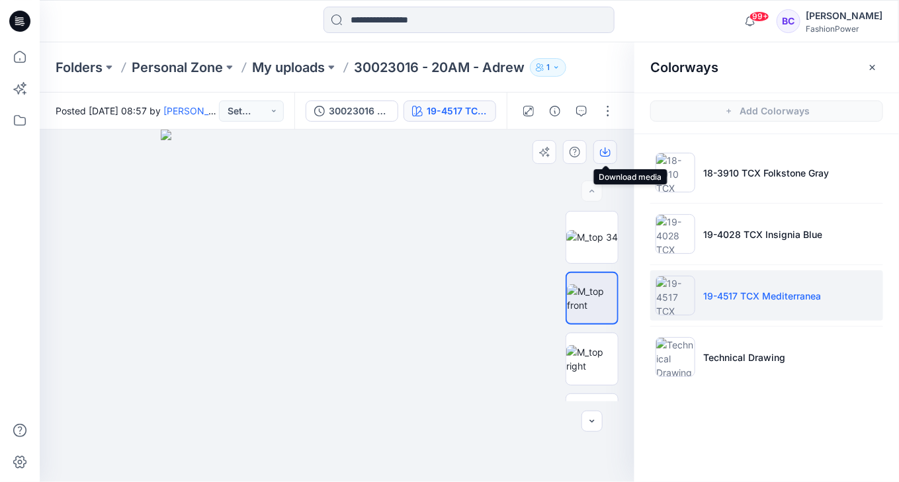
click at [604, 151] on icon "button" at bounding box center [604, 150] width 5 height 7
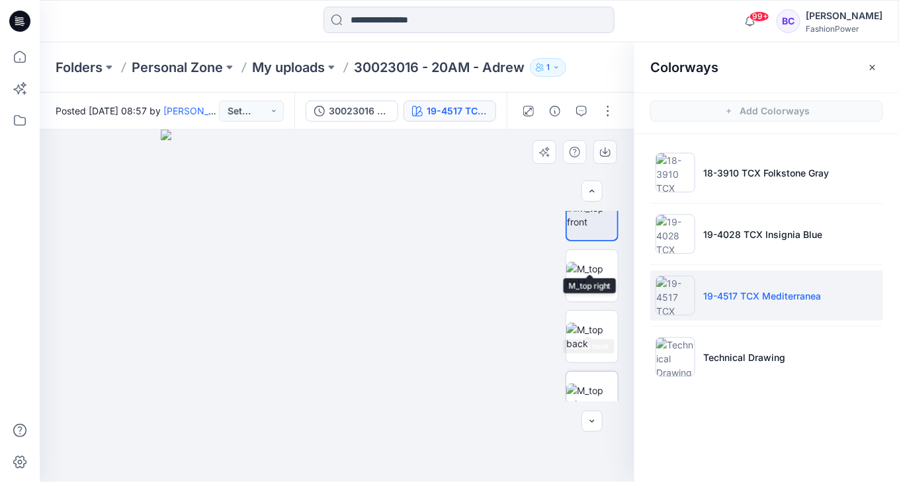
scroll to position [159, 0]
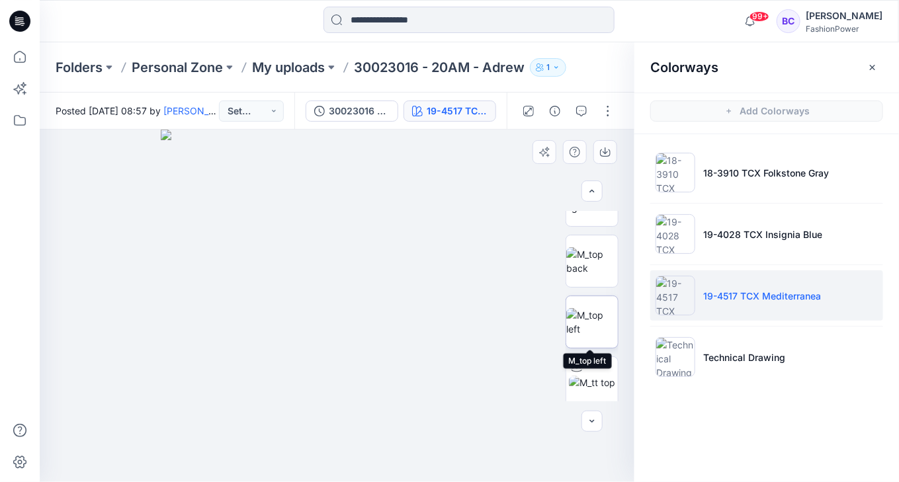
click at [585, 335] on img at bounding box center [592, 322] width 52 height 28
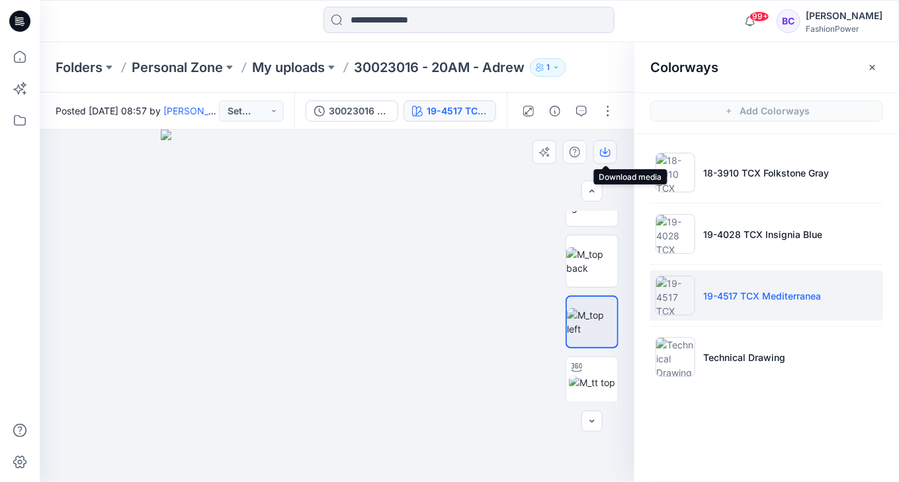
click at [608, 149] on icon "button" at bounding box center [605, 152] width 11 height 11
click at [595, 247] on img at bounding box center [592, 261] width 52 height 28
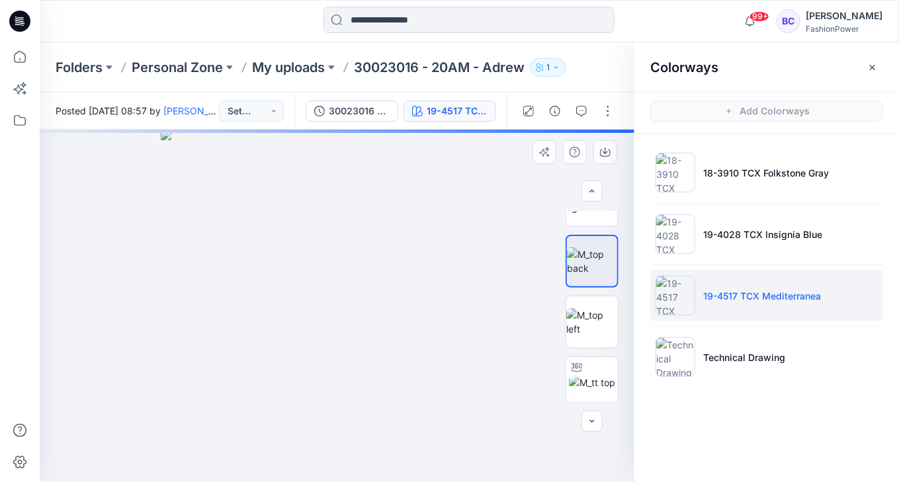
click at [382, 197] on img at bounding box center [337, 306] width 352 height 352
click at [591, 325] on img at bounding box center [592, 322] width 52 height 28
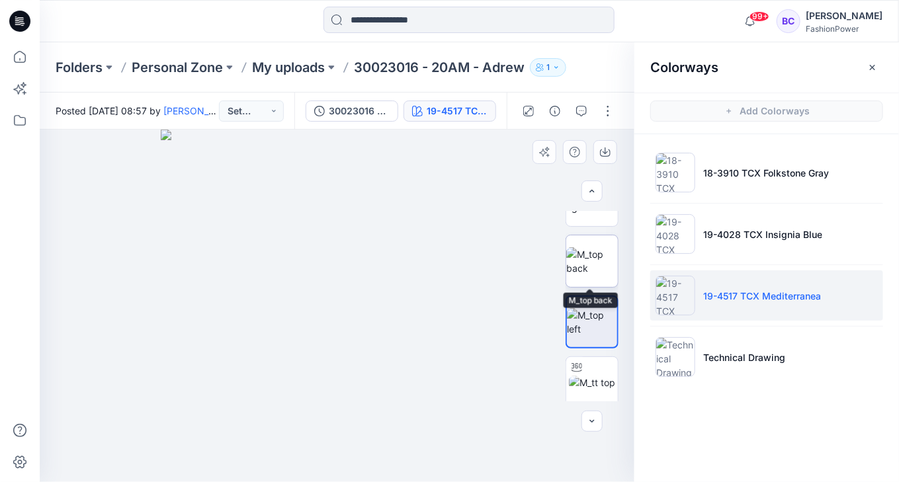
click at [592, 256] on img at bounding box center [592, 261] width 52 height 28
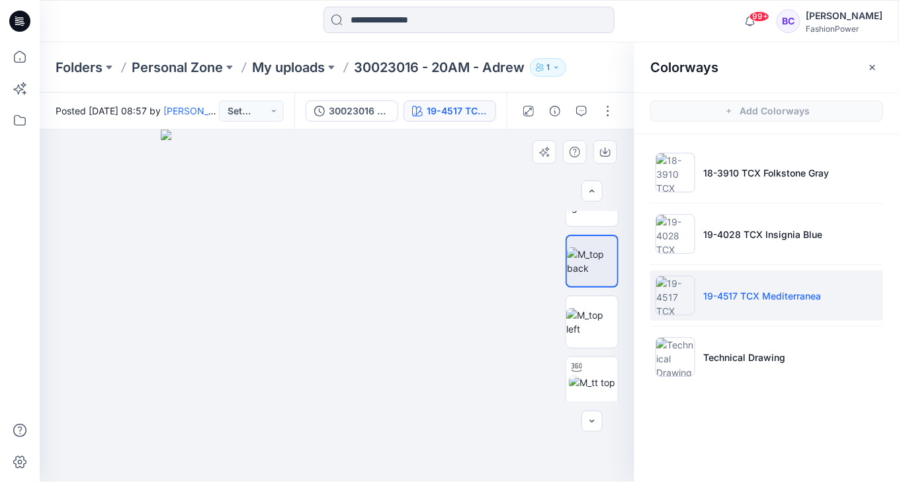
click at [591, 152] on div at bounding box center [577, 152] width 91 height 24
click at [603, 147] on icon "button" at bounding box center [605, 152] width 11 height 11
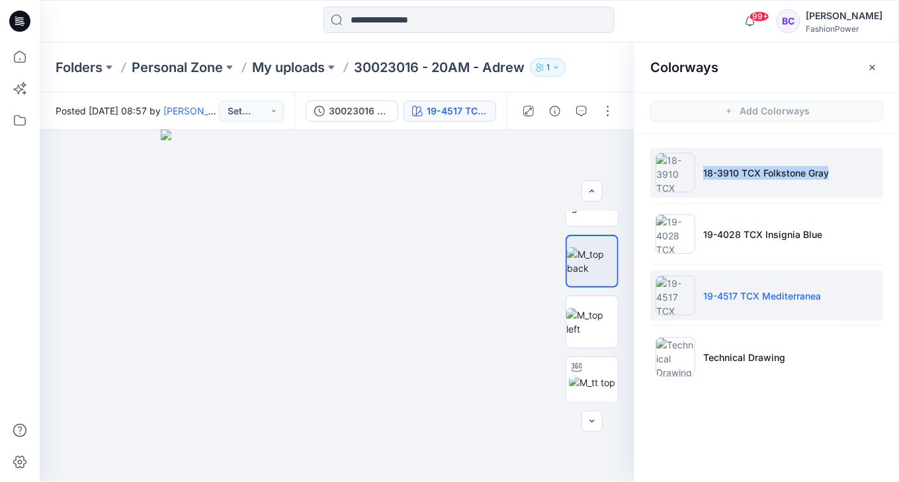
drag, startPoint x: 701, startPoint y: 173, endPoint x: 854, endPoint y: 167, distance: 152.9
click at [854, 167] on li "18-3910 TCX Folkstone Gray" at bounding box center [766, 172] width 233 height 50
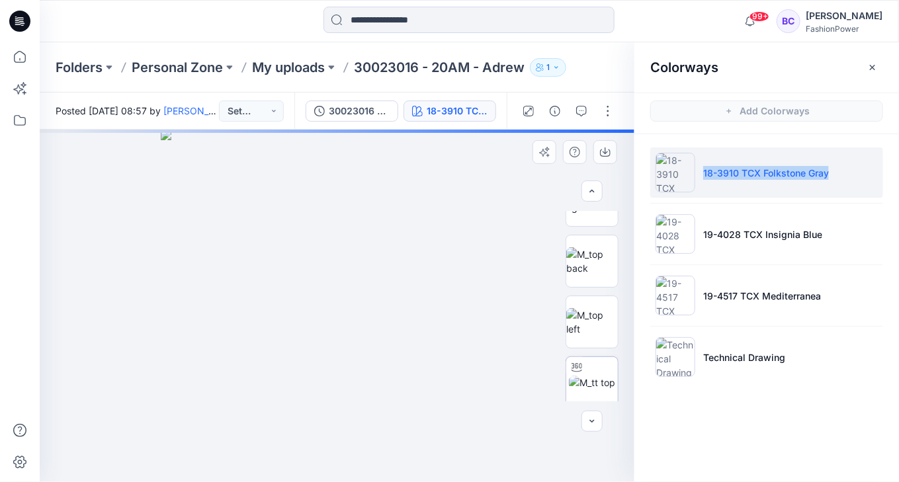
copy p "18-3910 TCX Folkstone Gray"
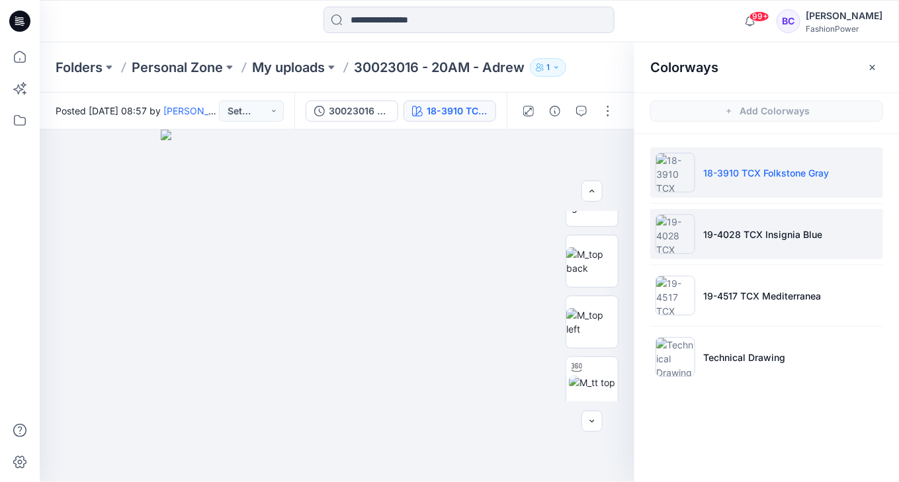
click at [741, 230] on p "19-4028 TCX Insignia Blue" at bounding box center [762, 234] width 119 height 14
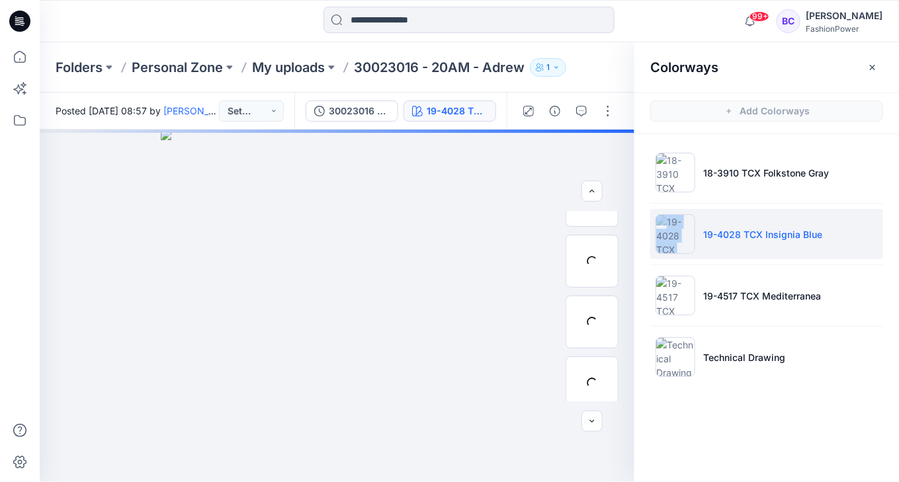
click at [741, 229] on p "19-4028 TCX Insignia Blue" at bounding box center [762, 234] width 119 height 14
copy div
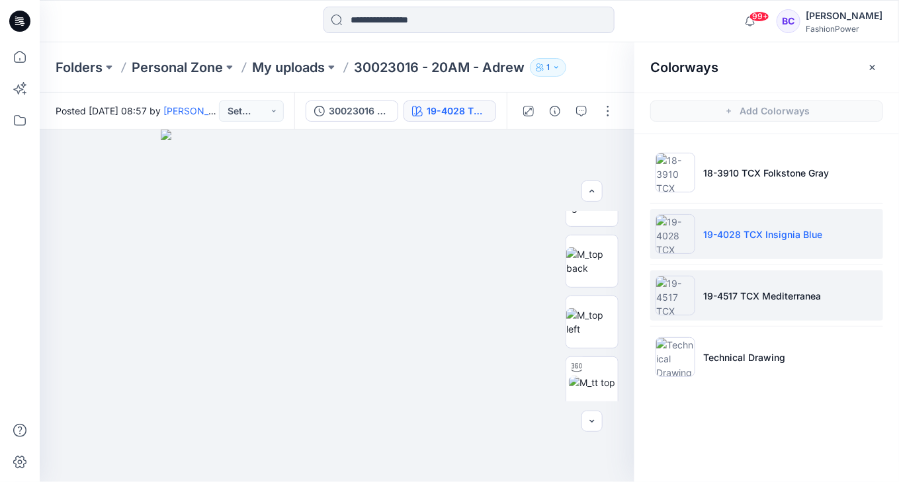
click at [706, 296] on p "19-4517 TCX Mediterranea" at bounding box center [762, 296] width 118 height 14
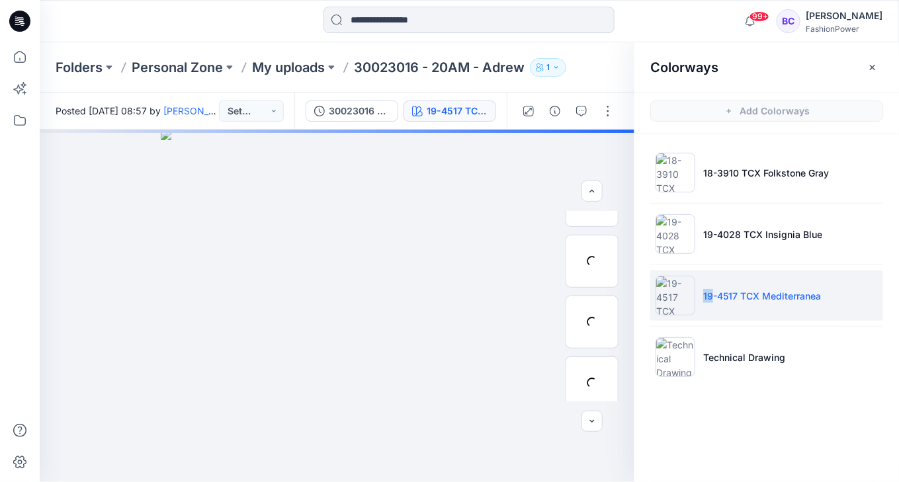
click at [706, 296] on p "19-4517 TCX Mediterranea" at bounding box center [762, 296] width 118 height 14
click at [707, 296] on p "19-4517 TCX Mediterranea" at bounding box center [762, 296] width 118 height 14
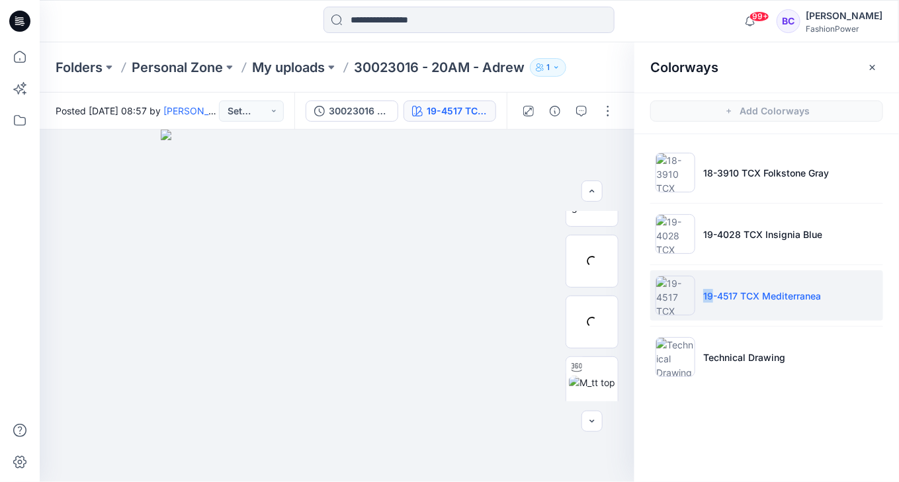
click at [707, 296] on p "19-4517 TCX Mediterranea" at bounding box center [762, 296] width 118 height 14
